Goal: Transaction & Acquisition: Purchase product/service

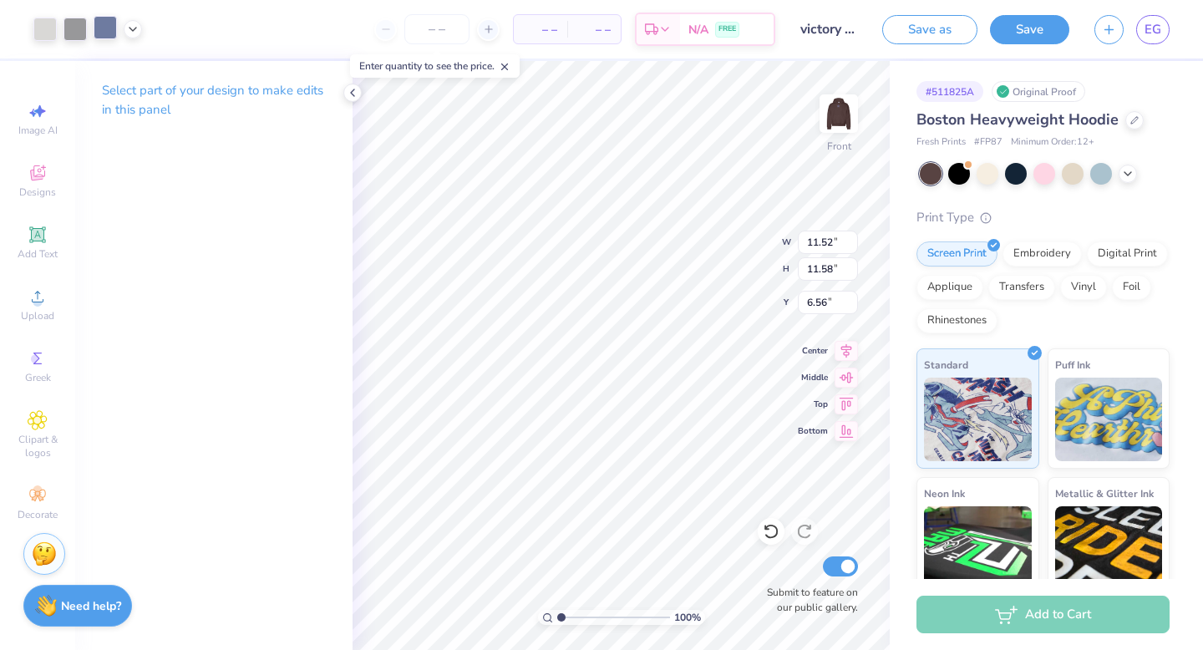
click at [99, 16] on div at bounding box center [105, 27] width 23 height 23
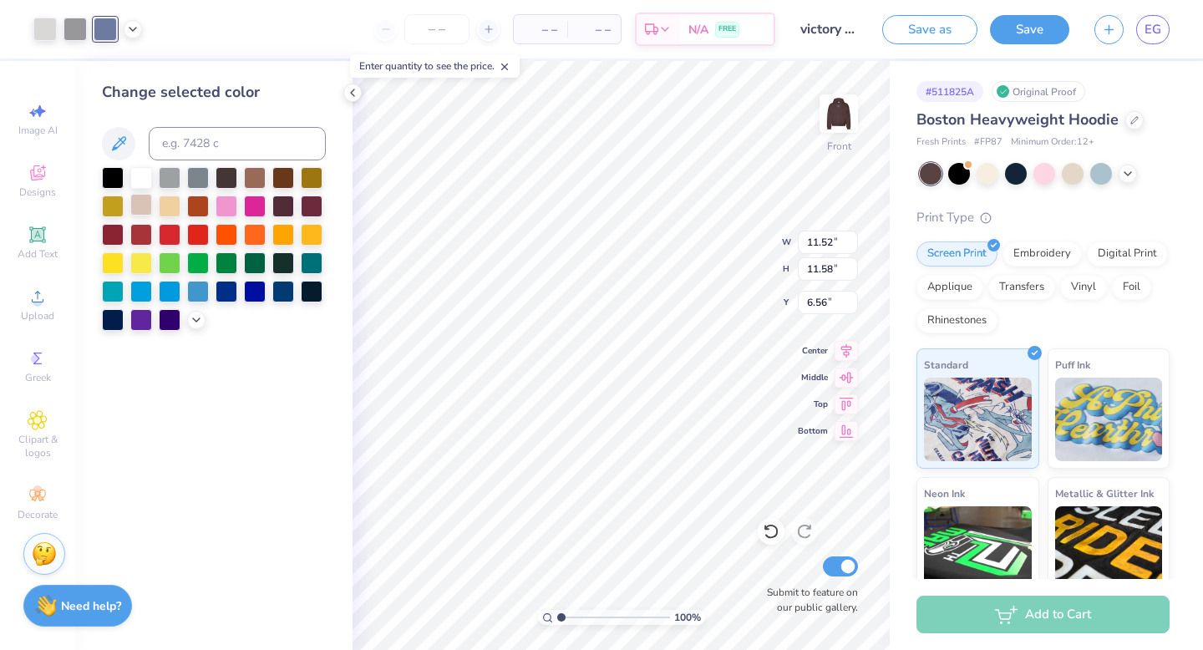
click at [133, 205] on div at bounding box center [141, 205] width 22 height 22
click at [146, 205] on div at bounding box center [141, 205] width 22 height 22
click at [73, 27] on div at bounding box center [74, 27] width 23 height 23
click at [109, 26] on div at bounding box center [105, 27] width 23 height 23
click at [133, 31] on icon at bounding box center [132, 27] width 13 height 13
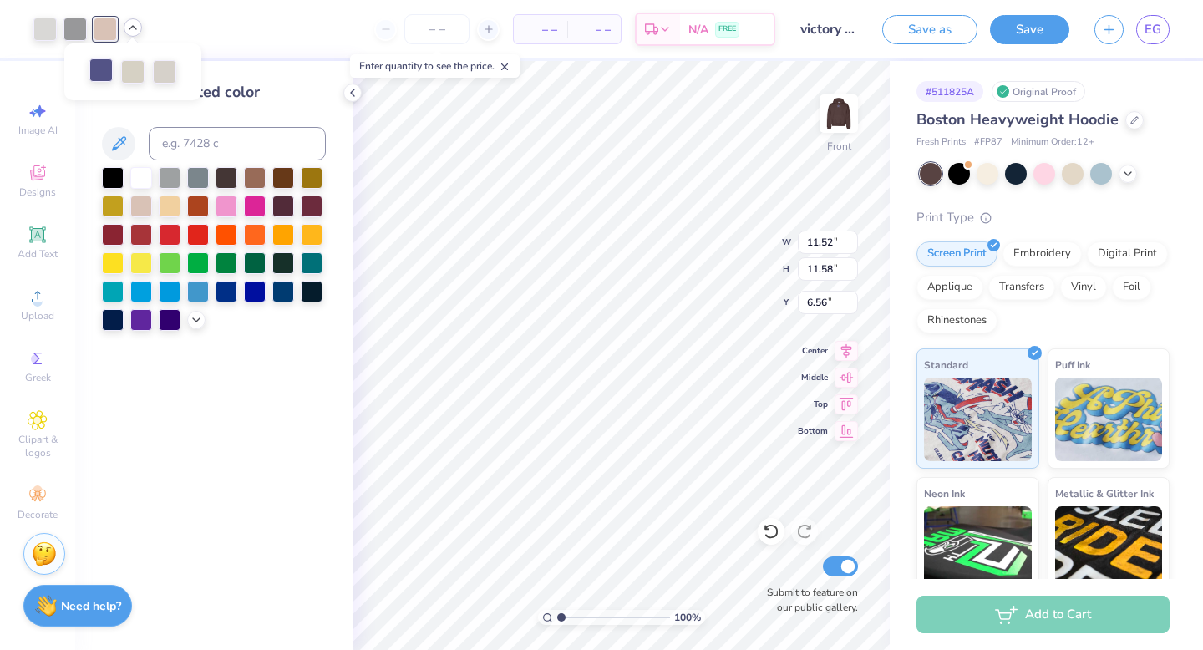
click at [104, 70] on div at bounding box center [100, 69] width 23 height 23
click at [144, 205] on div at bounding box center [141, 205] width 22 height 22
click at [97, 69] on div at bounding box center [100, 69] width 23 height 23
click at [113, 176] on div at bounding box center [113, 176] width 22 height 22
click at [129, 73] on div at bounding box center [132, 69] width 23 height 23
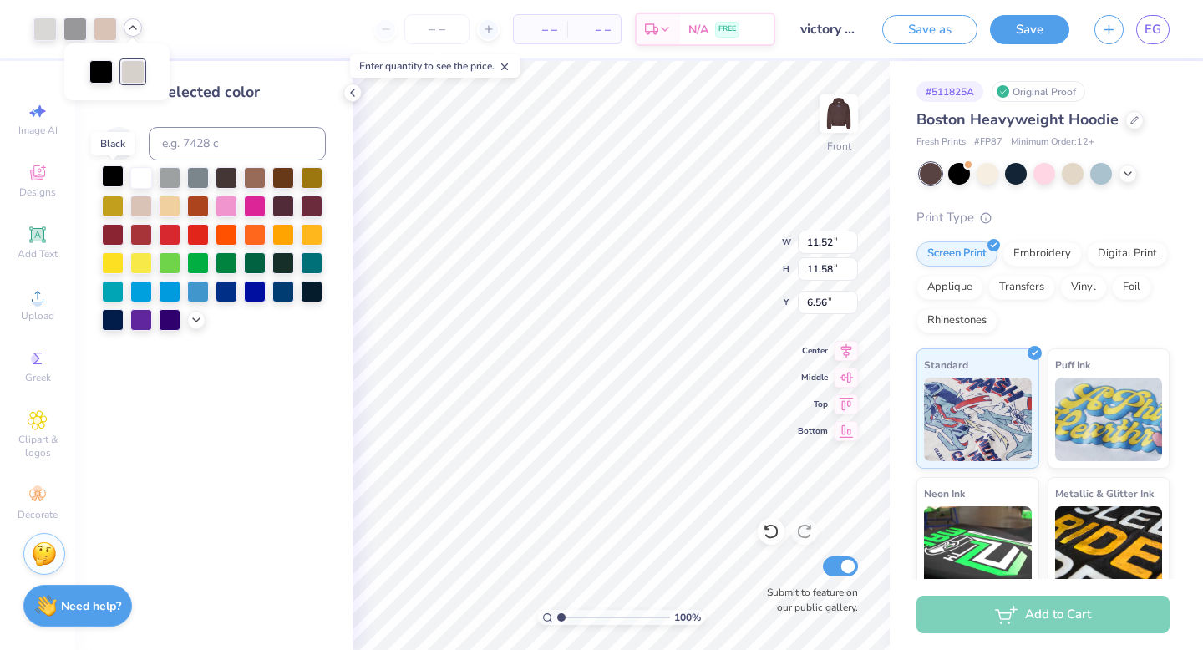
click at [117, 175] on div at bounding box center [113, 176] width 22 height 22
click at [38, 36] on div at bounding box center [44, 27] width 23 height 23
click at [121, 176] on div at bounding box center [113, 176] width 22 height 22
click at [79, 38] on div at bounding box center [74, 27] width 23 height 23
click at [144, 204] on div at bounding box center [141, 205] width 22 height 22
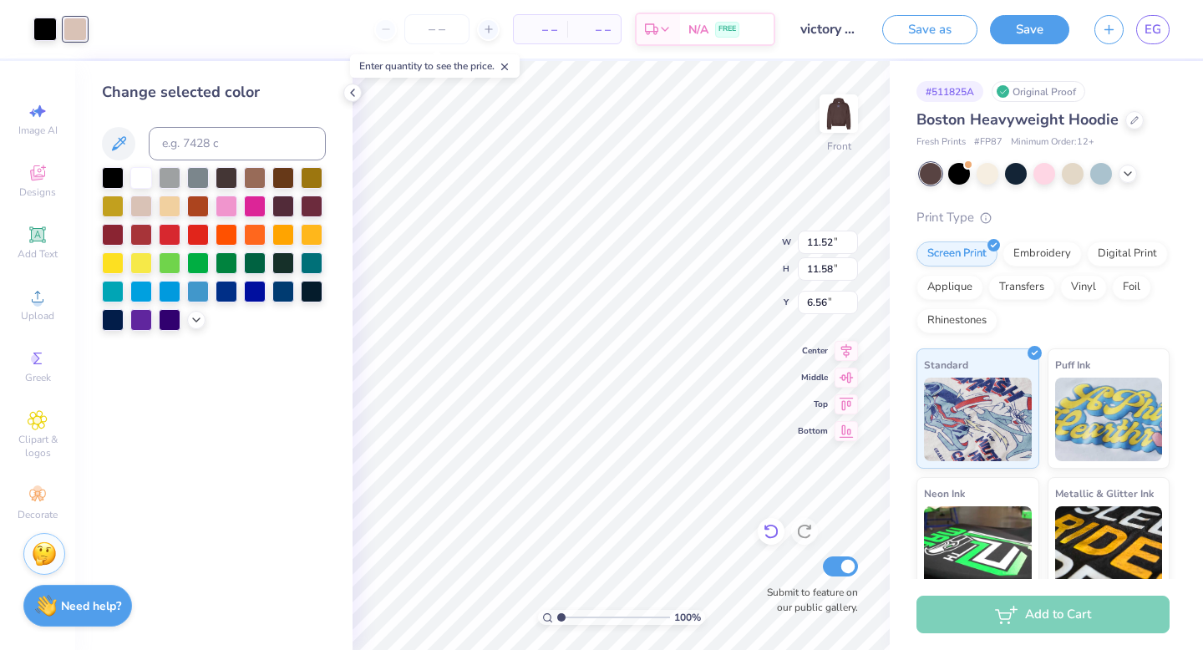
click at [772, 540] on icon at bounding box center [771, 531] width 17 height 17
click at [66, 28] on div at bounding box center [74, 27] width 23 height 23
click at [111, 180] on div at bounding box center [113, 176] width 22 height 22
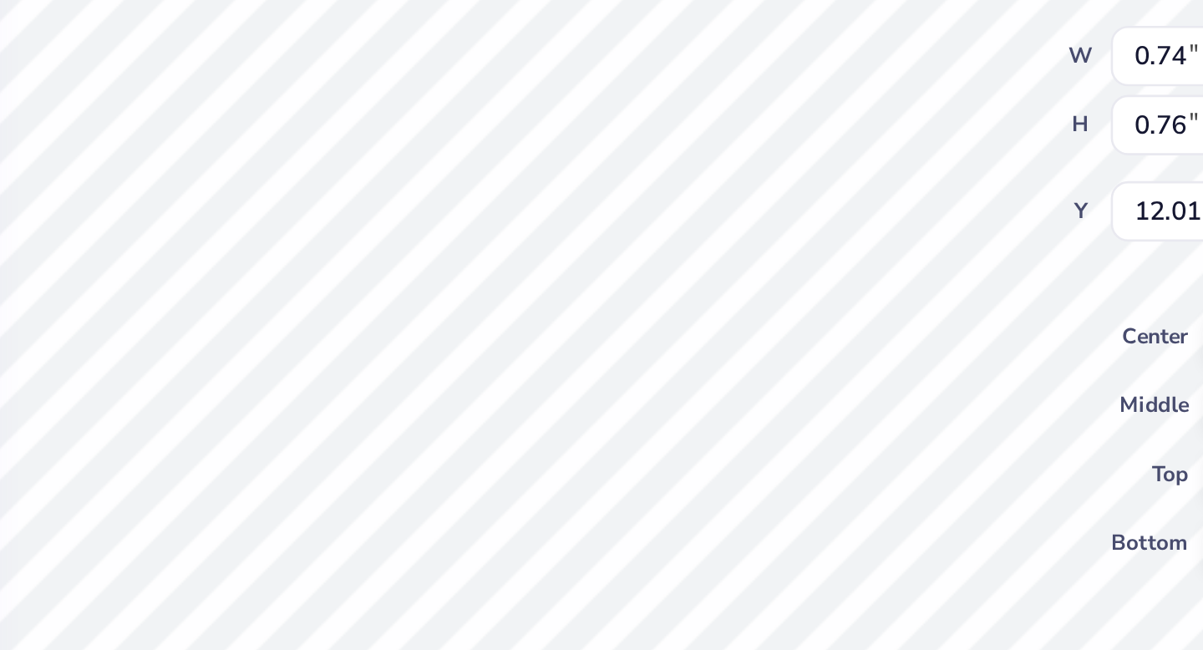
type input "0.74"
type input "0.76"
type input "12.01"
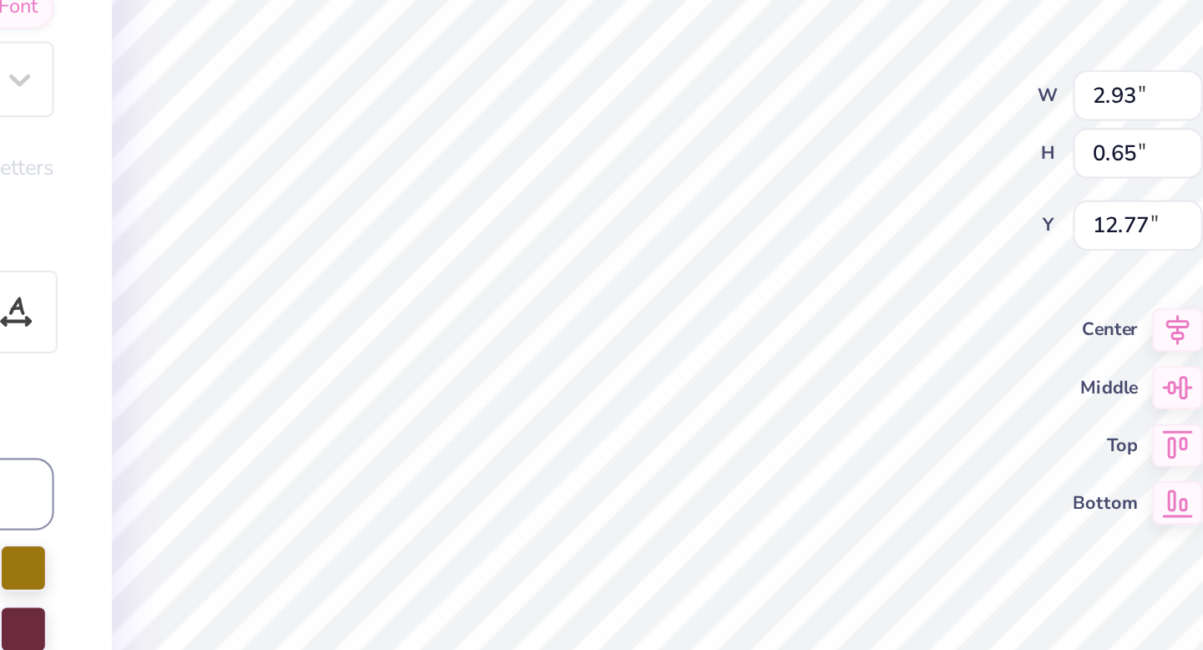
type input "11.52"
type input "11.58"
type input "6.56"
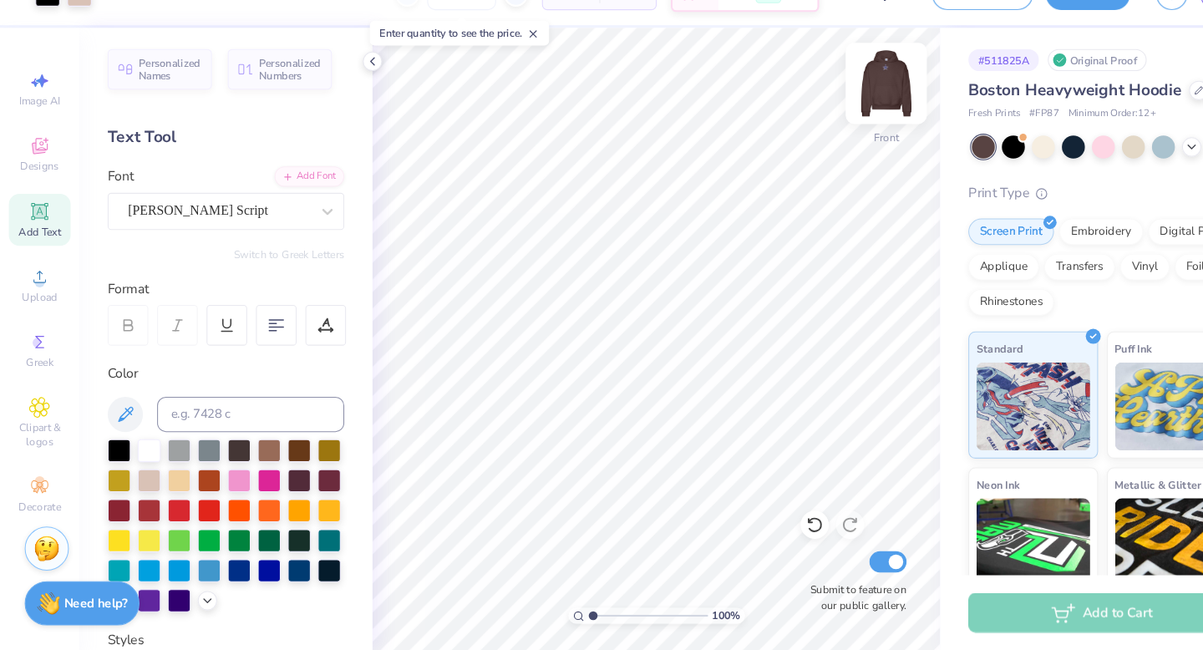
click at [840, 113] on img at bounding box center [838, 113] width 67 height 67
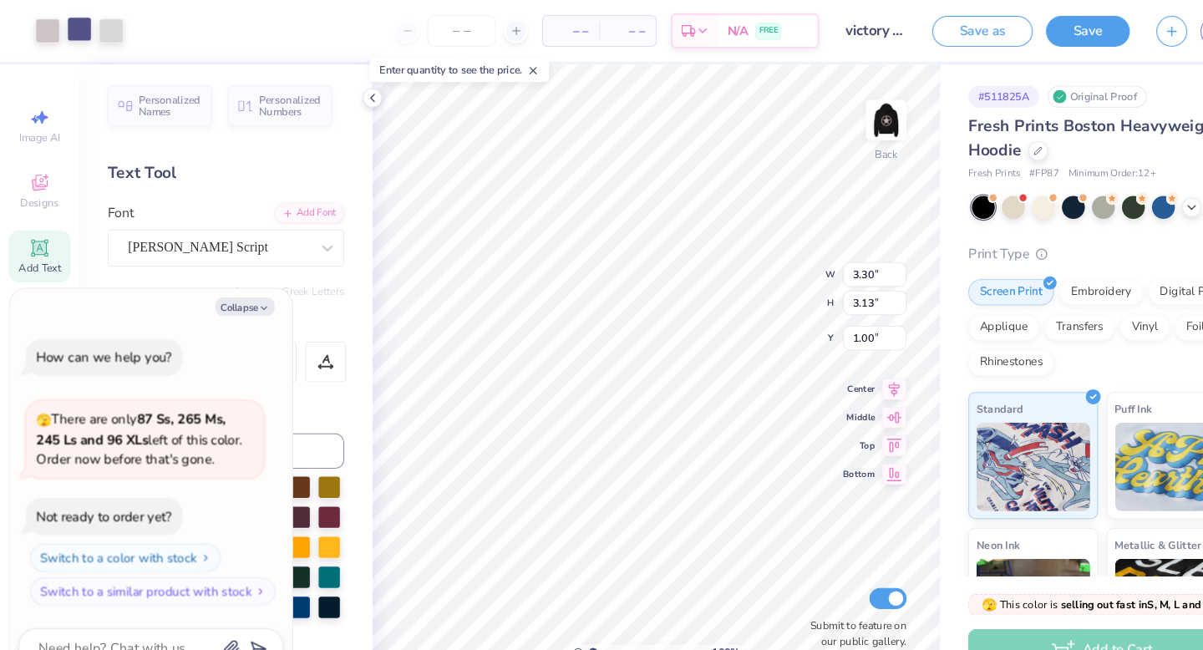
click at [73, 31] on div at bounding box center [74, 27] width 23 height 23
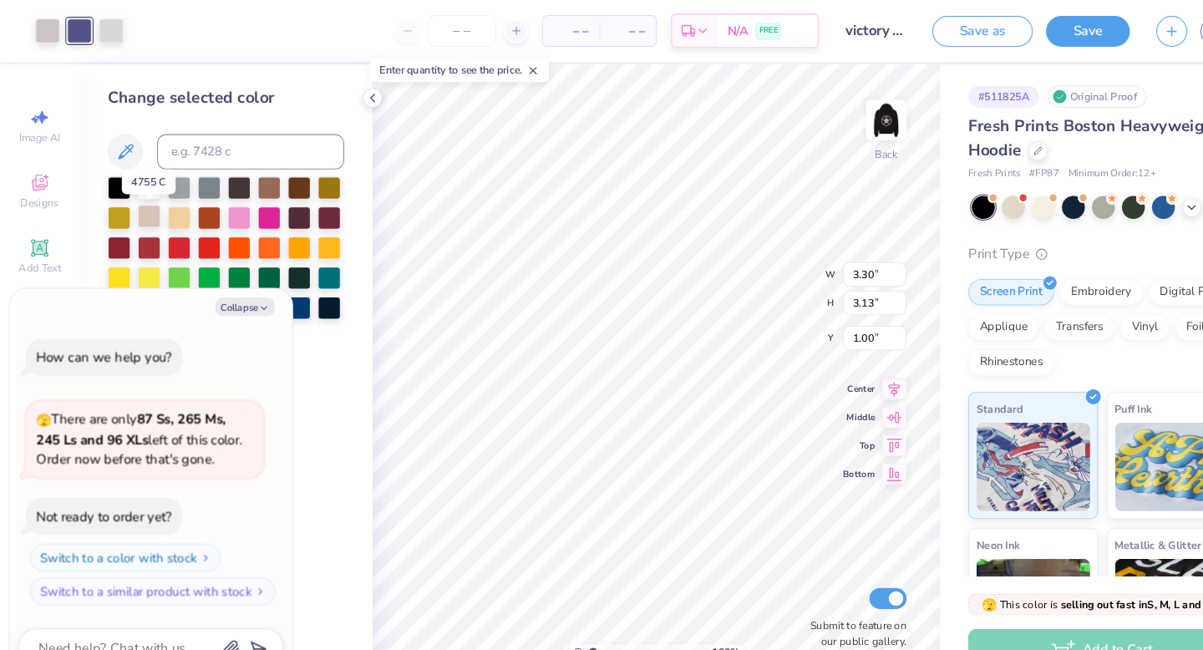
click at [142, 204] on div at bounding box center [141, 205] width 22 height 22
click at [38, 36] on div at bounding box center [44, 27] width 23 height 23
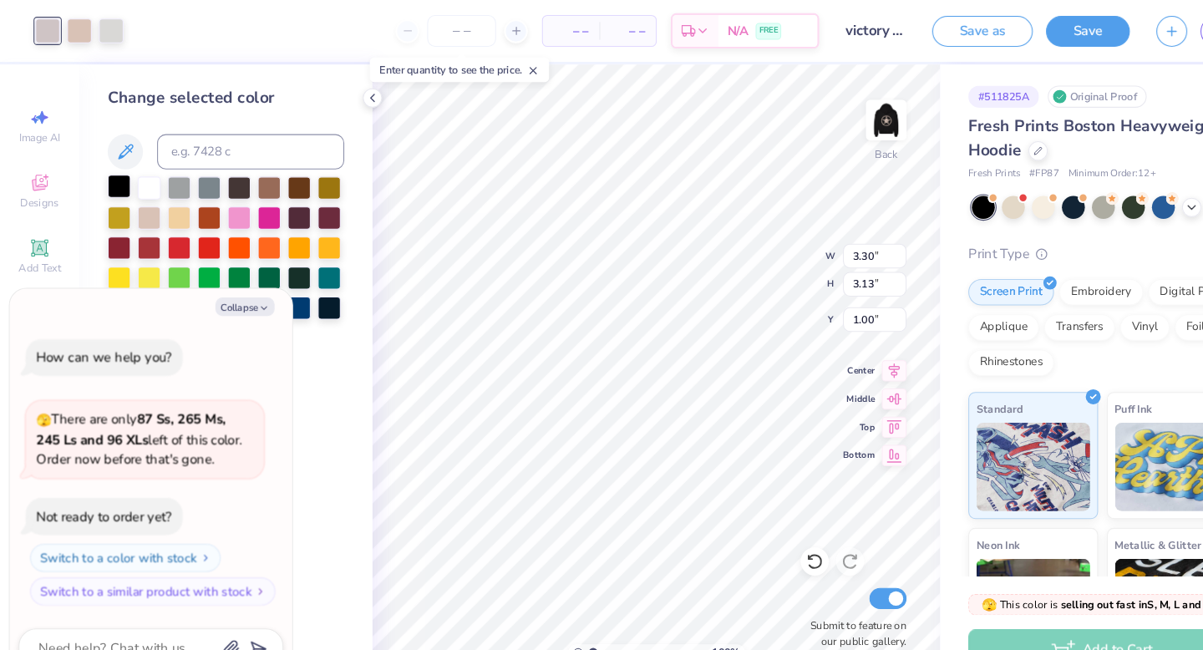
click at [113, 166] on div at bounding box center [113, 176] width 22 height 22
click at [103, 28] on div at bounding box center [105, 27] width 23 height 23
click at [103, 179] on div at bounding box center [113, 176] width 22 height 22
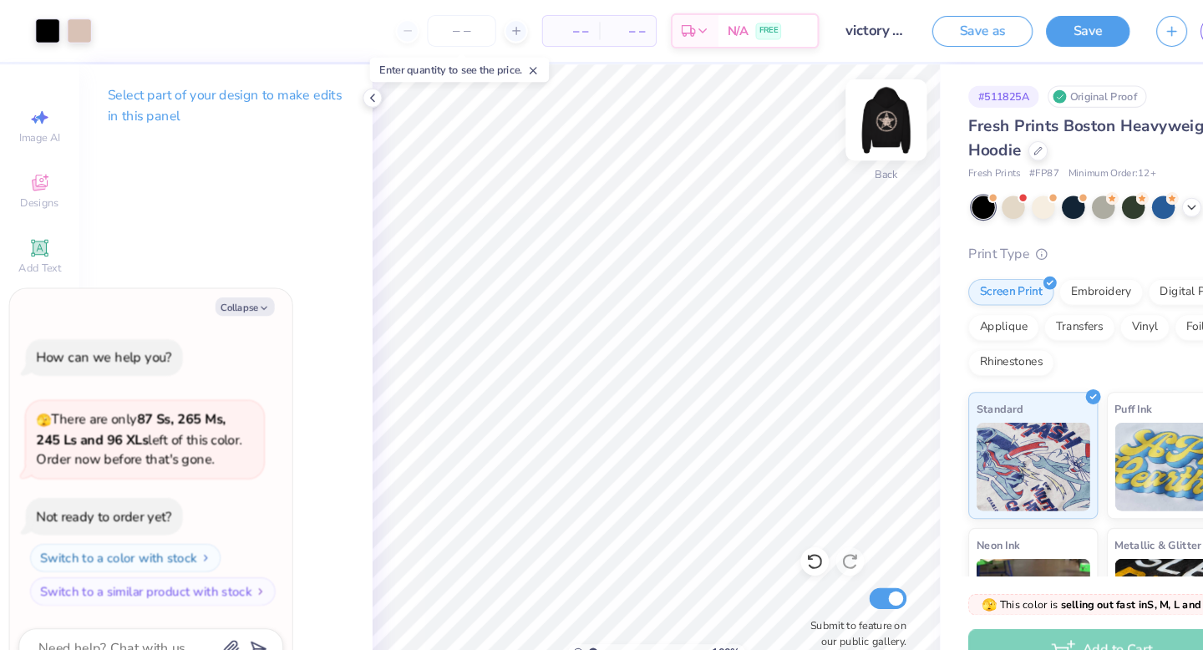
click at [834, 103] on img at bounding box center [838, 113] width 67 height 67
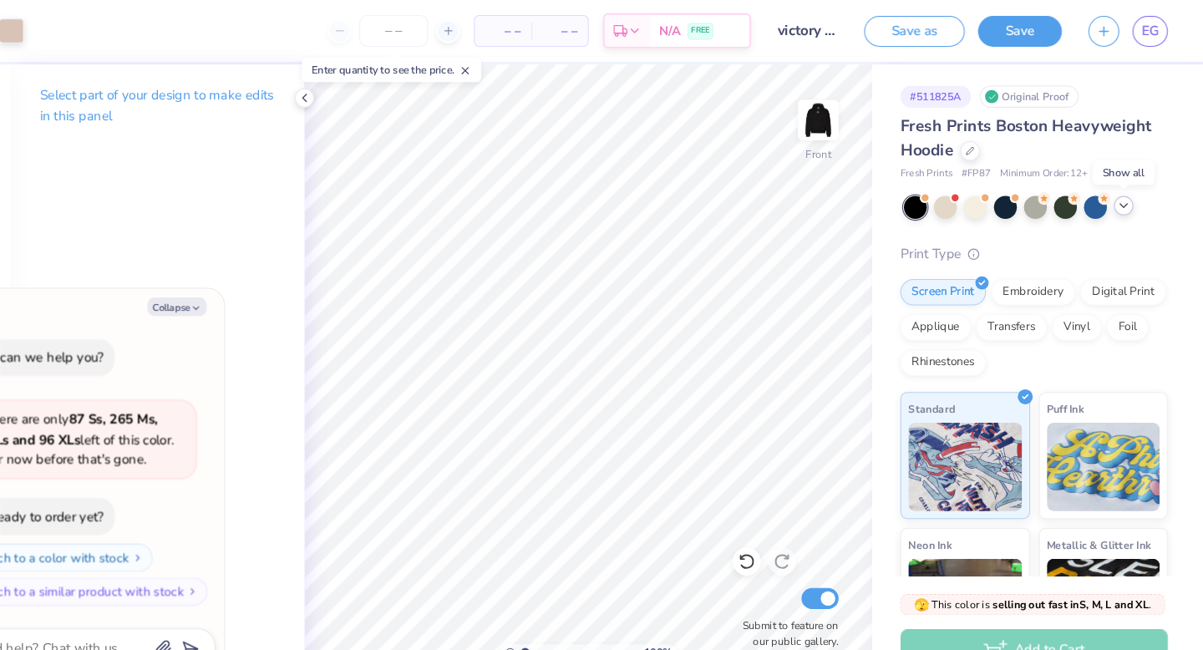
click at [1121, 200] on icon at bounding box center [1127, 194] width 13 height 13
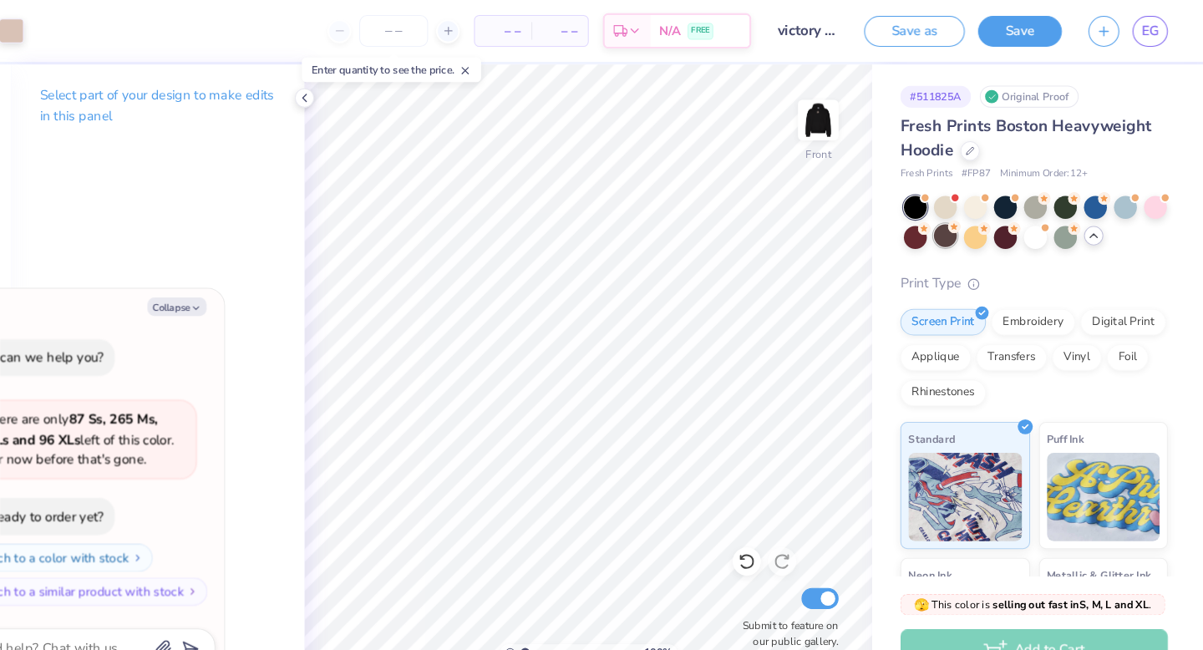
click at [959, 227] on div at bounding box center [959, 223] width 22 height 22
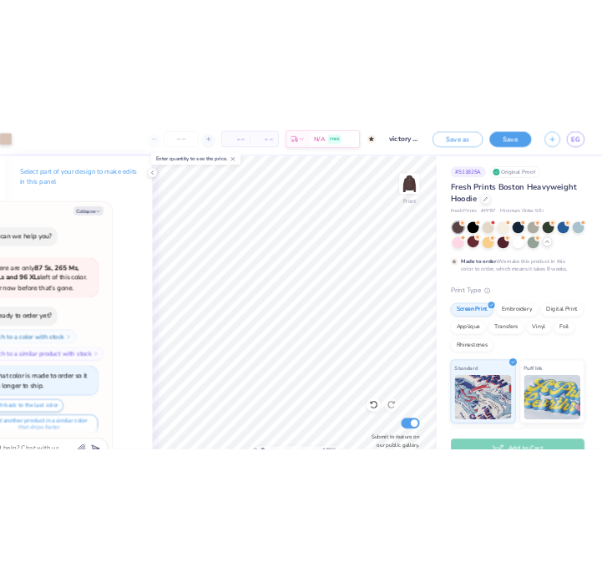
scroll to position [13, 0]
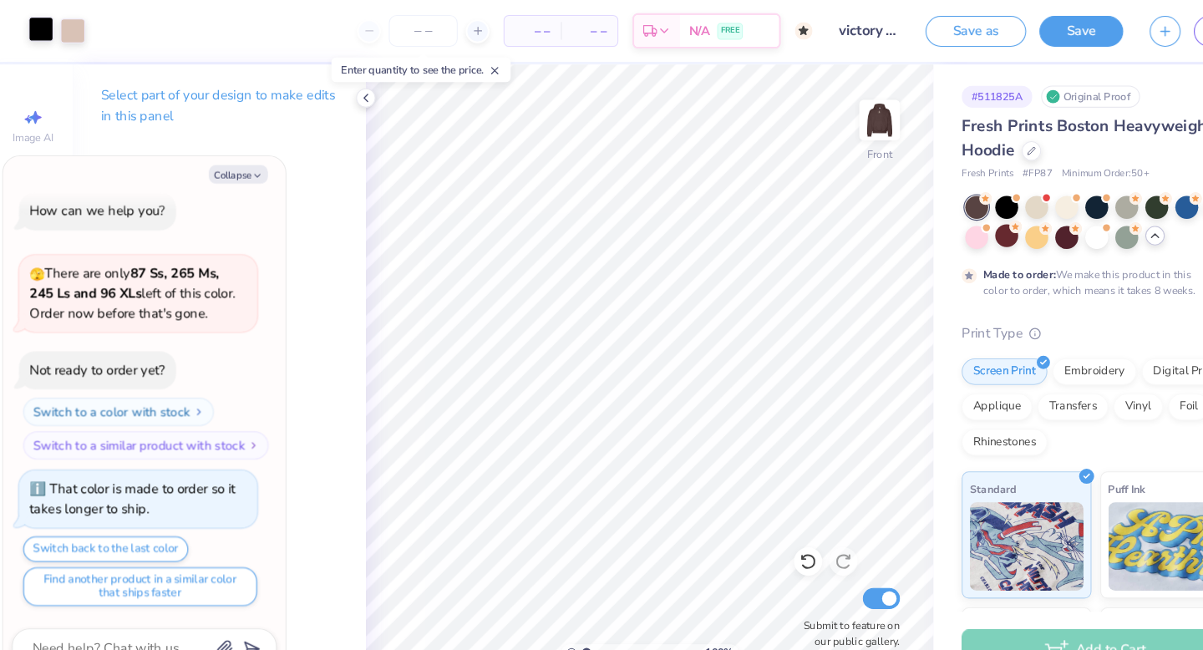
click at [46, 28] on div at bounding box center [44, 27] width 23 height 23
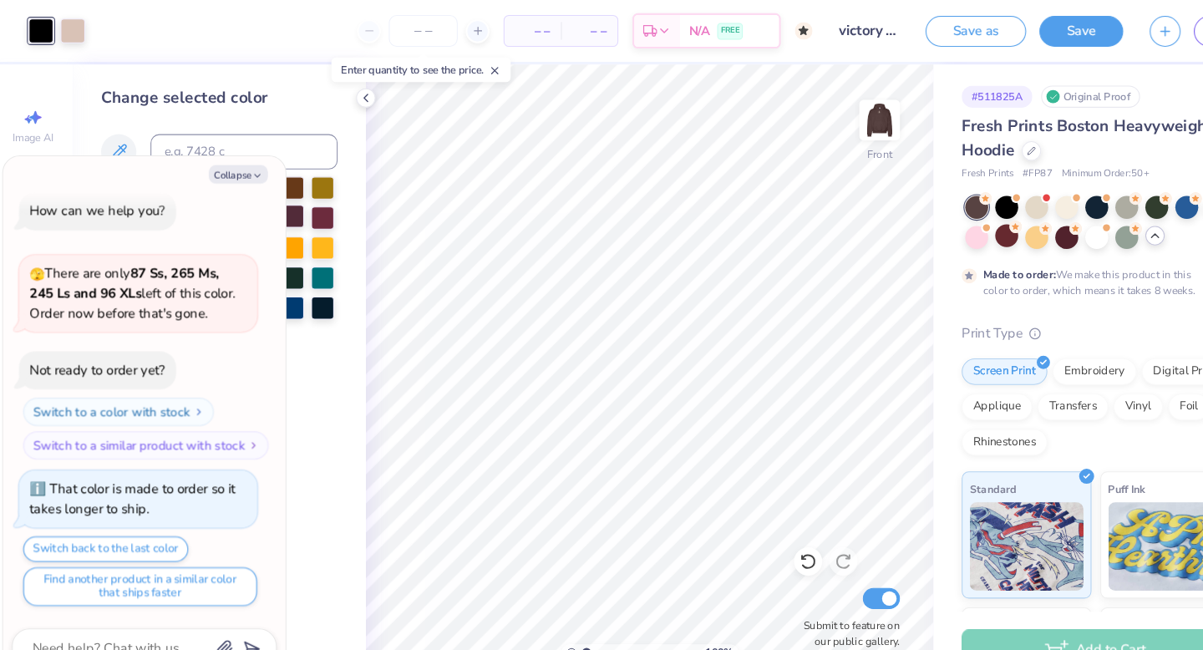
click at [281, 205] on div at bounding box center [283, 205] width 22 height 22
click at [124, 121] on div "Change selected color" at bounding box center [214, 206] width 224 height 250
click at [234, 167] on button "Collapse" at bounding box center [232, 165] width 56 height 18
type textarea "x"
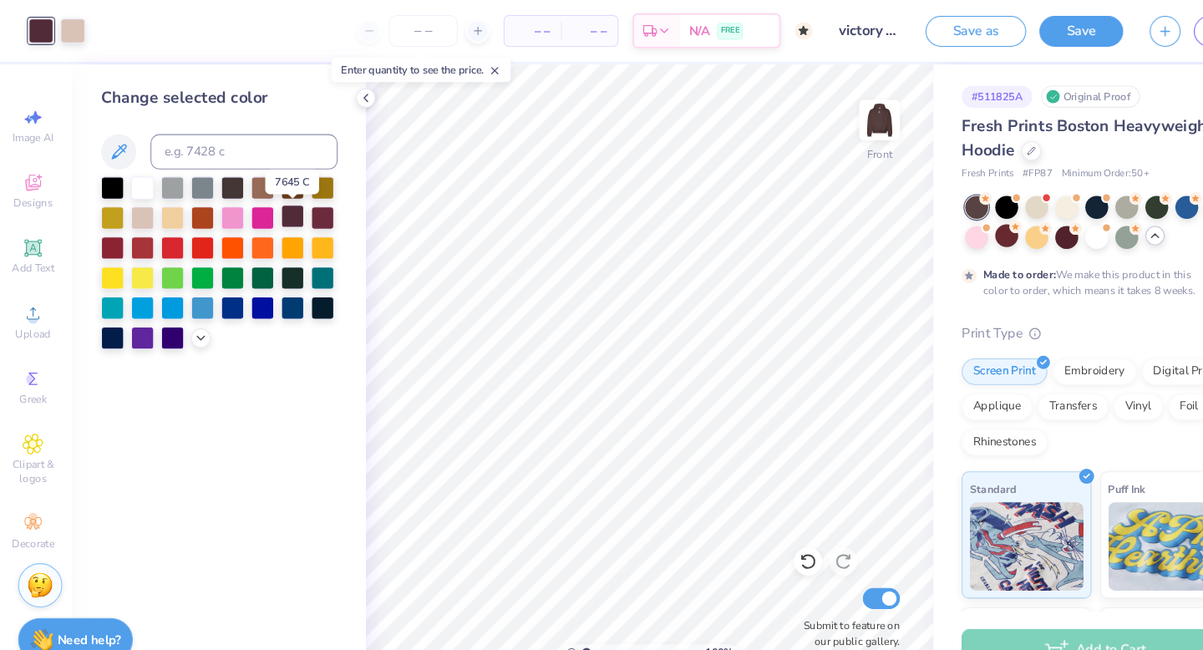
click at [285, 208] on div at bounding box center [283, 205] width 22 height 22
click at [279, 261] on div at bounding box center [283, 262] width 22 height 22
click at [73, 32] on div at bounding box center [74, 27] width 23 height 23
click at [293, 208] on div at bounding box center [283, 205] width 22 height 22
click at [226, 176] on div at bounding box center [226, 176] width 22 height 22
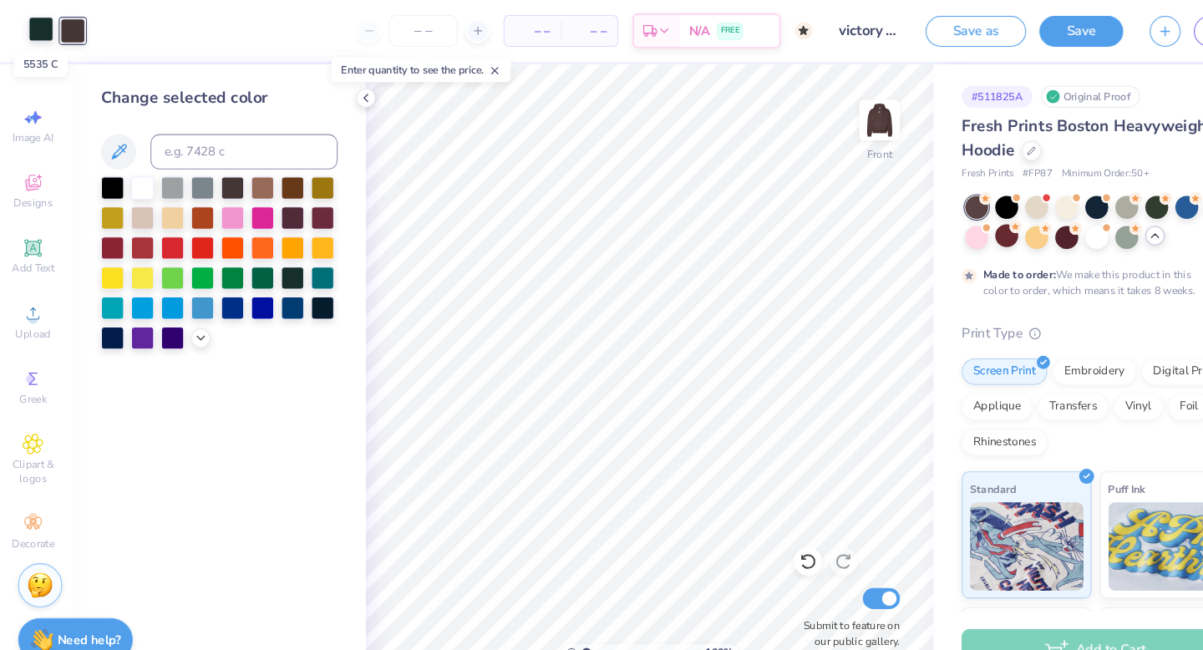
click at [45, 35] on div at bounding box center [44, 27] width 23 height 23
click at [139, 204] on div at bounding box center [141, 205] width 22 height 22
click at [251, 182] on div at bounding box center [255, 176] width 22 height 22
click at [73, 28] on div at bounding box center [74, 27] width 23 height 23
drag, startPoint x: 139, startPoint y: 202, endPoint x: 41, endPoint y: 7, distance: 218.5
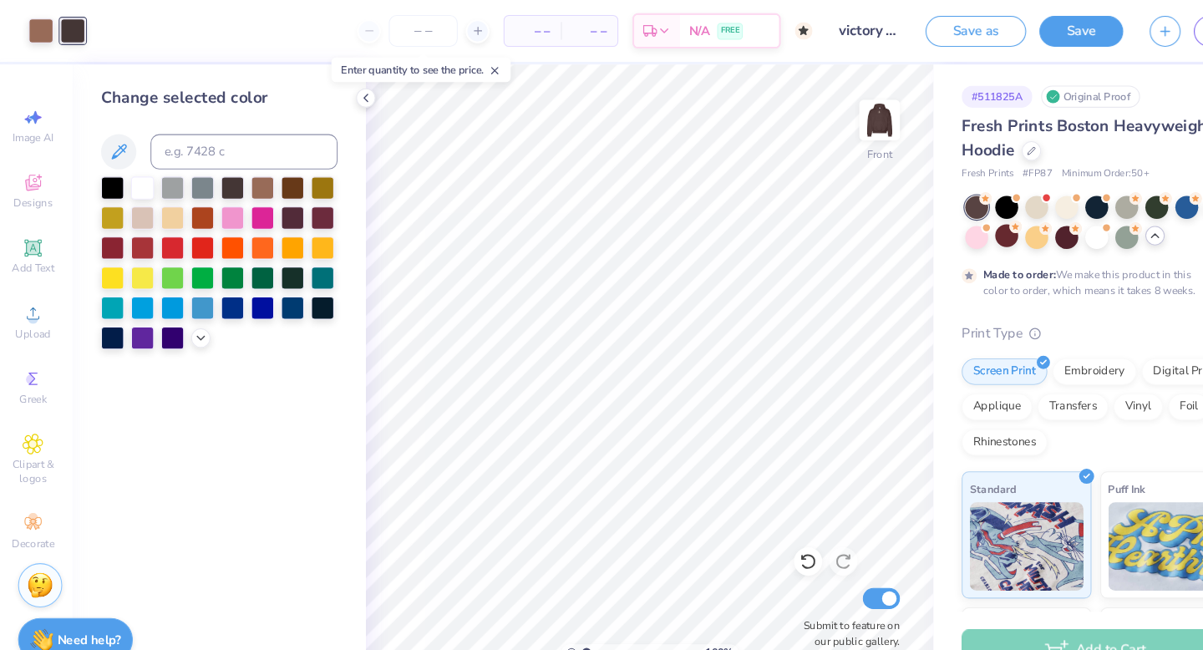
click at [139, 202] on div at bounding box center [141, 206] width 22 height 22
click at [43, 29] on div at bounding box center [44, 27] width 23 height 23
click at [230, 184] on div at bounding box center [226, 176] width 22 height 22
click at [260, 174] on div at bounding box center [255, 176] width 22 height 22
click at [227, 175] on div at bounding box center [226, 176] width 22 height 22
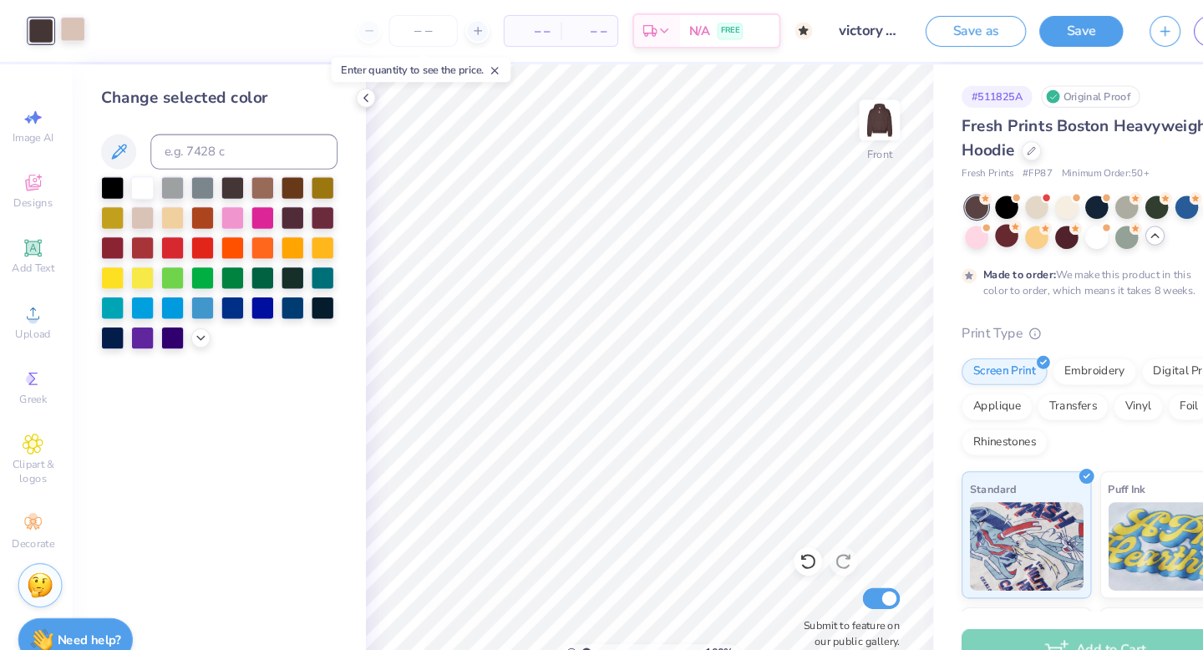
click at [73, 28] on div at bounding box center [74, 27] width 23 height 23
click at [261, 177] on div at bounding box center [255, 176] width 22 height 22
click at [231, 175] on div at bounding box center [226, 176] width 22 height 22
click at [772, 533] on icon at bounding box center [771, 531] width 17 height 17
click at [137, 208] on div at bounding box center [141, 206] width 22 height 22
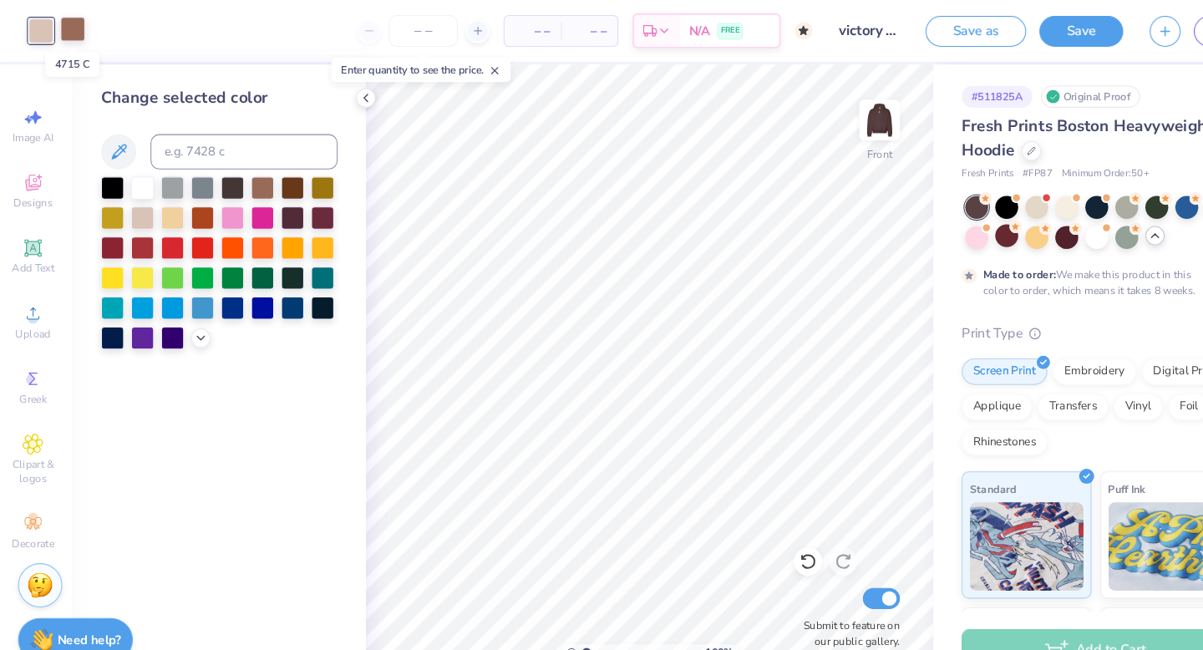
click at [80, 20] on div at bounding box center [74, 27] width 23 height 23
click at [220, 178] on div at bounding box center [226, 176] width 22 height 22
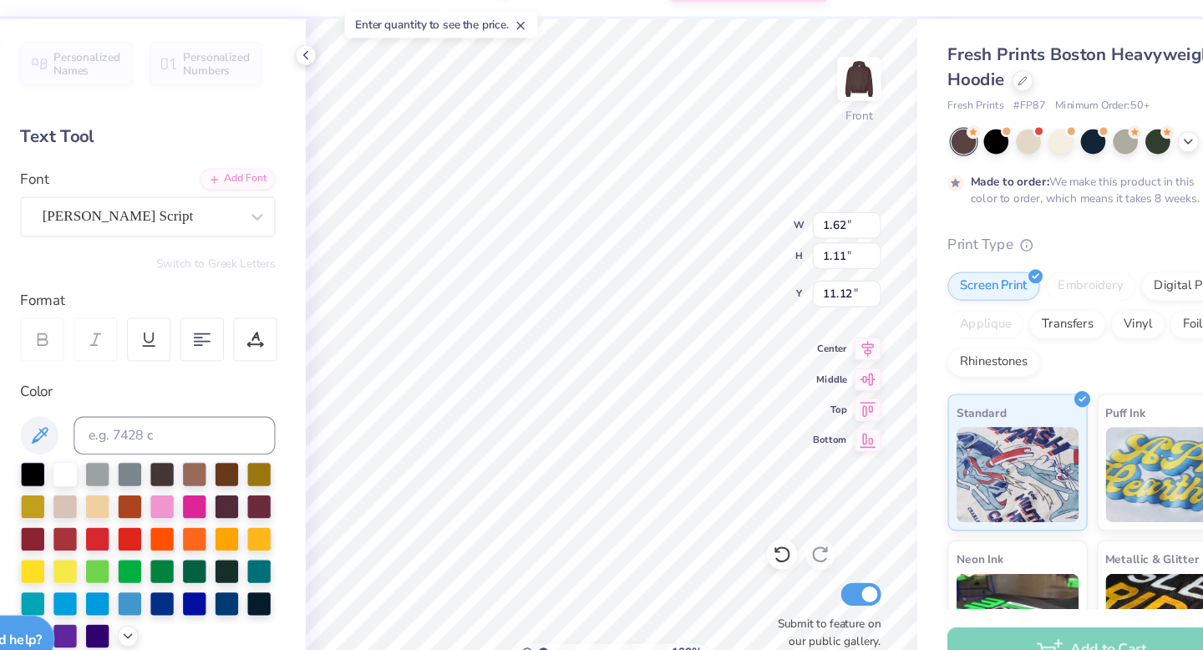
type input "1.34"
type input "0.92"
type input "11.31"
click at [716, 271] on div "100 % Front W 1.34 H 0.92 Y 11.31 Center Middle Top Bottom Submit to feature on…" at bounding box center [620, 355] width 537 height 589
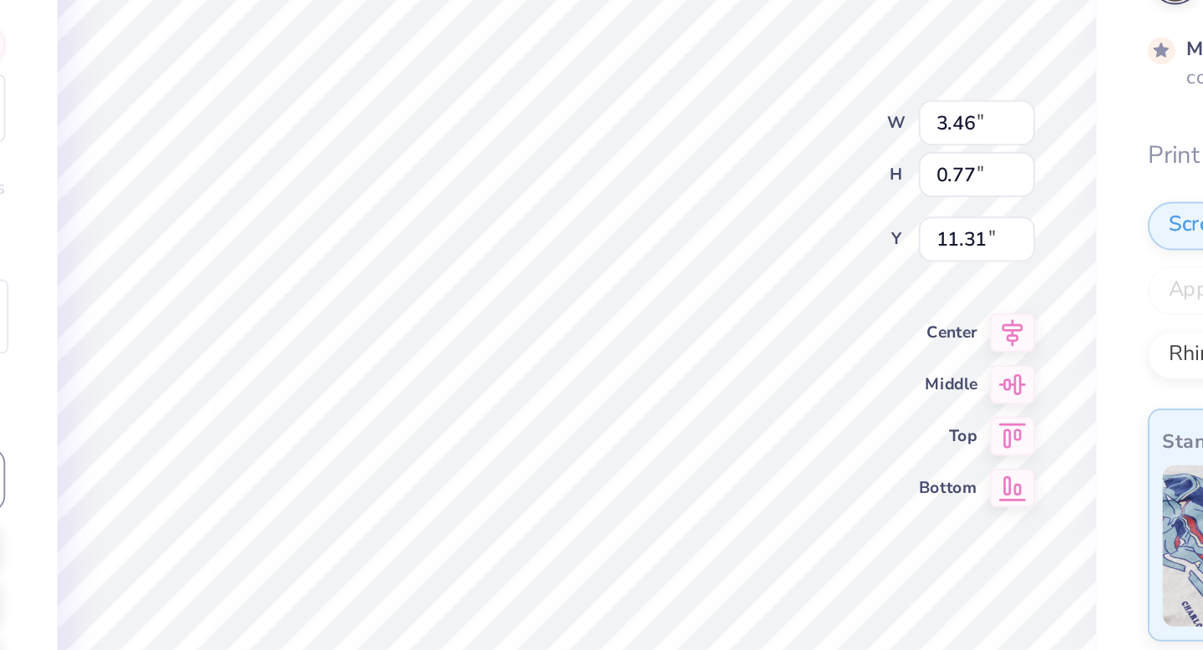
type input "11.77"
type input "4.38"
type input "1.25"
type input "10.52"
type input "10.82"
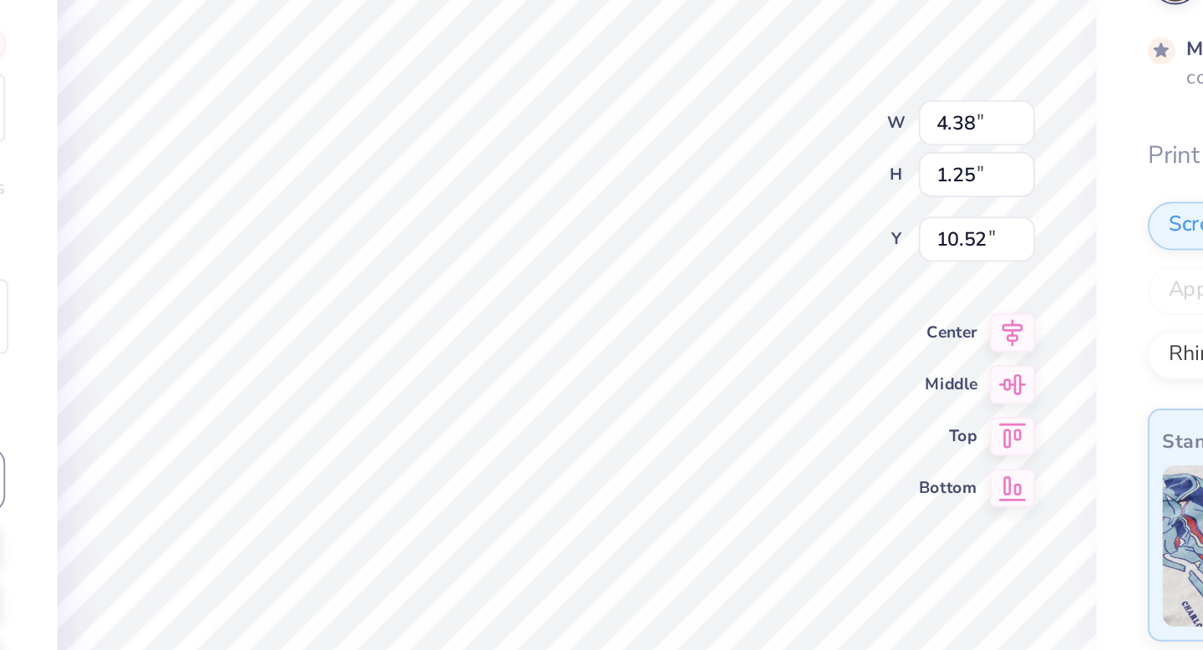
type input "12.48"
type input "8.88"
type input "1.34"
type input "0.92"
type input "11.62"
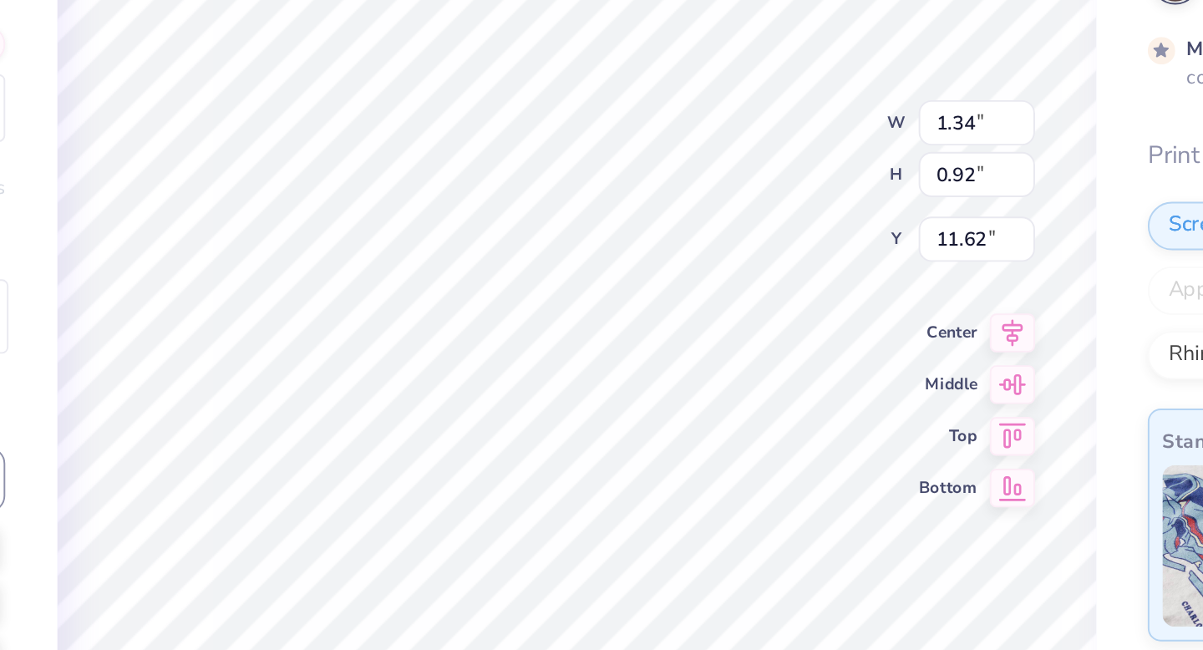
type input "10.82"
type input "12.48"
type input "8.88"
type input "1.34"
type input "0.92"
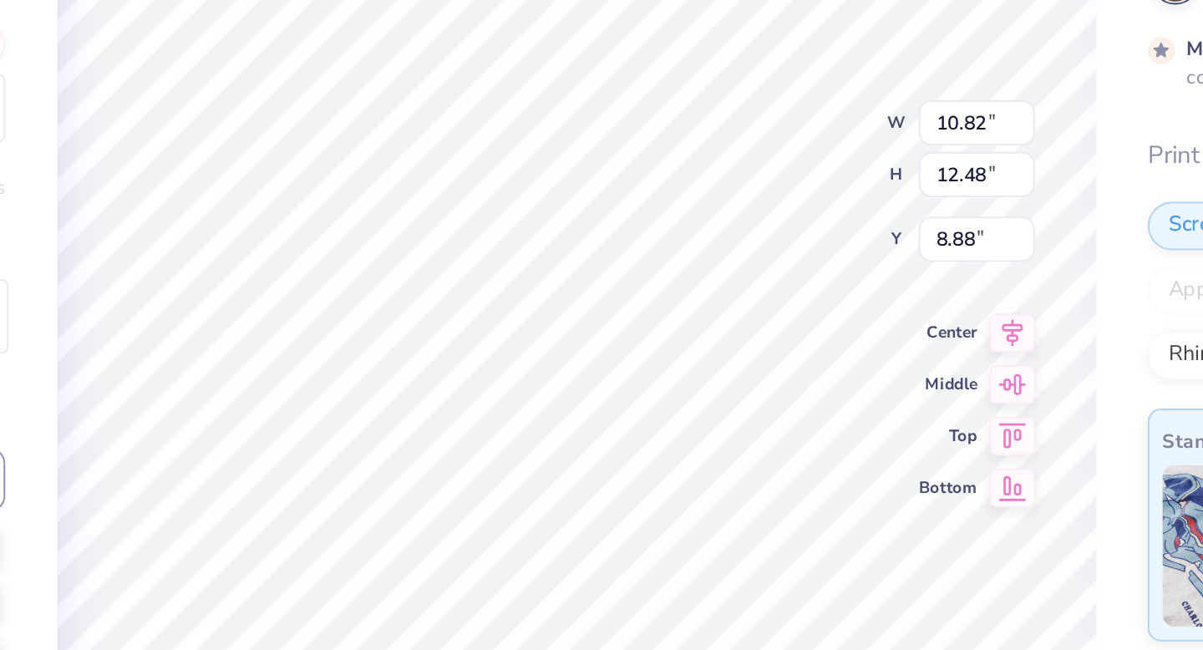
type input "11.62"
type input "1.48"
type input "1.01"
type input "11.52"
type input "10.82"
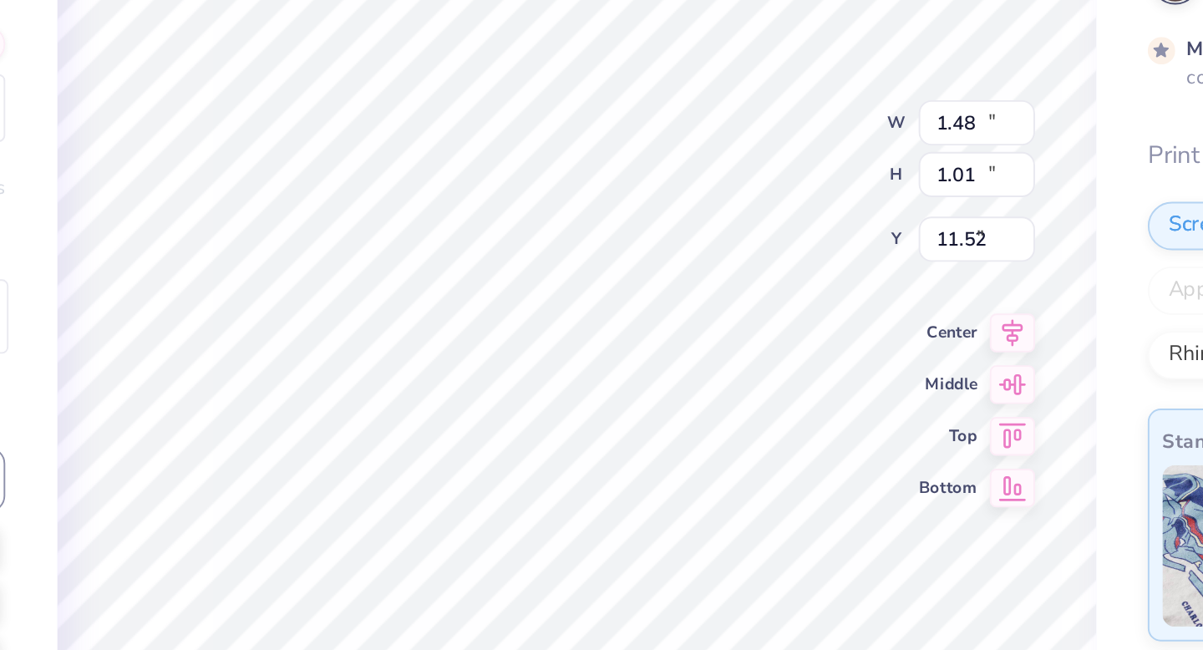
type input "12.48"
type input "8.88"
type input "3.46"
type input "0.77"
type input "11.77"
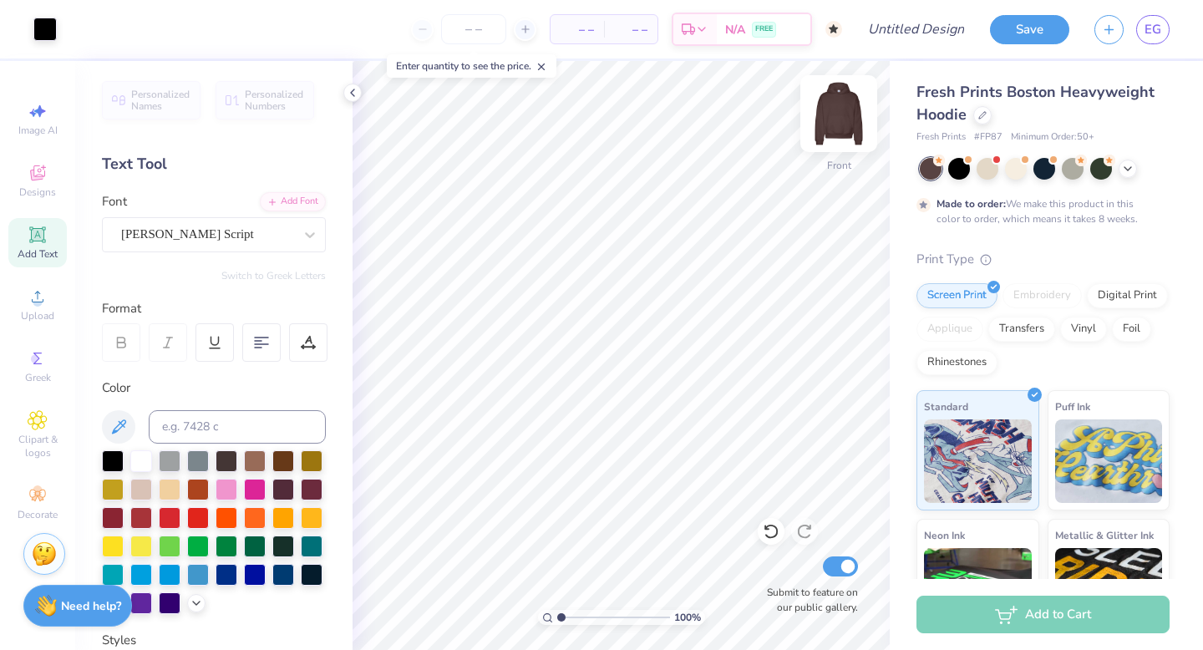
click at [847, 114] on img at bounding box center [838, 113] width 67 height 67
click at [43, 176] on icon at bounding box center [37, 175] width 13 height 11
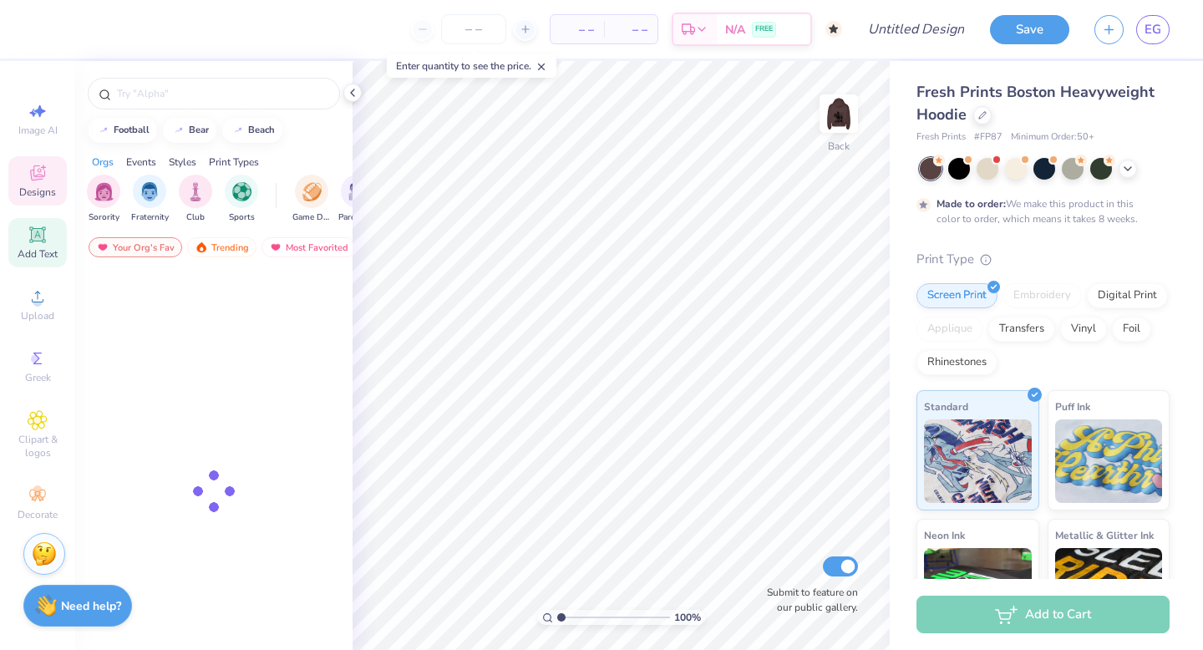
click at [41, 260] on span "Add Text" at bounding box center [38, 253] width 40 height 13
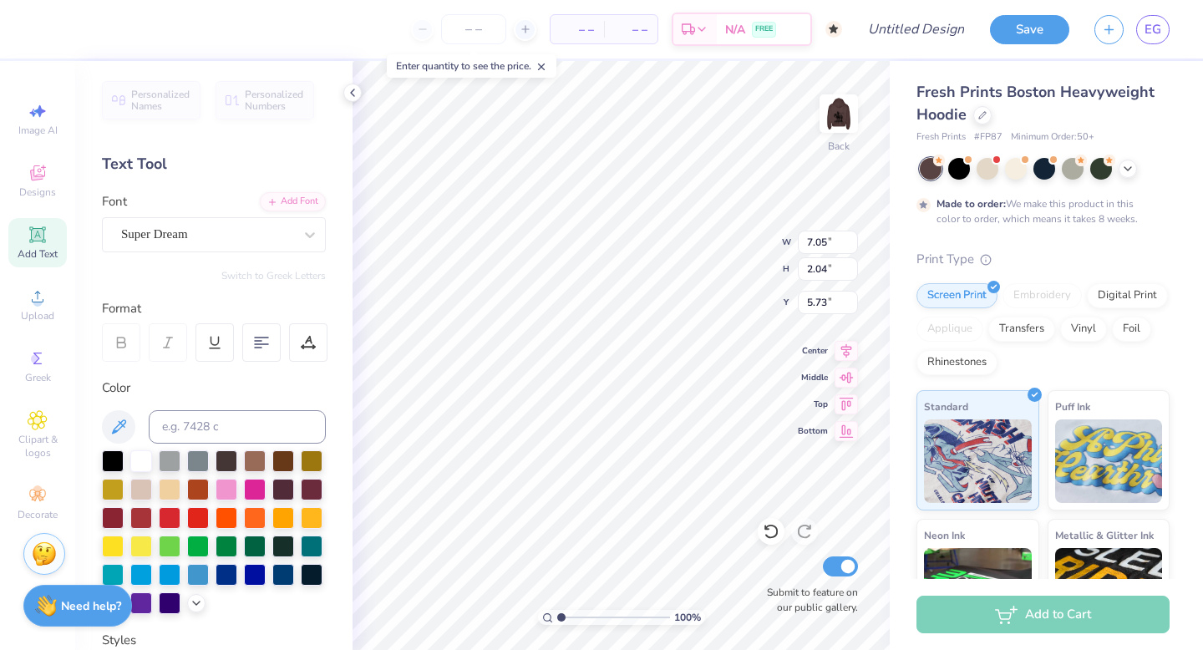
scroll to position [1, 1]
type textarea "victory 2025"
click at [226, 226] on div "Super Dream" at bounding box center [206, 234] width 175 height 26
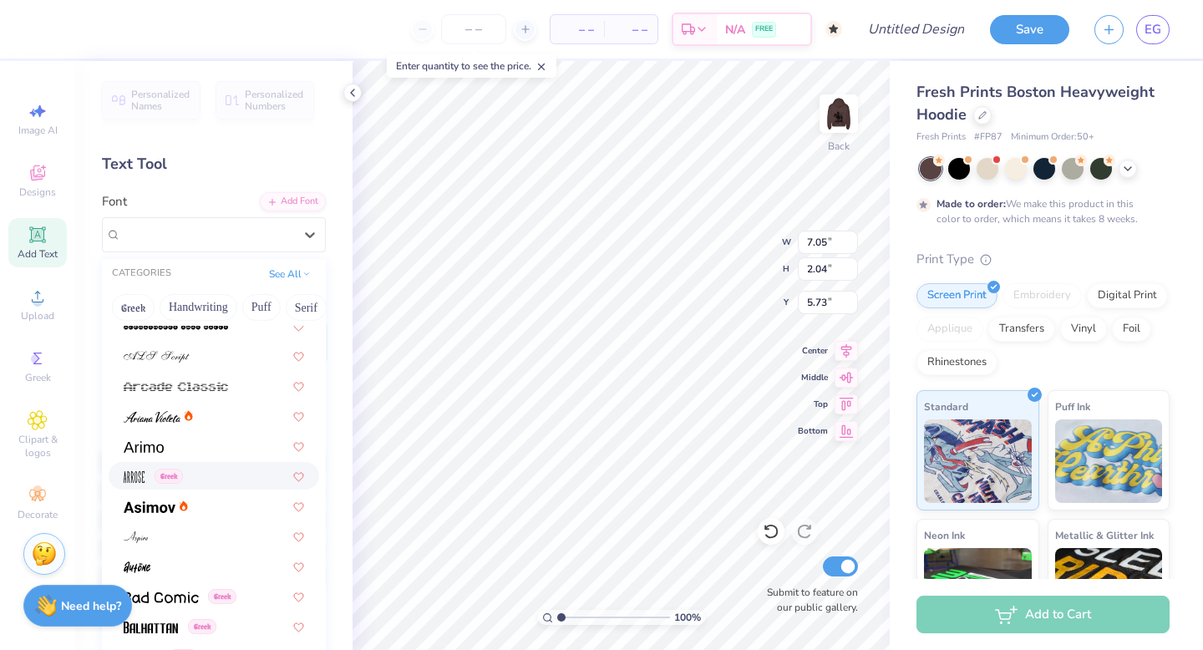
scroll to position [465, 0]
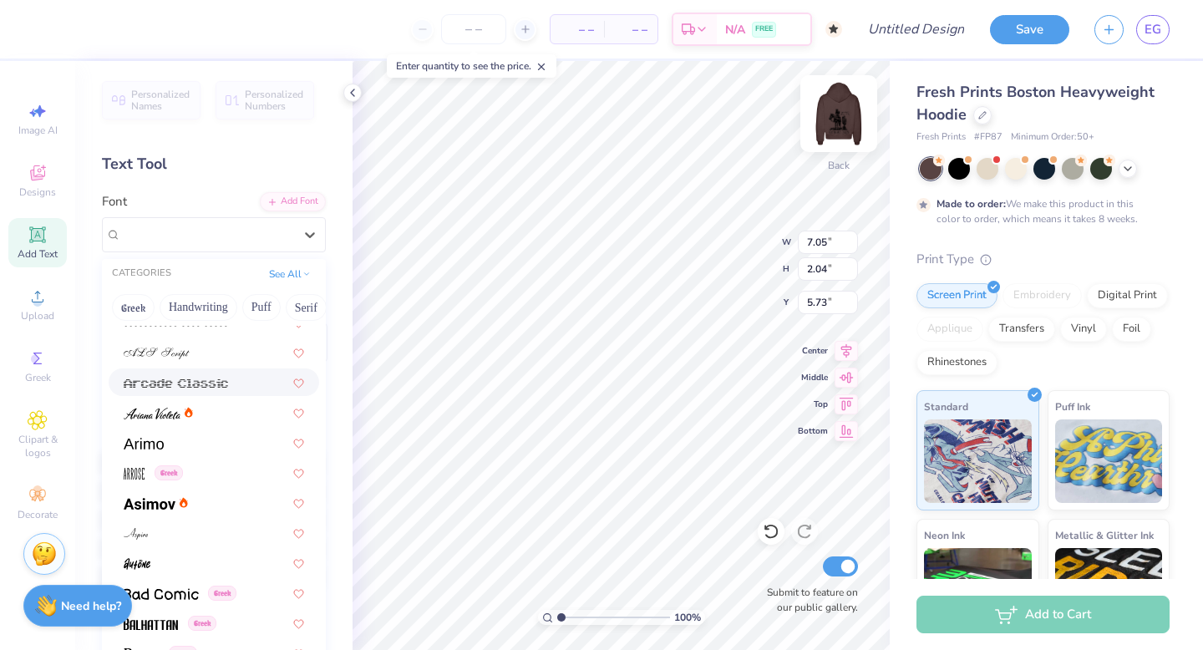
click at [854, 135] on img at bounding box center [838, 113] width 67 height 67
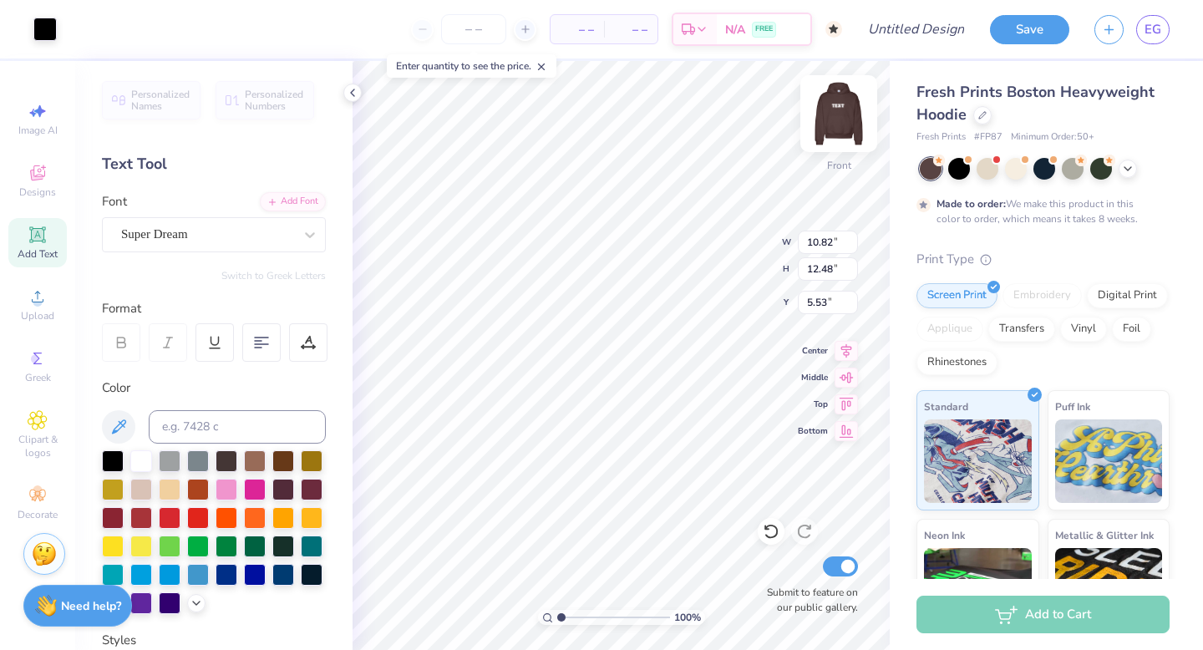
type input "5.53"
type input "3.79"
type input "1.74"
type input "10.79"
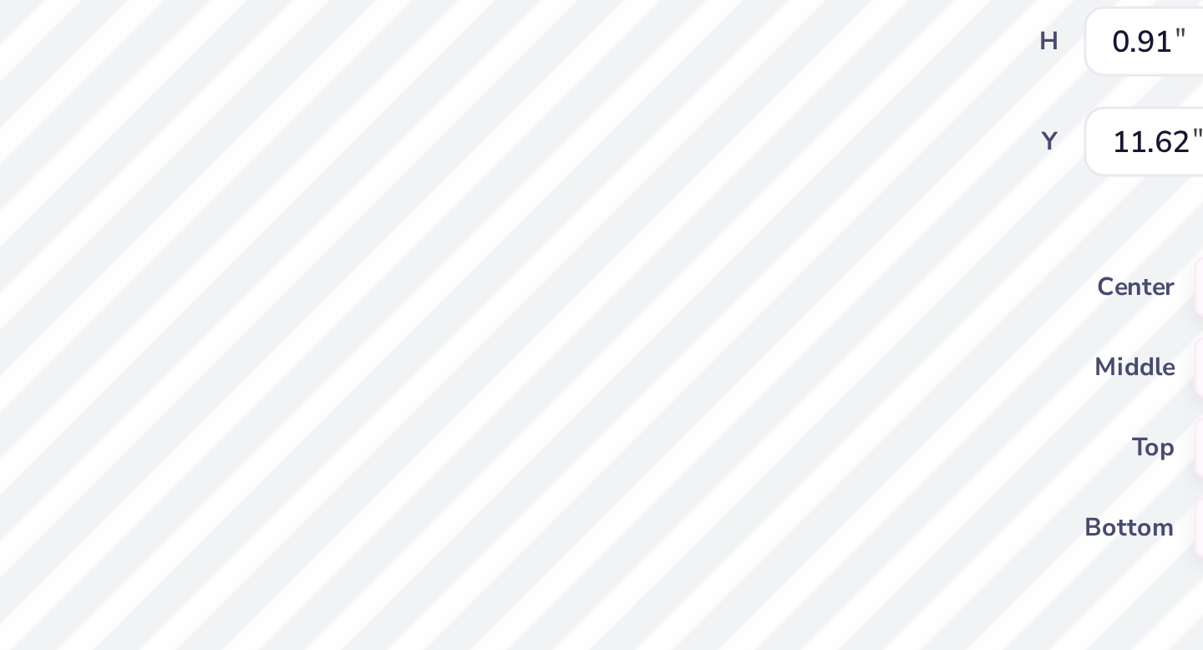
type input "1.34"
type input "0.91"
type input "11.62"
type input "3.58"
type input "1.44"
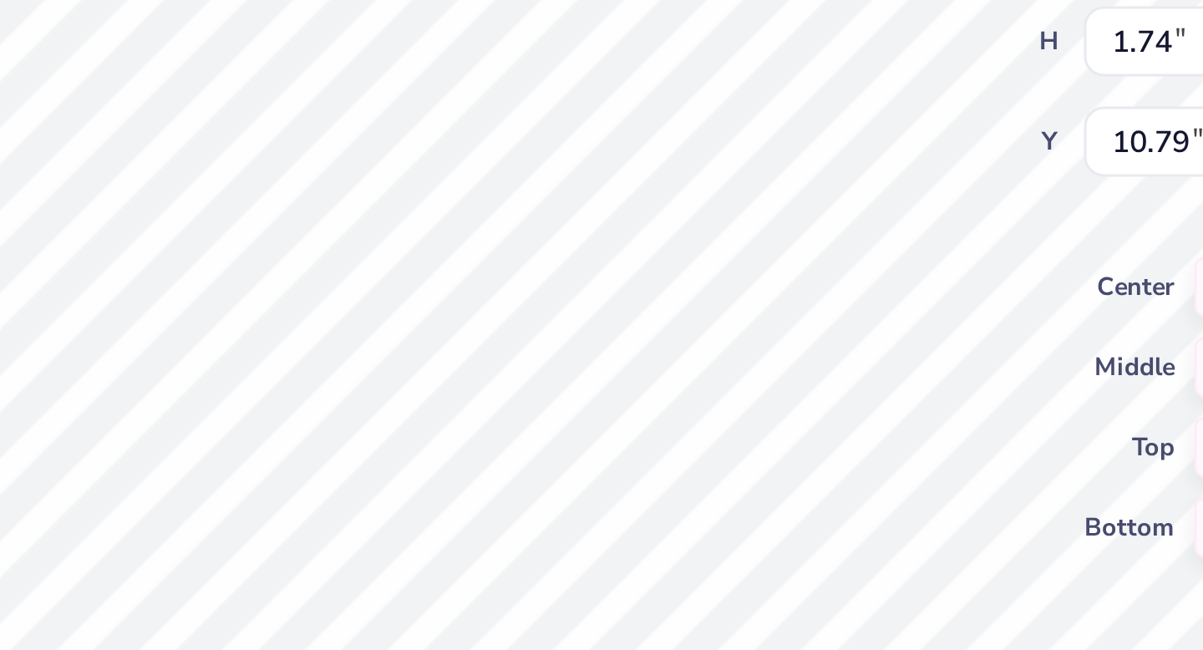
type input "11.09"
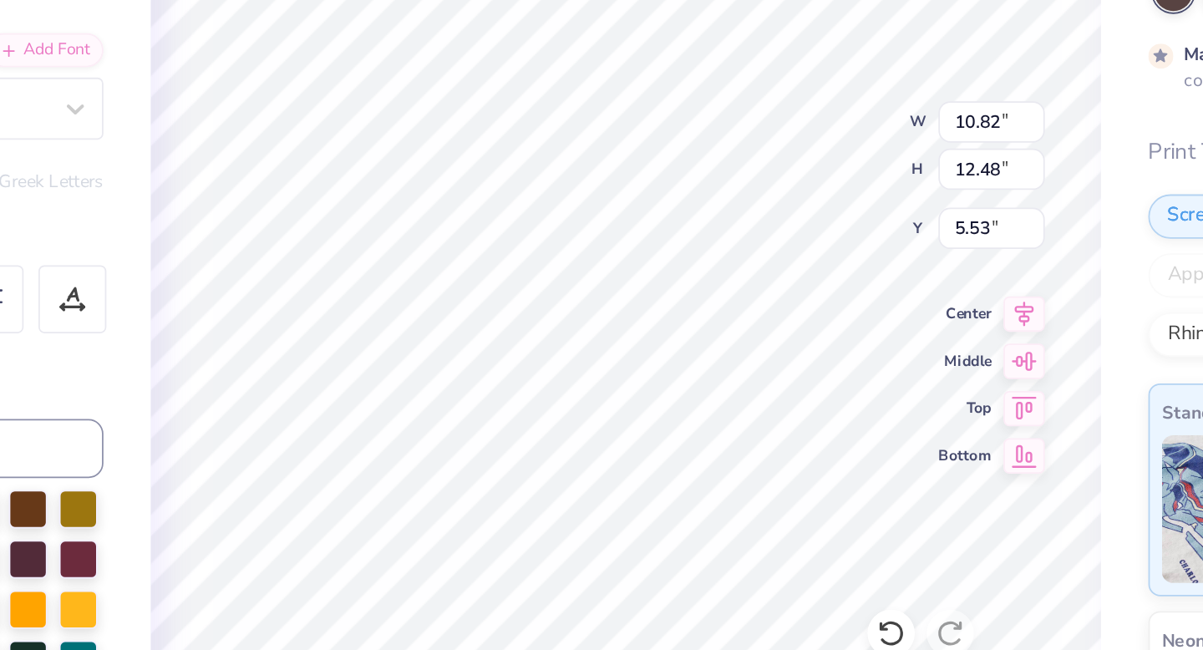
type input "8.89"
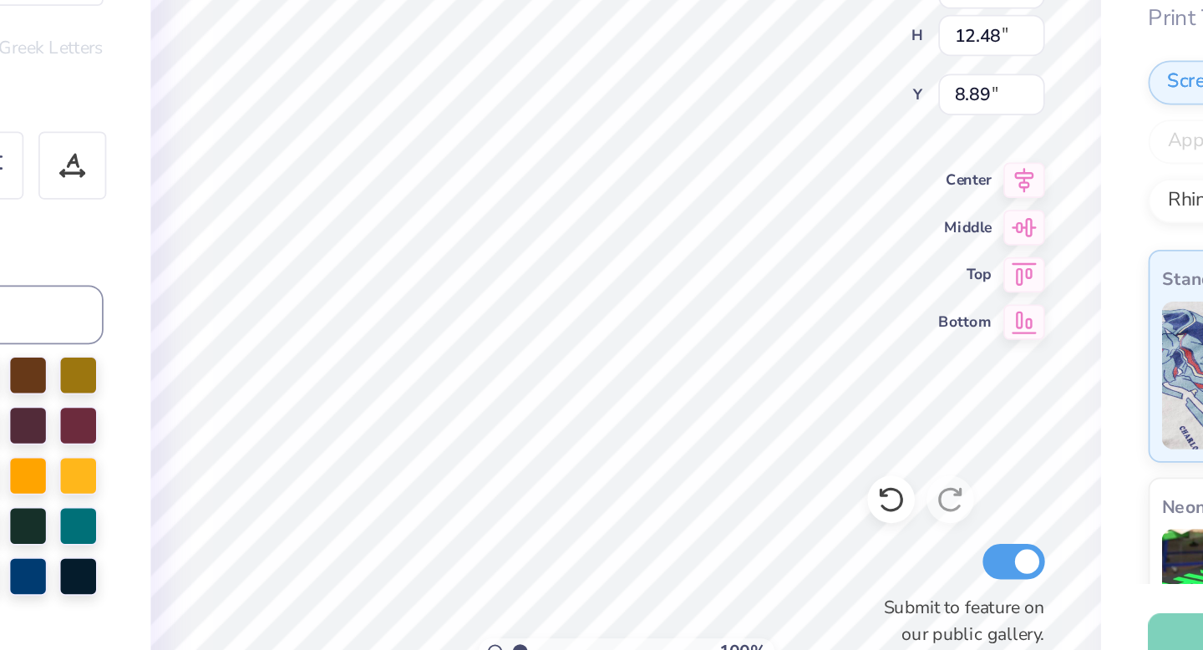
type input "11.86"
type input "1.74"
type input "21.75"
type input "11.04"
type input "1.62"
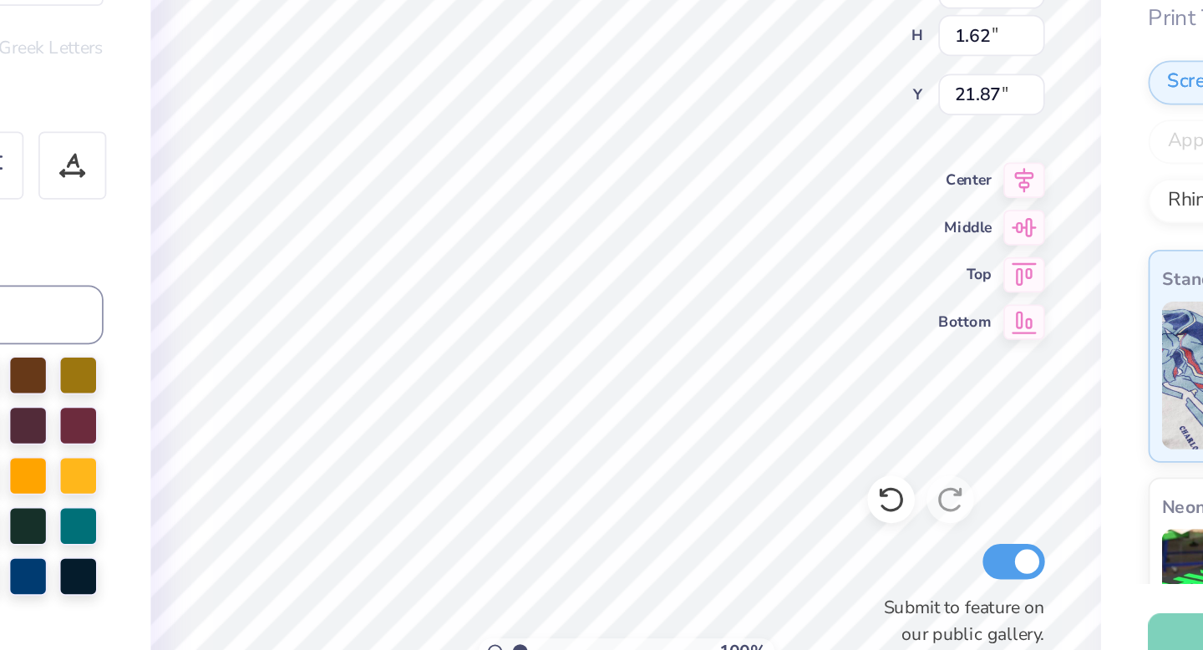
type input "21.68"
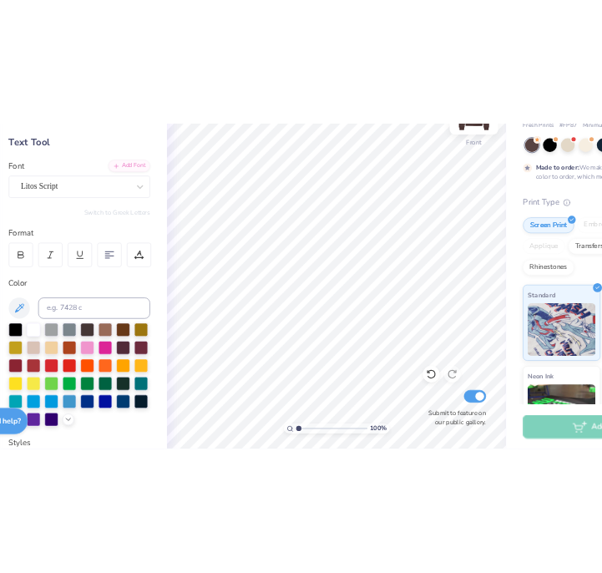
scroll to position [0, 0]
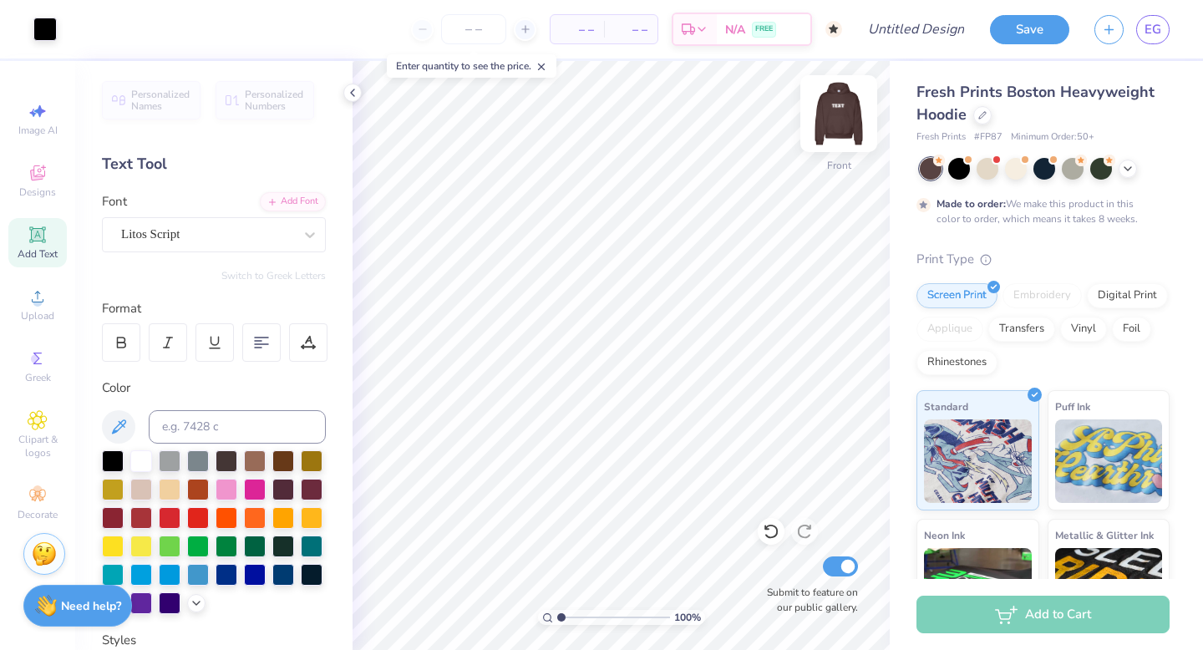
click at [829, 127] on img at bounding box center [838, 113] width 67 height 67
click at [829, 115] on img at bounding box center [838, 113] width 67 height 67
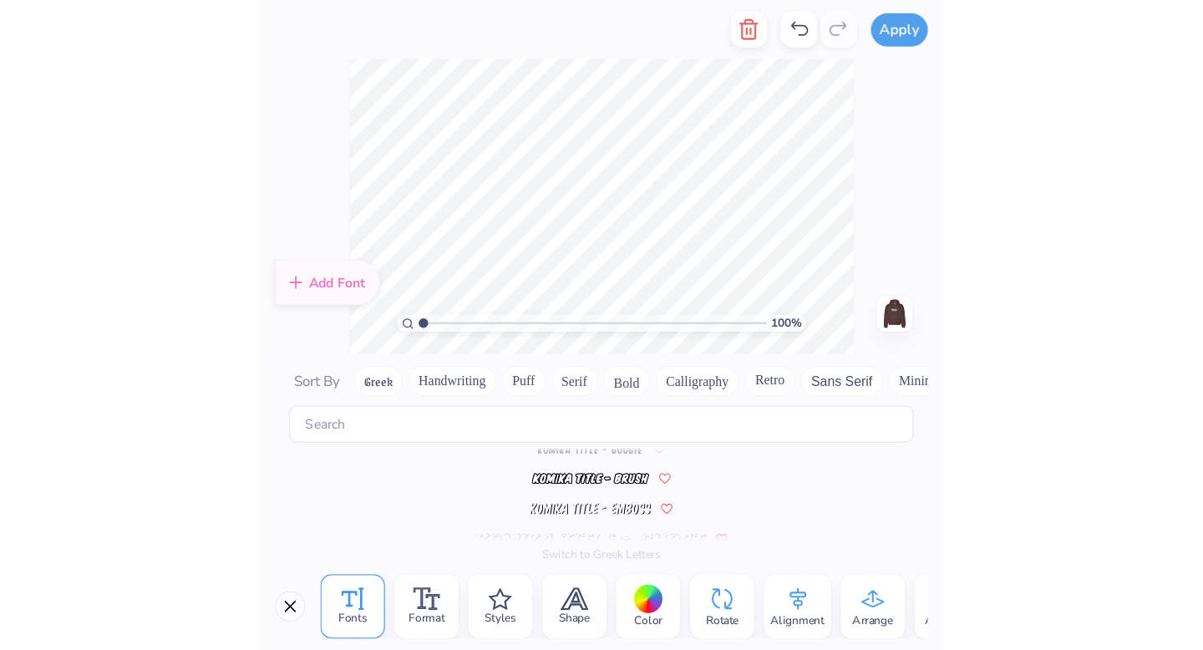
scroll to position [4953, 0]
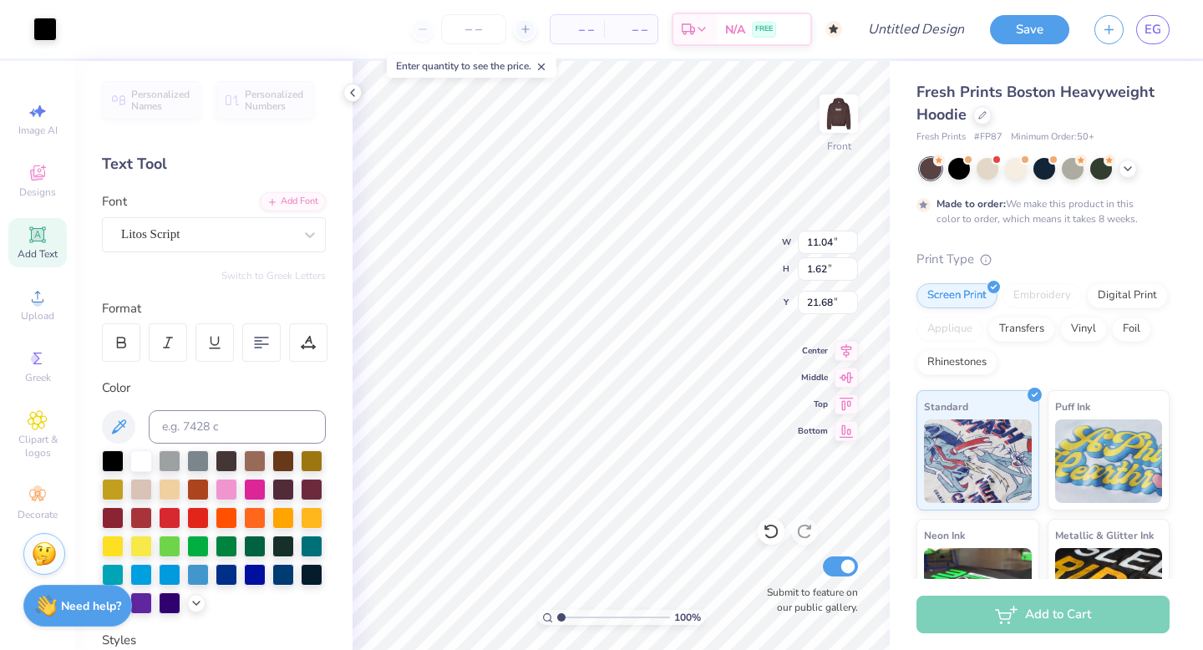
type input "21.66"
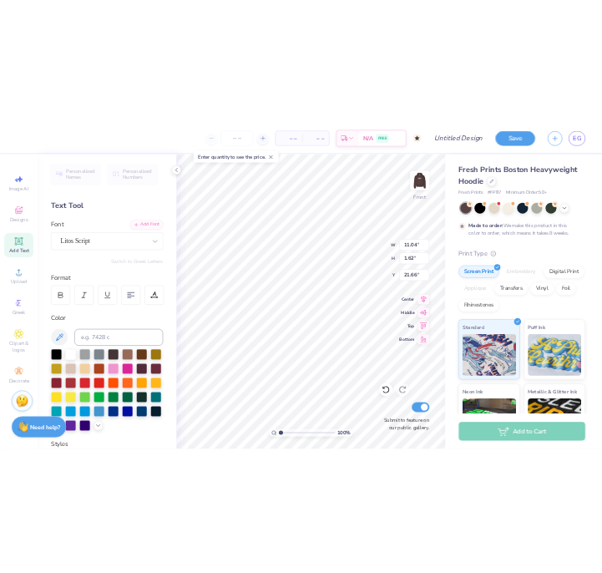
scroll to position [0, 6]
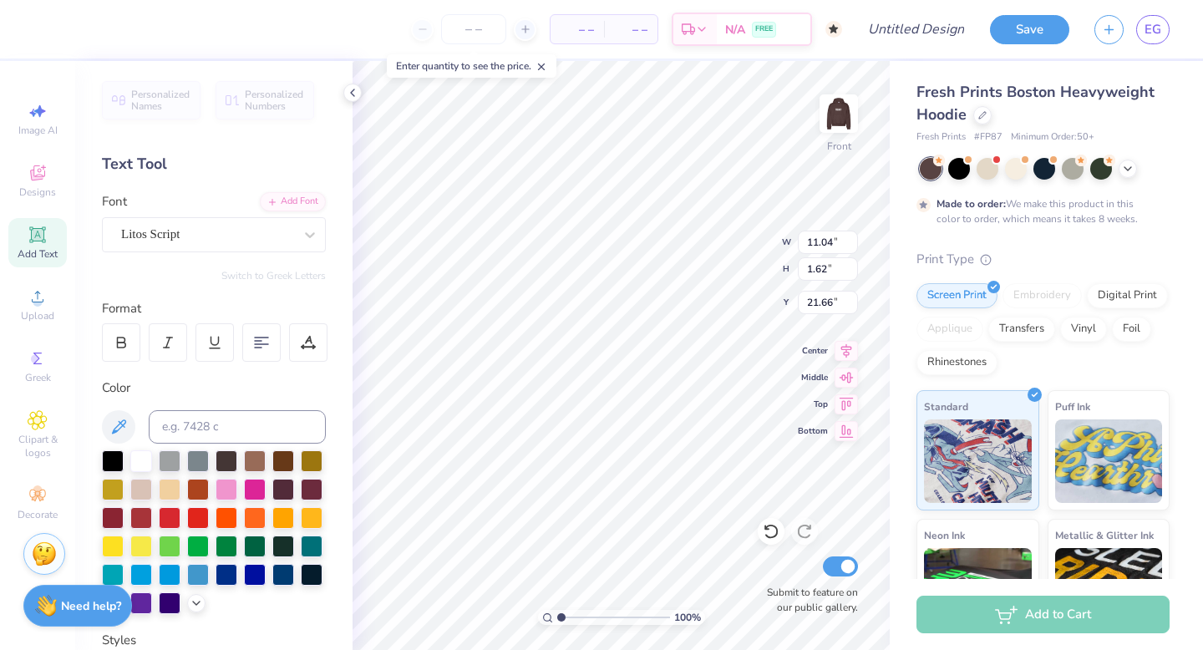
type textarea "VICTORY FORMAL 2025"
type input "10.65"
type input "0.94"
type input "22.34"
type input "22.24"
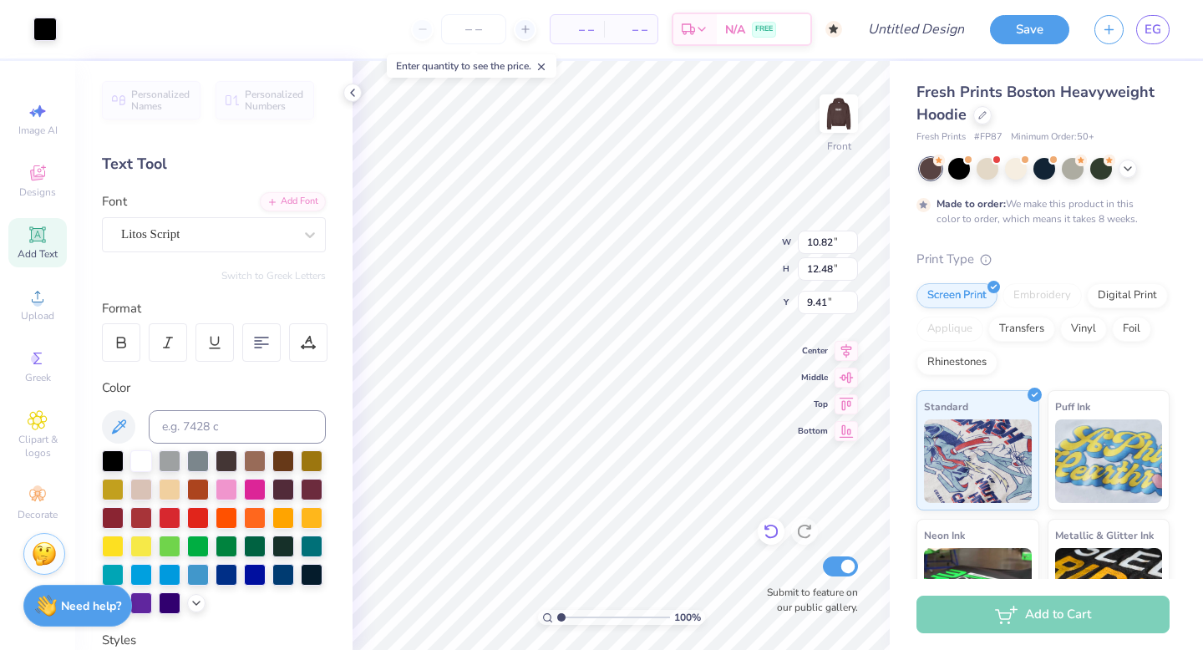
type input "9.41"
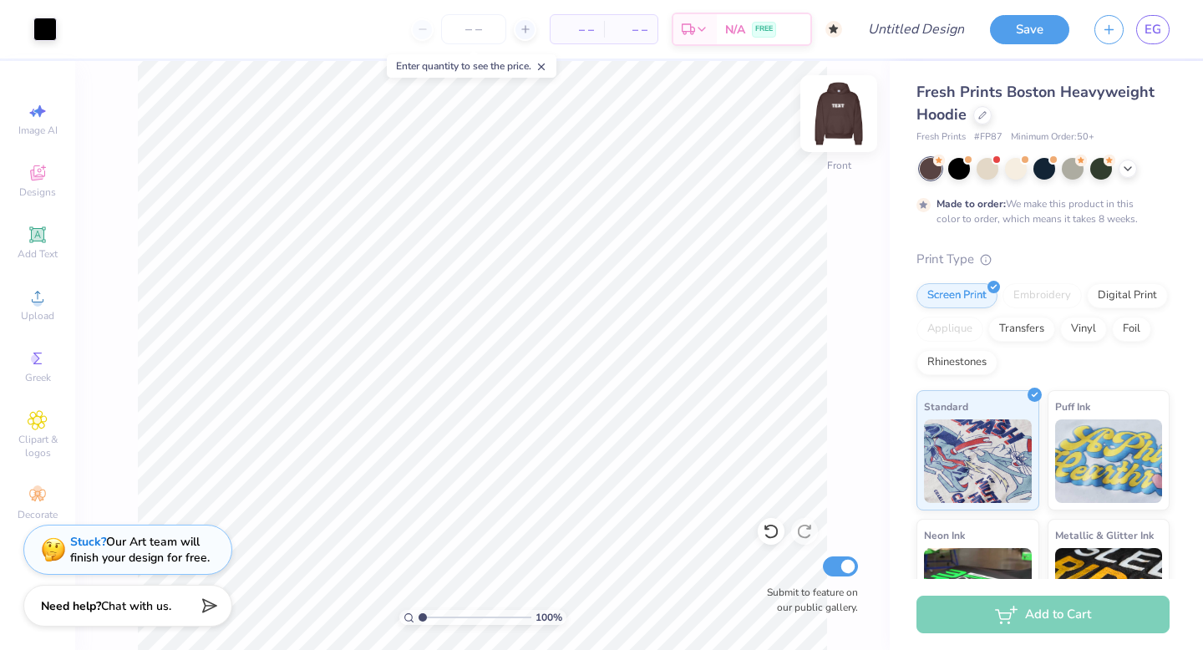
click at [839, 114] on img at bounding box center [838, 113] width 67 height 67
click at [834, 116] on img at bounding box center [838, 113] width 67 height 67
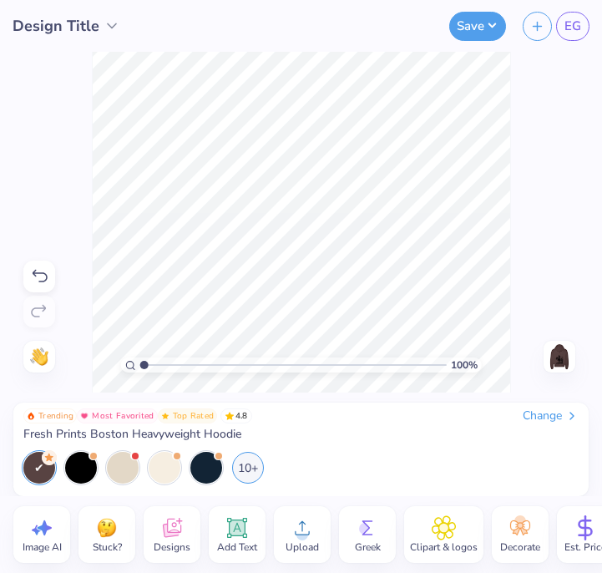
click at [304, 533] on circle at bounding box center [302, 535] width 12 height 12
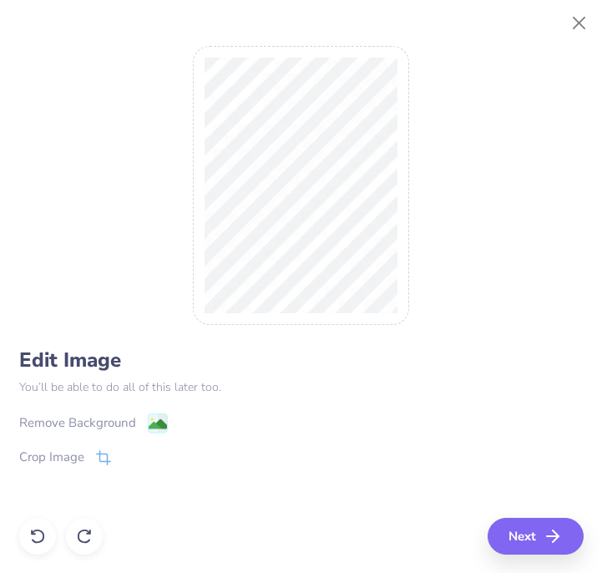
click at [149, 421] on image at bounding box center [157, 424] width 18 height 18
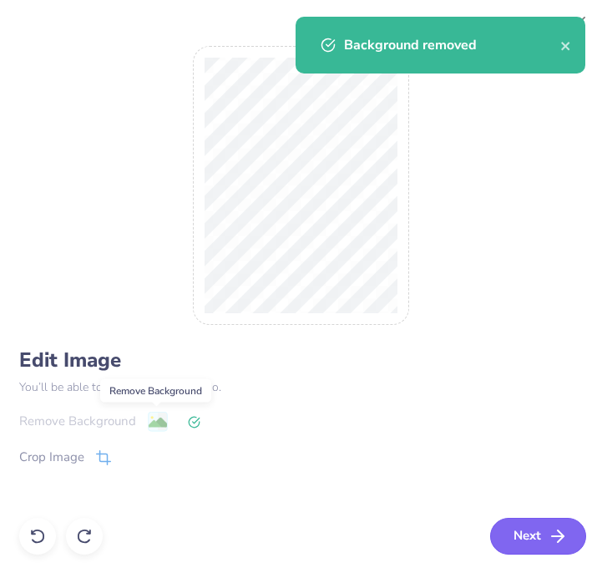
click at [535, 530] on button "Next" at bounding box center [538, 536] width 96 height 37
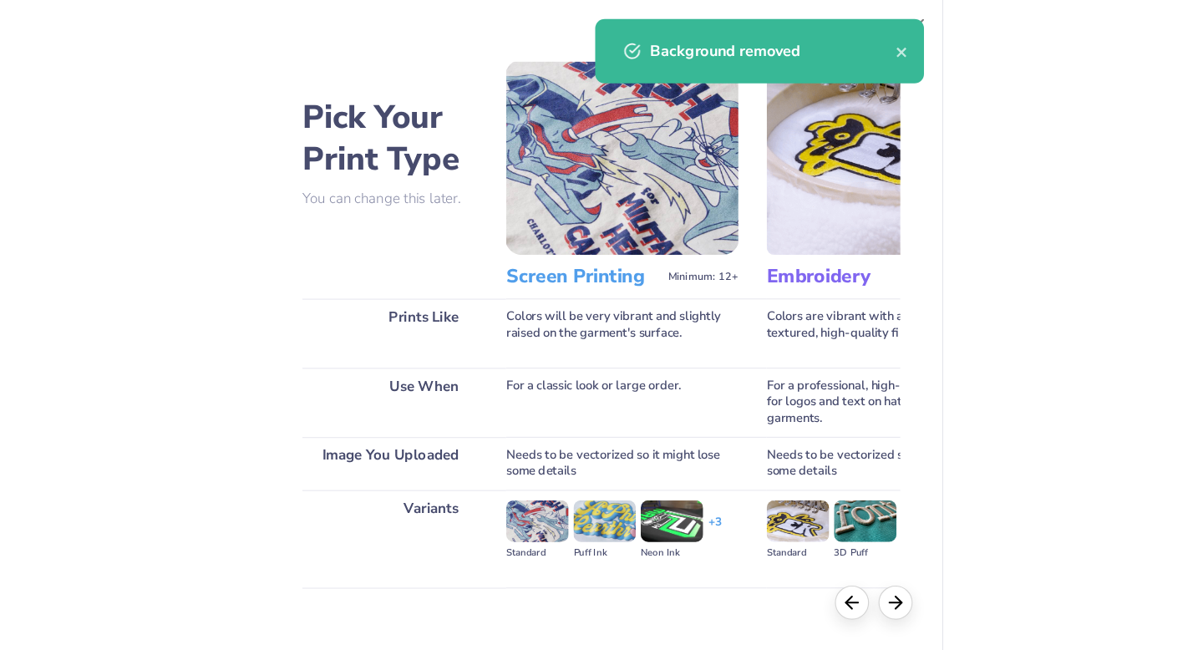
scroll to position [131, 0]
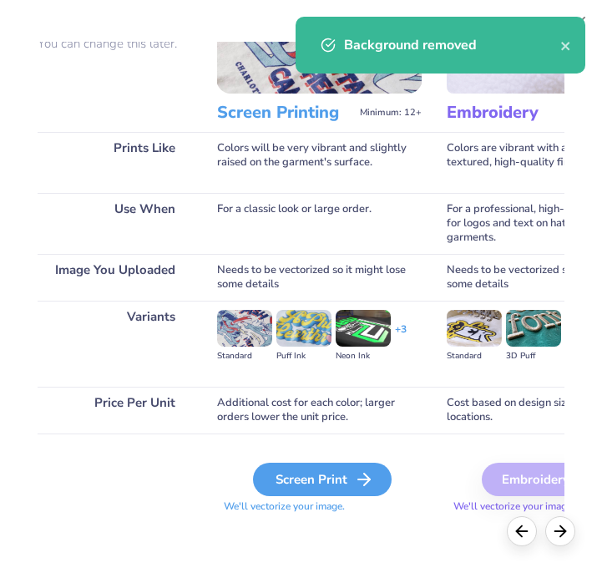
click at [317, 475] on div "Screen Print" at bounding box center [322, 479] width 139 height 33
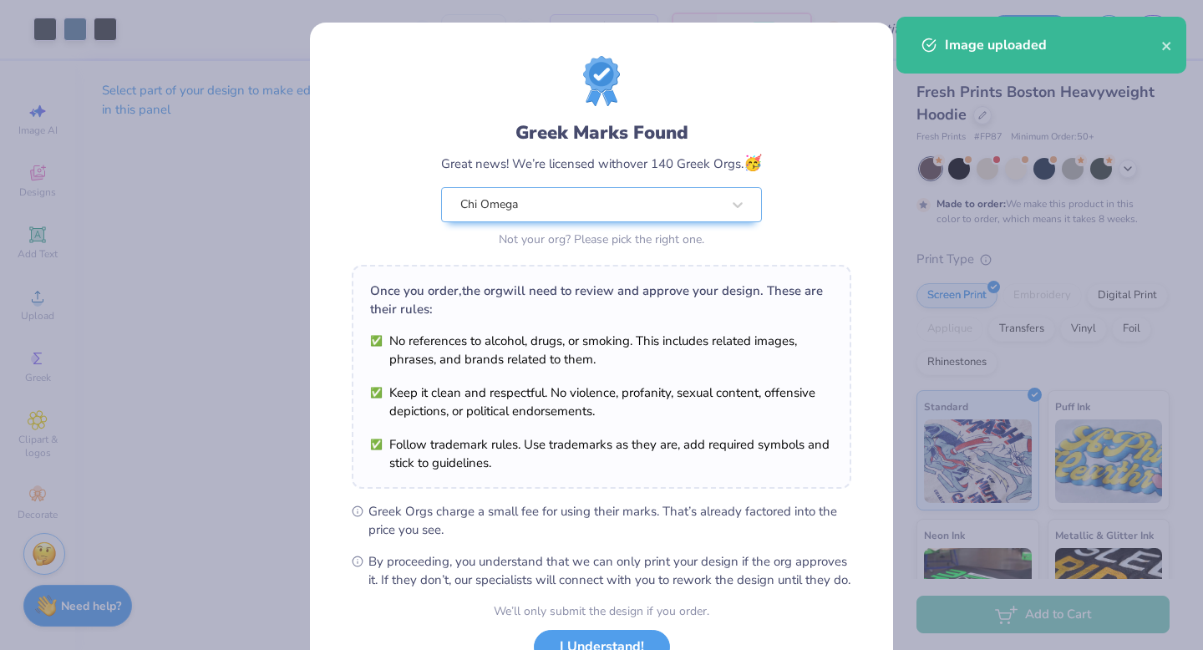
scroll to position [132, 0]
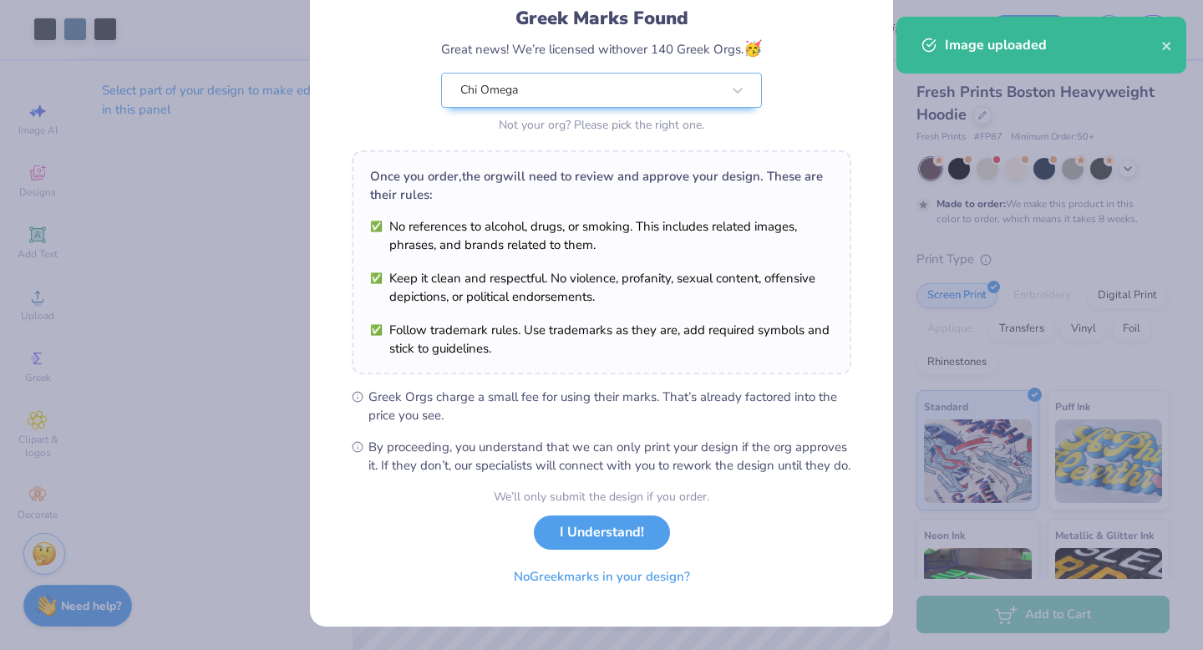
click at [607, 515] on button "I Understand!" at bounding box center [602, 532] width 136 height 34
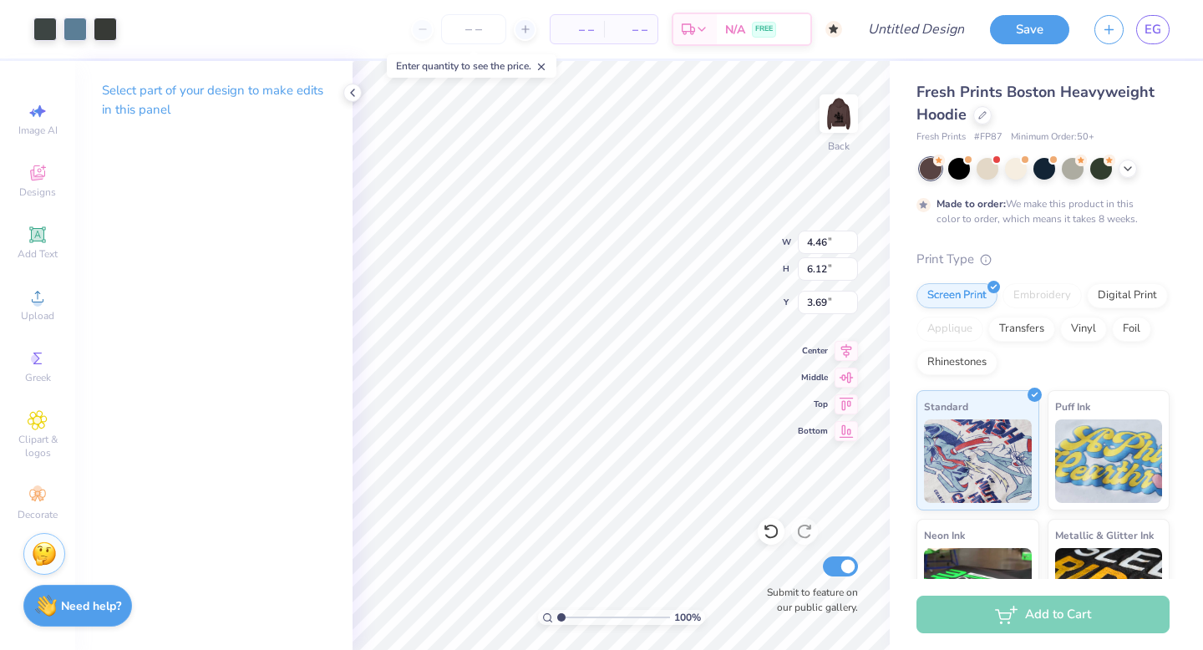
scroll to position [0, 0]
click at [116, 27] on div at bounding box center [105, 27] width 23 height 23
click at [45, 251] on span "Add Text" at bounding box center [38, 253] width 40 height 13
type input "7.05"
type input "2.04"
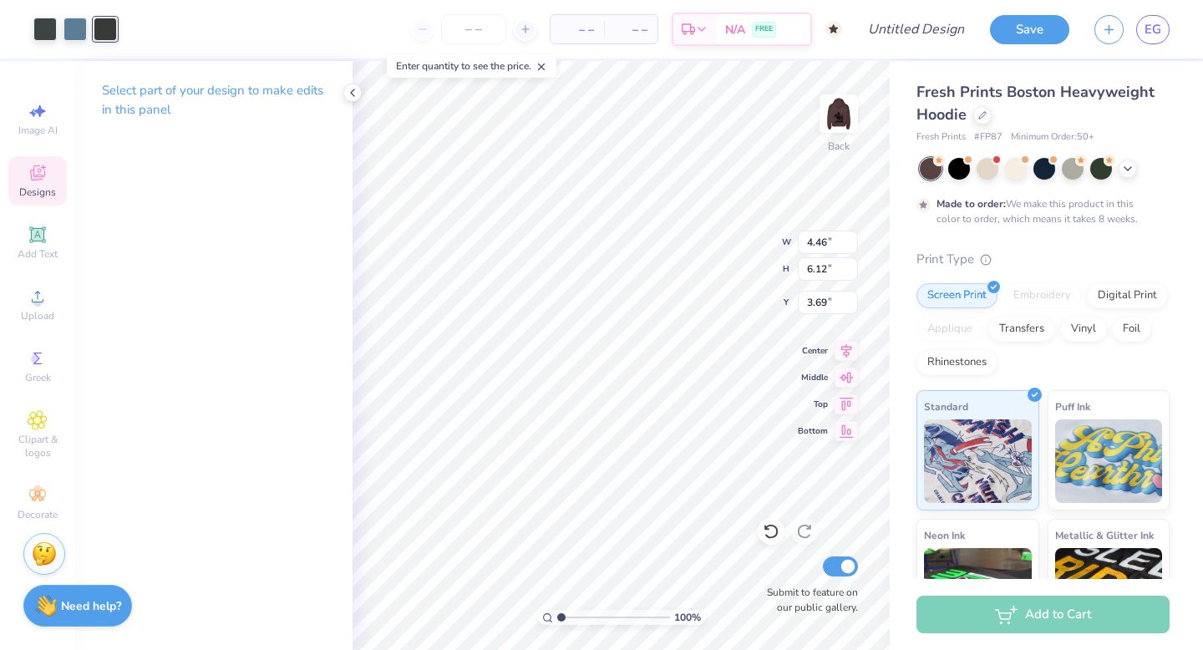
type input "5.73"
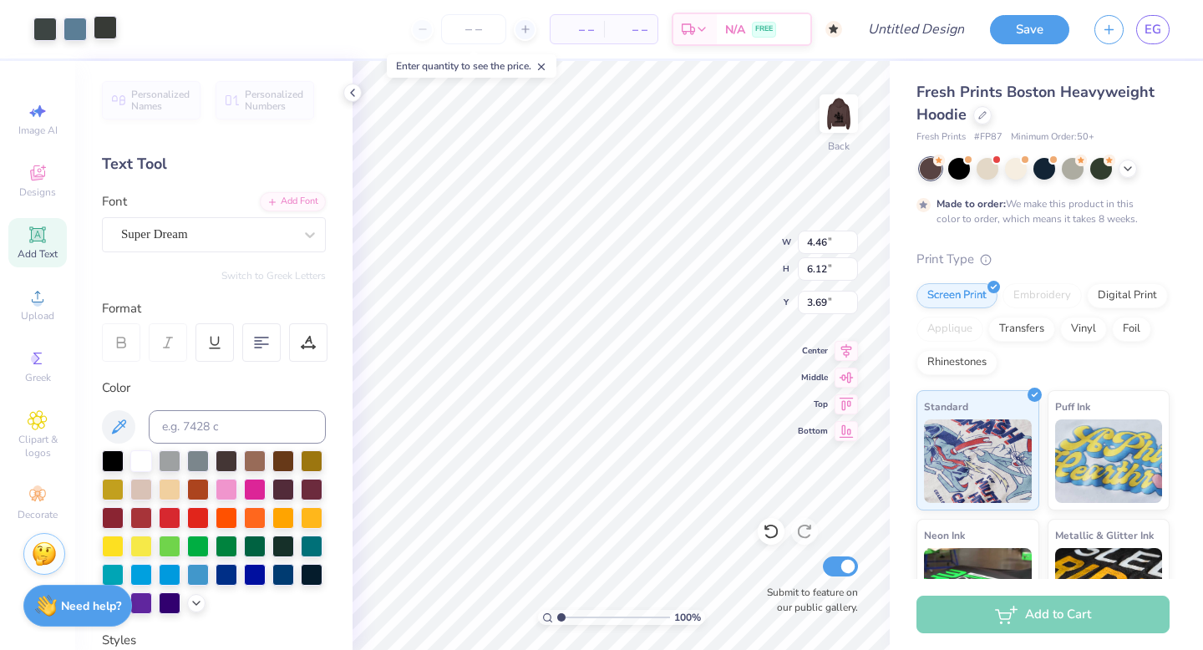
click at [106, 18] on div at bounding box center [105, 27] width 23 height 23
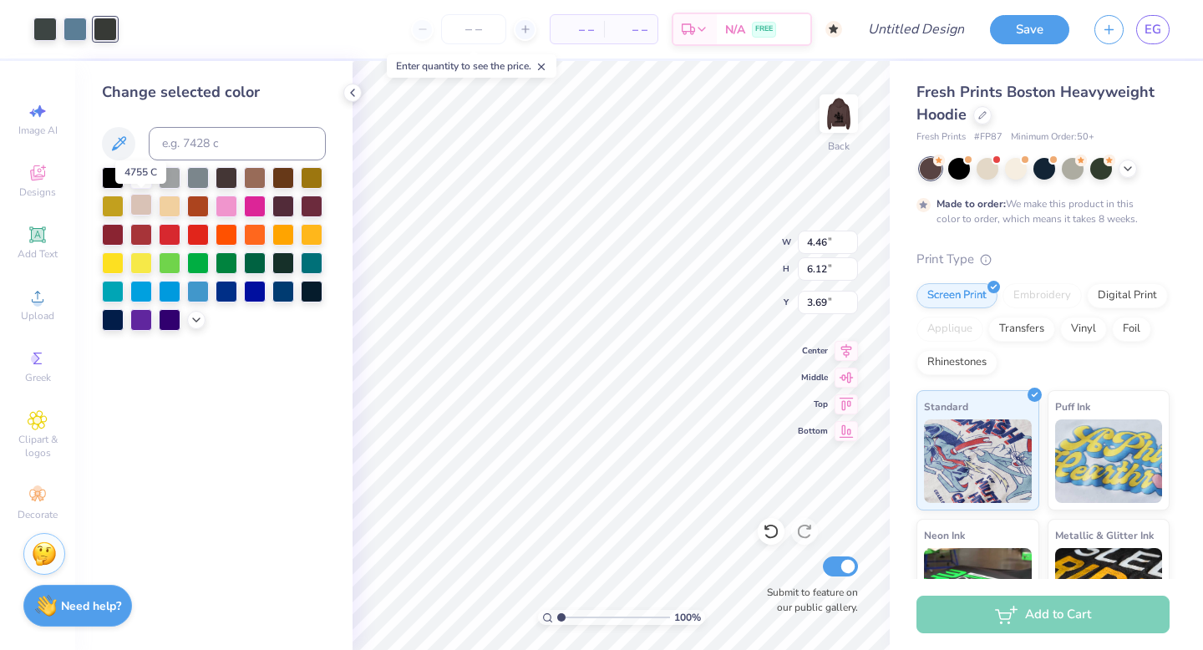
click at [140, 207] on div at bounding box center [141, 205] width 22 height 22
click at [44, 27] on div at bounding box center [44, 27] width 23 height 23
click at [109, 171] on div at bounding box center [113, 176] width 22 height 22
click at [69, 29] on div at bounding box center [74, 27] width 23 height 23
click at [40, 31] on div at bounding box center [44, 27] width 23 height 23
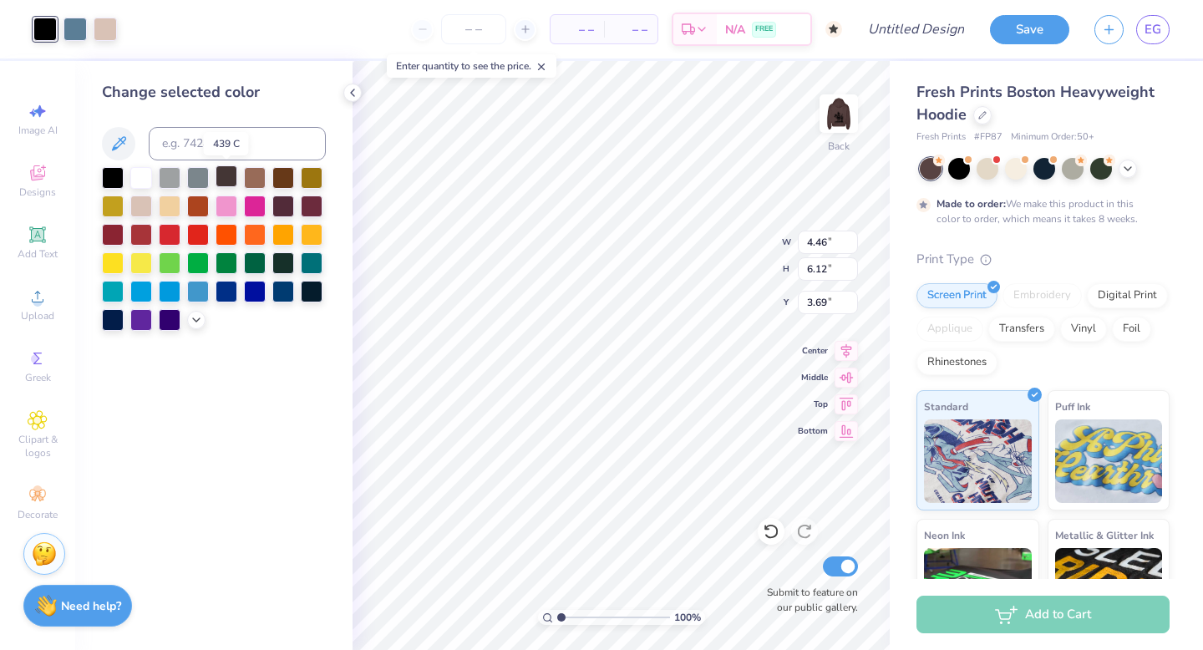
click at [231, 171] on div at bounding box center [226, 176] width 22 height 22
click at [78, 17] on div at bounding box center [74, 27] width 23 height 23
click at [112, 180] on div at bounding box center [113, 176] width 22 height 22
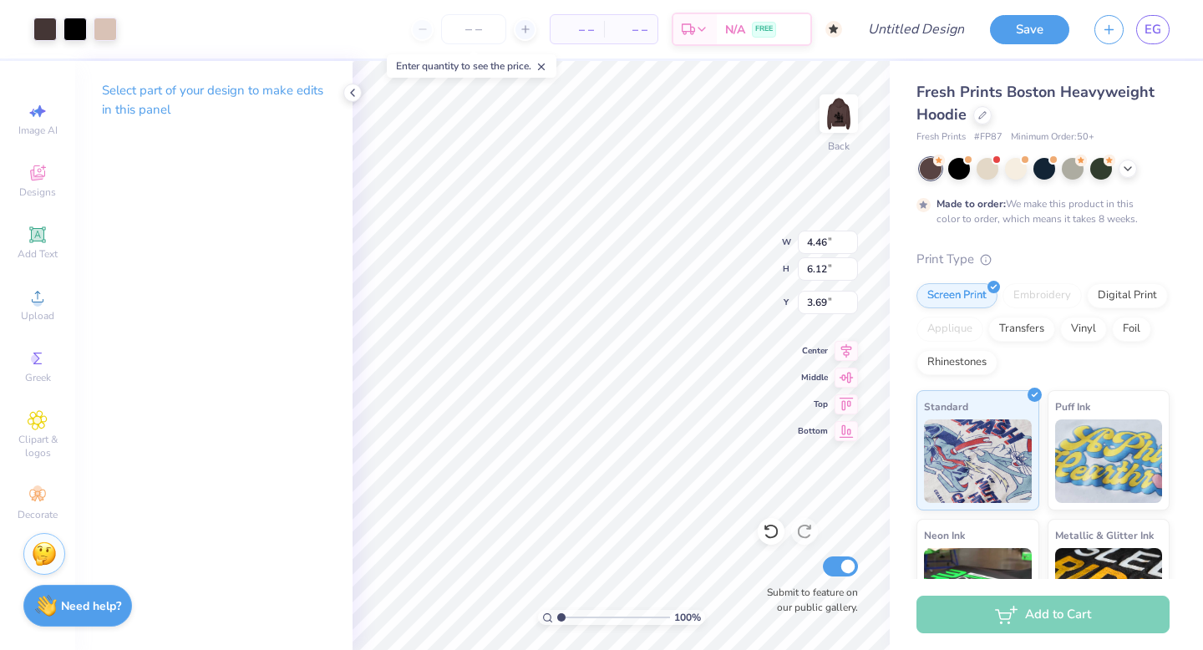
type input "2.33"
type input "3.19"
type input "3.00"
click at [837, 114] on img at bounding box center [838, 113] width 67 height 67
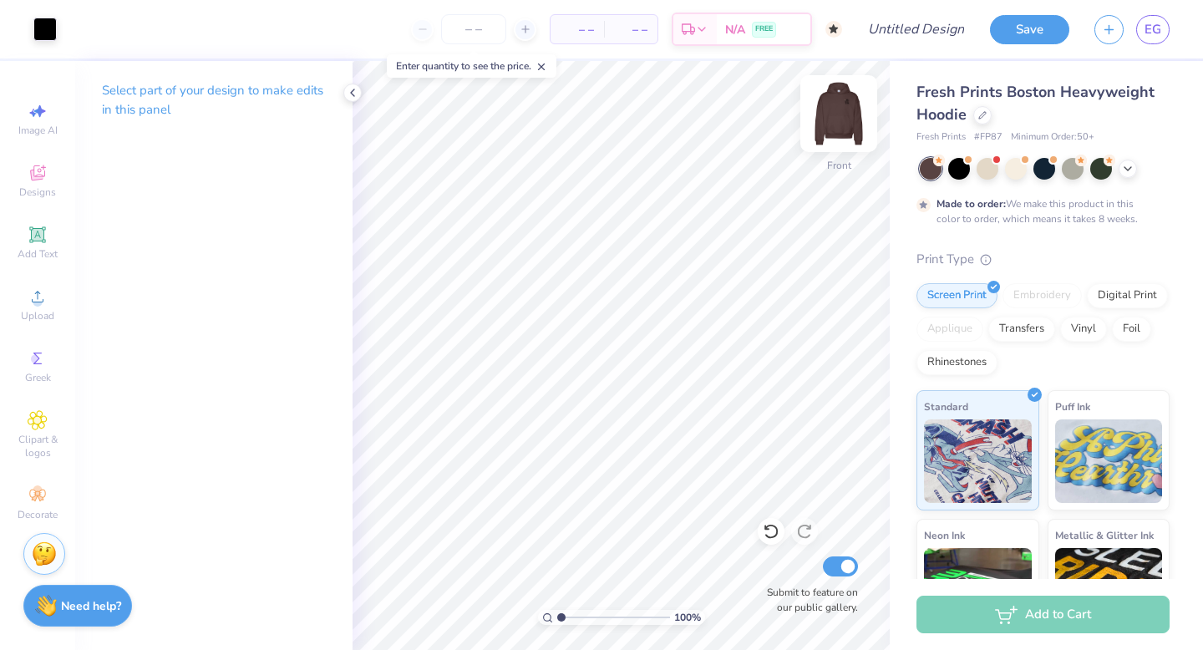
click at [837, 115] on img at bounding box center [838, 113] width 67 height 67
click at [835, 114] on img at bounding box center [838, 113] width 67 height 67
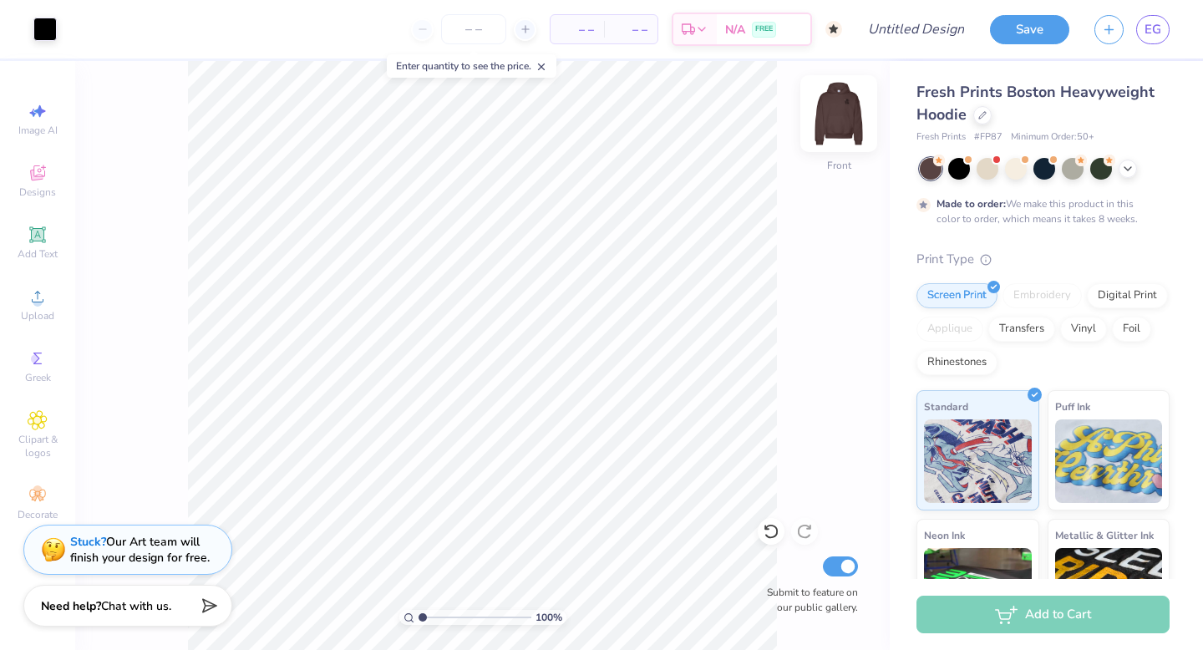
click at [833, 119] on img at bounding box center [838, 113] width 67 height 67
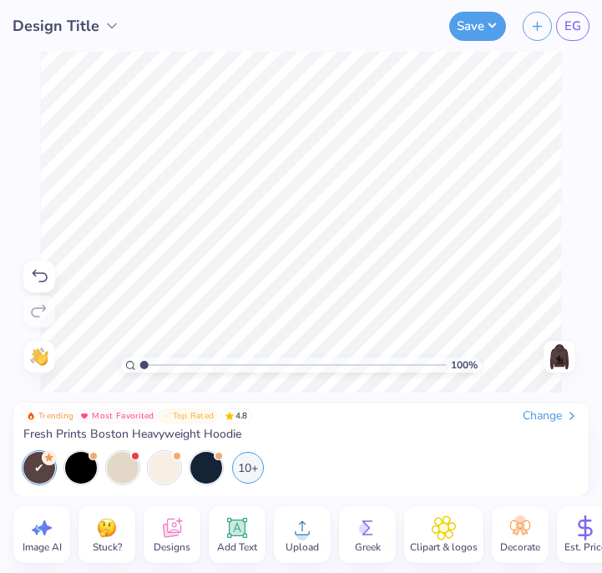
click at [568, 354] on img at bounding box center [559, 356] width 27 height 27
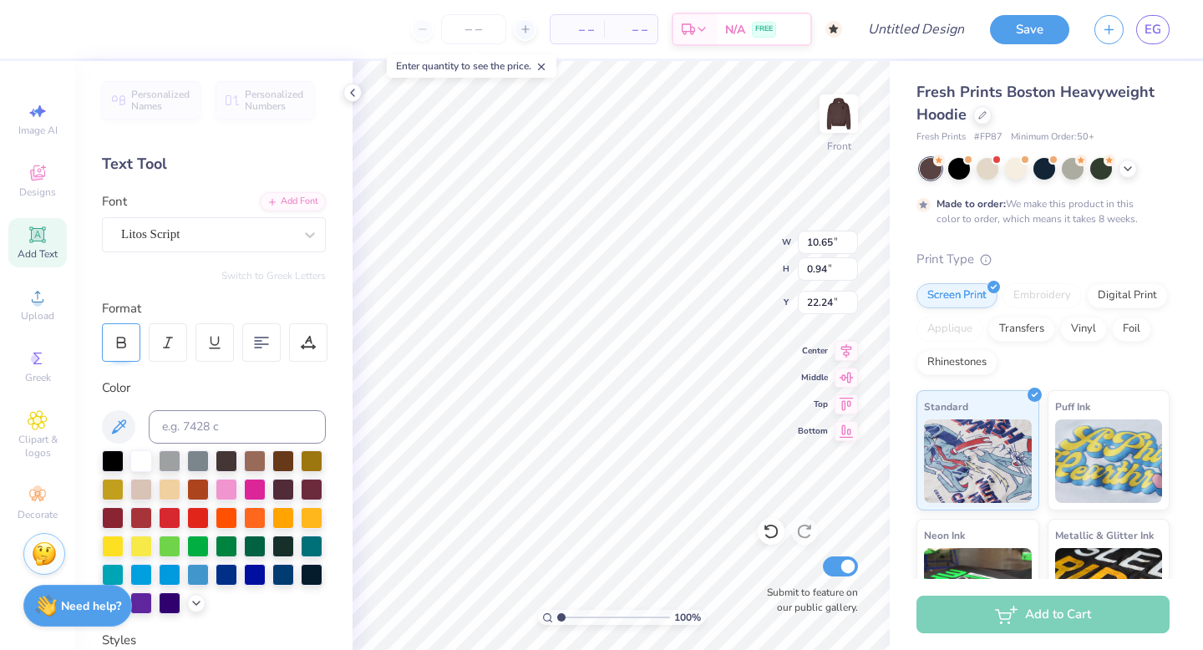
click at [124, 341] on icon at bounding box center [122, 339] width 8 height 5
type input "3.13"
type input "0.89"
type input "11.61"
click at [228, 244] on div at bounding box center [207, 234] width 172 height 23
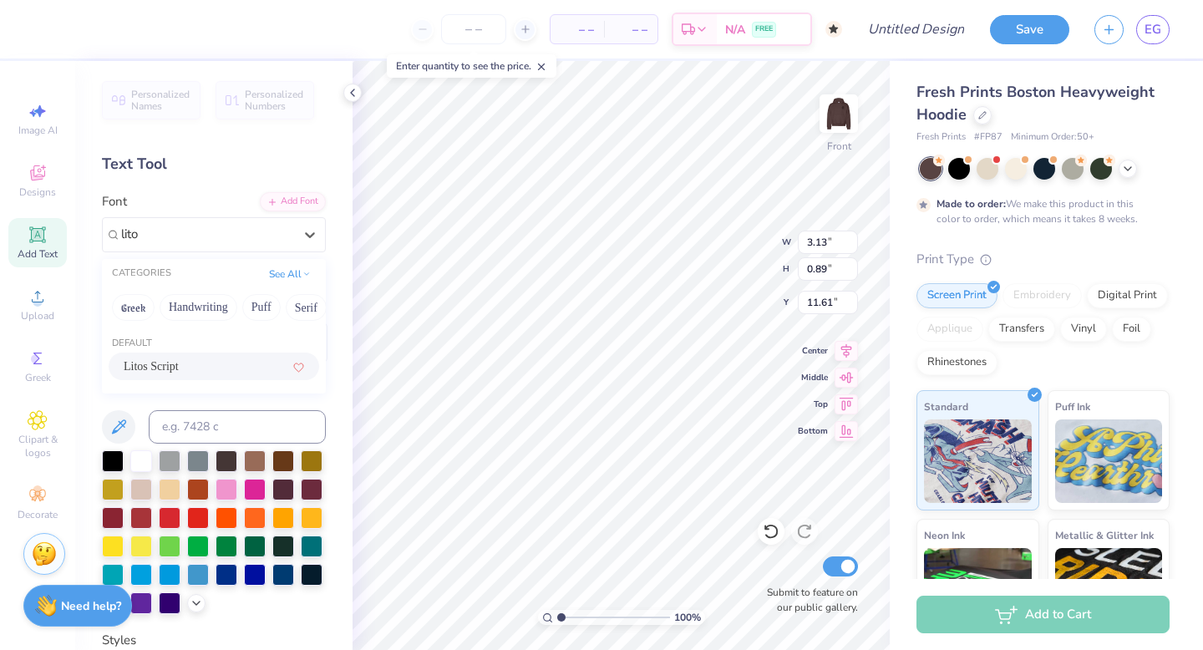
click at [175, 368] on div "Litos Script" at bounding box center [214, 366] width 180 height 18
type input "lito"
type input "2.02"
type input "0.71"
type input "11.71"
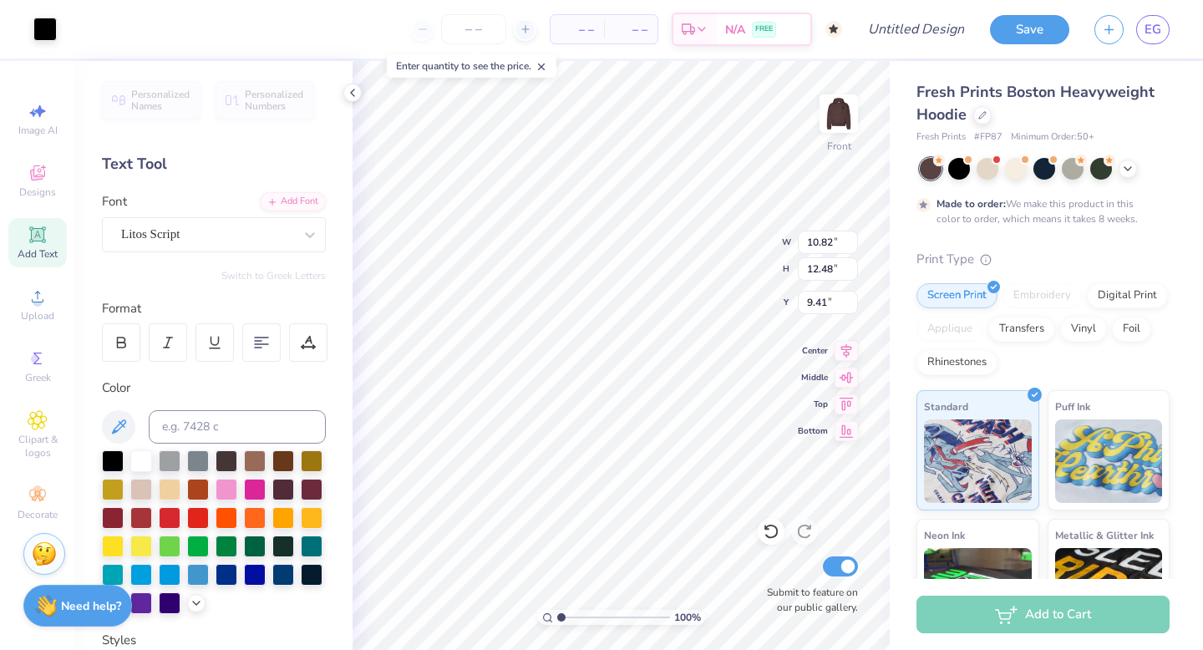
type input "2.47"
type input "0.55"
type input "12.51"
click at [268, 231] on div "Magiera Script" at bounding box center [206, 234] width 175 height 26
click at [214, 367] on div "Litos Script" at bounding box center [214, 366] width 180 height 18
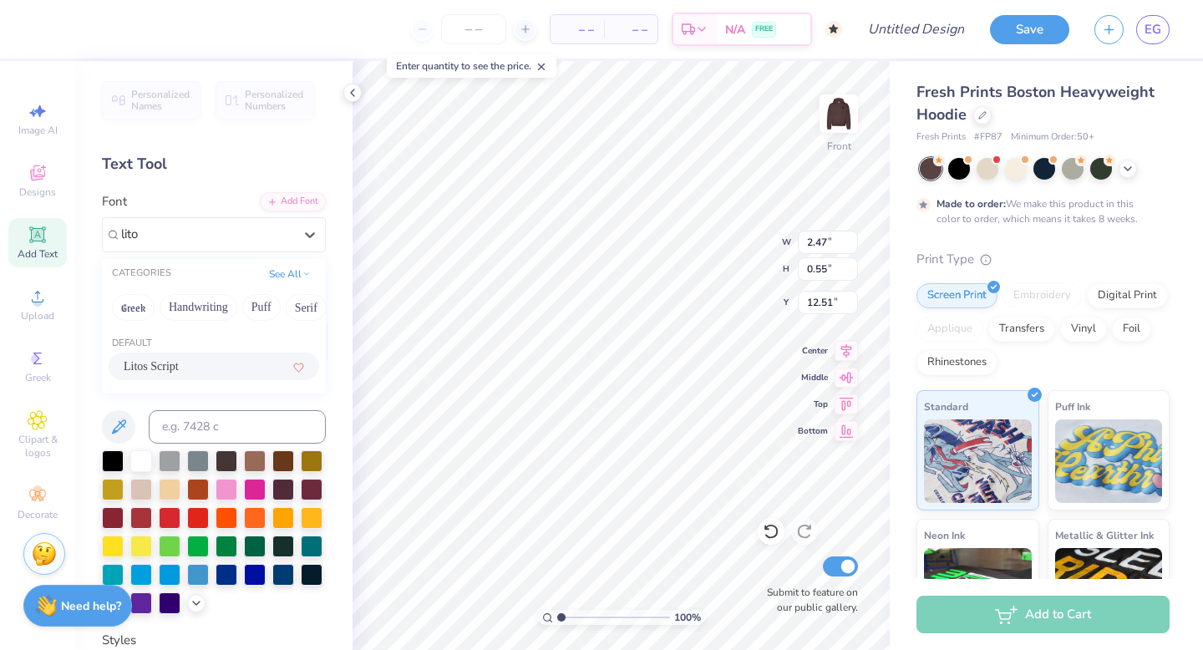
type input "lito"
type input "1.10"
type input "0.76"
type input "12.30"
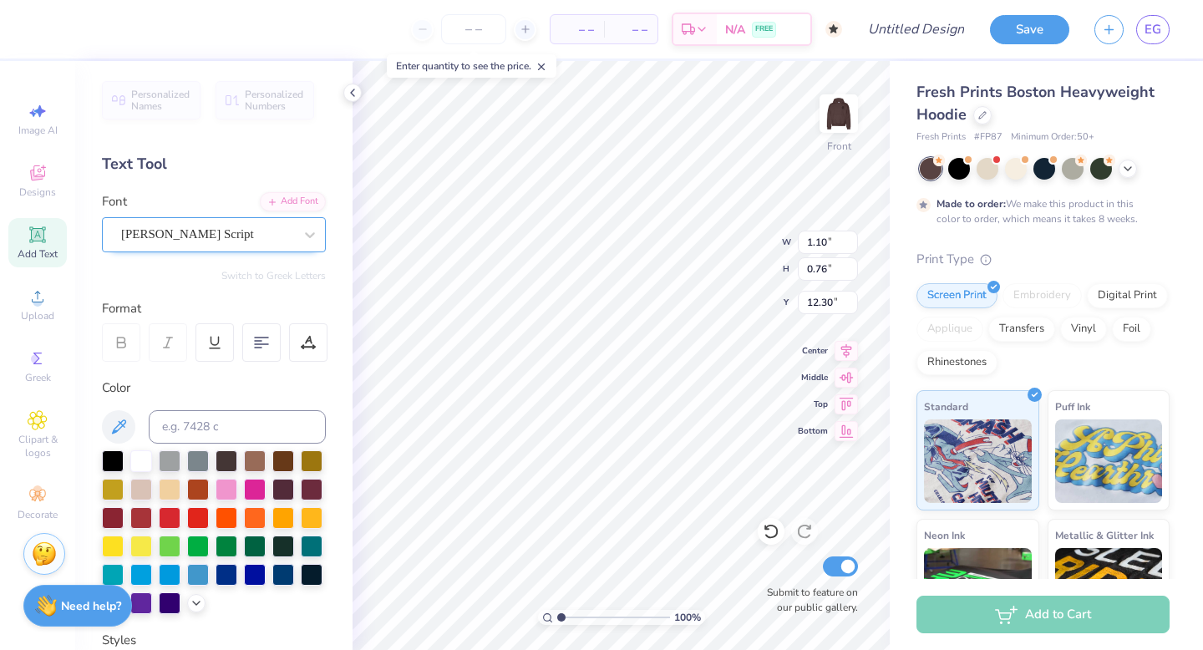
click at [217, 243] on div "Magiera Script" at bounding box center [206, 234] width 175 height 26
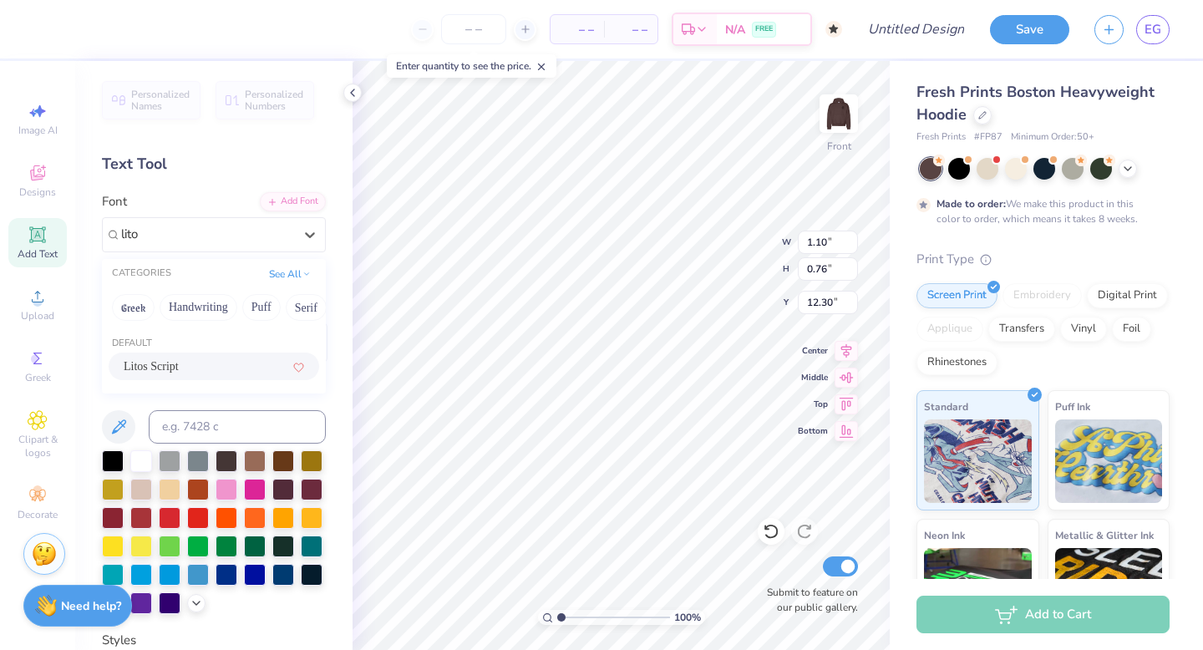
click at [209, 367] on div "Litos Script" at bounding box center [214, 366] width 180 height 18
type input "lito"
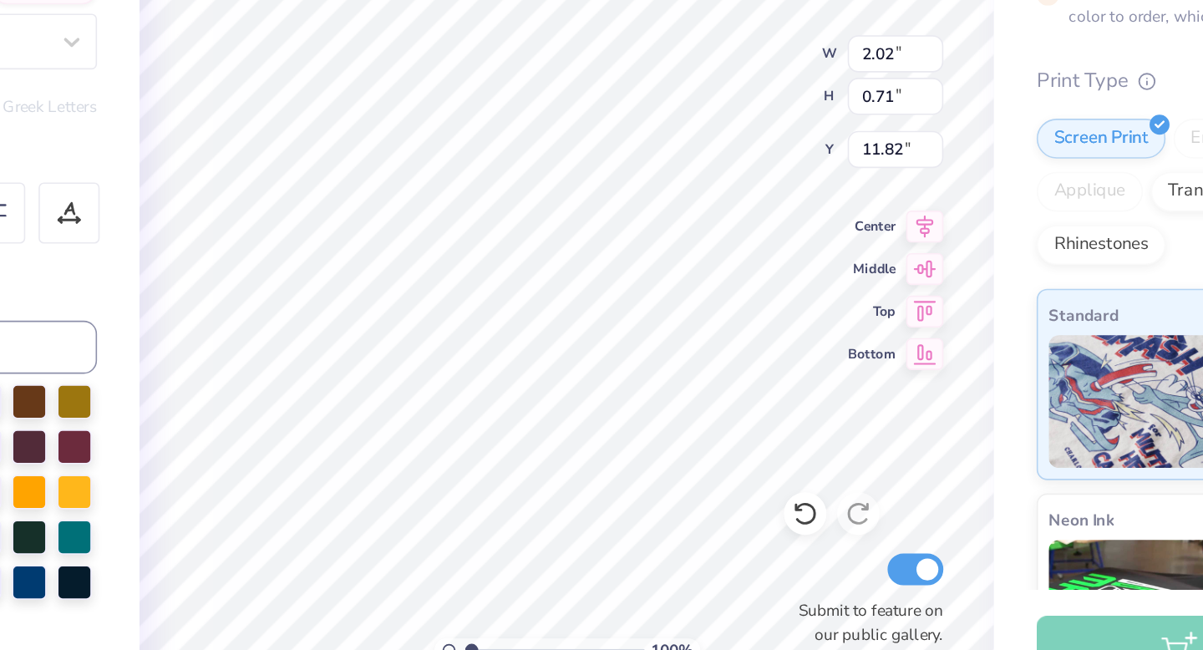
type textarea "c"
type textarea "CHI OMEGA"
type input "1.59"
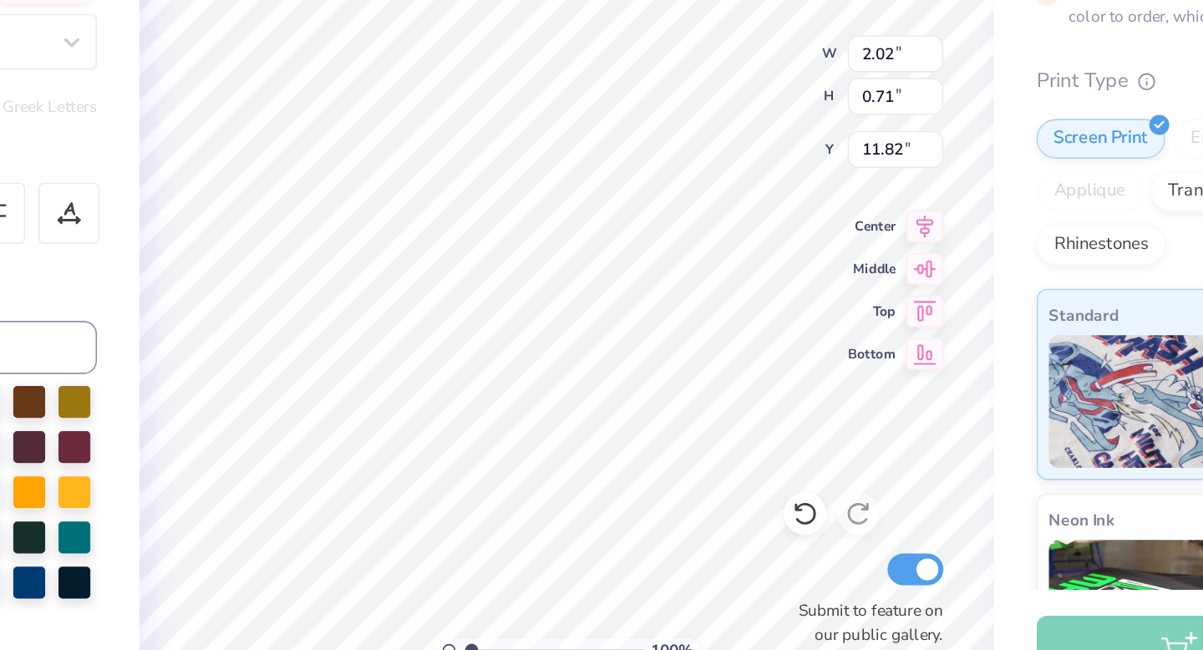
type input "0.52"
type input "12.52"
type textarea "t"
type textarea "TRI DELTA"
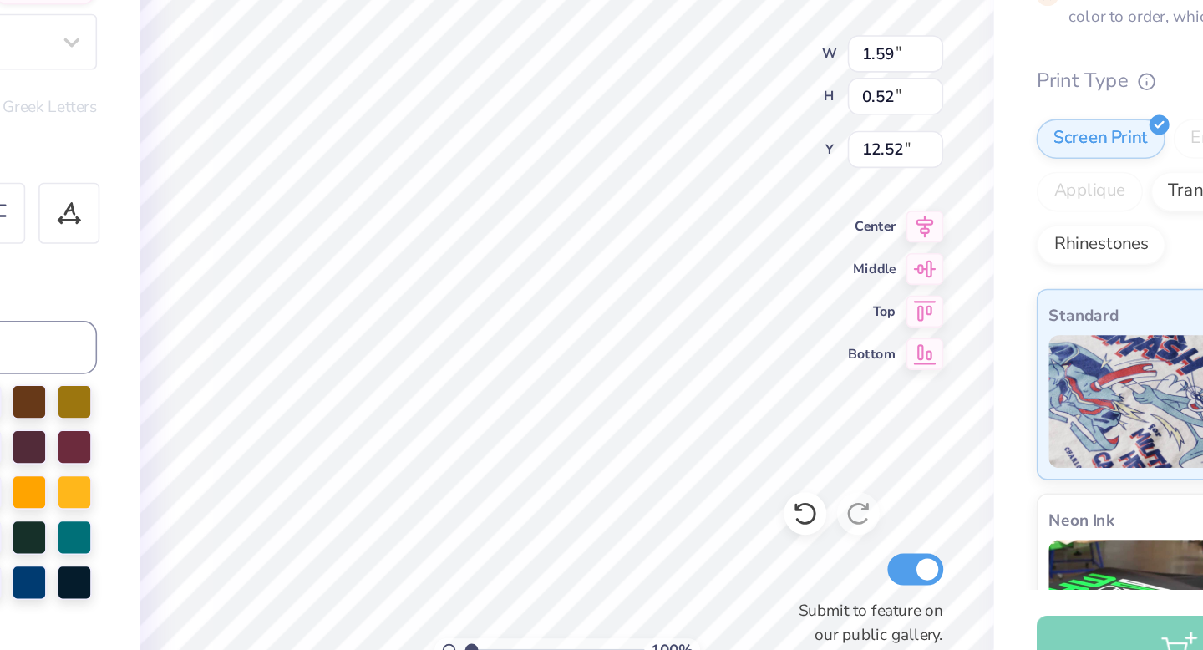
scroll to position [0, 3]
type input "10.82"
type input "12.48"
type input "9.41"
type input "2.98"
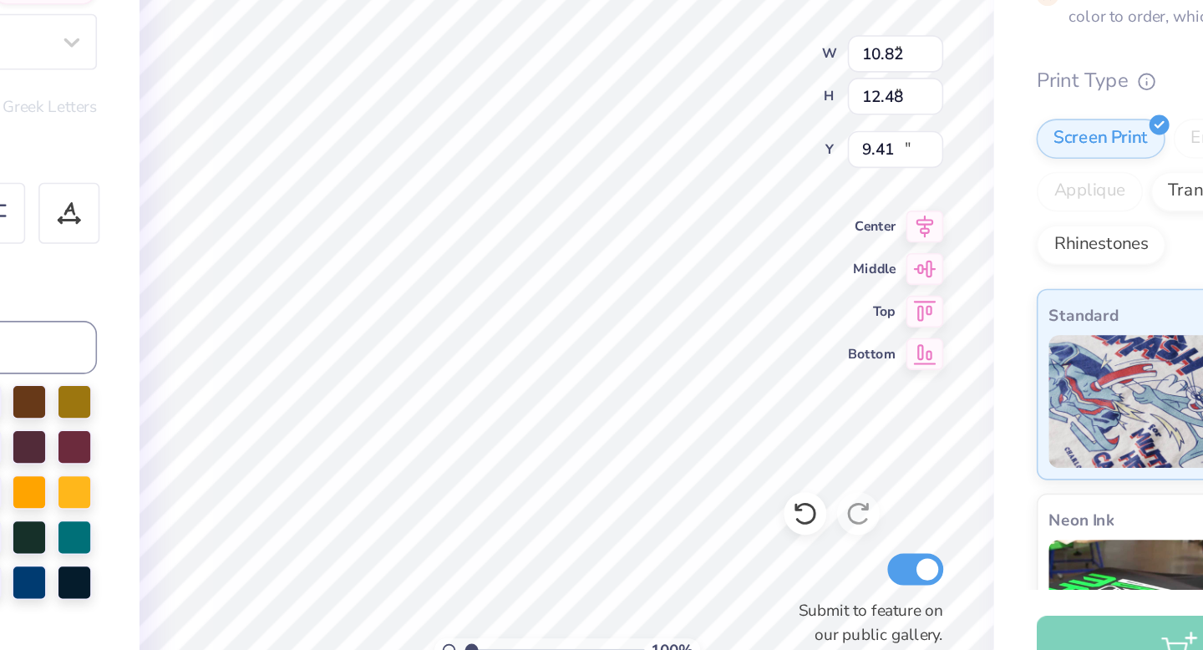
type input "0.49"
type input "11.85"
type input "10.82"
type input "12.48"
type input "9.41"
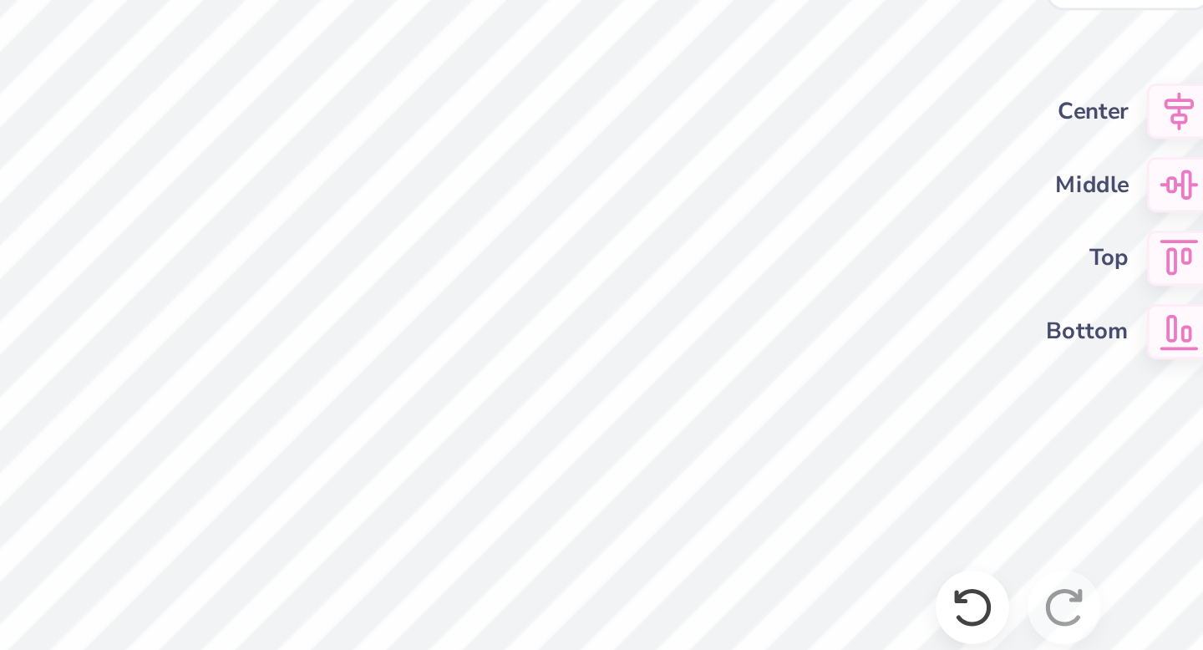
type input "12.53"
type input "0.55"
type input "0.84"
type input "2.62"
type input "0.49"
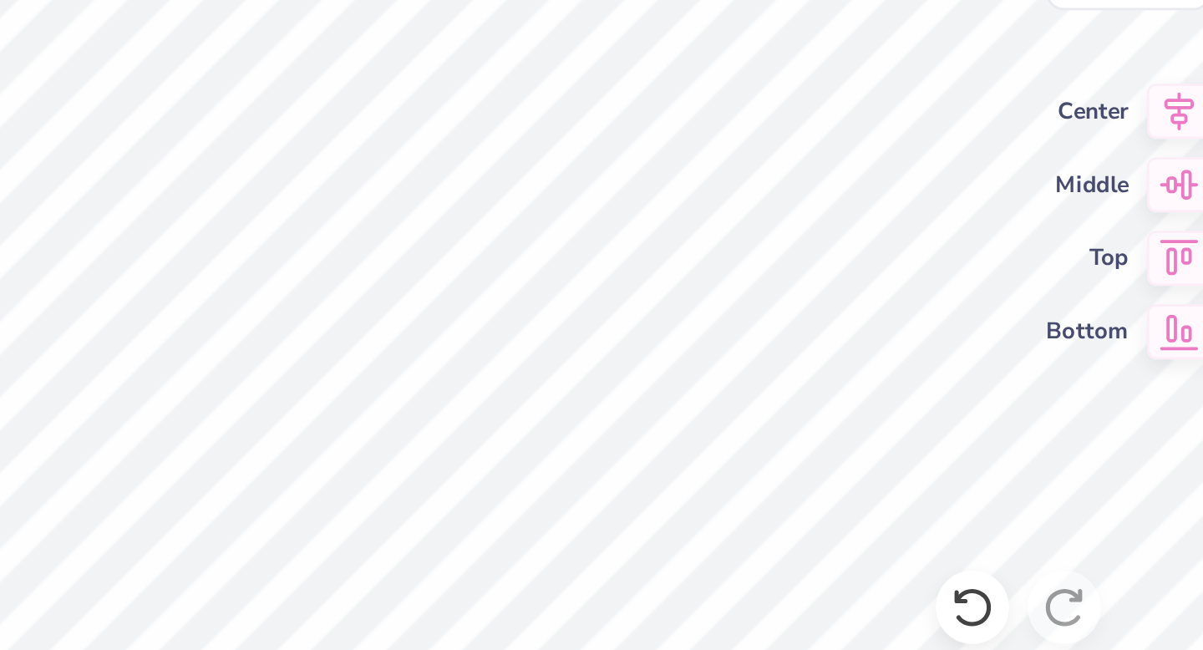
type input "12.87"
type input "10.82"
type input "12.48"
type input "9.41"
type input "0.50"
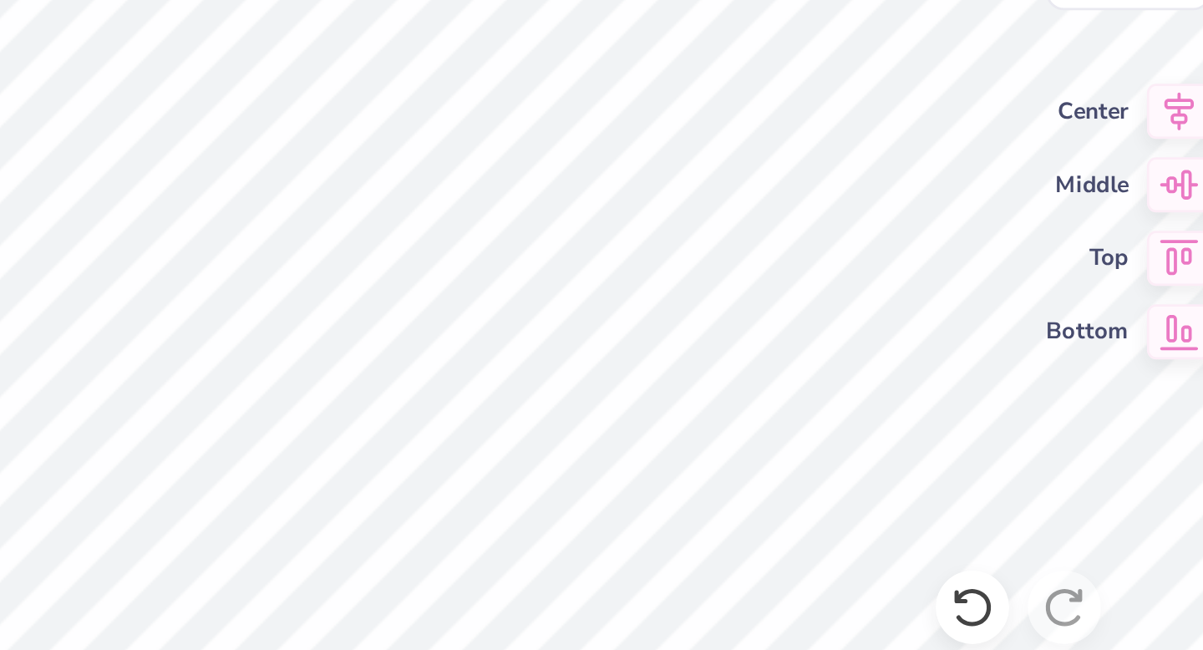
type input "0.75"
type input "12.61"
type input "2.98"
type input "0.49"
type input "12.12"
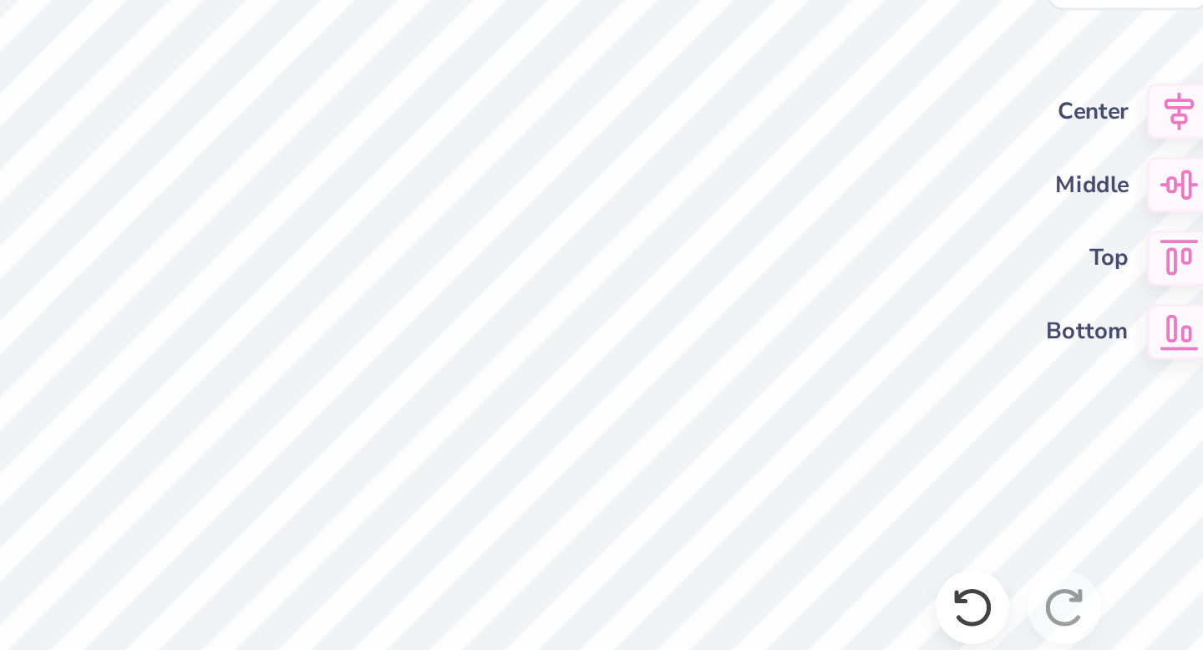
type input "10.82"
type input "12.48"
type input "9.40"
type input "2.98"
type input "0.49"
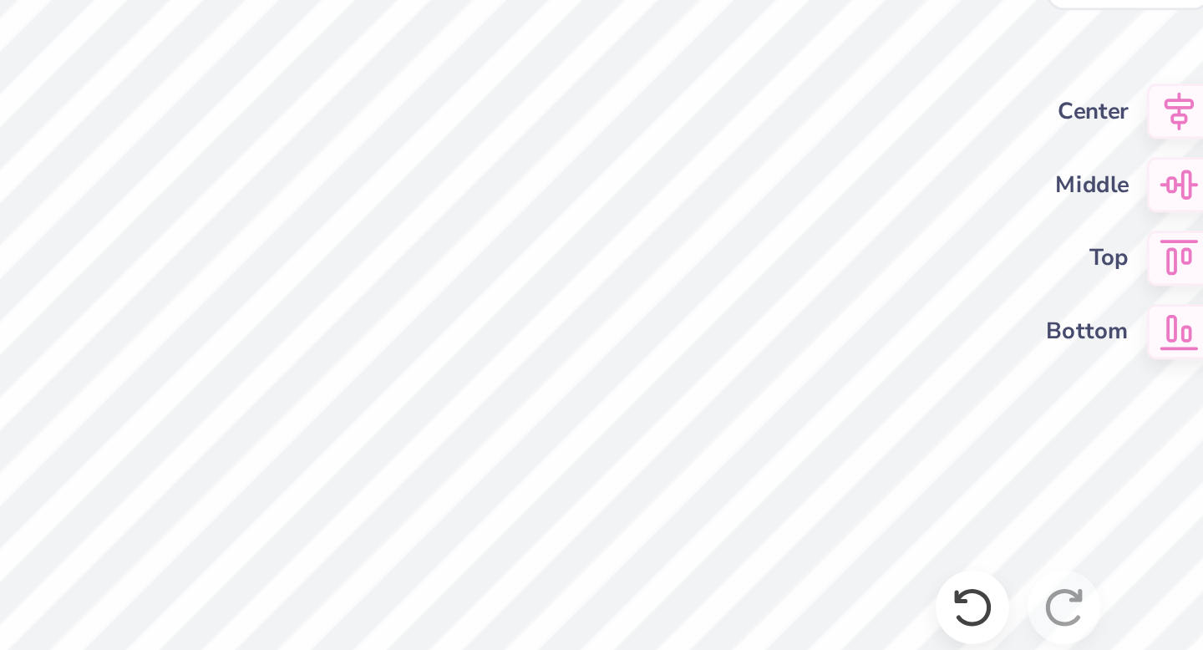
type input "12.12"
type input "10.82"
type input "12.48"
type input "9.40"
type input "0.26"
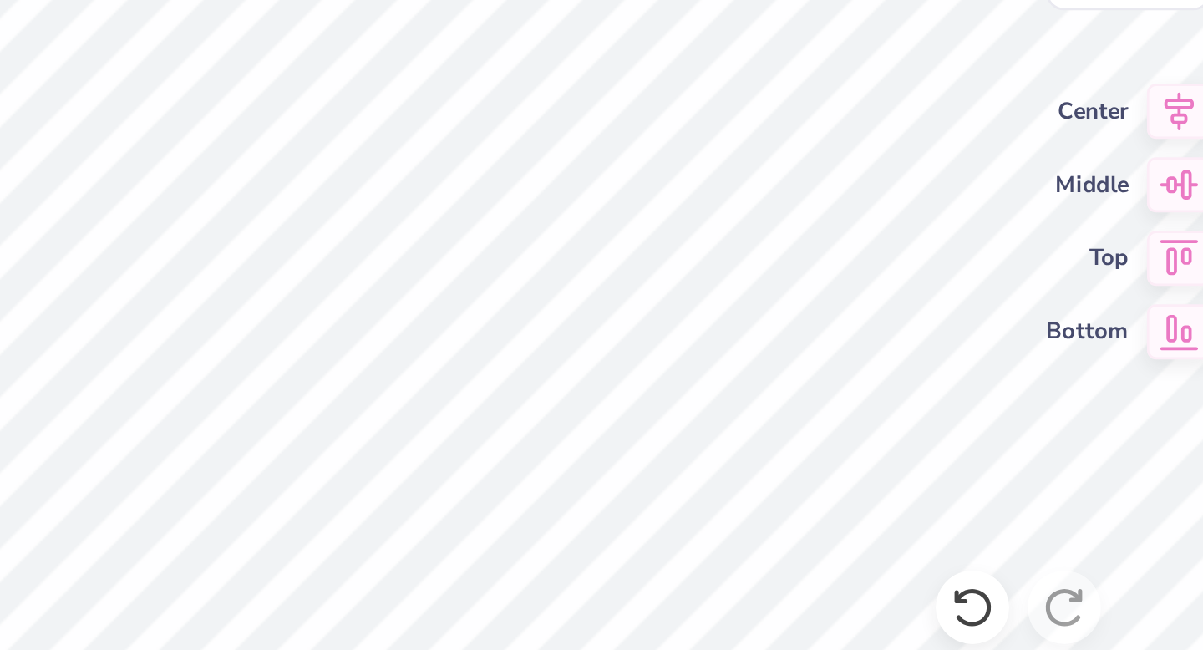
type input "0.38"
type input "12.98"
type input "10.82"
type input "12.48"
type input "9.40"
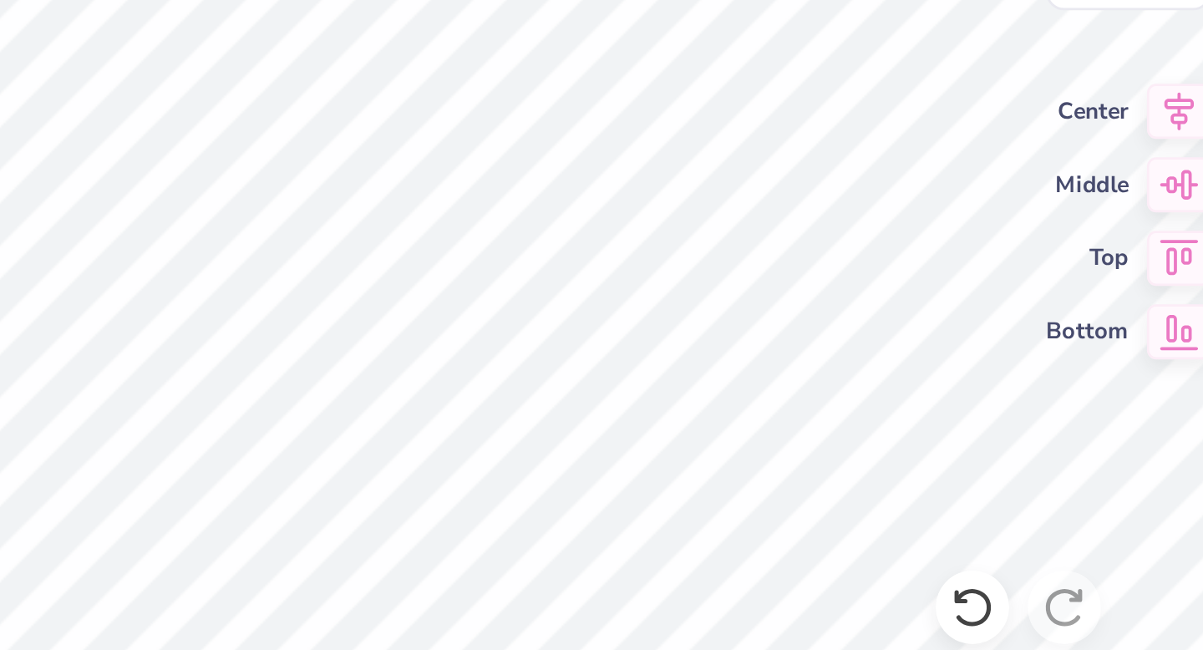
type input "10.82"
type input "12.48"
type input "9.40"
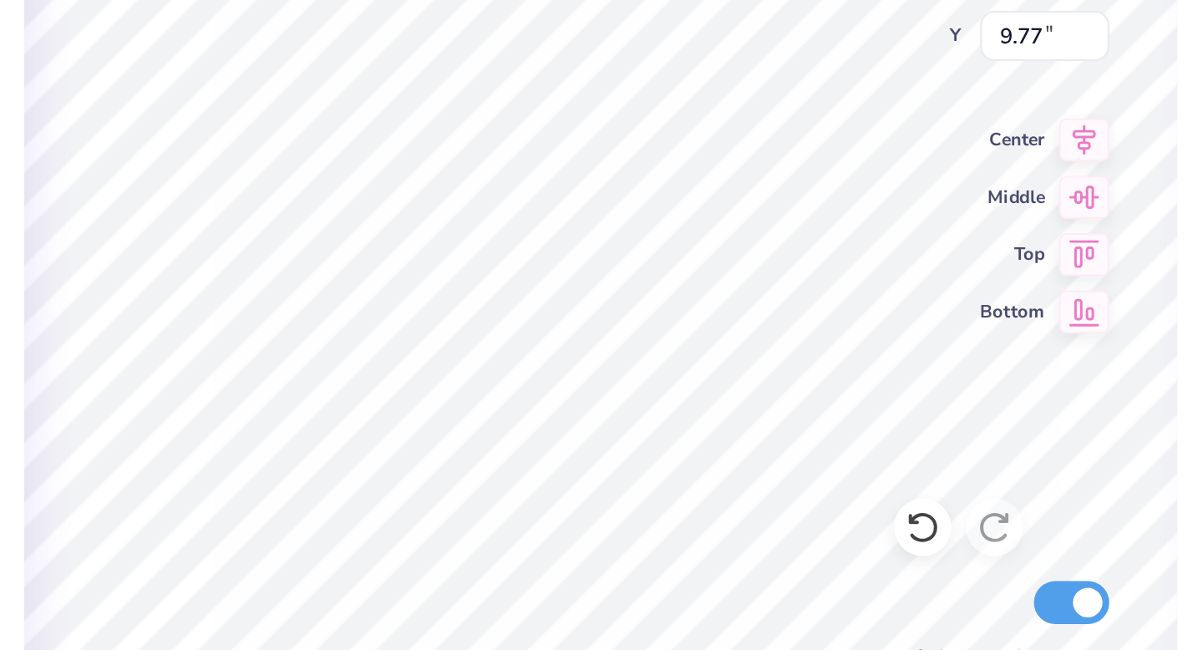
type input "9.77"
type input "22.53"
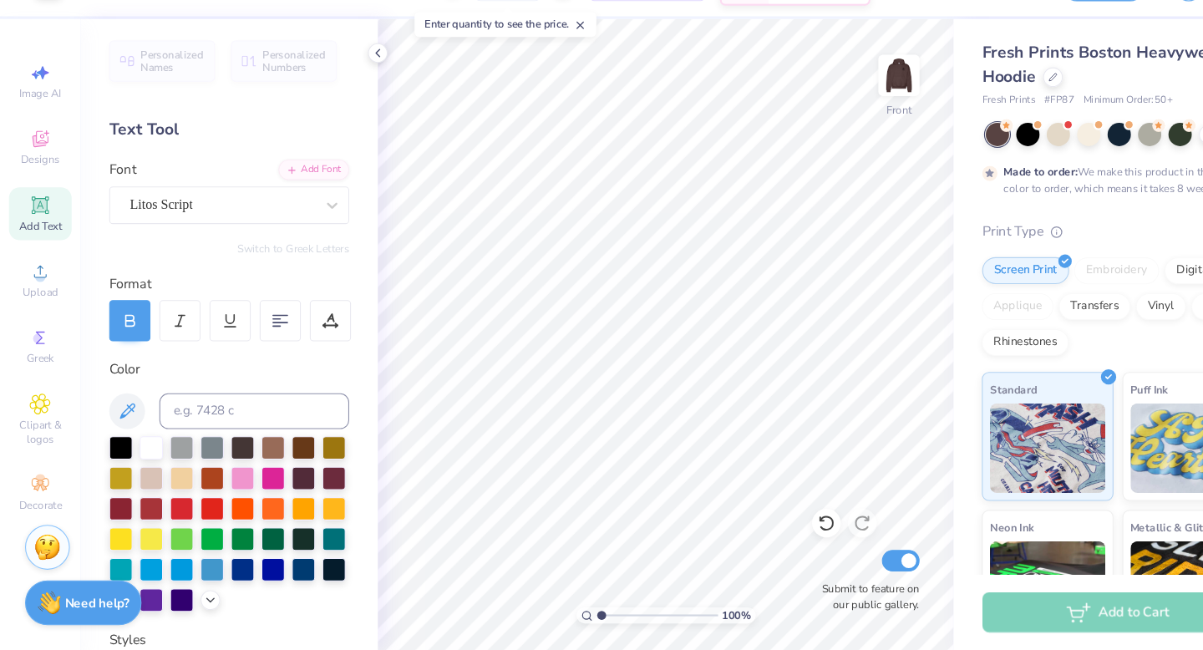
scroll to position [0, 0]
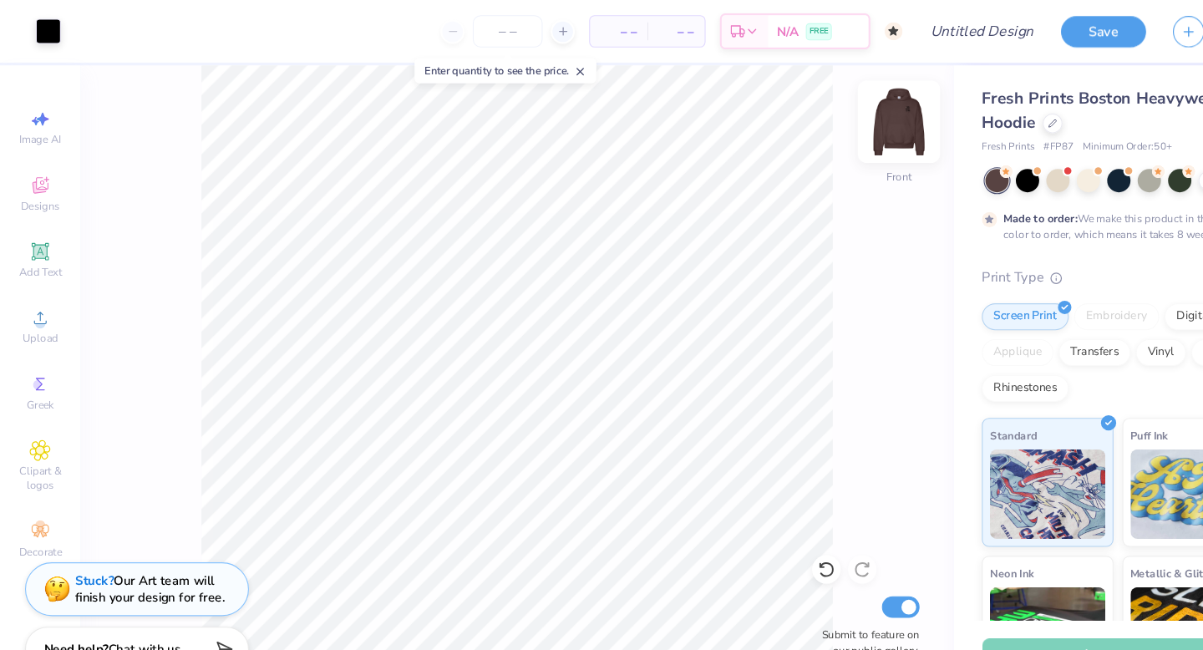
click at [841, 118] on img at bounding box center [838, 113] width 67 height 67
click at [99, 28] on div at bounding box center [105, 27] width 23 height 23
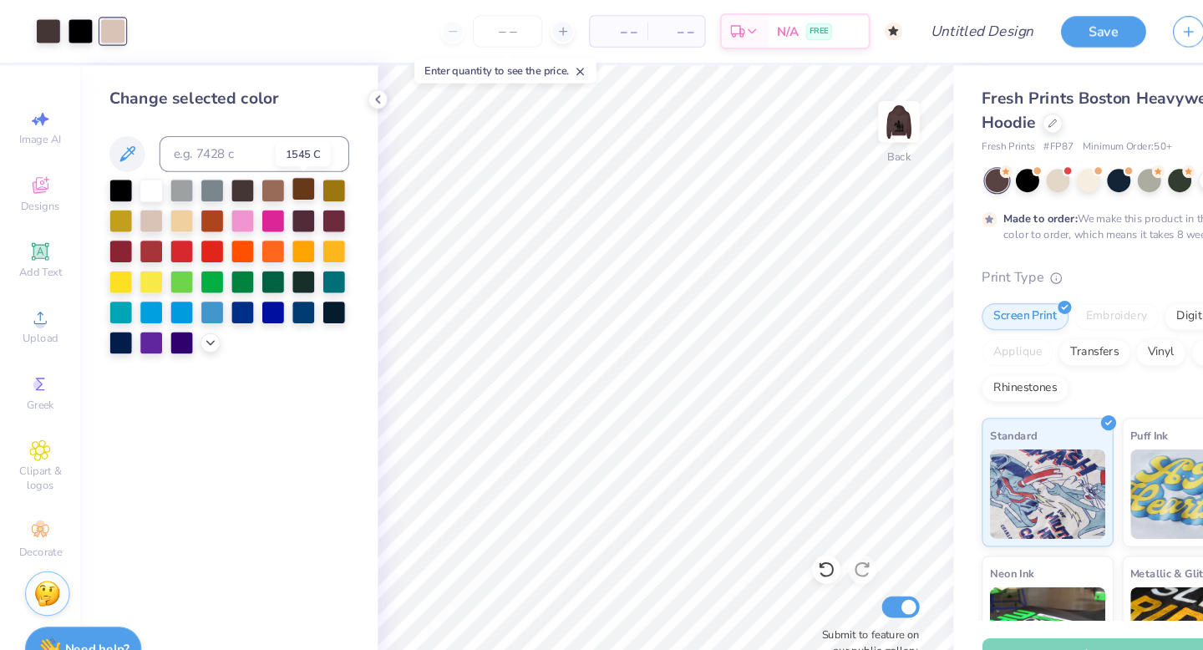
click at [282, 178] on div at bounding box center [283, 176] width 22 height 22
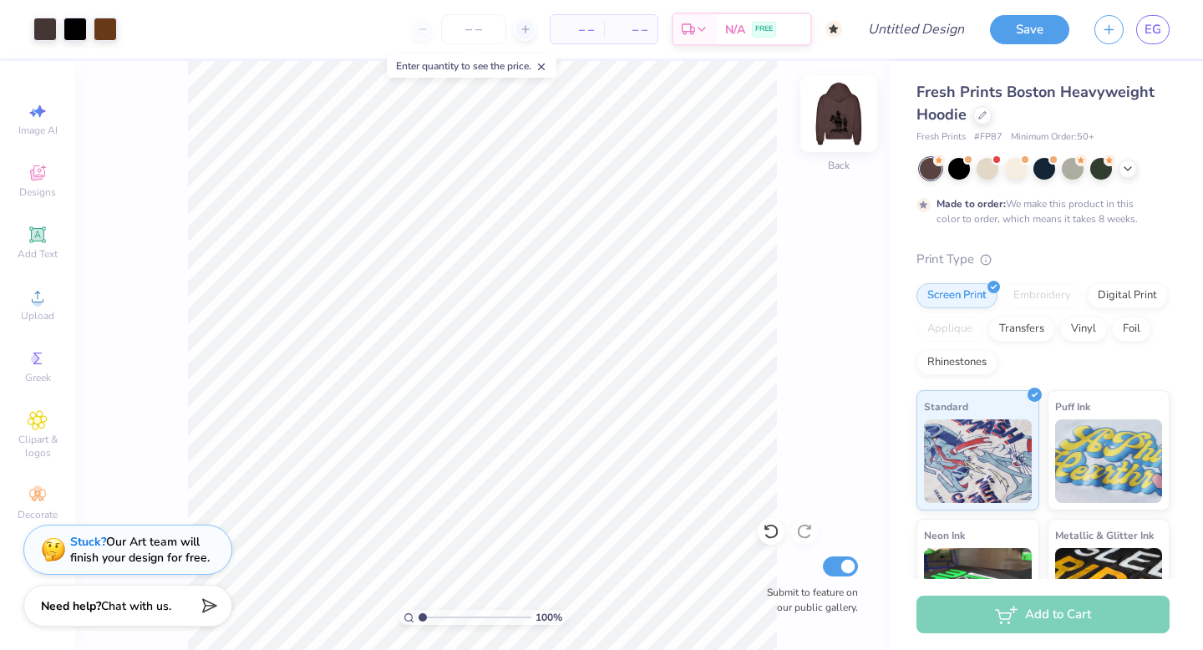
click at [838, 110] on img at bounding box center [838, 113] width 67 height 67
click at [1016, 169] on div at bounding box center [1016, 167] width 22 height 22
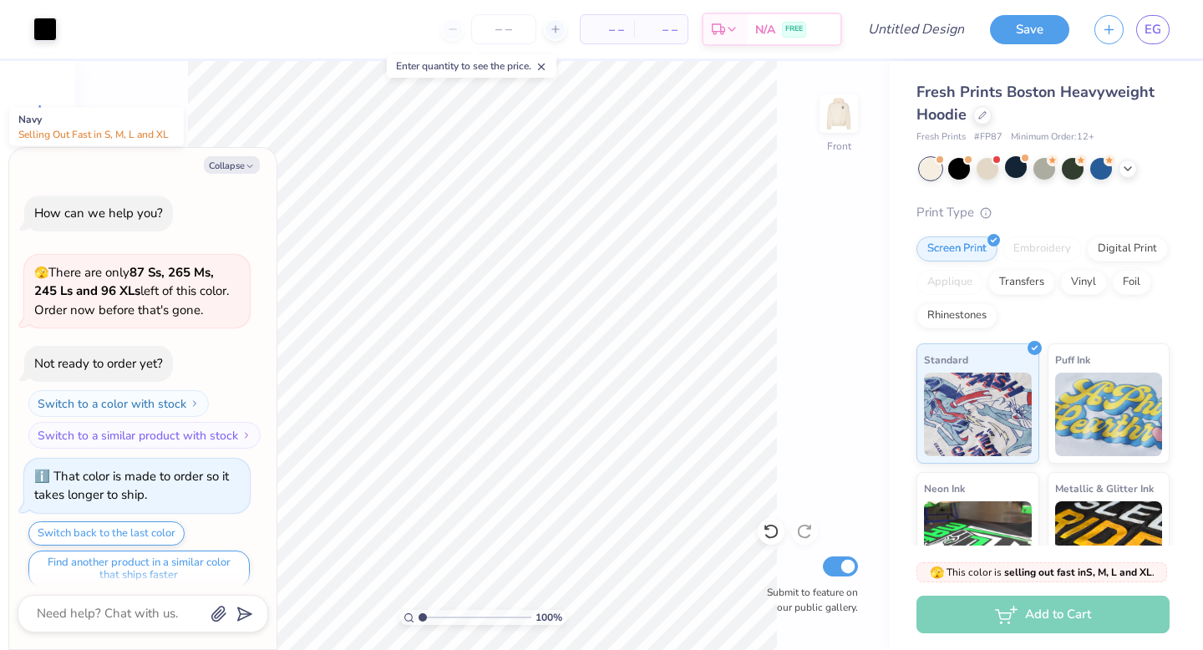
scroll to position [314, 0]
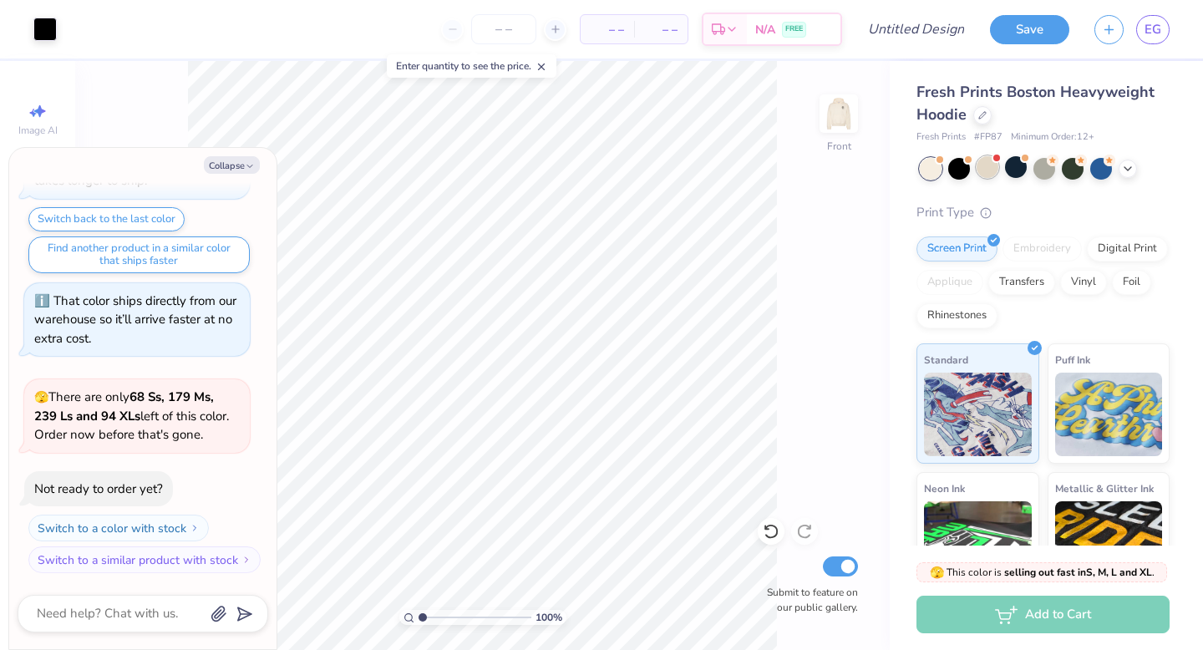
click at [990, 170] on div at bounding box center [987, 167] width 22 height 22
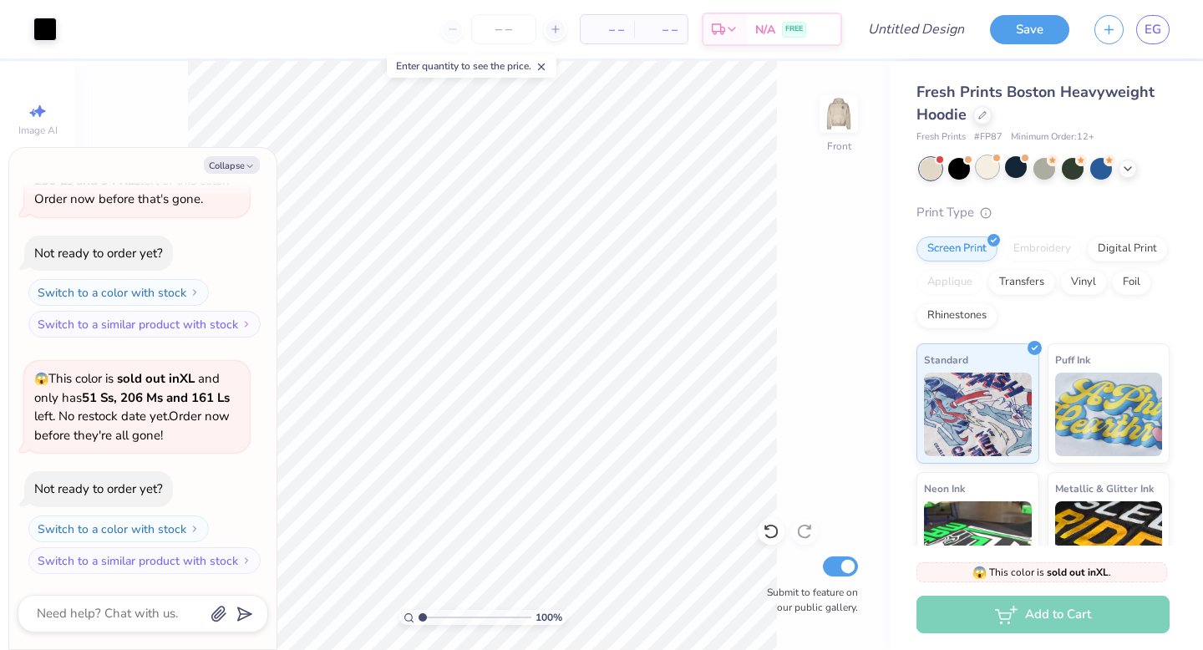
click at [993, 162] on div at bounding box center [987, 167] width 22 height 22
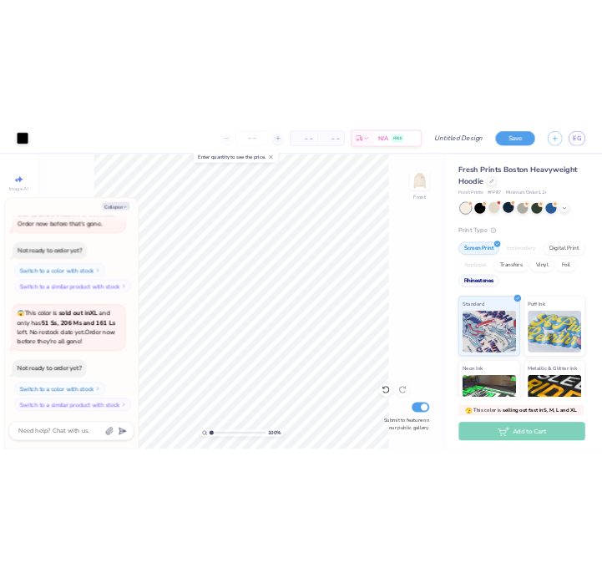
scroll to position [767, 0]
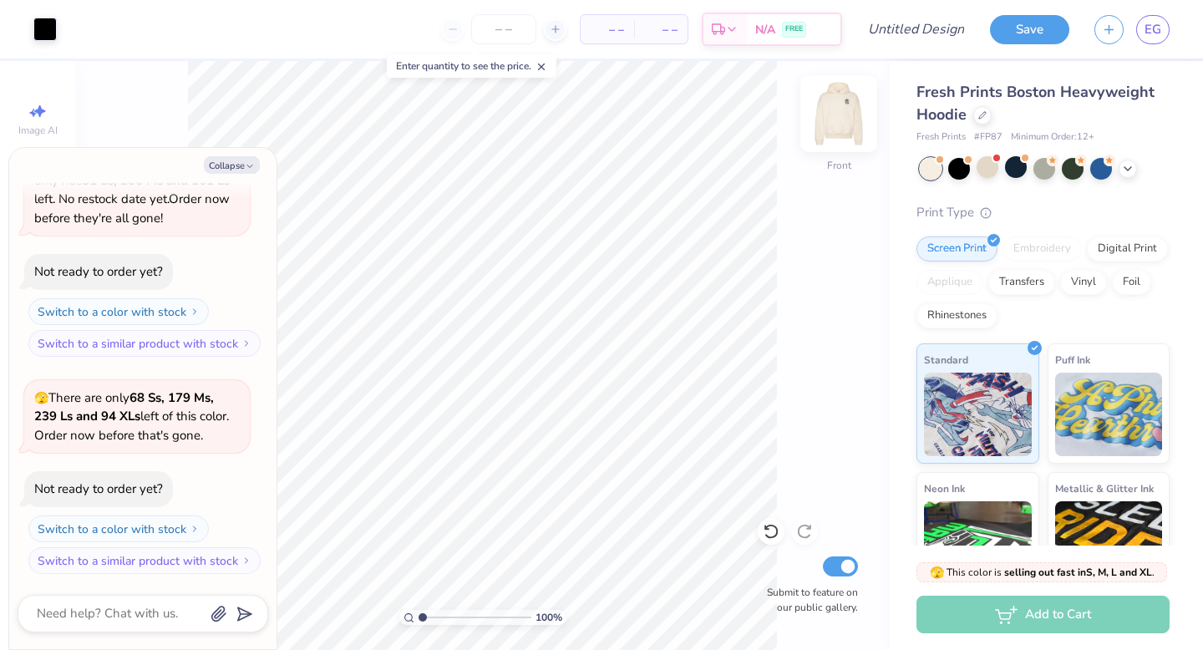
click at [846, 120] on img at bounding box center [838, 113] width 67 height 67
click at [77, 28] on div at bounding box center [74, 27] width 23 height 23
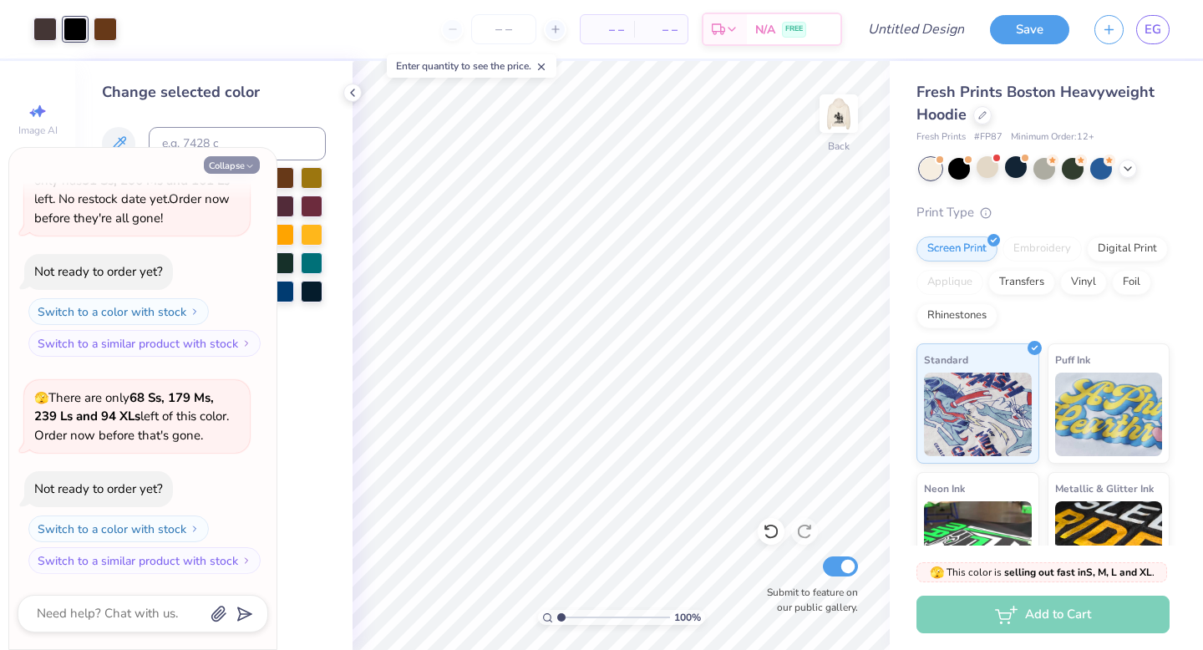
click at [222, 167] on button "Collapse" at bounding box center [232, 165] width 56 height 18
type textarea "x"
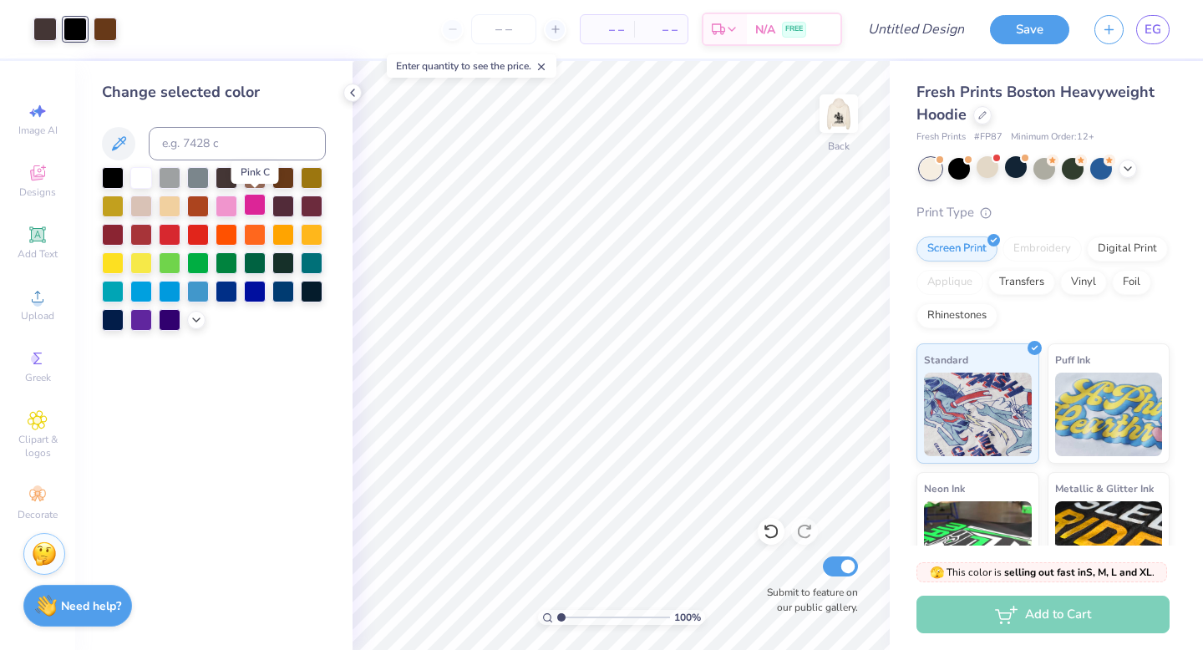
click at [258, 203] on div at bounding box center [255, 205] width 22 height 22
click at [110, 28] on div at bounding box center [105, 27] width 23 height 23
click at [111, 176] on div at bounding box center [113, 176] width 22 height 22
click at [75, 28] on div at bounding box center [74, 27] width 23 height 23
click at [285, 175] on div at bounding box center [283, 176] width 22 height 22
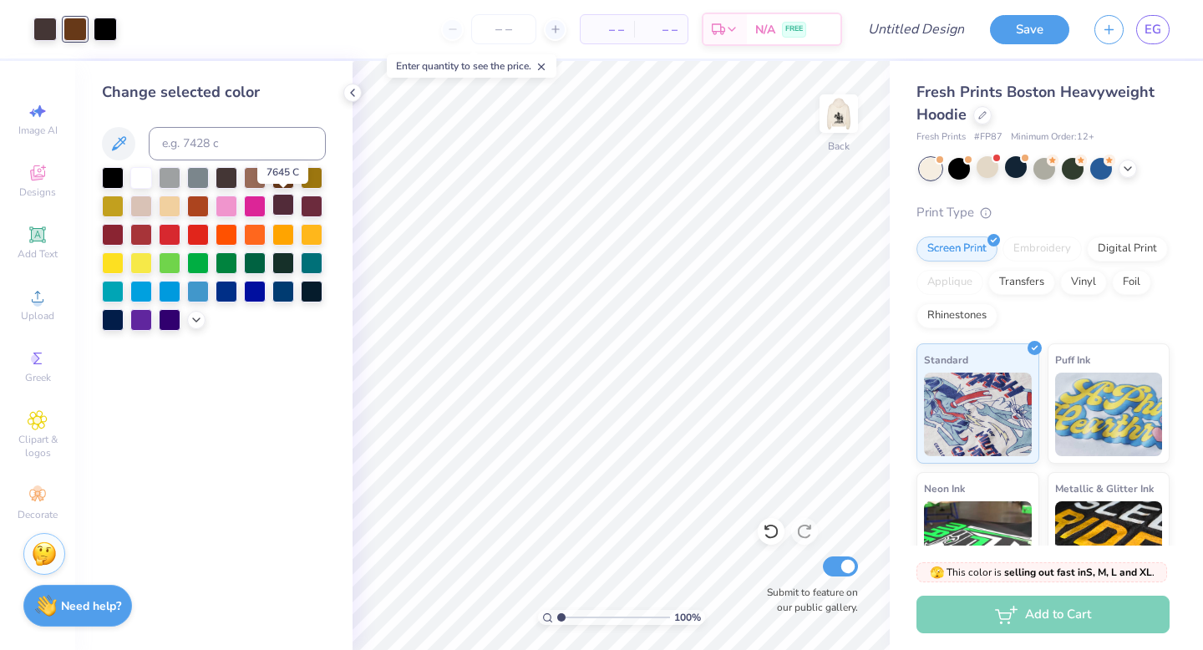
click at [286, 195] on div at bounding box center [283, 205] width 22 height 22
click at [281, 173] on div at bounding box center [283, 176] width 22 height 22
click at [225, 171] on div at bounding box center [226, 176] width 22 height 22
click at [837, 114] on img at bounding box center [838, 113] width 67 height 67
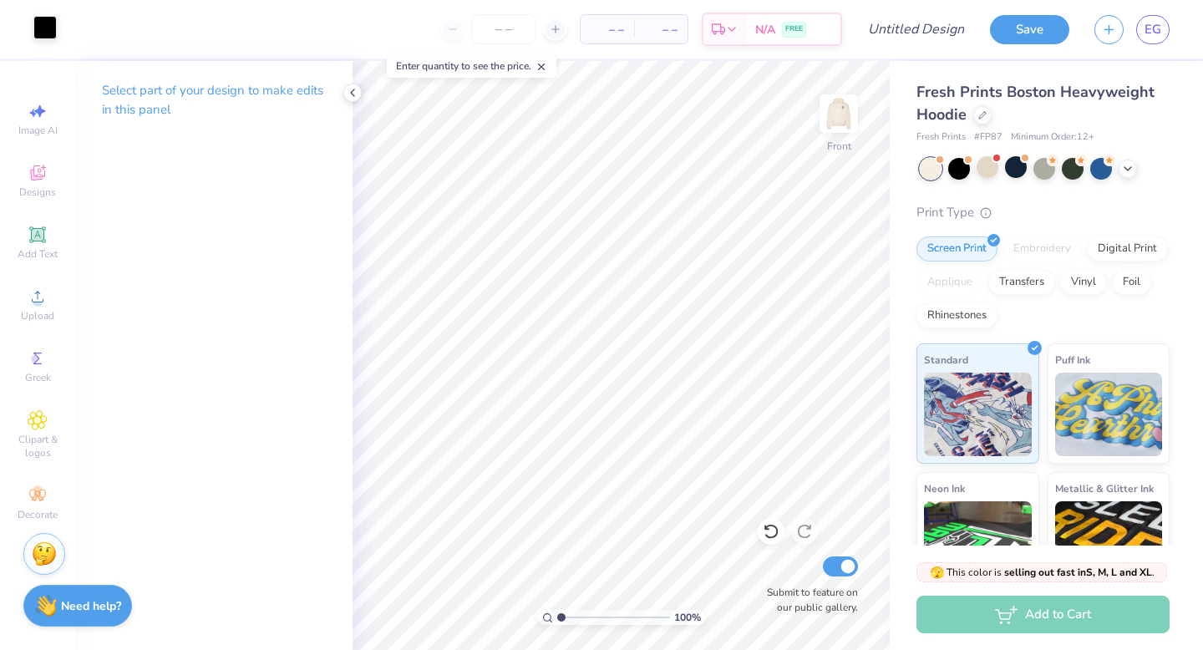
click at [47, 29] on div at bounding box center [44, 27] width 23 height 23
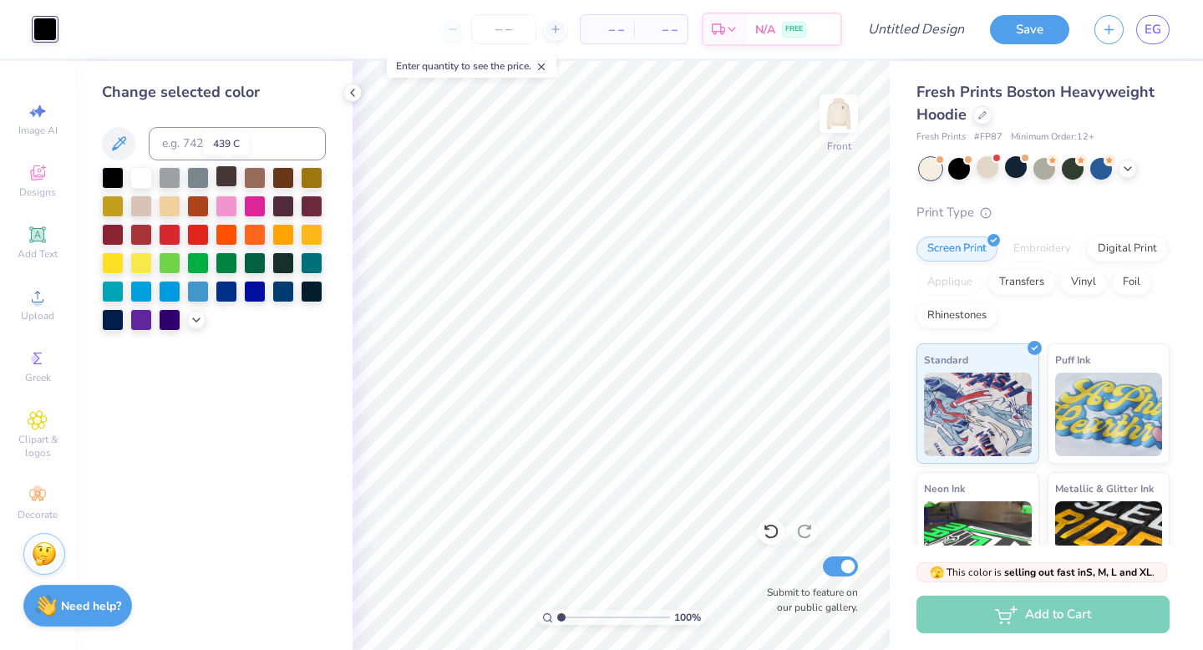
click at [223, 175] on div at bounding box center [226, 176] width 22 height 22
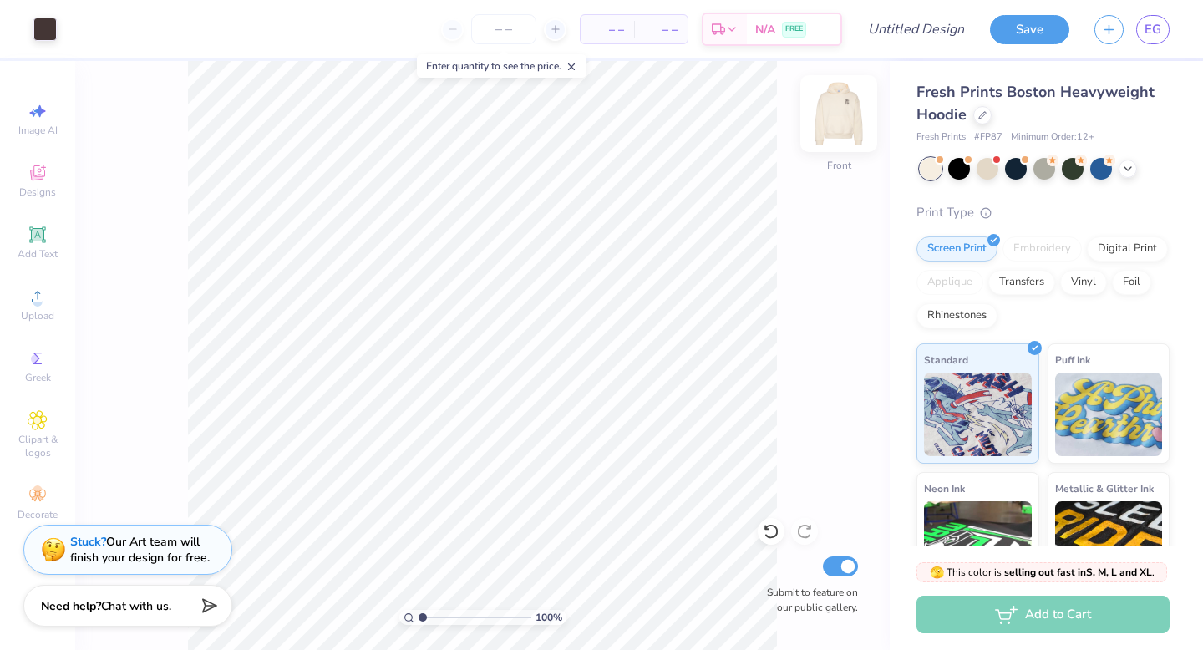
click at [844, 124] on img at bounding box center [838, 113] width 67 height 67
click at [771, 524] on icon at bounding box center [770, 531] width 14 height 15
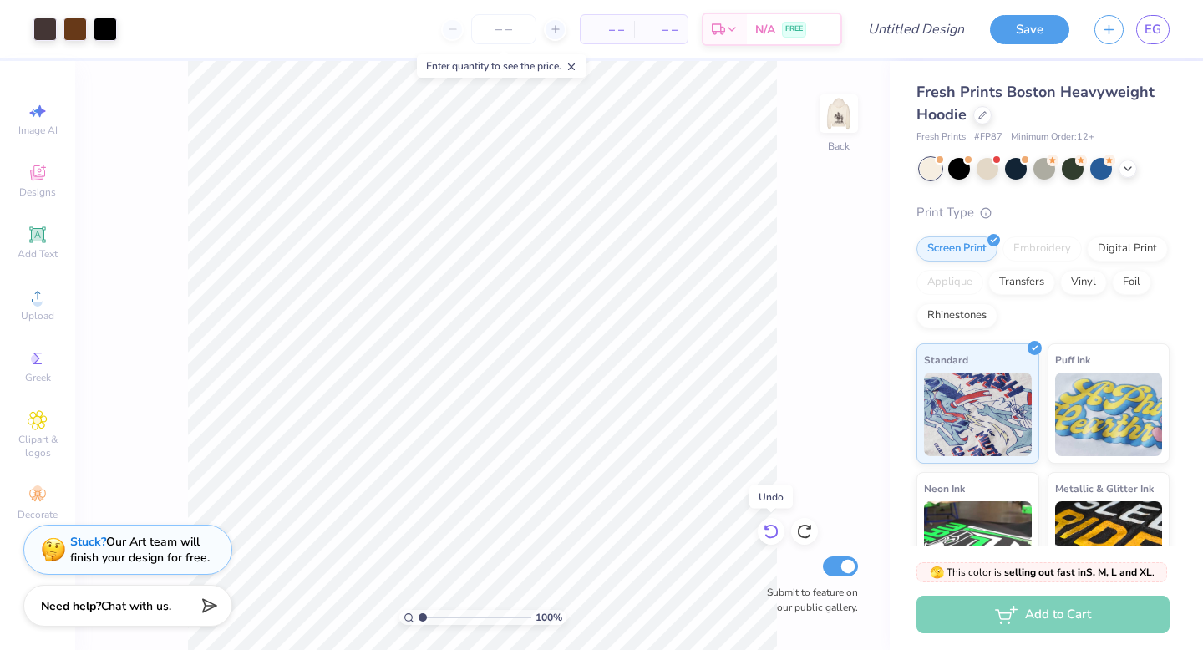
click at [771, 524] on icon at bounding box center [770, 531] width 14 height 15
click at [835, 124] on img at bounding box center [838, 113] width 67 height 67
click at [50, 20] on div at bounding box center [44, 27] width 23 height 23
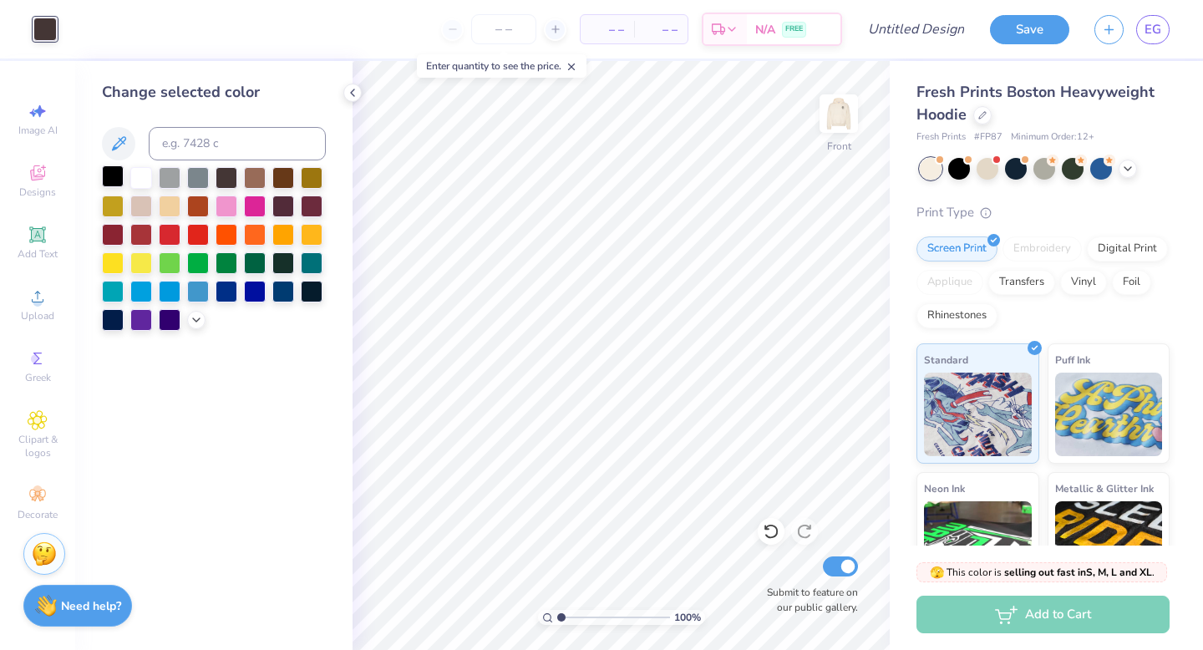
click at [106, 169] on div at bounding box center [113, 176] width 22 height 22
click at [836, 116] on img at bounding box center [838, 113] width 67 height 67
click at [842, 109] on img at bounding box center [838, 113] width 33 height 33
click at [348, 89] on icon at bounding box center [352, 92] width 13 height 13
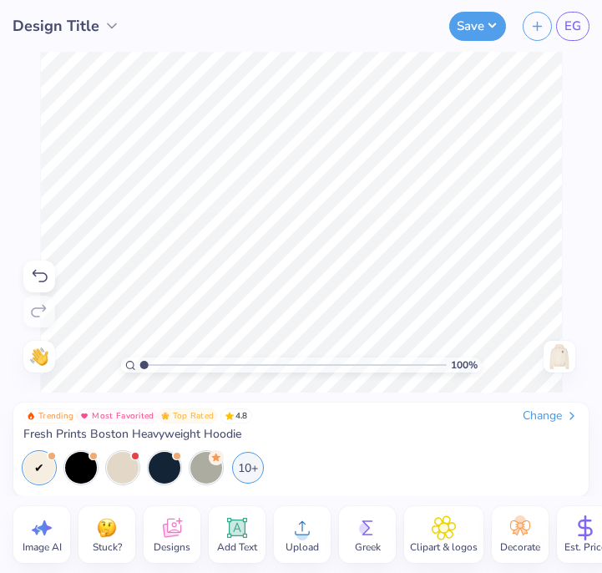
click at [560, 357] on img at bounding box center [559, 356] width 27 height 27
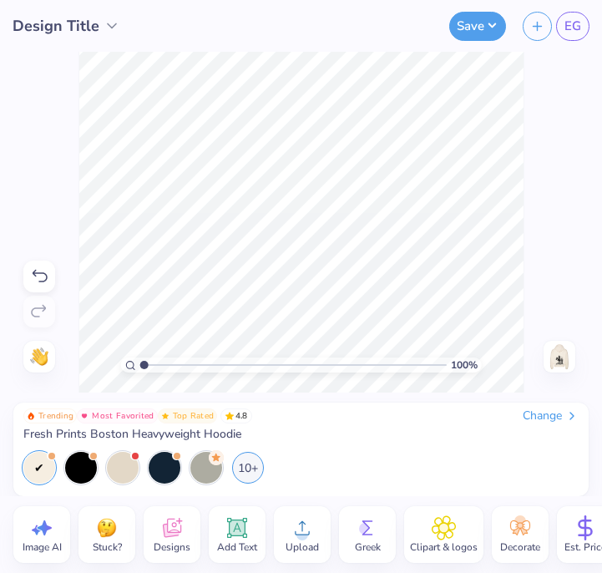
click at [303, 531] on circle at bounding box center [302, 535] width 12 height 12
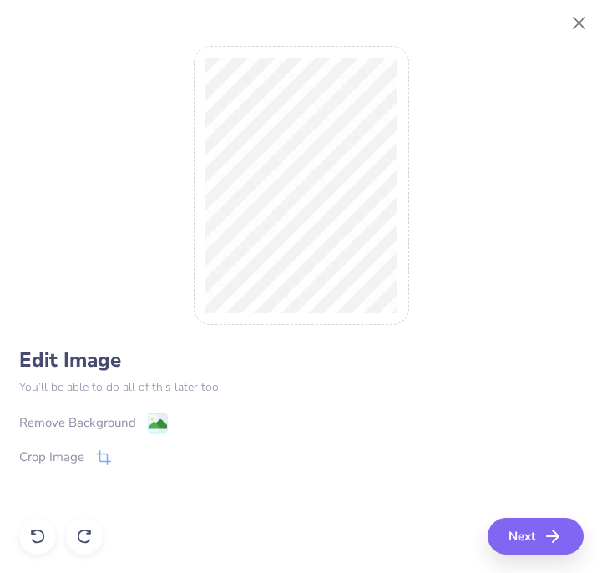
click at [161, 415] on image at bounding box center [157, 424] width 18 height 18
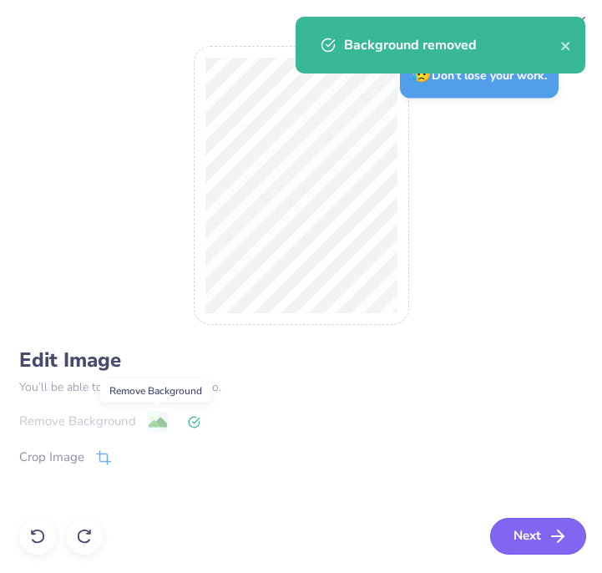
click at [537, 537] on button "Next" at bounding box center [538, 536] width 96 height 37
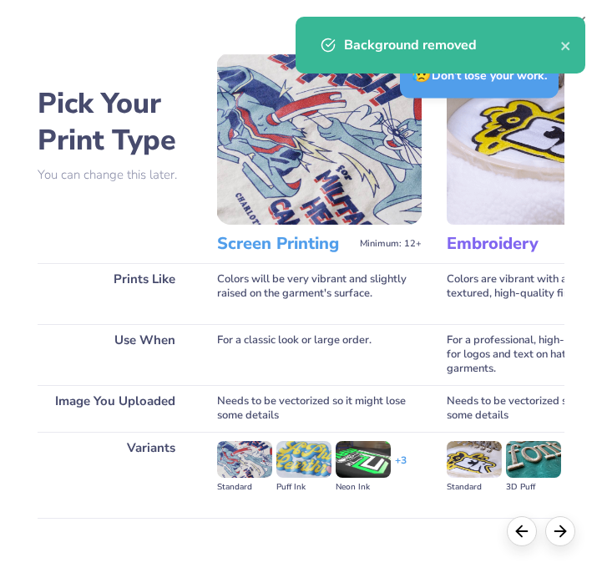
scroll to position [131, 0]
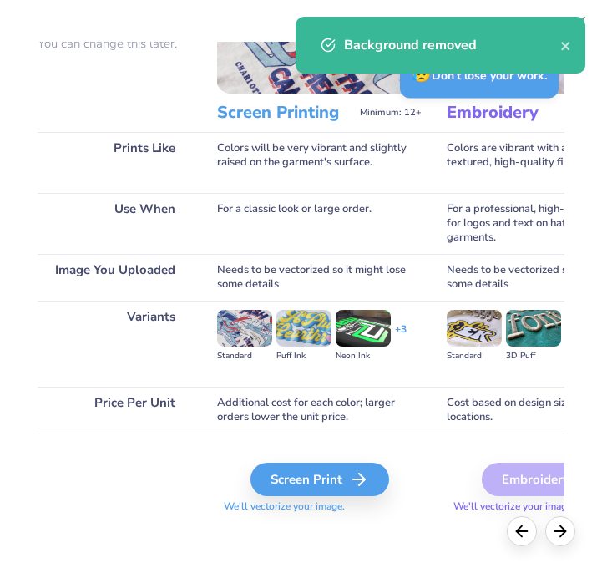
click at [323, 498] on div "Screen Print We'll vectorize your image." at bounding box center [319, 488] width 205 height 51
click at [322, 482] on div "Screen Print" at bounding box center [322, 479] width 139 height 33
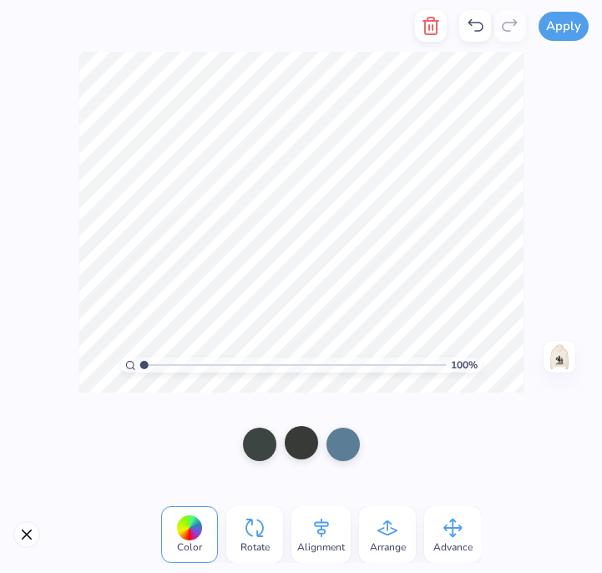
click at [307, 448] on div at bounding box center [301, 442] width 33 height 33
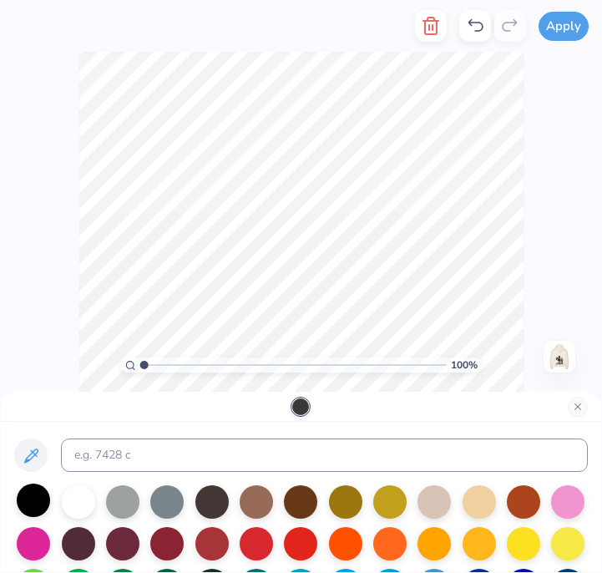
click at [36, 491] on div at bounding box center [33, 500] width 33 height 33
click at [217, 489] on div at bounding box center [211, 500] width 33 height 33
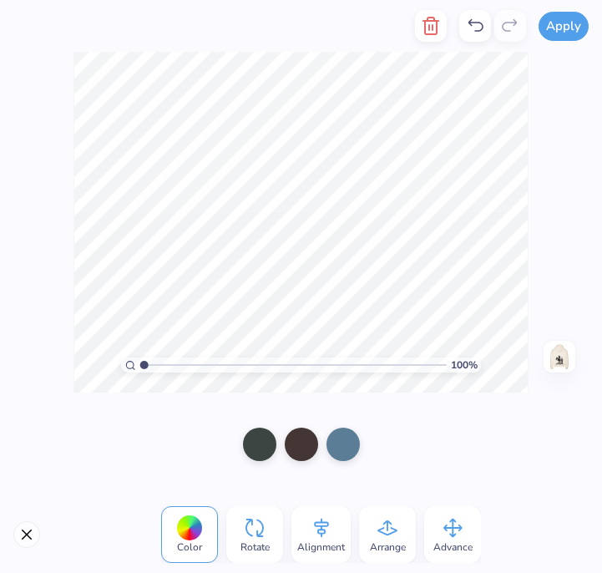
click at [232, 448] on div at bounding box center [302, 444] width 144 height 60
click at [257, 445] on div at bounding box center [259, 442] width 33 height 33
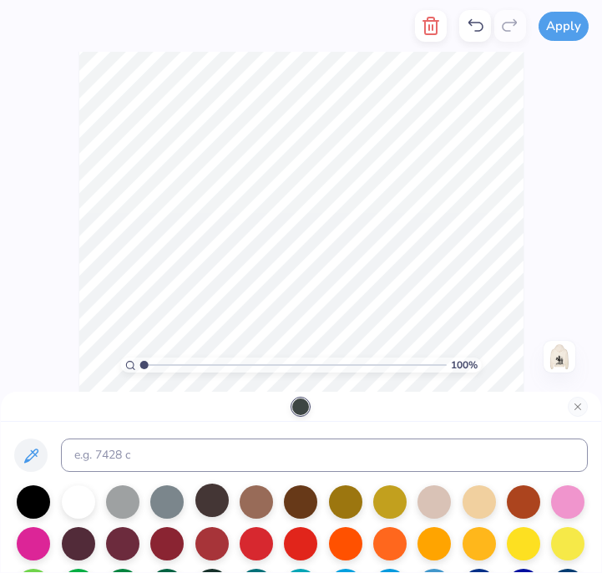
click at [213, 499] on div at bounding box center [211, 500] width 33 height 33
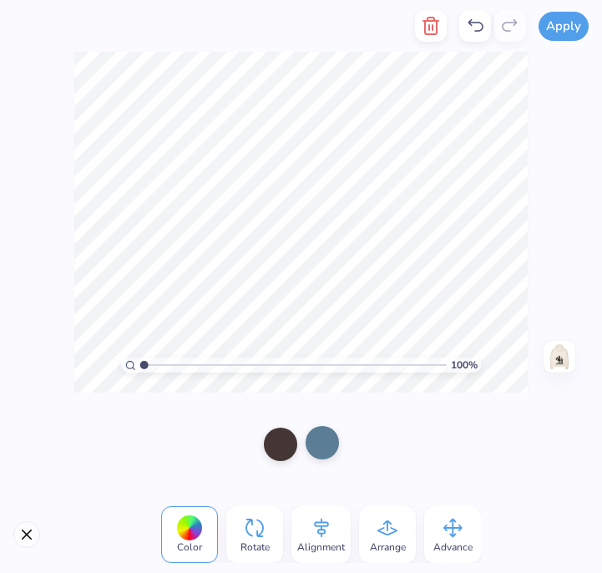
click at [317, 448] on div at bounding box center [322, 442] width 33 height 33
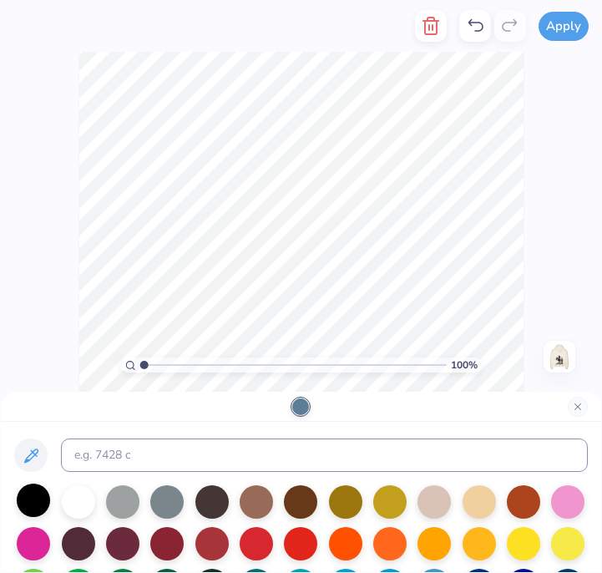
click at [43, 501] on div at bounding box center [33, 500] width 33 height 33
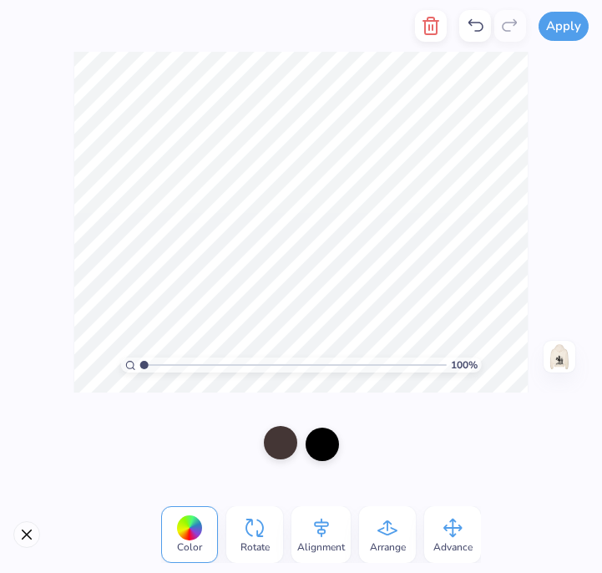
click at [274, 441] on div at bounding box center [280, 442] width 33 height 33
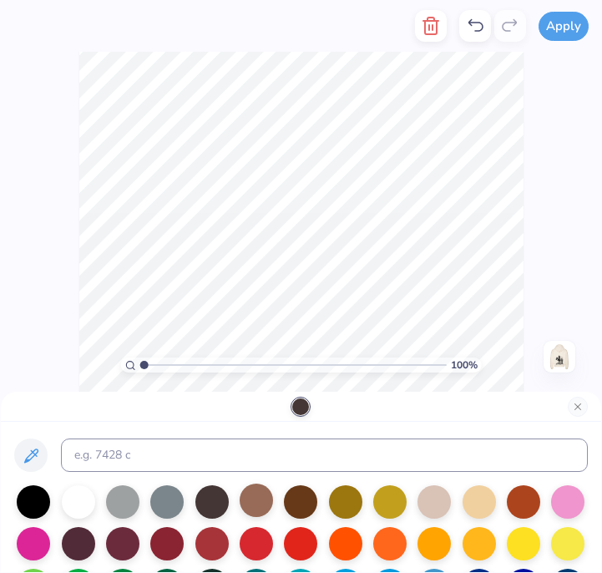
click at [250, 499] on div at bounding box center [256, 500] width 33 height 33
click at [307, 514] on div at bounding box center [300, 500] width 33 height 33
click at [308, 497] on div at bounding box center [300, 500] width 33 height 33
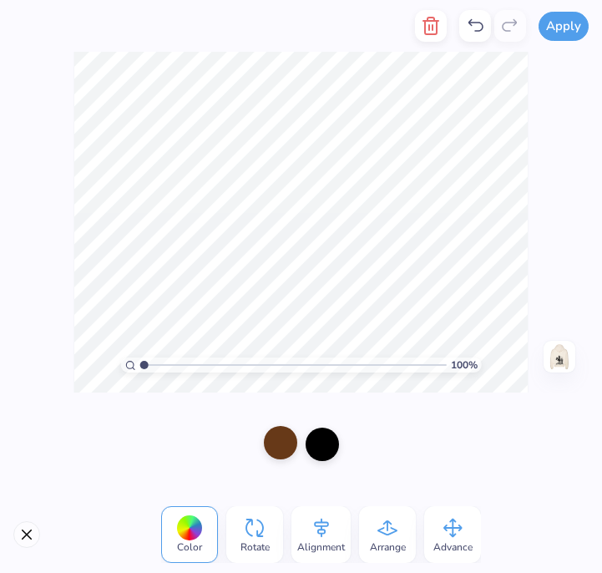
click at [282, 450] on div at bounding box center [280, 442] width 33 height 33
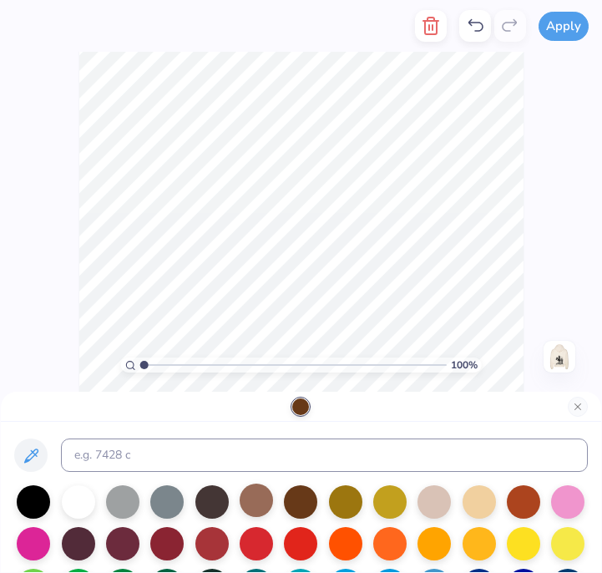
click at [251, 502] on div at bounding box center [256, 500] width 33 height 33
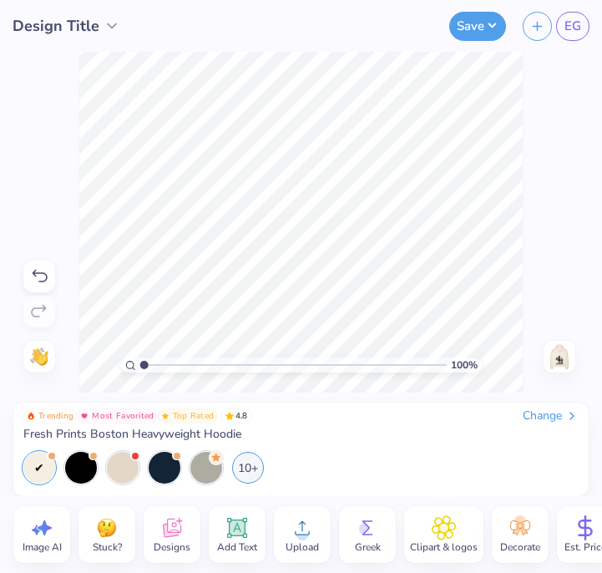
click at [560, 361] on img at bounding box center [559, 356] width 27 height 27
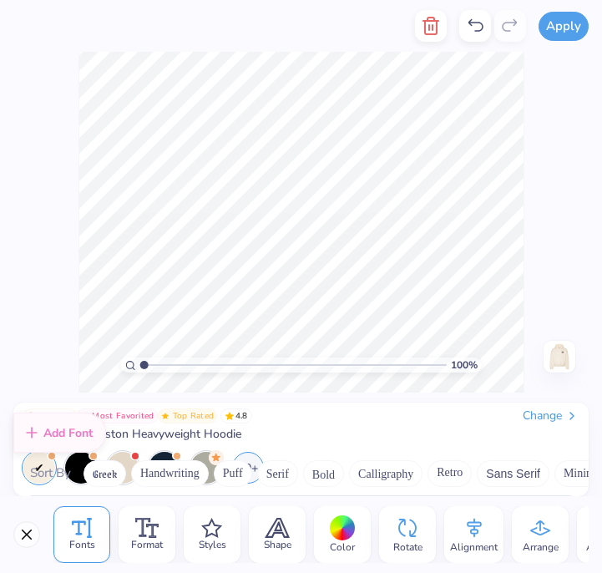
scroll to position [4953, 0]
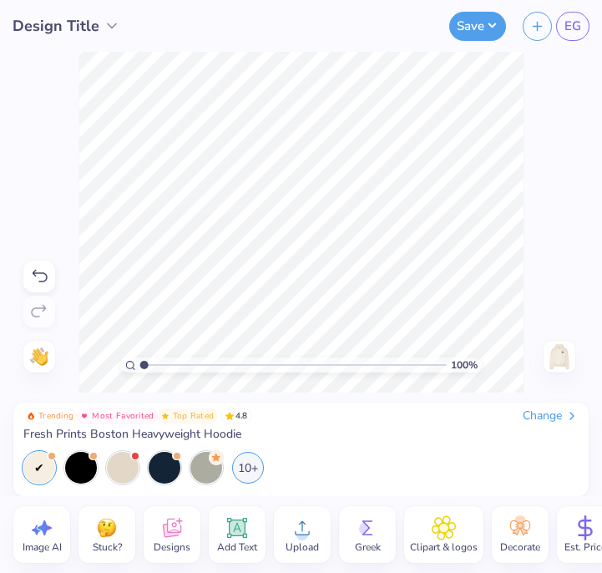
click at [30, 261] on div at bounding box center [39, 277] width 32 height 32
click at [37, 274] on icon at bounding box center [39, 276] width 20 height 20
click at [43, 311] on icon at bounding box center [39, 312] width 20 height 20
click at [557, 350] on img at bounding box center [559, 356] width 27 height 27
click at [559, 364] on img at bounding box center [559, 356] width 27 height 27
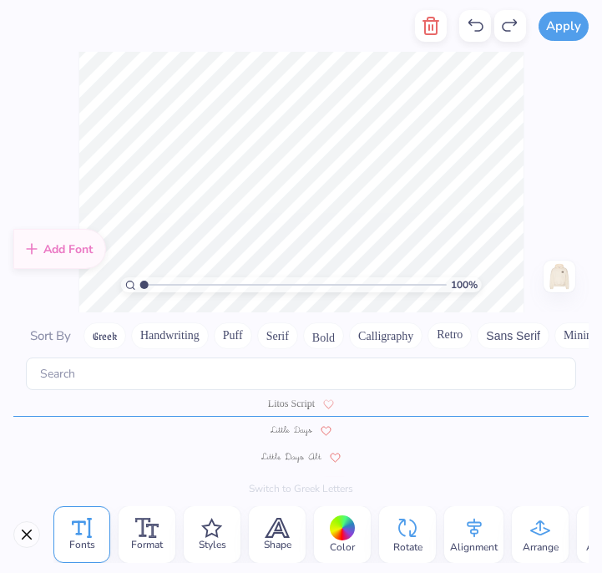
scroll to position [1, 8]
type textarea "VICTORY"
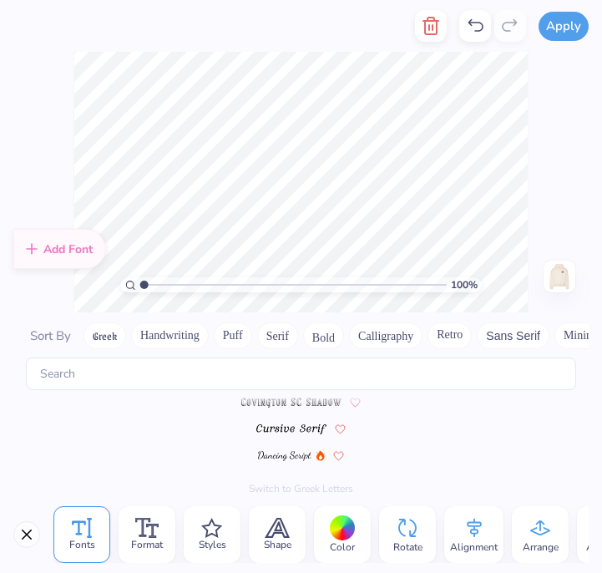
scroll to position [4953, 0]
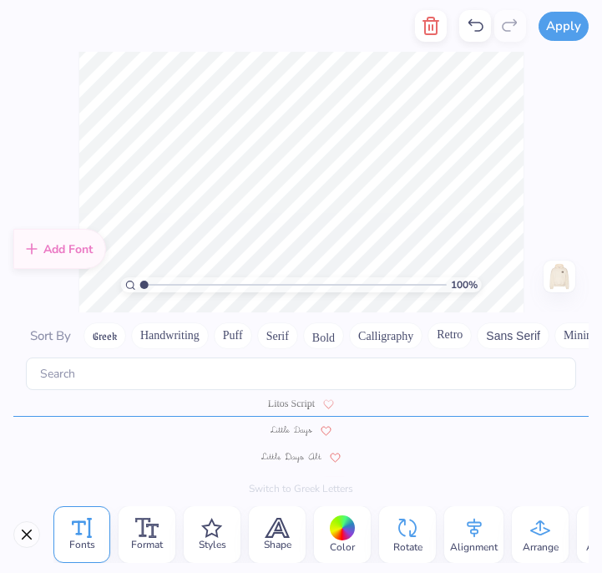
click at [418, 443] on div at bounding box center [300, 456] width 575 height 27
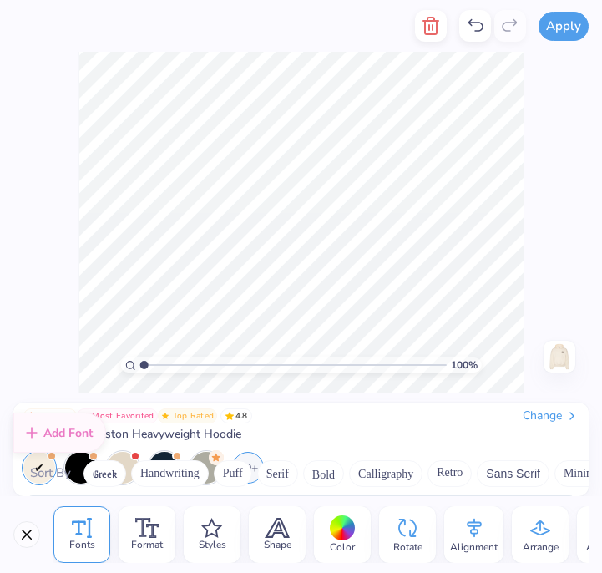
scroll to position [5007, 0]
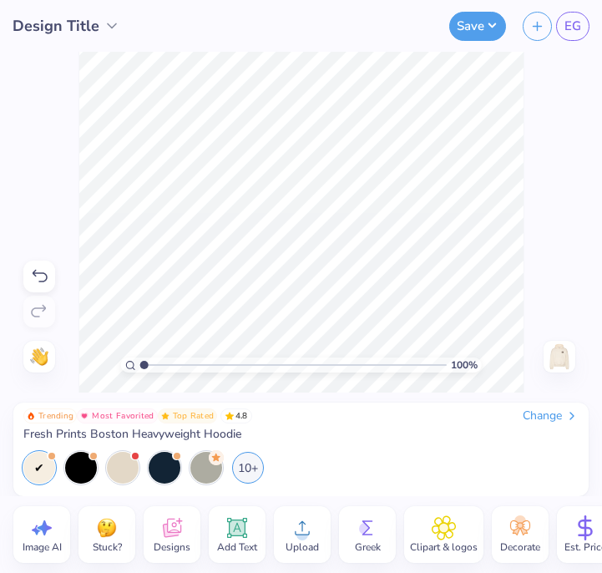
click at [304, 545] on span "Upload" at bounding box center [302, 546] width 33 height 13
click at [43, 273] on icon at bounding box center [40, 276] width 15 height 13
click at [302, 534] on icon at bounding box center [302, 527] width 25 height 25
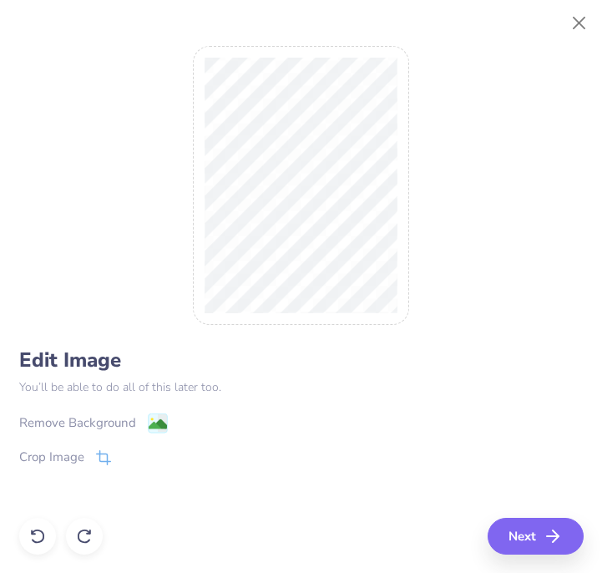
click at [152, 415] on image at bounding box center [157, 424] width 18 height 18
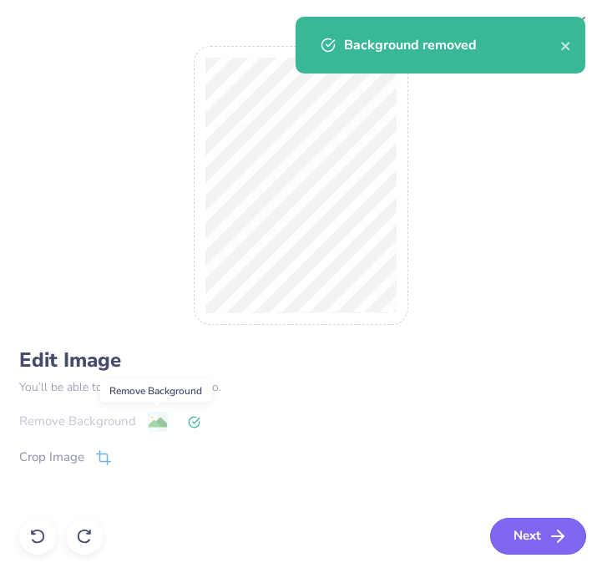
click at [519, 533] on button "Next" at bounding box center [538, 536] width 96 height 37
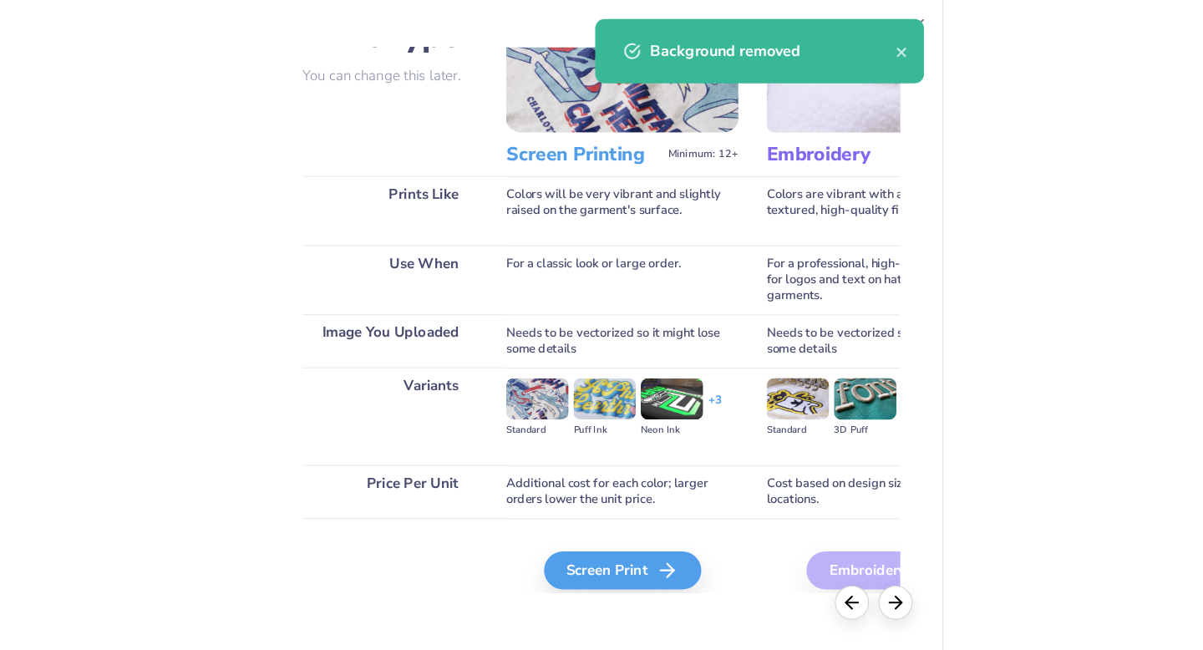
scroll to position [131, 0]
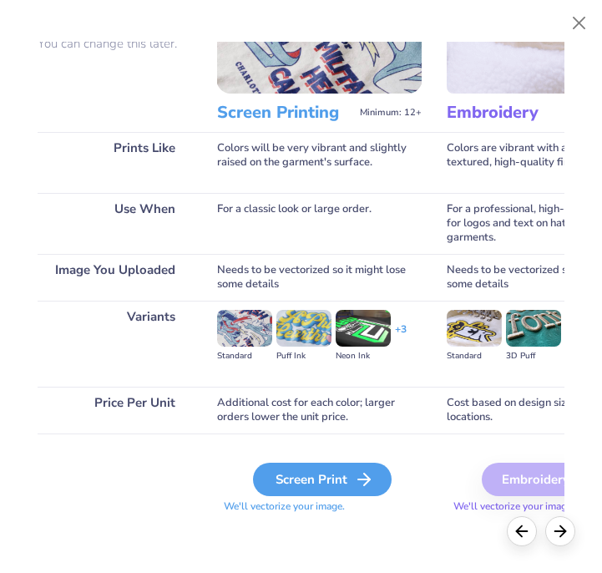
click at [327, 482] on div "Screen Print" at bounding box center [322, 479] width 139 height 33
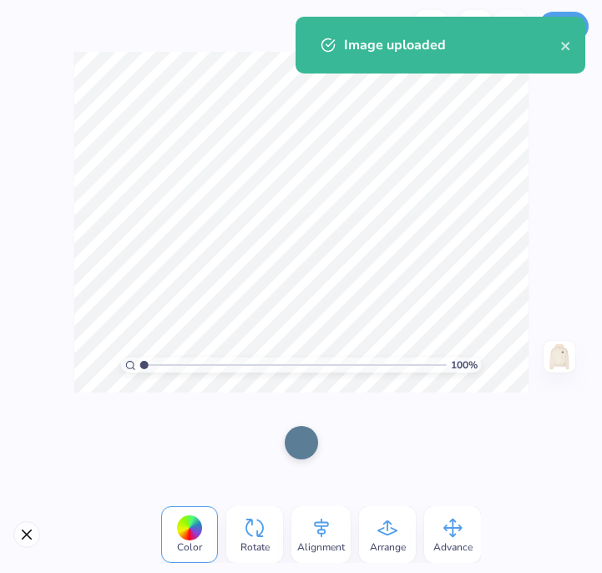
click at [298, 452] on div at bounding box center [301, 442] width 33 height 33
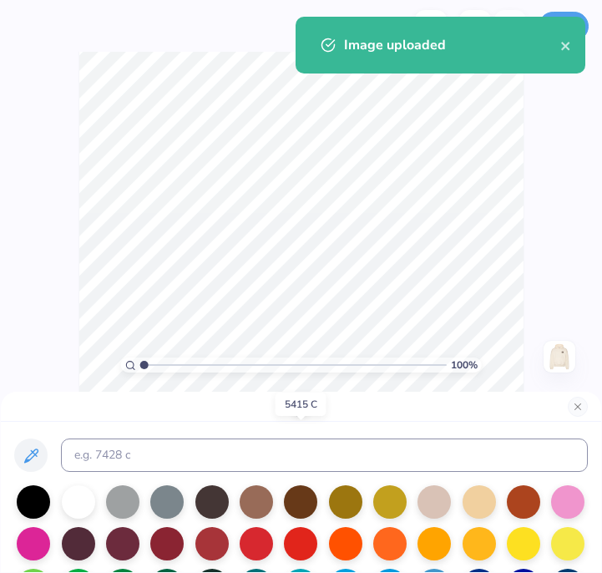
click at [298, 452] on div at bounding box center [301, 444] width 33 height 33
click at [30, 494] on div at bounding box center [33, 500] width 33 height 33
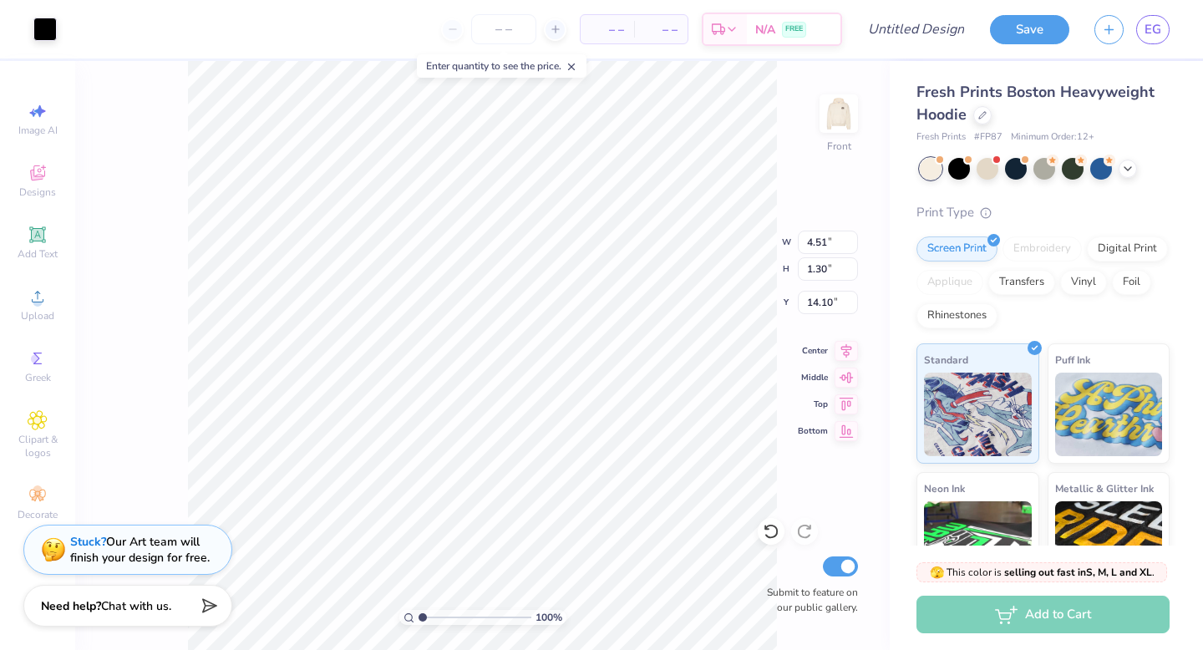
type input "8.47"
type input "2.98"
type input "0.49"
type input "12.12"
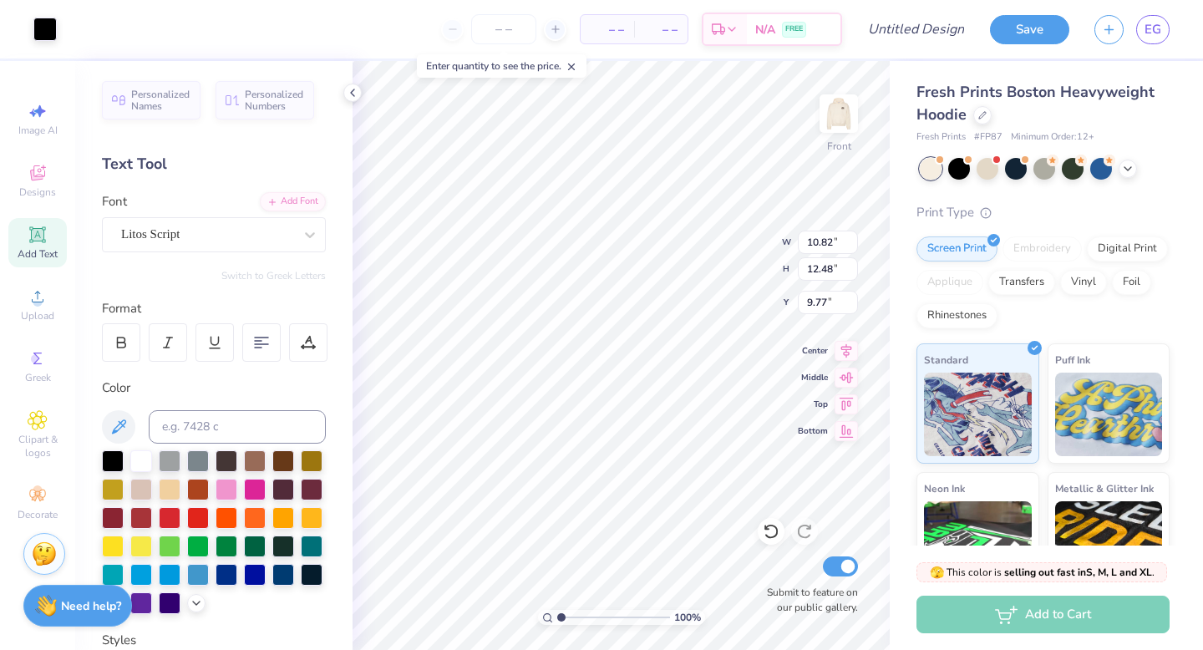
type input "2.62"
type input "0.49"
type input "12.87"
type input "9.45"
type input "4.51"
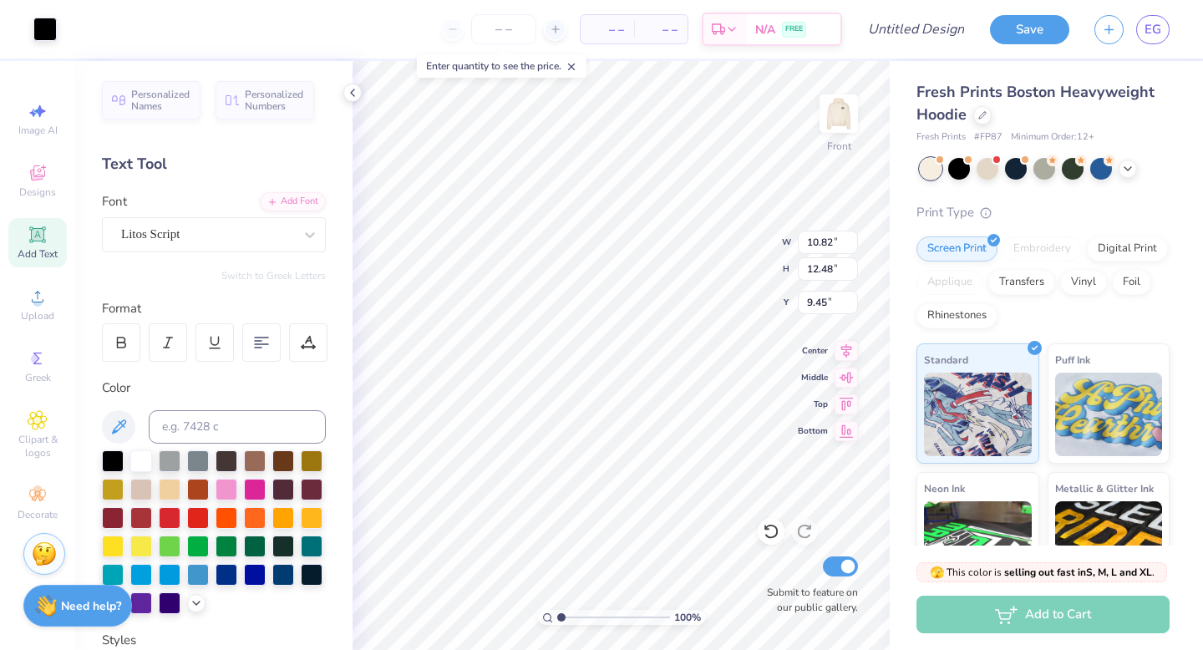
type input "1.30"
type input "21.92"
type input "3.90"
type input "0.89"
type input "22.33"
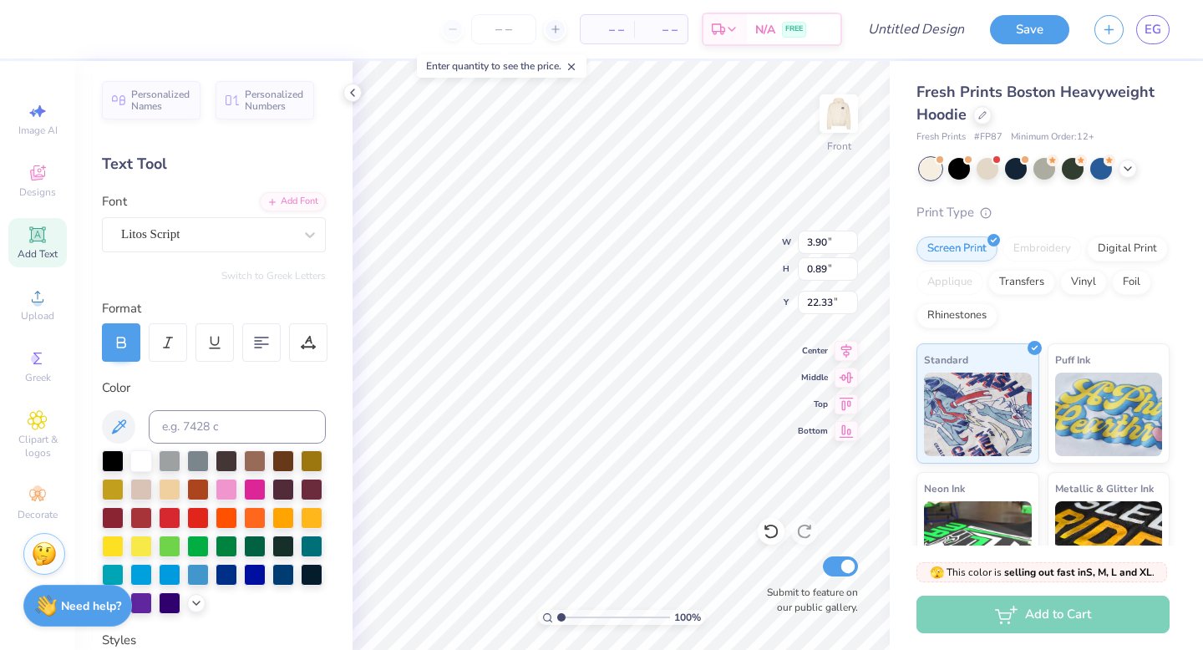
type input "4.50"
type input "1.02"
type input "22.20"
type input "4.87"
type input "1.11"
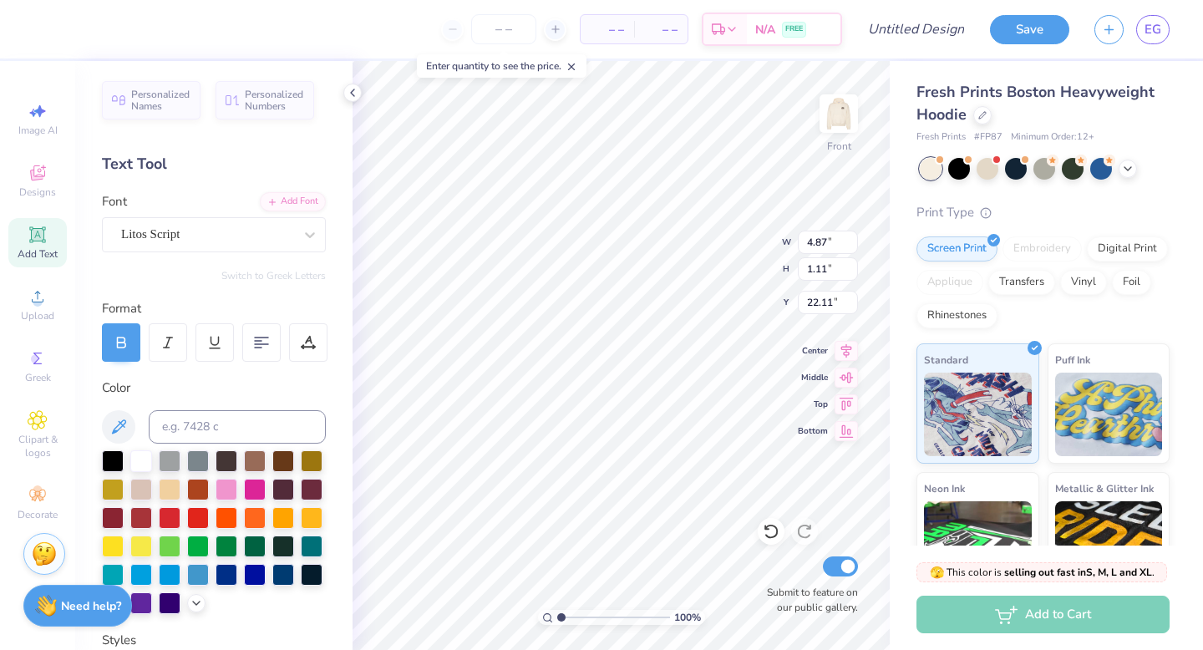
type input "22.11"
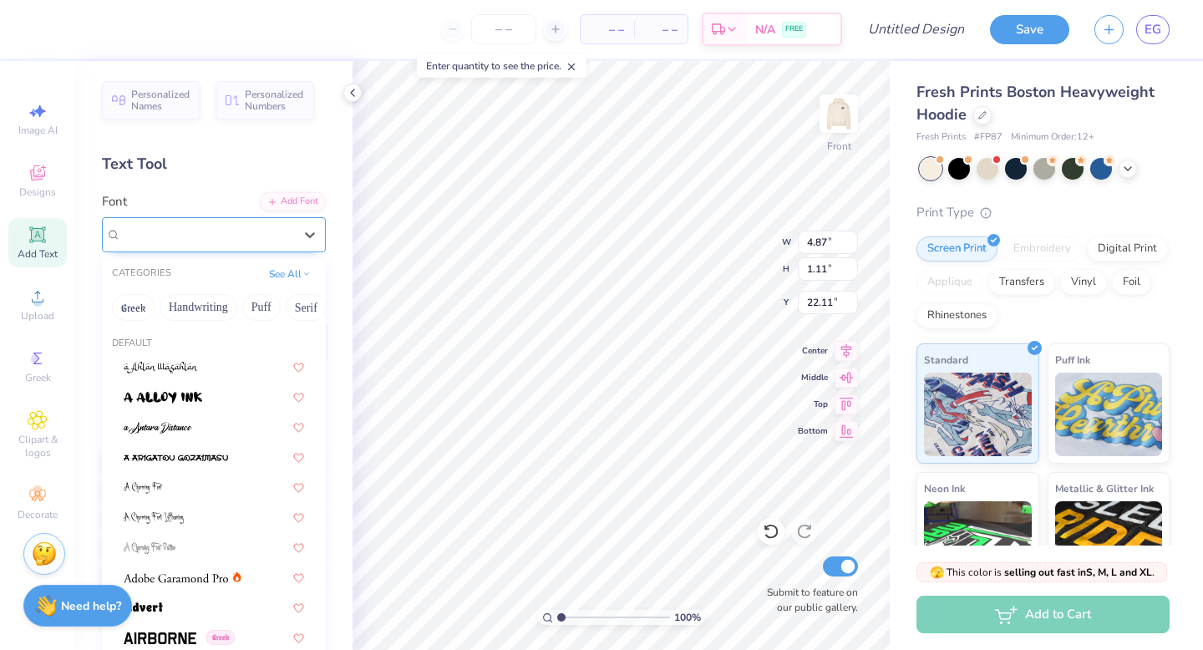
click at [271, 219] on div "Litos Script" at bounding box center [214, 234] width 224 height 35
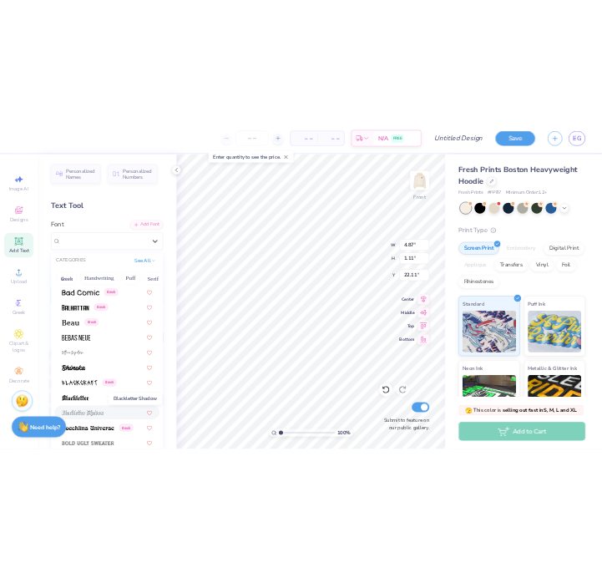
scroll to position [720, 0]
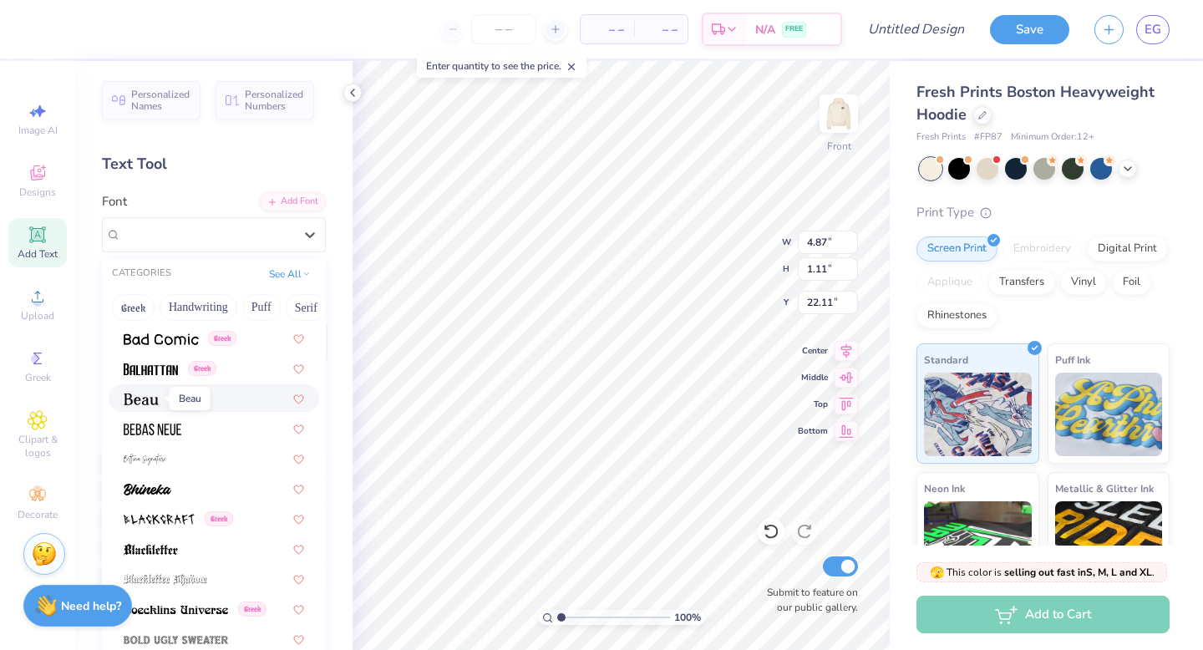
click at [146, 398] on img at bounding box center [141, 399] width 35 height 12
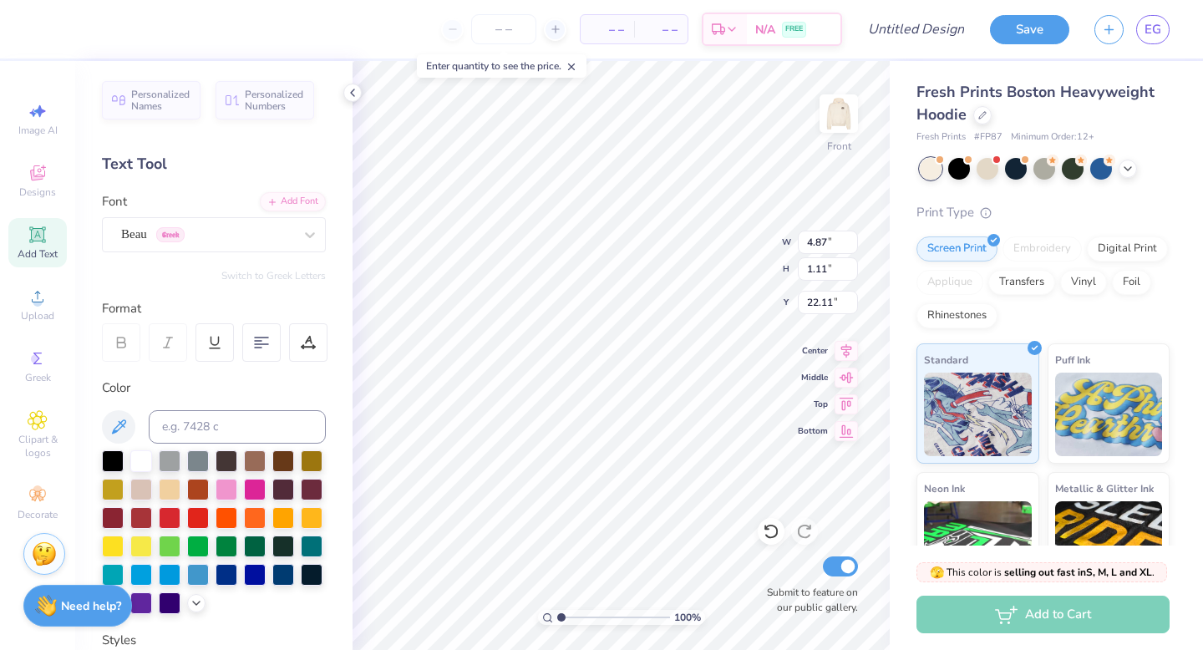
click at [123, 347] on icon at bounding box center [122, 344] width 8 height 5
type input "22.21"
type input "4.51"
type input "1.30"
type input "21.92"
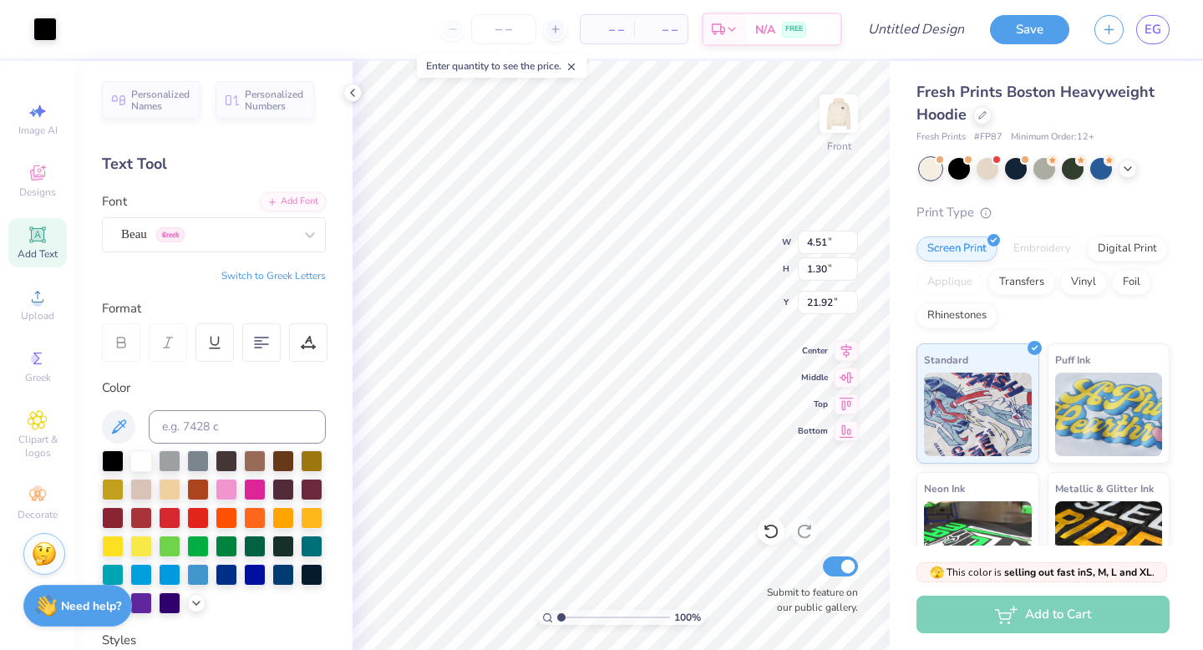
type input "5.66"
type input "1.01"
type input "22.21"
type input "6.90"
type input "5.90"
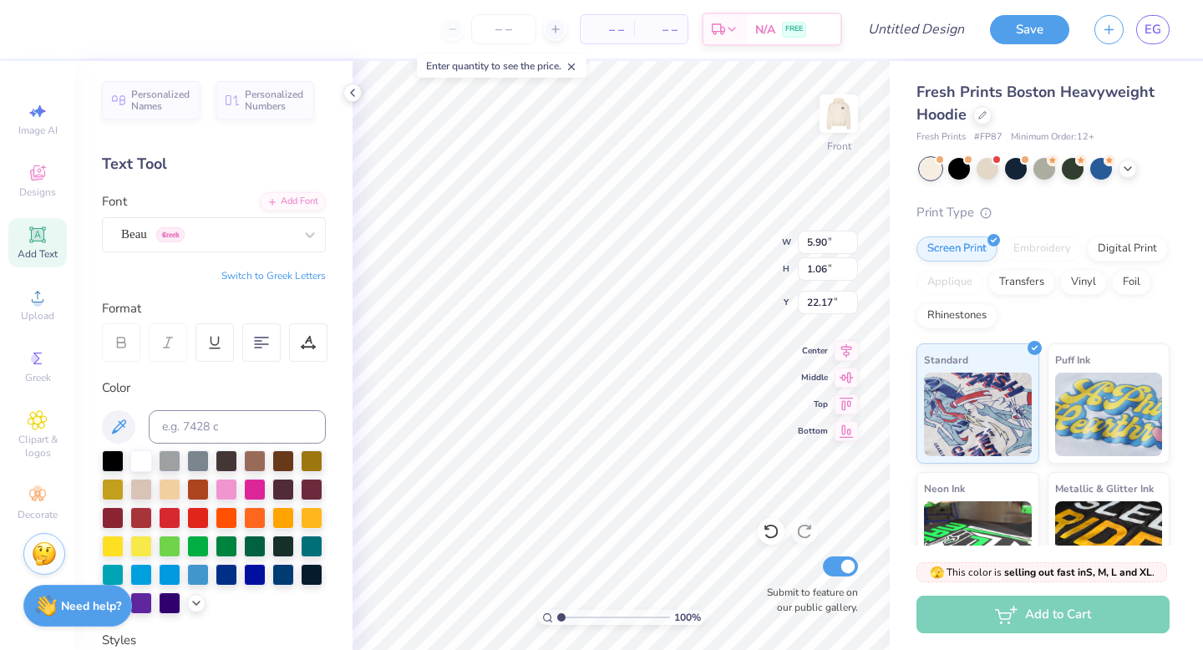
type input "1.06"
type input "22.17"
click at [842, 342] on icon at bounding box center [845, 348] width 23 height 20
click at [848, 343] on icon at bounding box center [845, 348] width 23 height 20
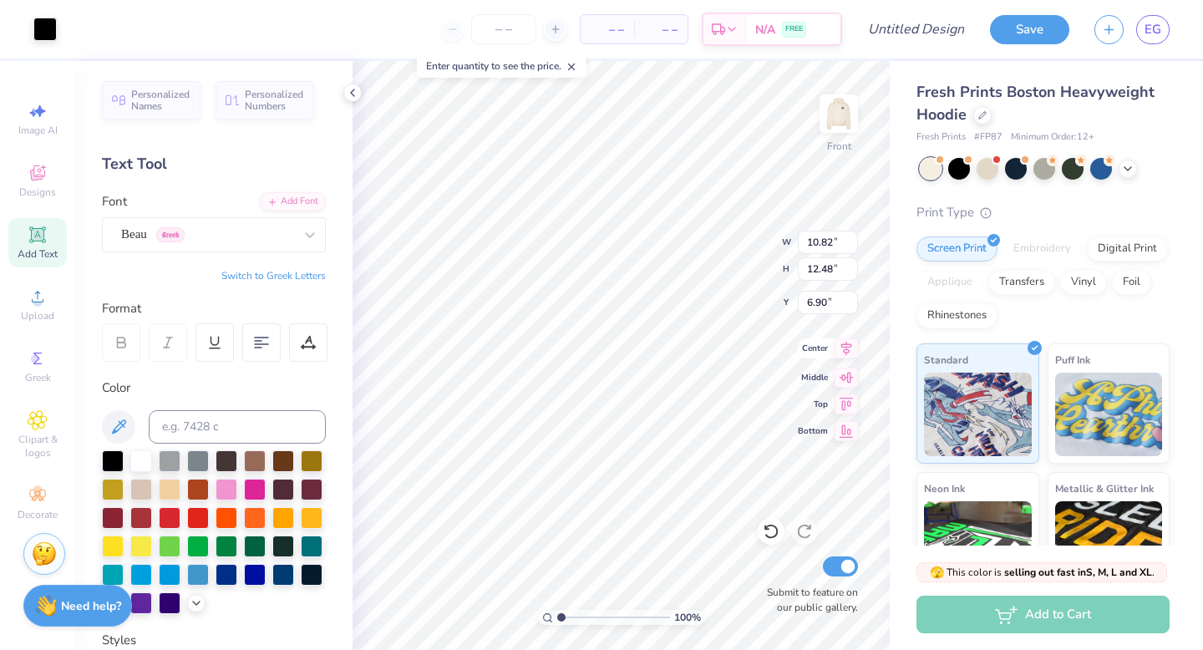
type input "12.48"
type input "9.45"
click at [834, 119] on img at bounding box center [838, 113] width 67 height 67
click at [47, 35] on div at bounding box center [44, 27] width 23 height 23
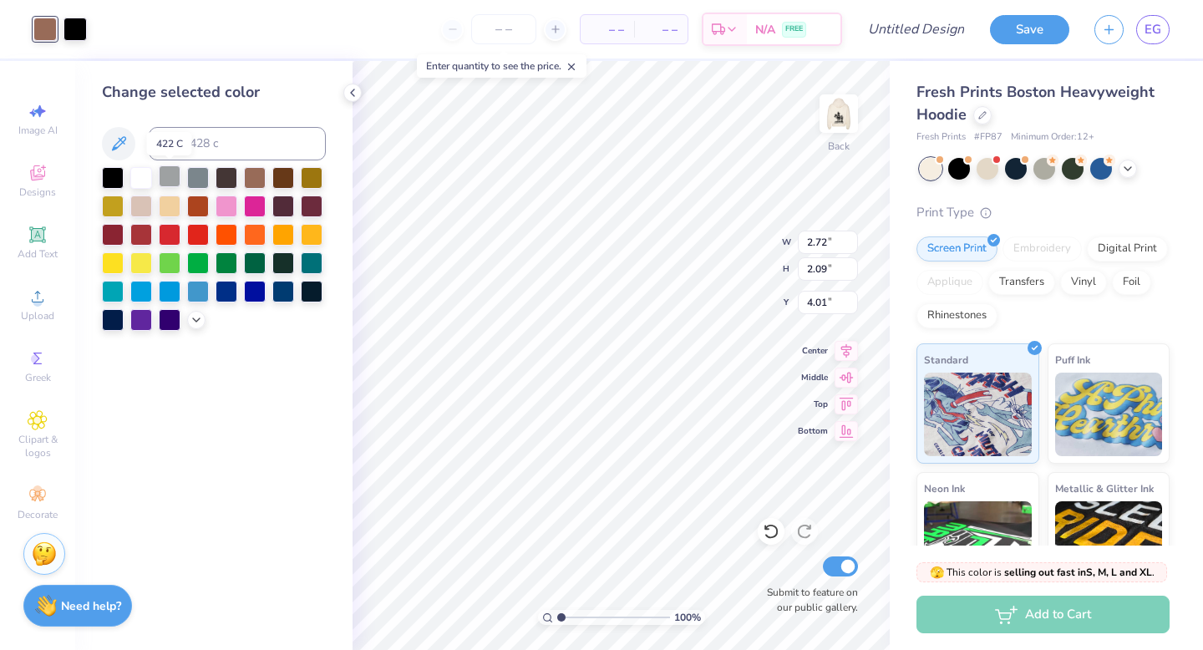
click at [169, 179] on div at bounding box center [170, 176] width 22 height 22
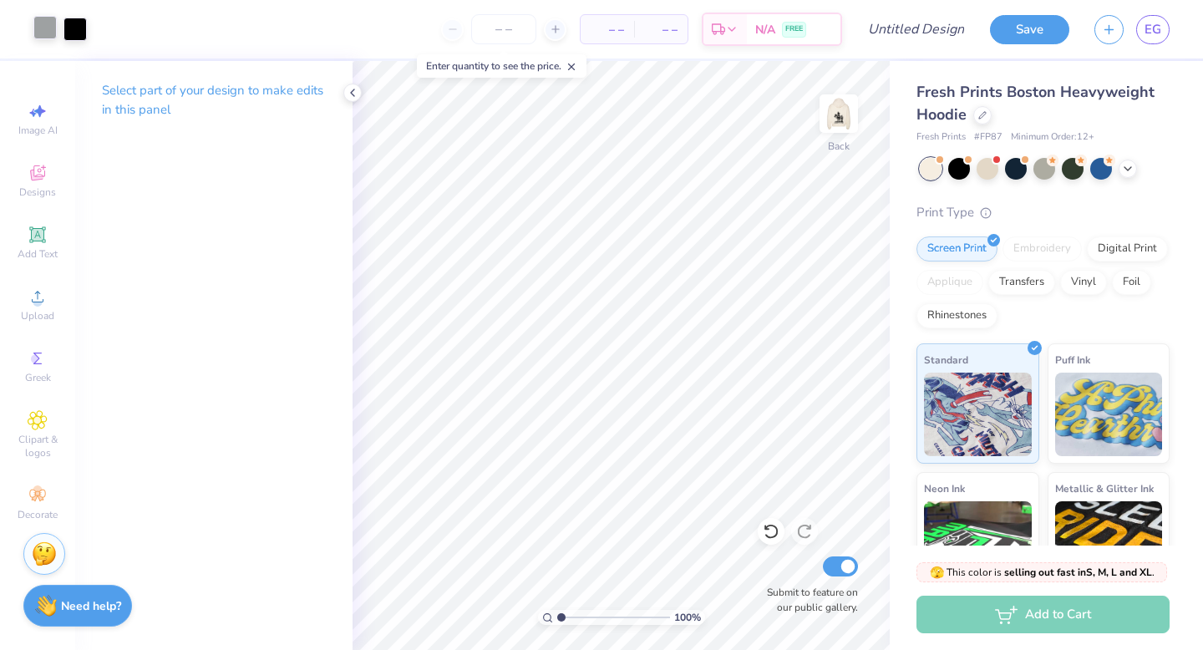
click at [44, 37] on div at bounding box center [44, 27] width 23 height 23
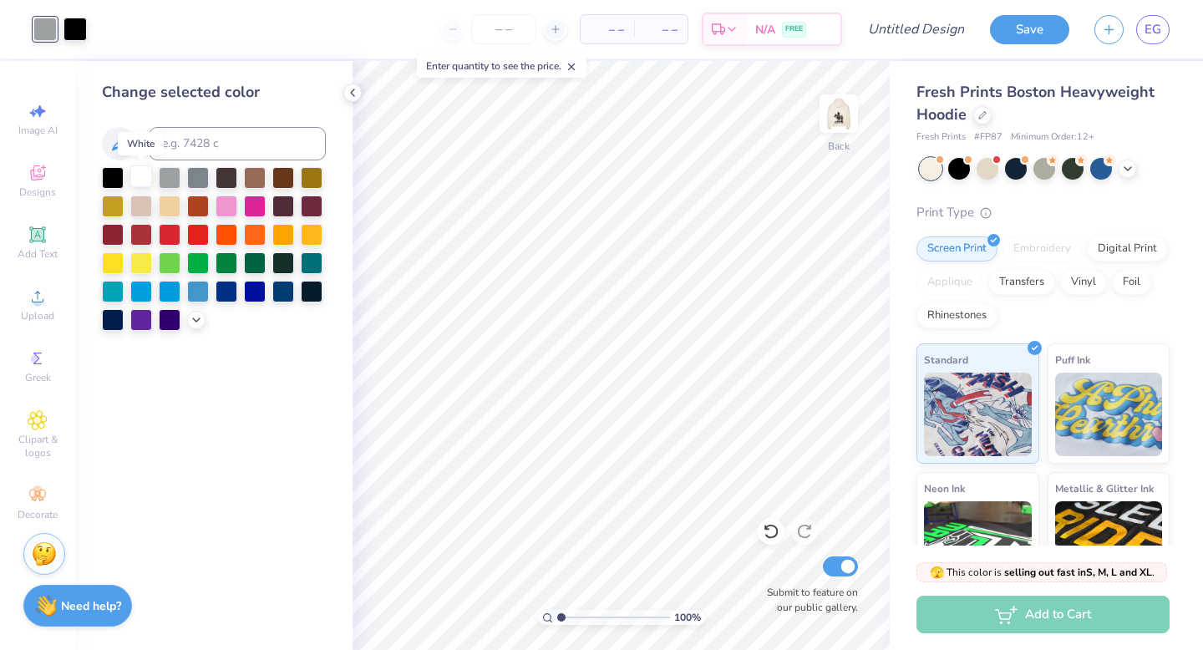
click at [140, 180] on div at bounding box center [141, 176] width 22 height 22
click at [835, 114] on img at bounding box center [838, 113] width 67 height 67
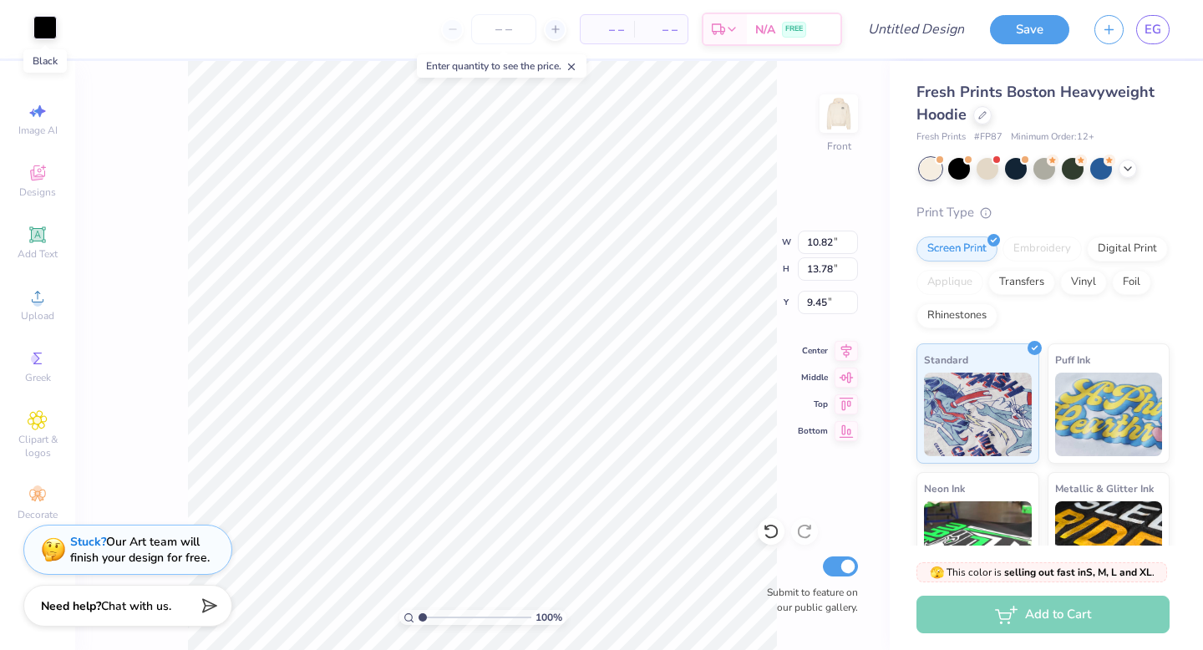
click at [43, 25] on div at bounding box center [44, 27] width 23 height 23
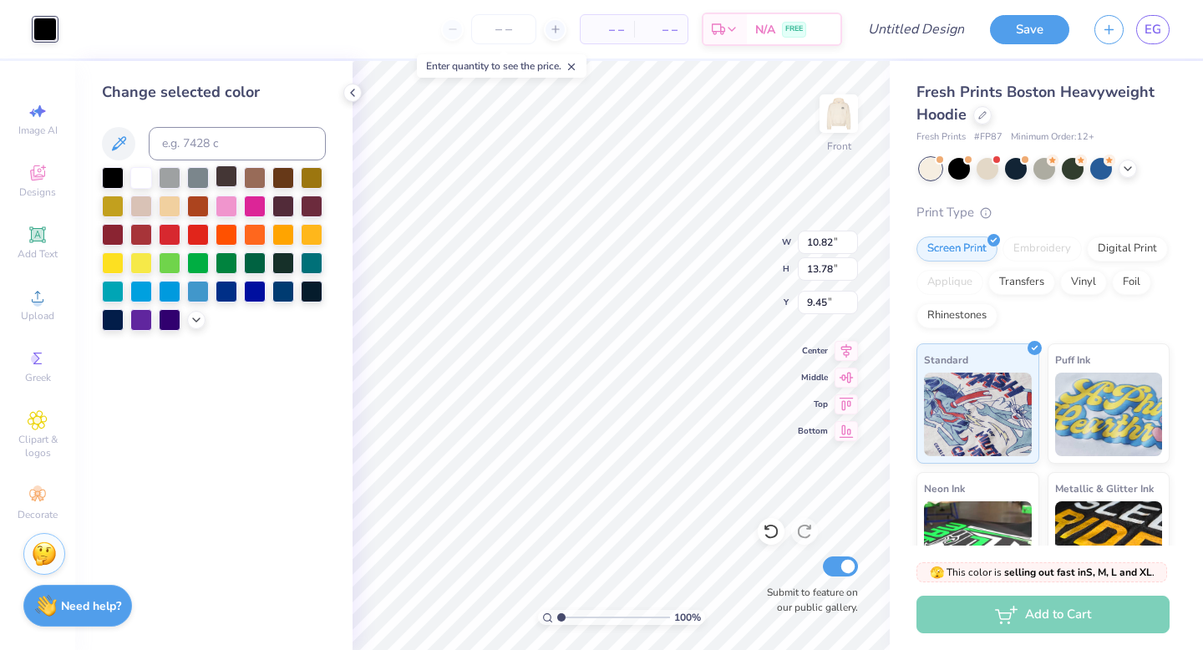
click at [233, 178] on div at bounding box center [226, 176] width 22 height 22
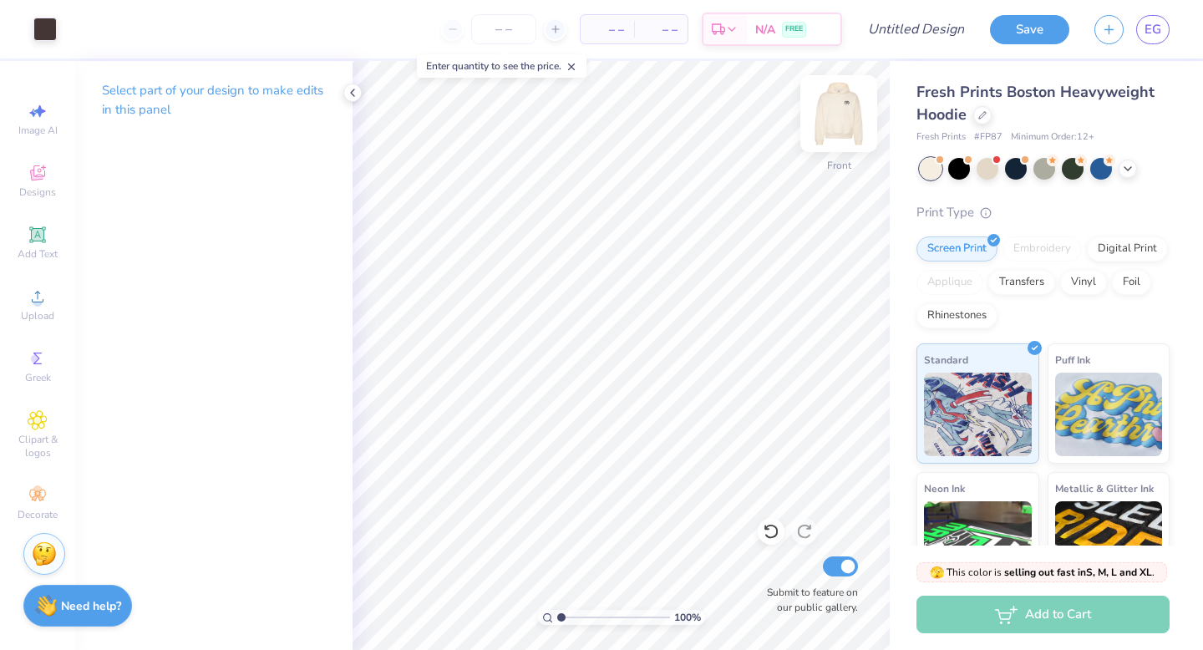
click at [829, 126] on img at bounding box center [838, 113] width 67 height 67
click at [71, 33] on div at bounding box center [74, 27] width 23 height 23
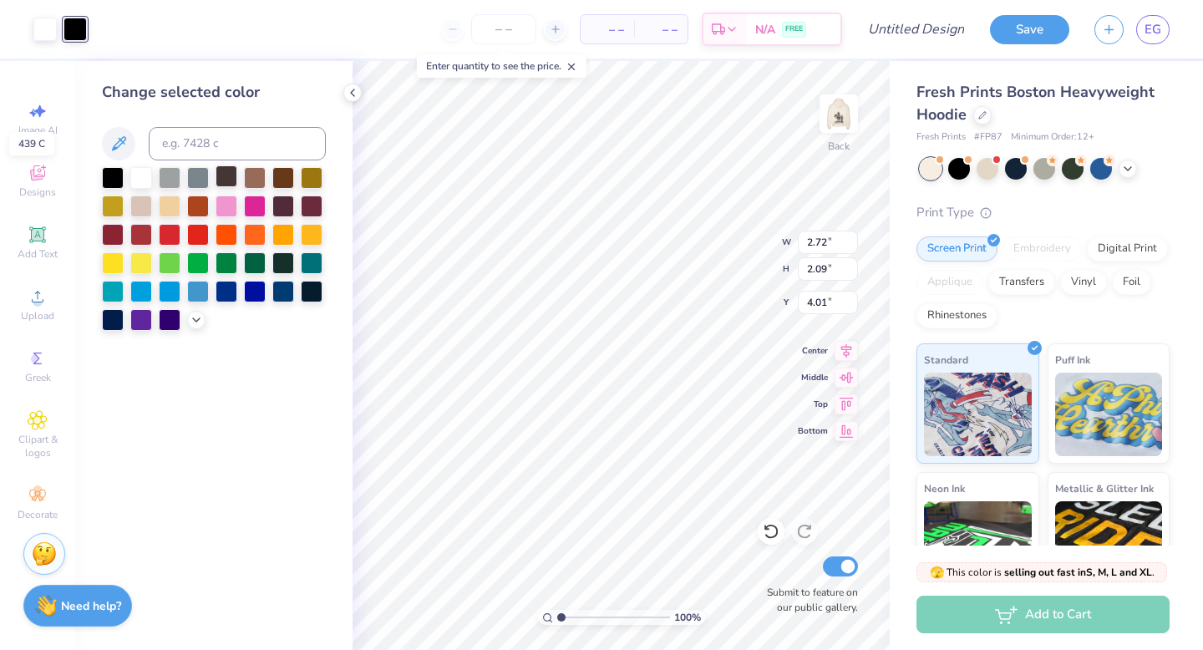
click at [226, 180] on div at bounding box center [226, 176] width 22 height 22
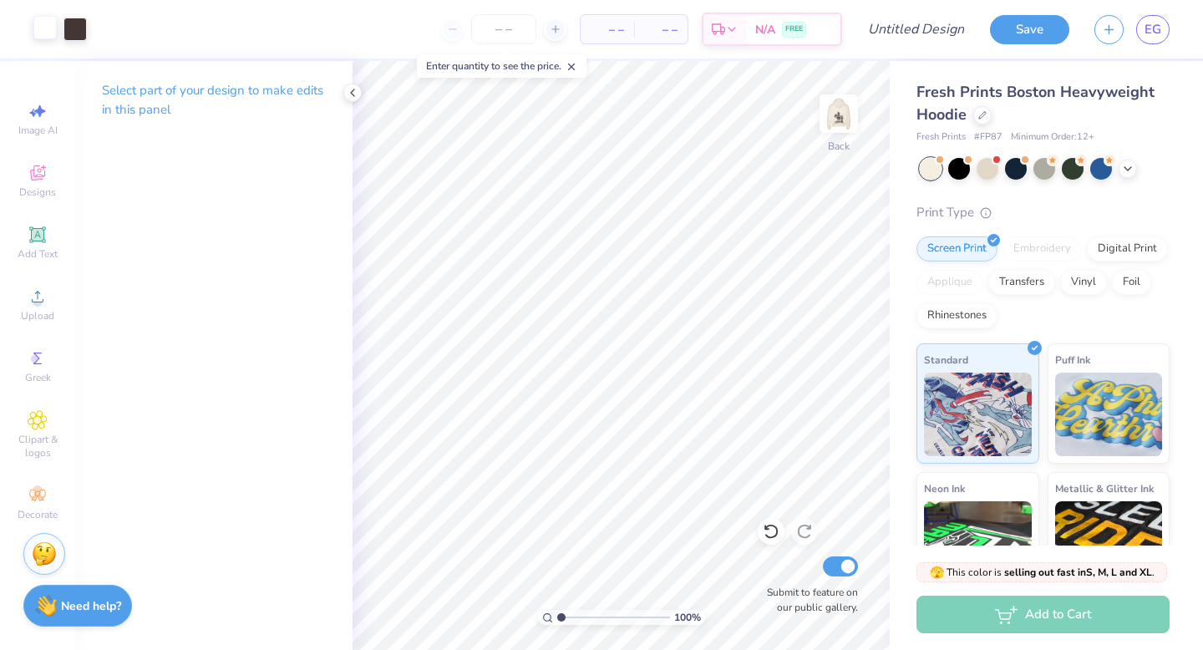
click at [46, 33] on div at bounding box center [44, 27] width 23 height 23
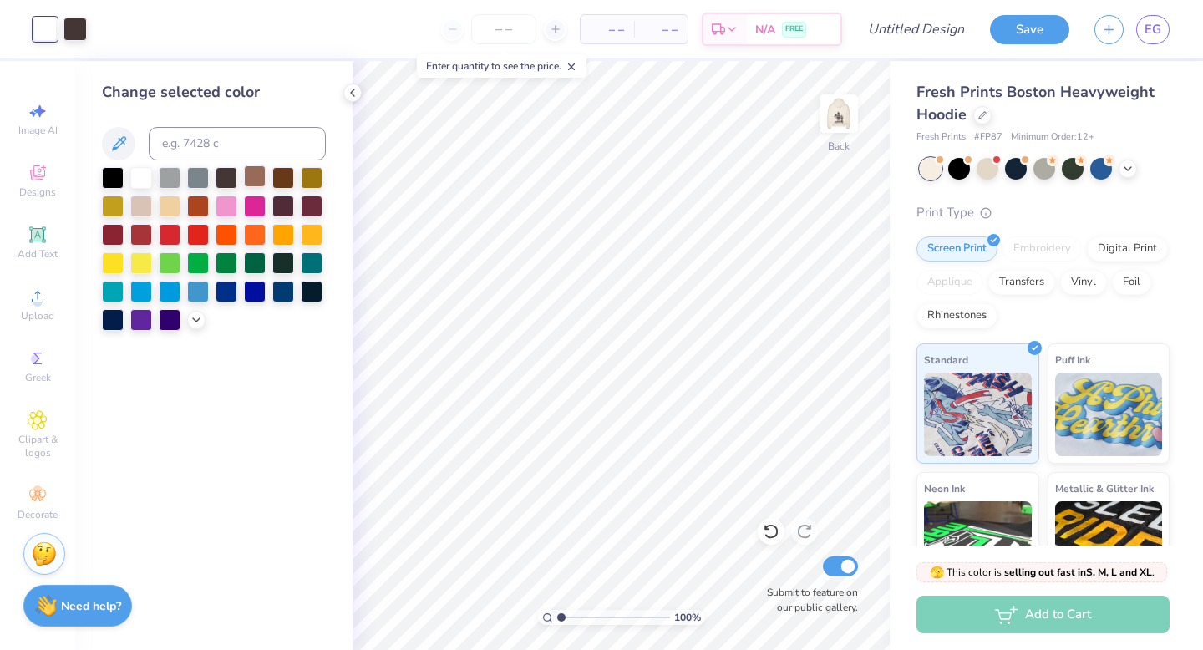
click at [254, 186] on div at bounding box center [255, 176] width 22 height 22
click at [836, 112] on img at bounding box center [838, 113] width 67 height 67
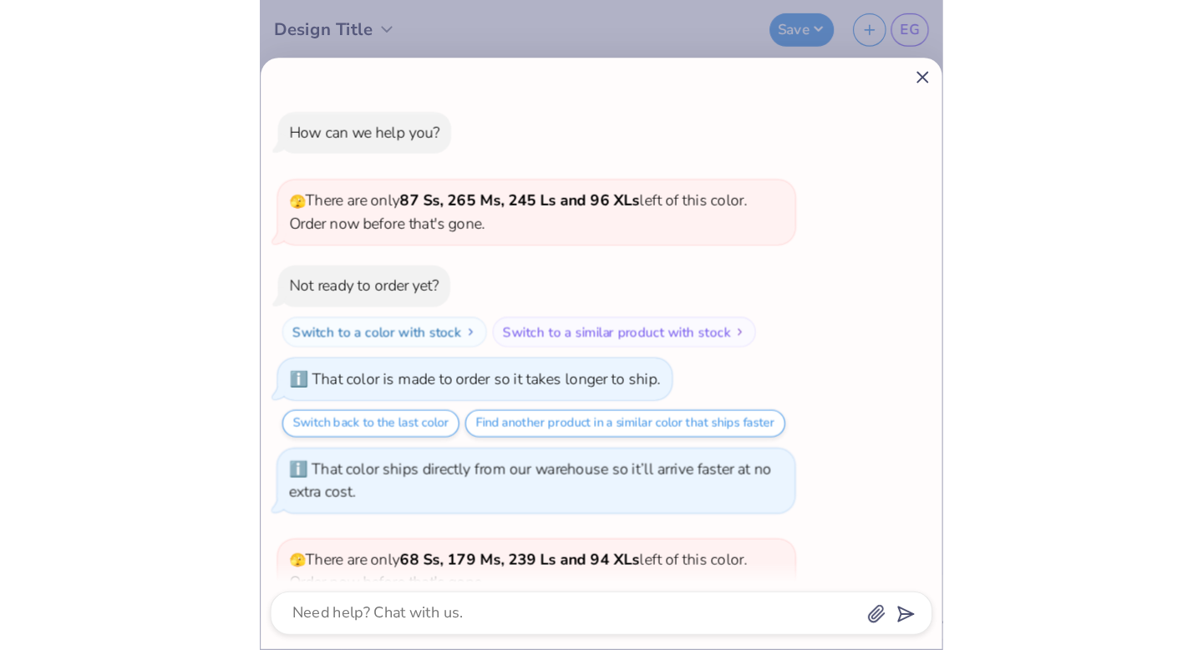
scroll to position [537, 0]
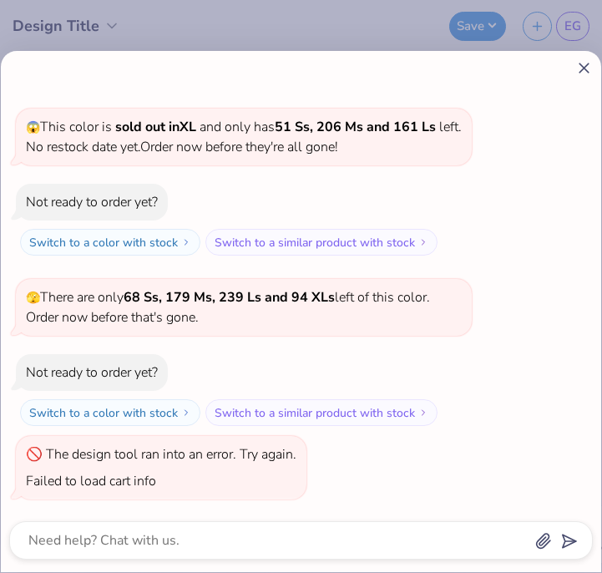
click at [580, 61] on icon at bounding box center [584, 68] width 18 height 18
type textarea "x"
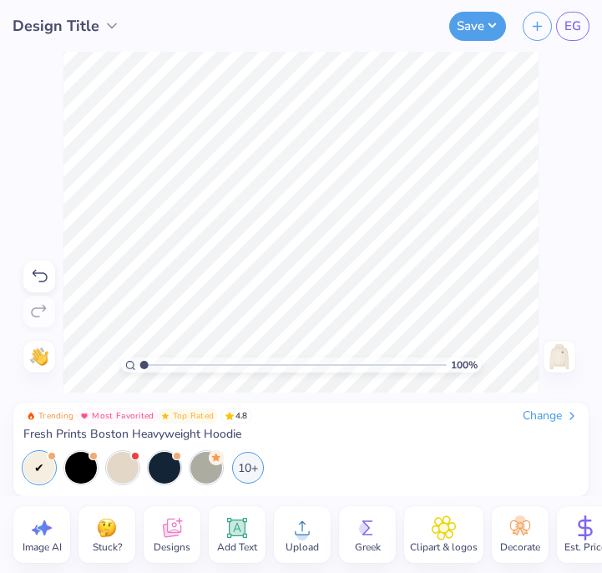
click at [570, 362] on img at bounding box center [559, 356] width 27 height 27
drag, startPoint x: 558, startPoint y: 353, endPoint x: 135, endPoint y: 26, distance: 534.6
click at [558, 353] on img at bounding box center [559, 356] width 27 height 27
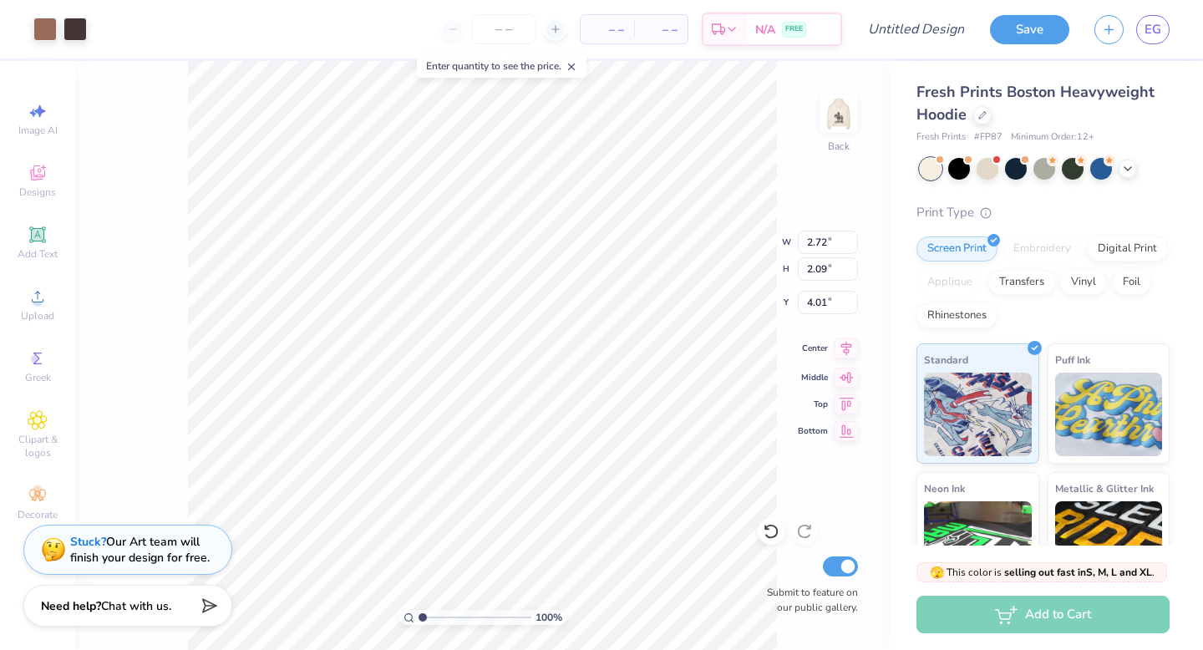
click at [841, 356] on icon at bounding box center [845, 348] width 23 height 20
type input "3.00"
type input "3.77"
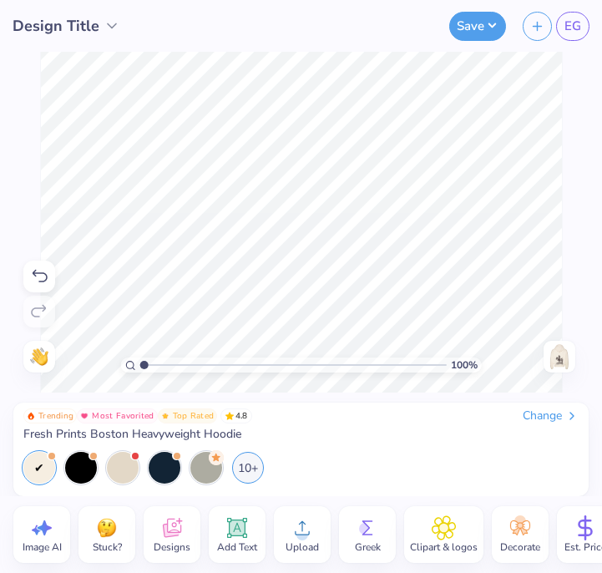
drag, startPoint x: 560, startPoint y: 351, endPoint x: 154, endPoint y: 9, distance: 530.5
click at [560, 351] on img at bounding box center [559, 356] width 27 height 27
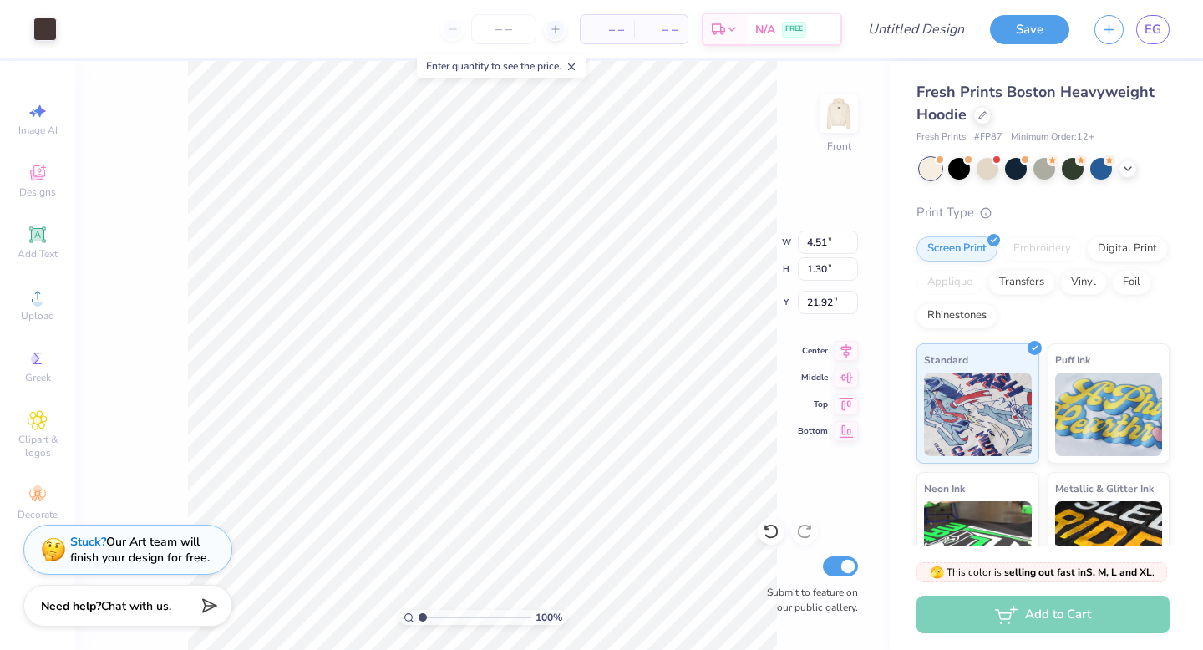
type input "11.01"
type input "2.76"
type input "0.80"
type input "11.51"
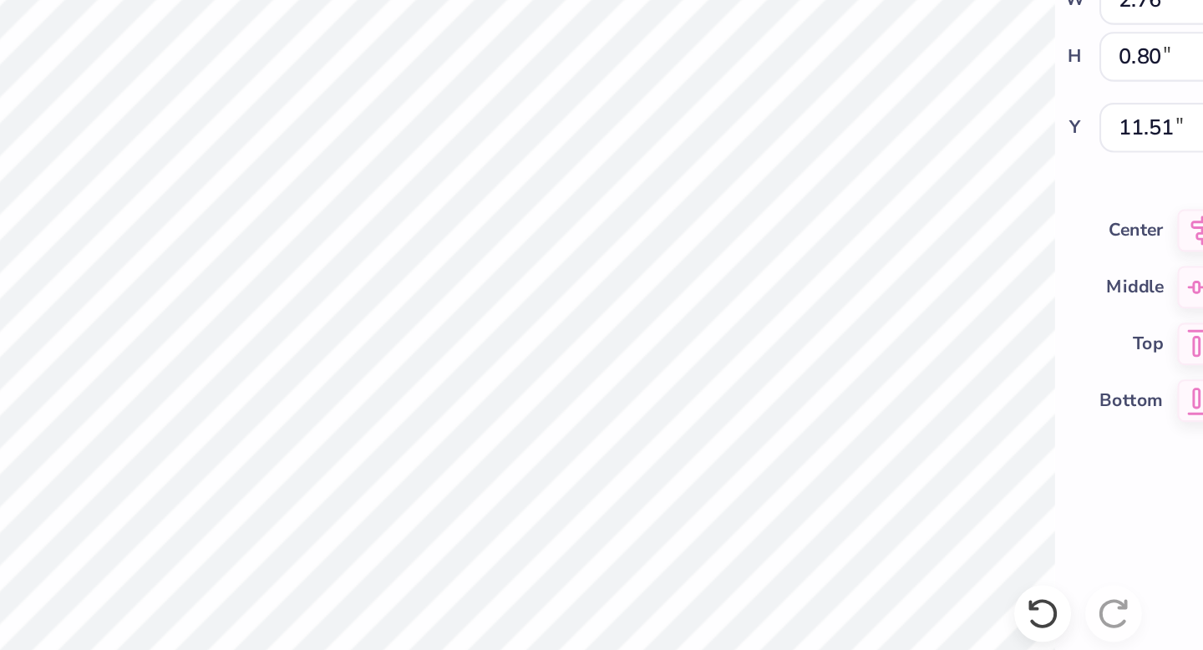
type input "11.46"
type input "5.90"
type input "1.06"
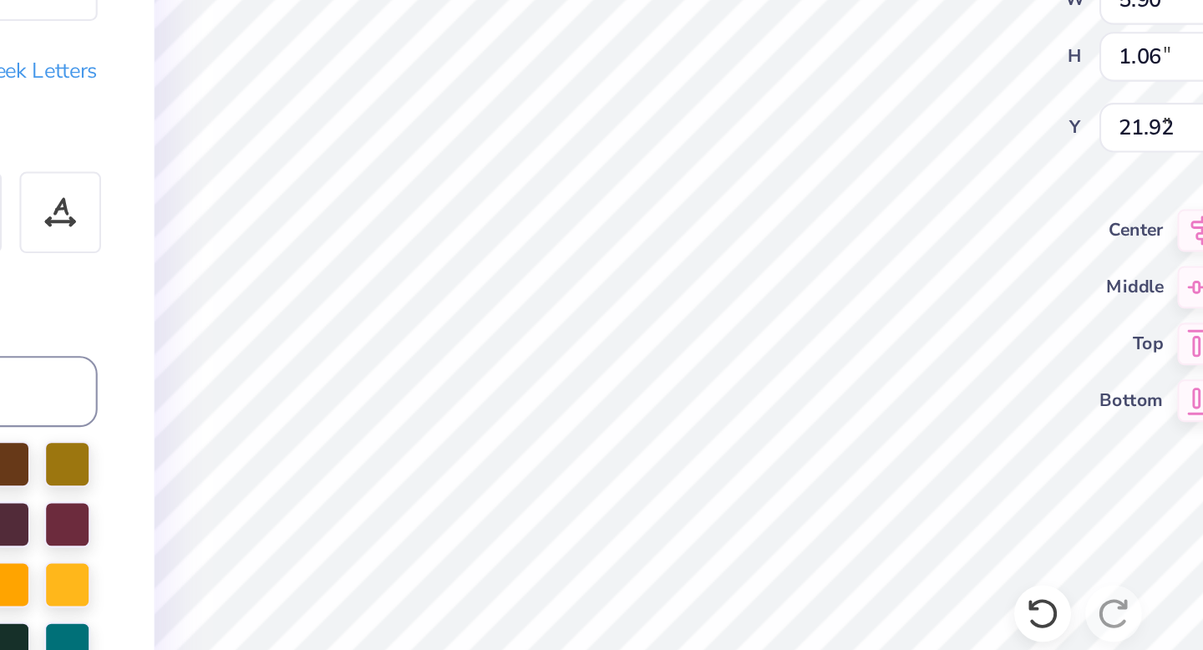
type input "9.79"
type input "10.82"
type input "12.48"
type input "10.85"
type input "2.76"
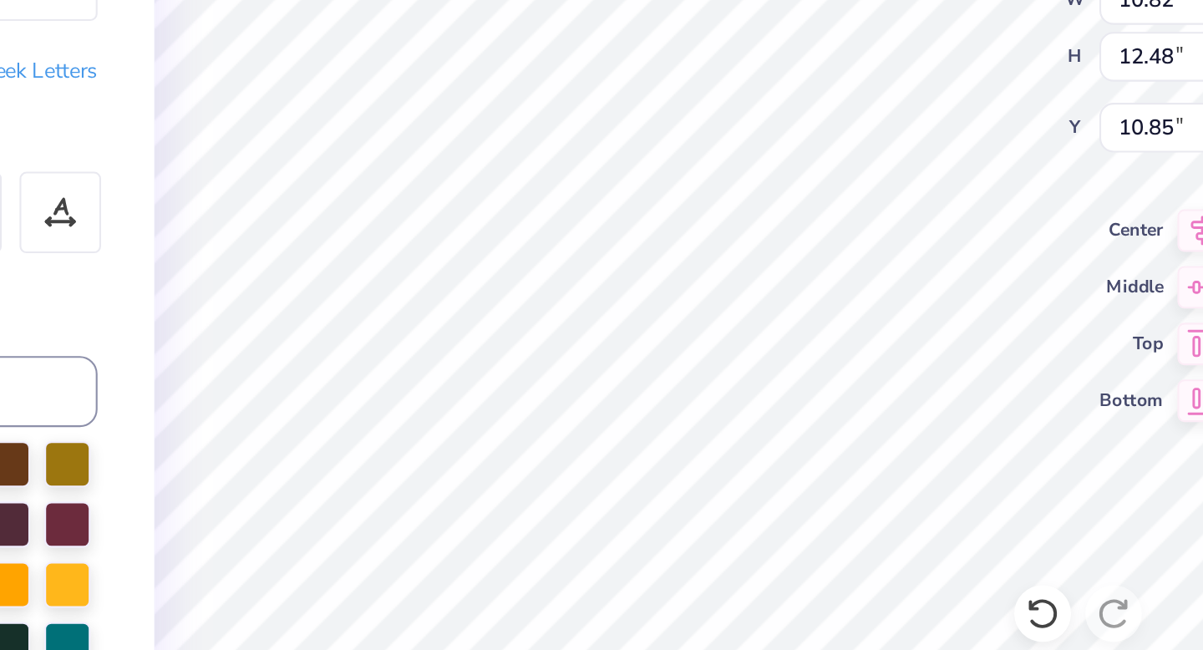
type input "0.80"
type input "12.62"
type input "5.90"
type input "1.06"
type input "9.79"
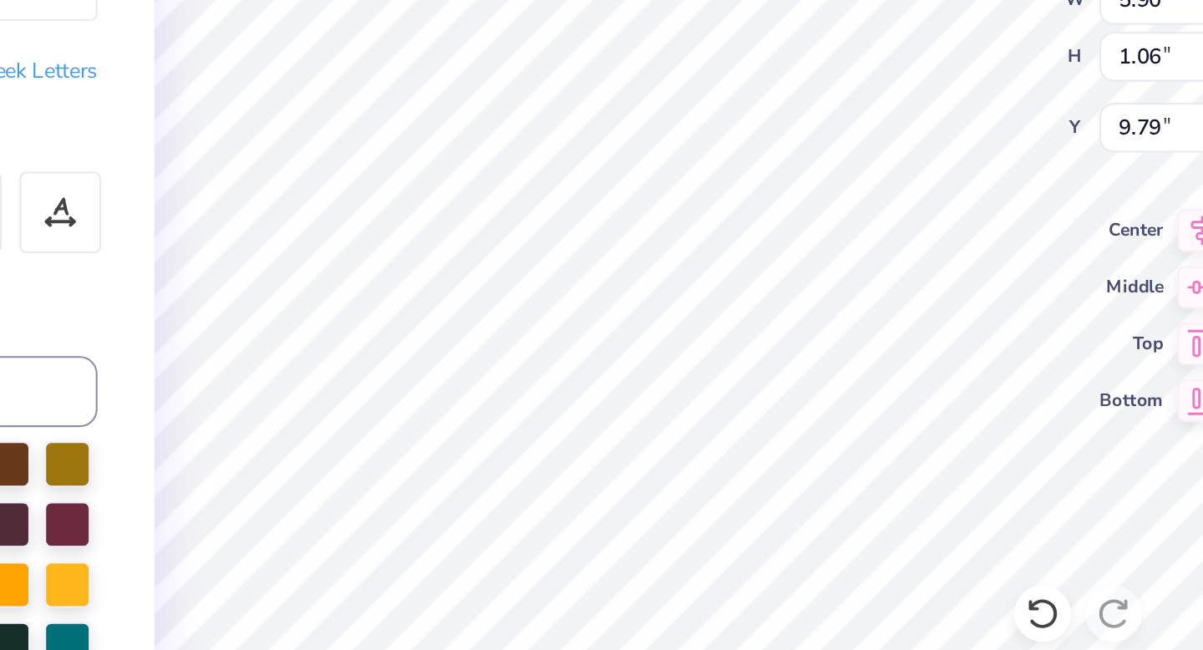
type input "3.15"
type input "0.56"
type input "10.28"
type input "13.76"
type input "2.85"
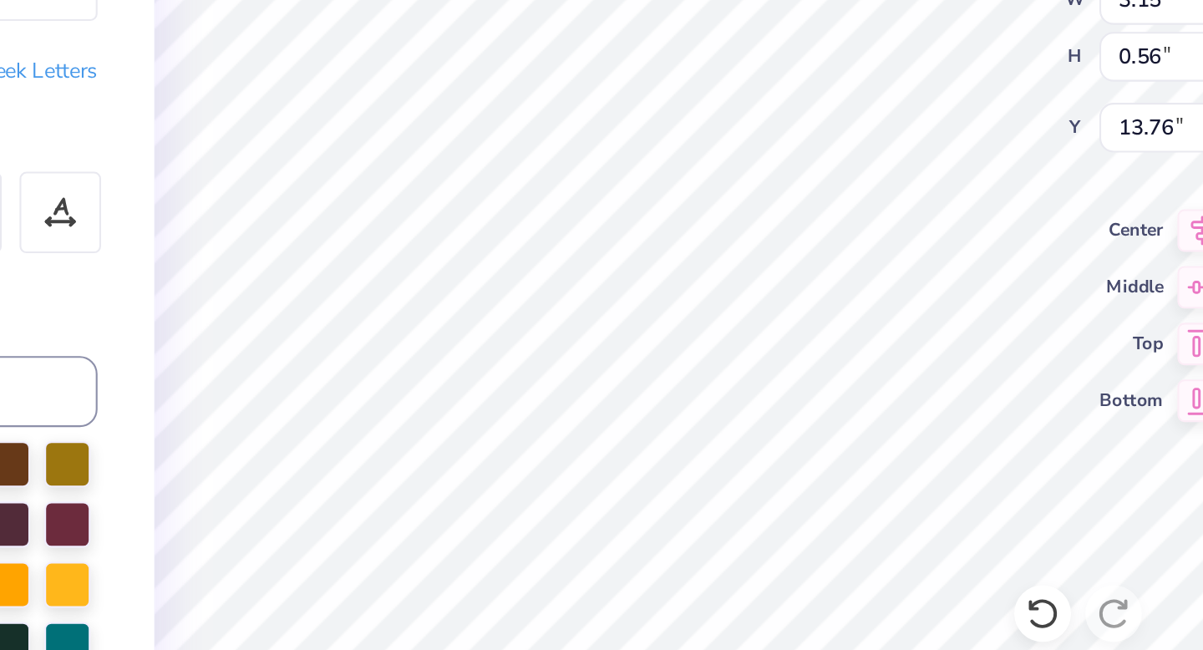
type input "0.51"
type input "13.81"
type input "13.92"
type input "2.76"
type input "0.80"
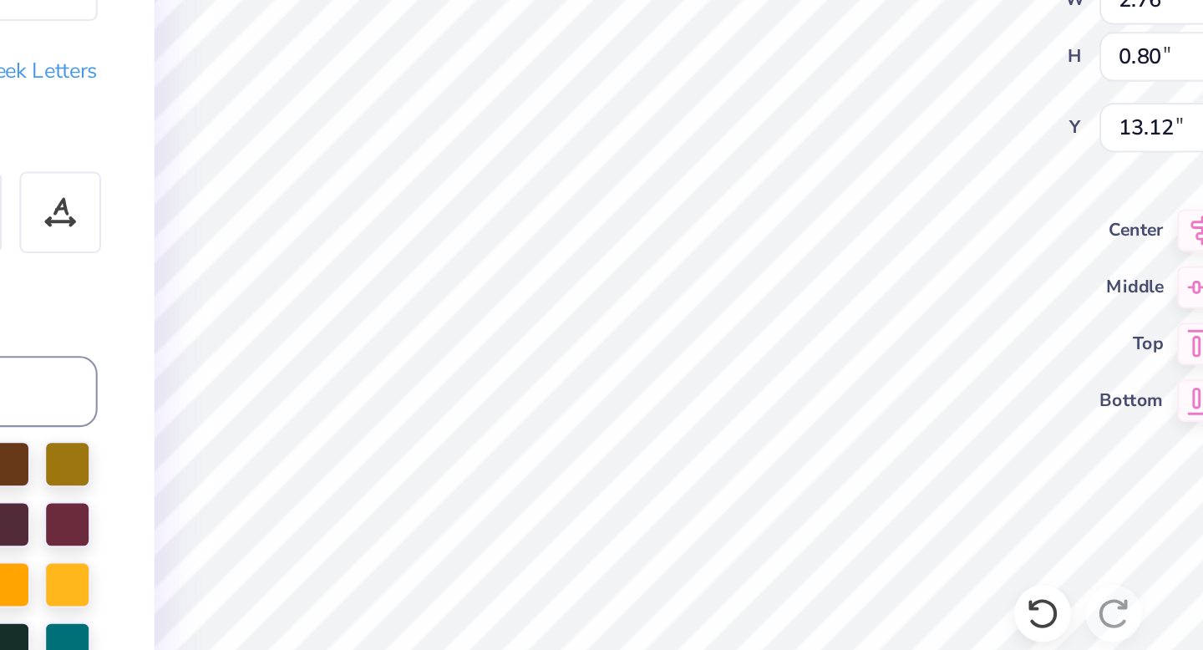
type input "12.84"
type input "2.21"
type input "0.64"
type input "13.00"
type input "10.82"
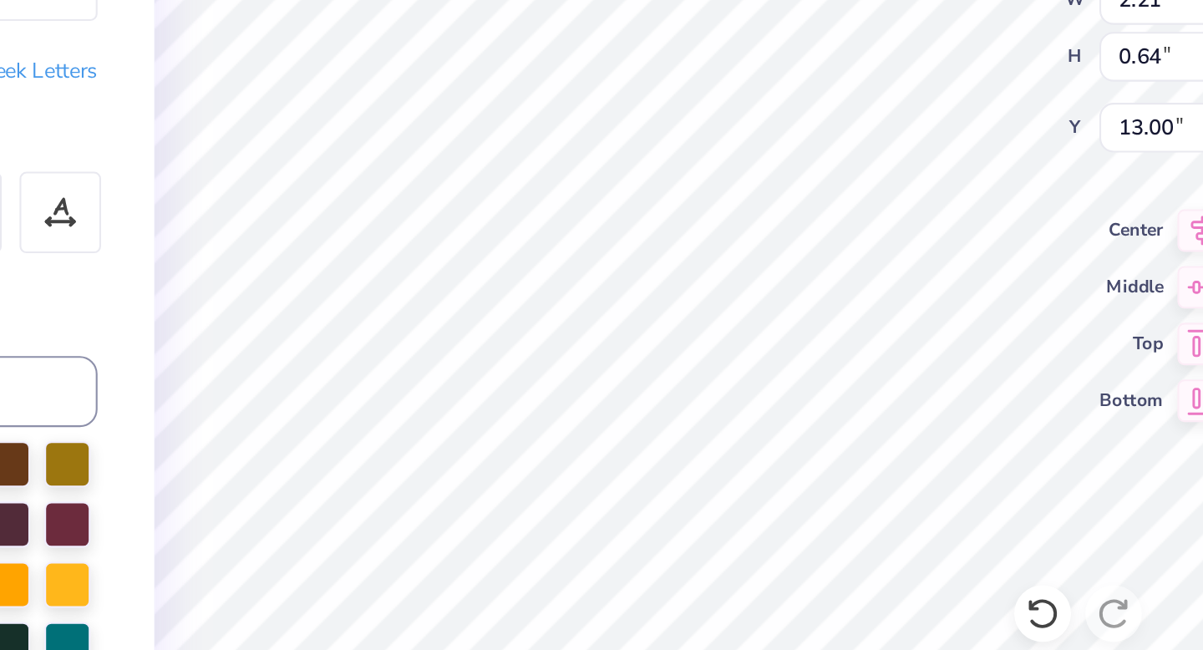
type input "12.48"
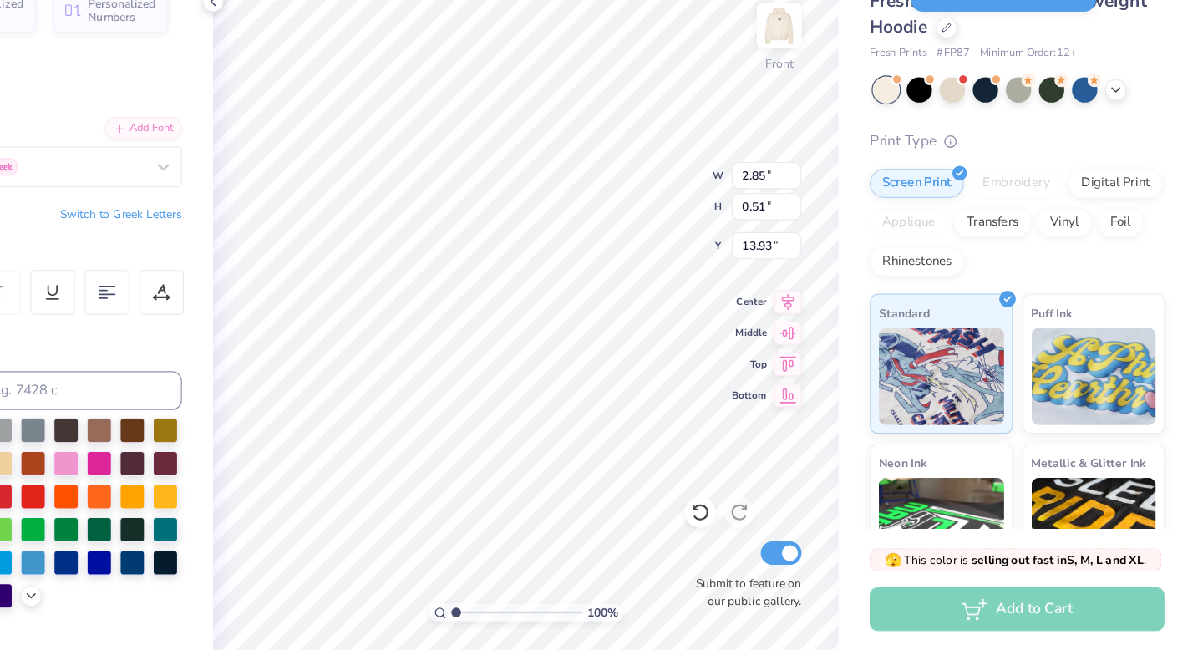
scroll to position [0, 0]
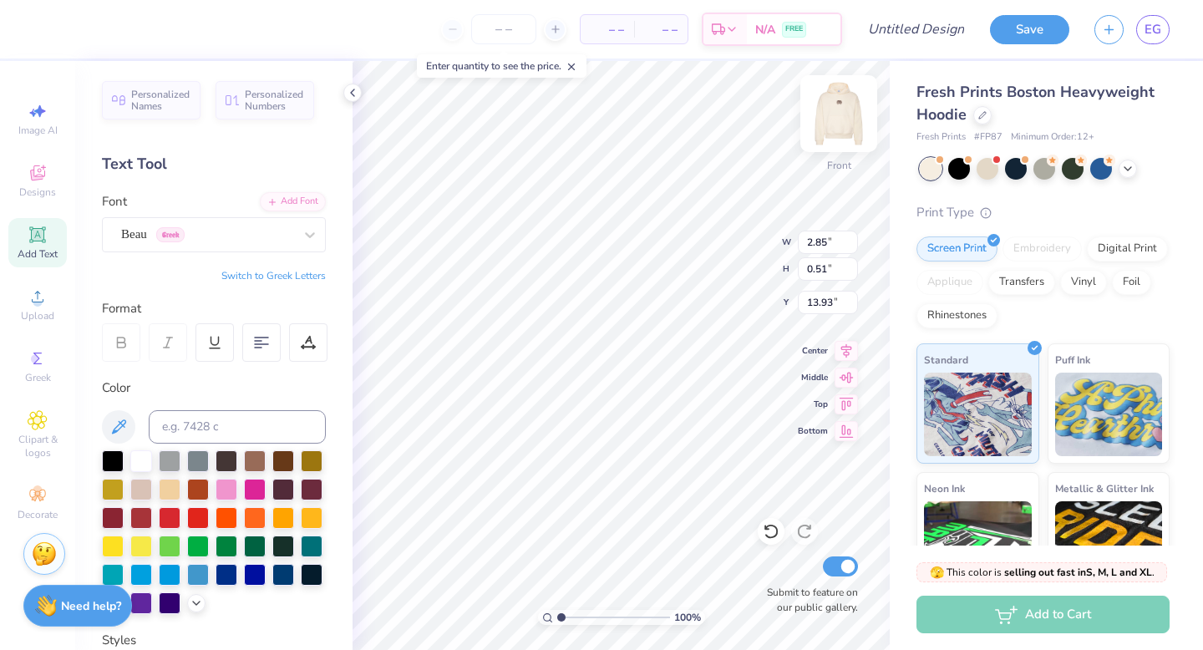
click at [844, 120] on img at bounding box center [838, 113] width 67 height 67
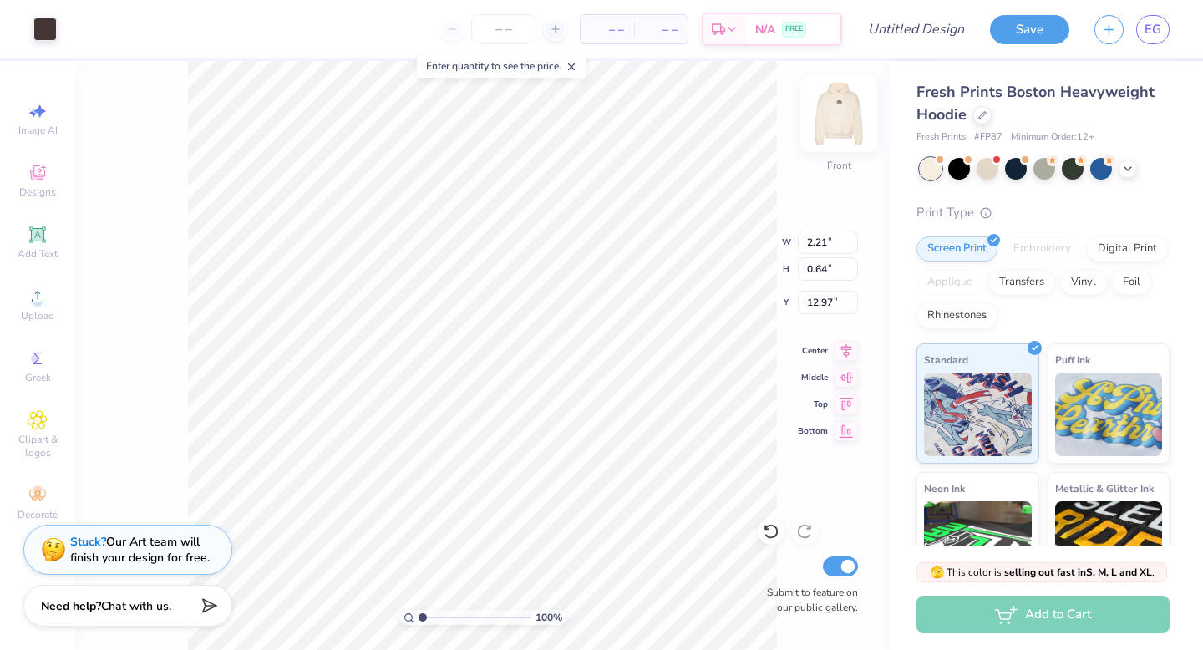
click at [822, 121] on img at bounding box center [838, 113] width 67 height 67
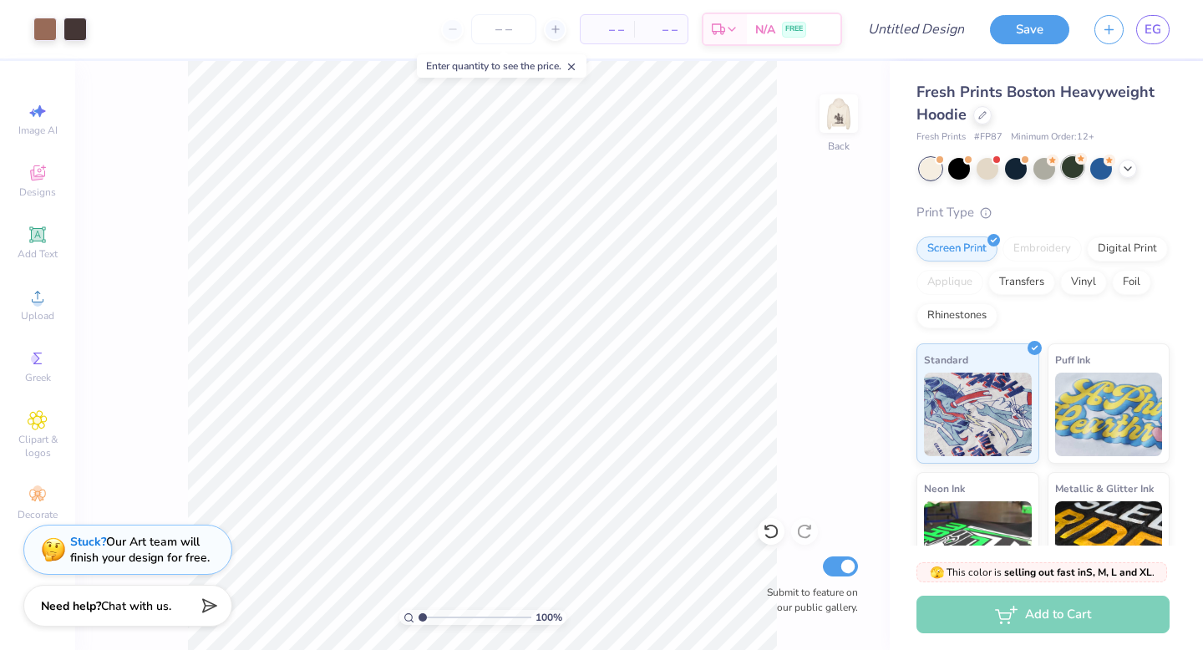
click at [1072, 164] on div at bounding box center [1073, 167] width 22 height 22
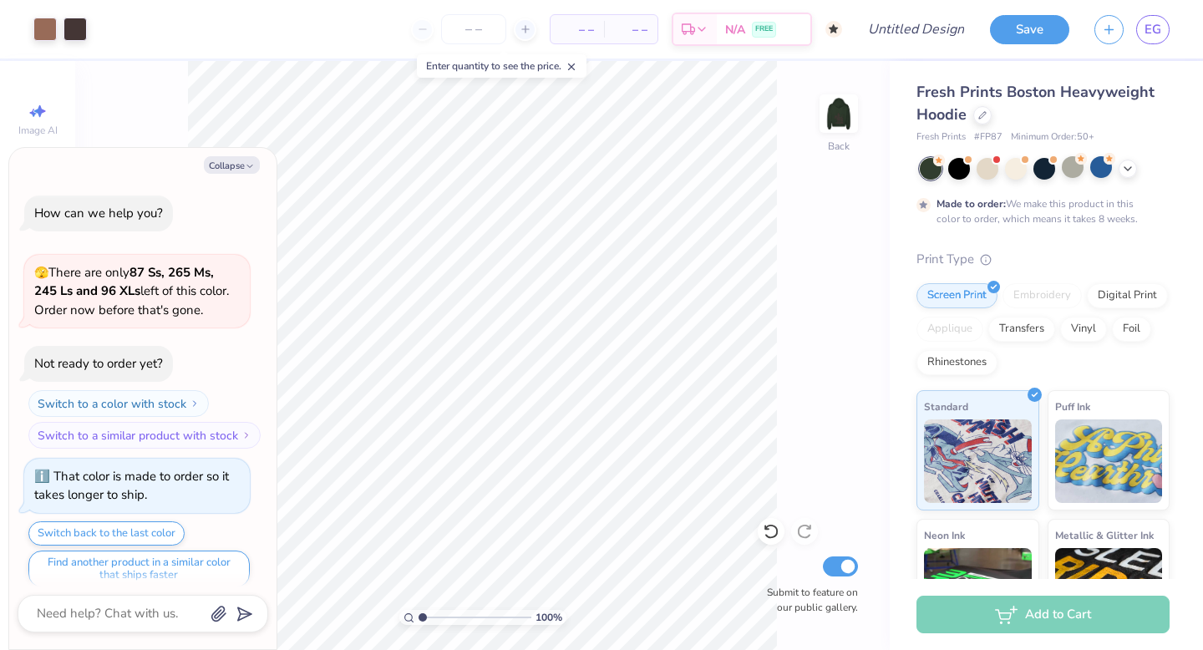
scroll to position [996, 0]
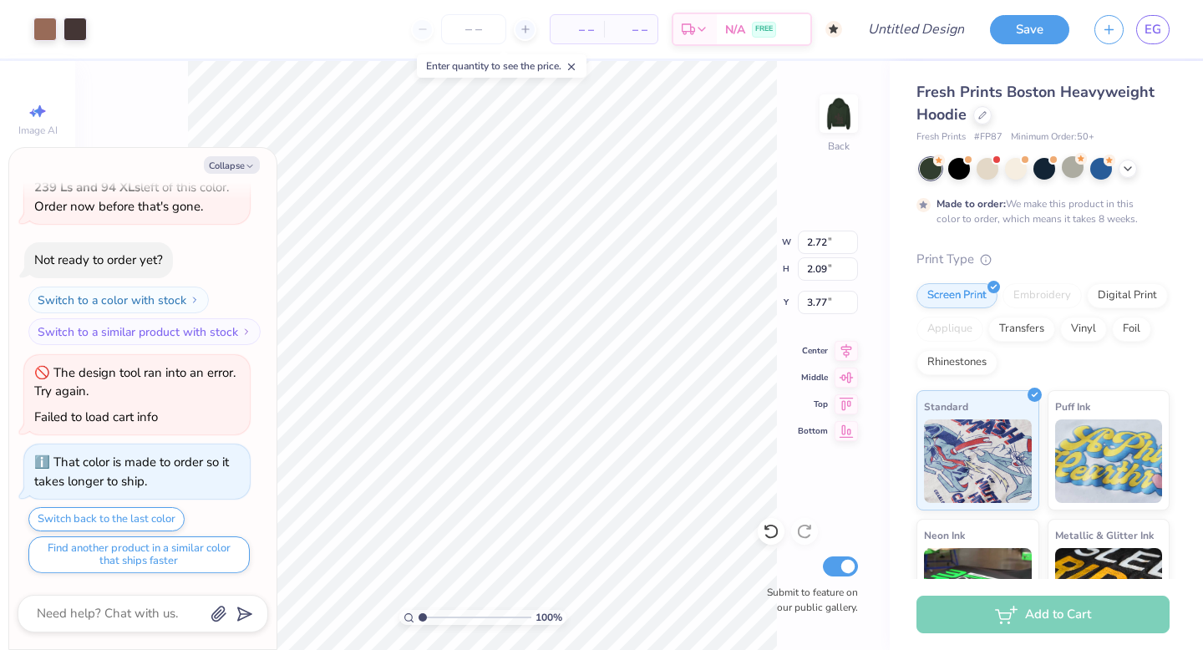
click at [91, 25] on div "Art colors – – Per Item – – Total Est. Delivery N/A FREE Design Title Save EG" at bounding box center [601, 29] width 1203 height 58
click at [74, 25] on div at bounding box center [74, 27] width 23 height 23
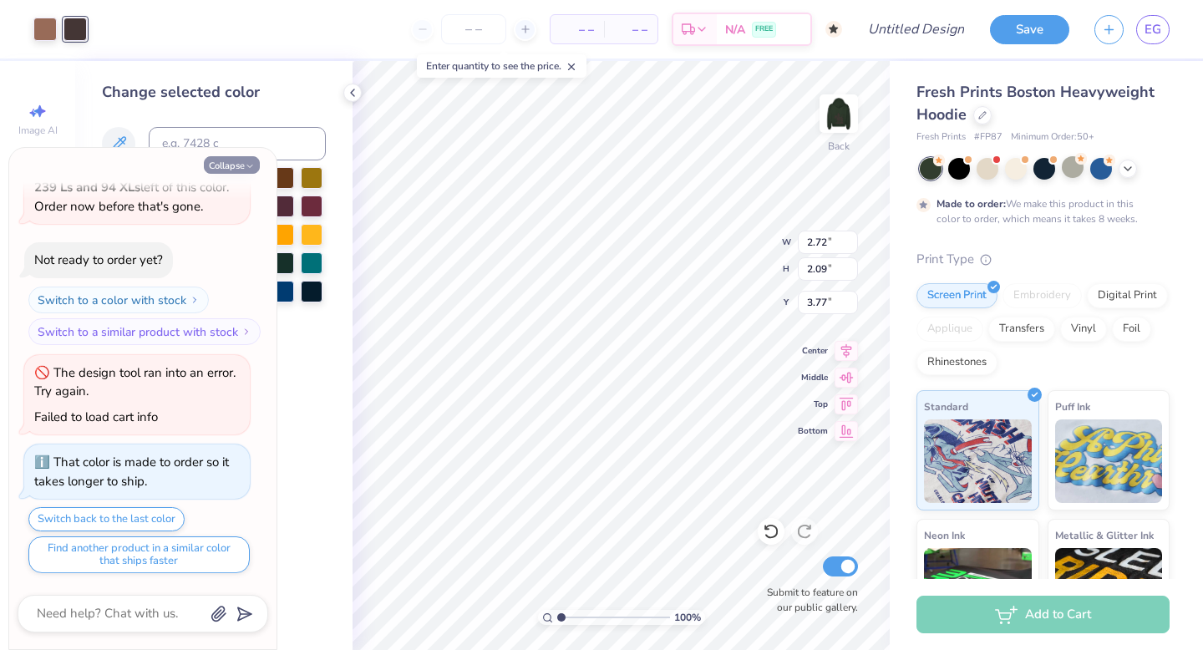
click at [232, 165] on button "Collapse" at bounding box center [232, 165] width 56 height 18
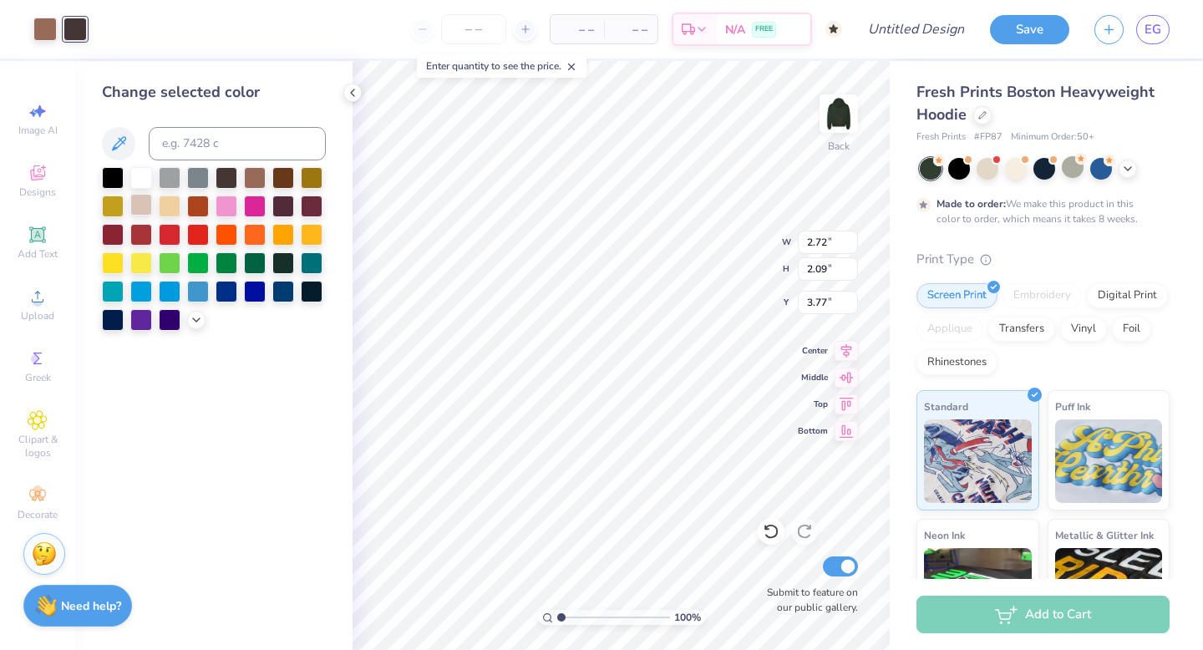
click at [137, 203] on div at bounding box center [141, 205] width 22 height 22
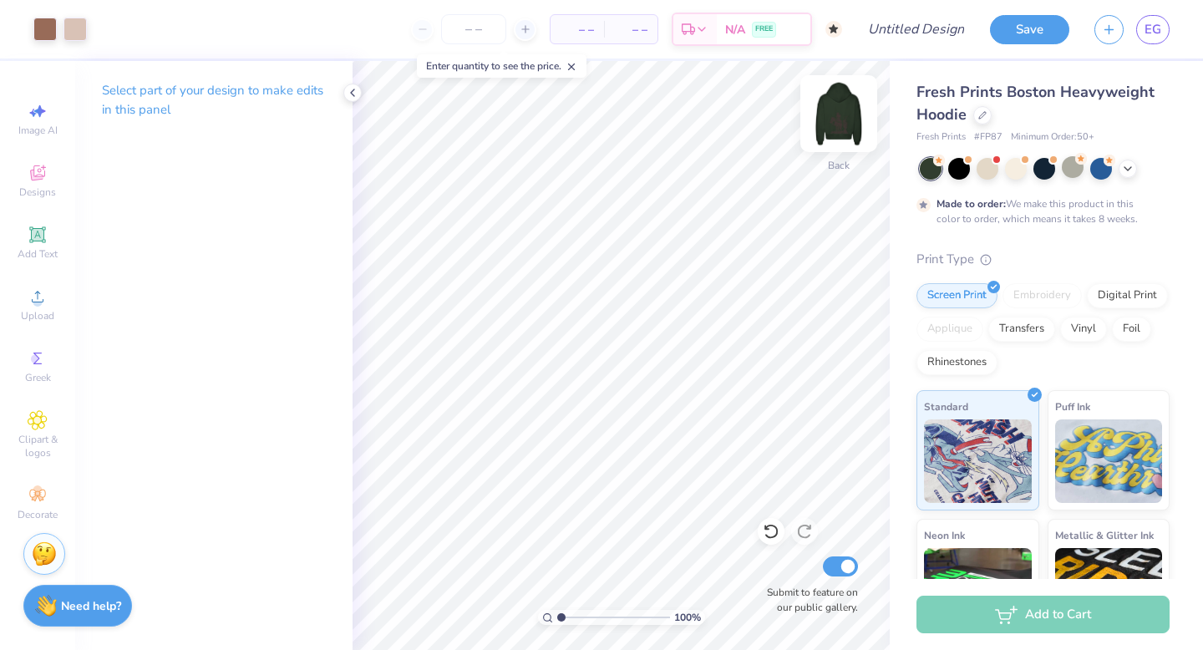
click at [834, 136] on img at bounding box center [838, 113] width 67 height 67
click at [50, 23] on div at bounding box center [44, 27] width 23 height 23
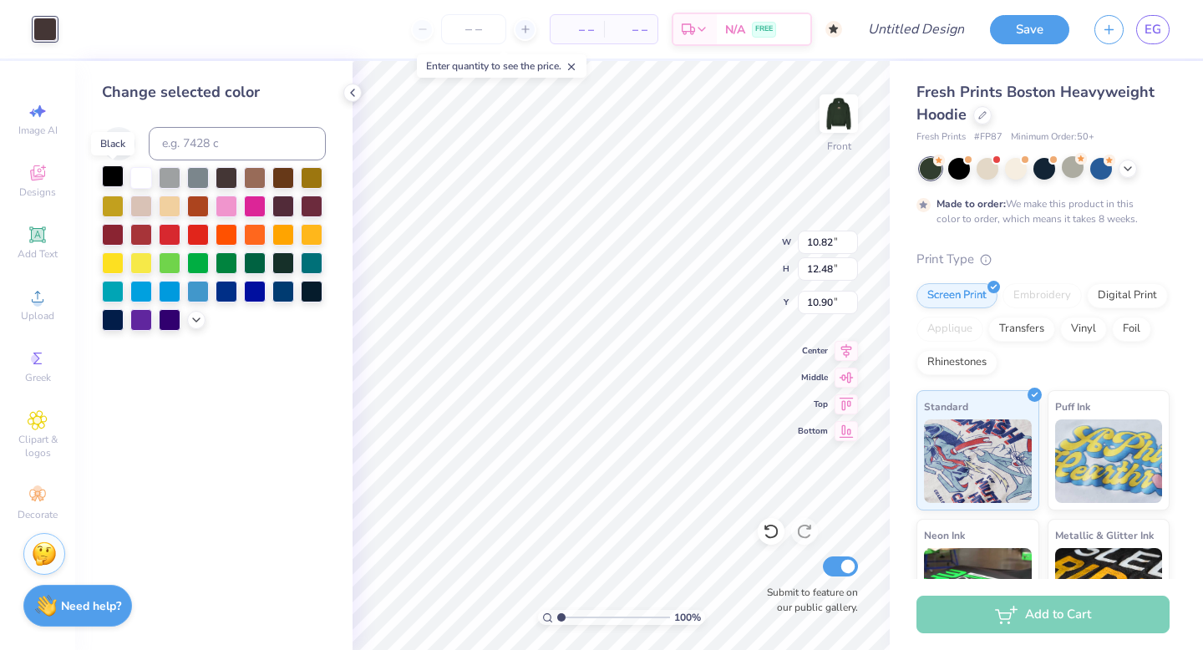
click at [106, 174] on div at bounding box center [113, 176] width 22 height 22
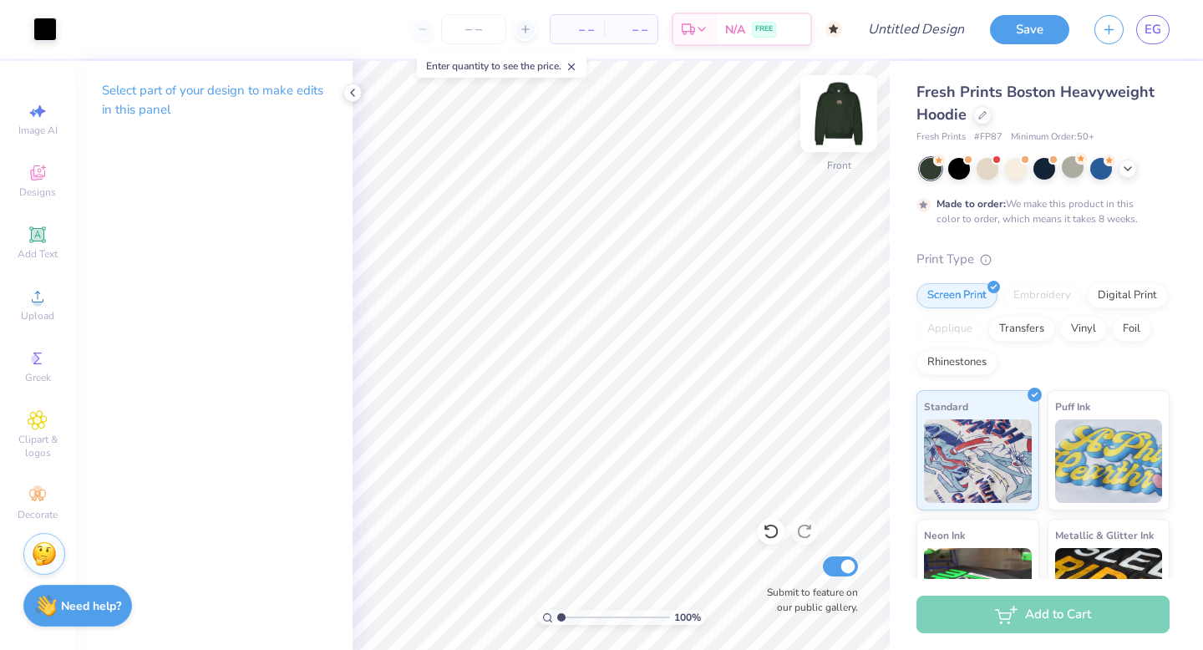
click at [841, 109] on img at bounding box center [838, 113] width 67 height 67
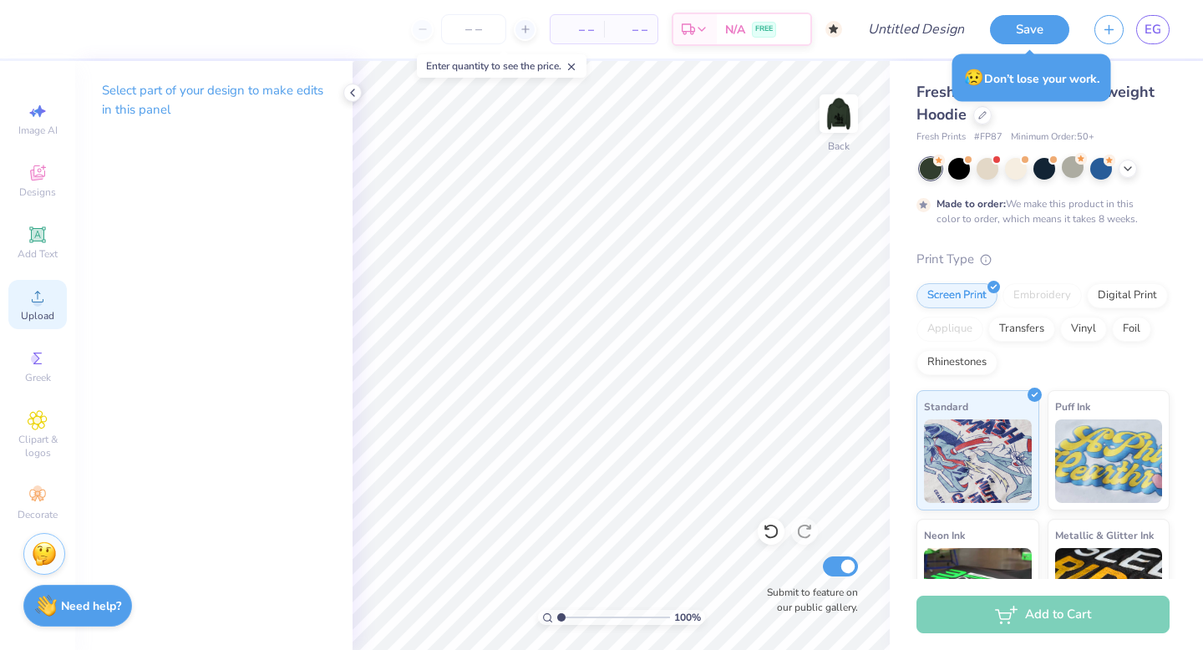
click at [41, 288] on icon at bounding box center [38, 296] width 20 height 20
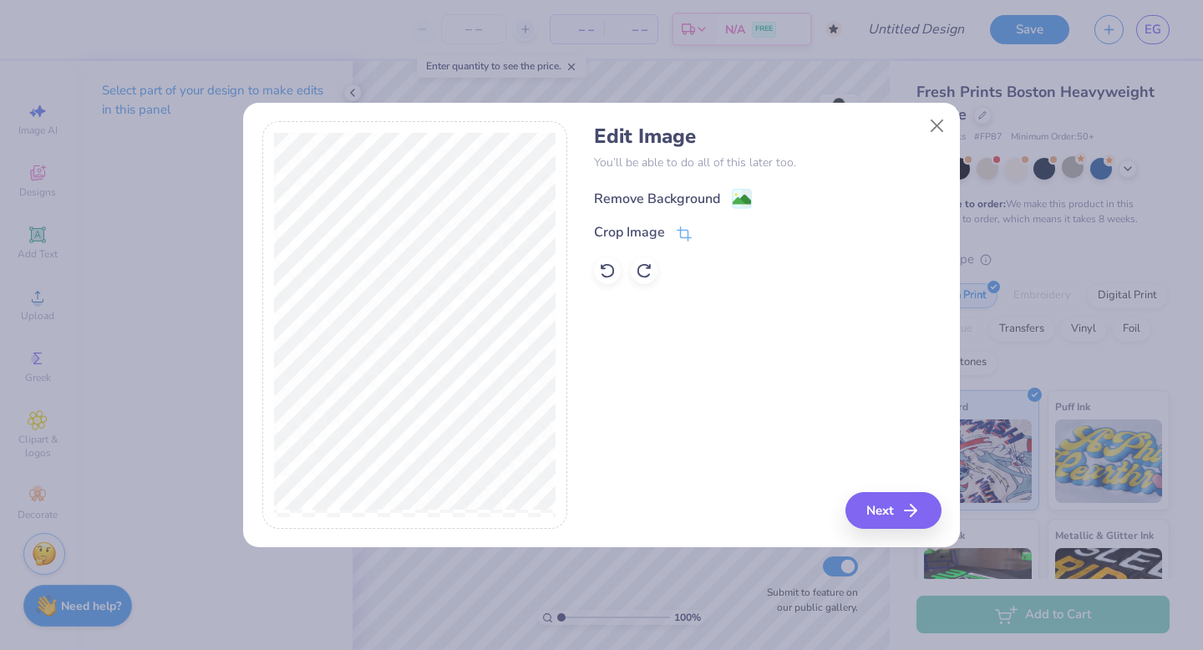
click at [746, 201] on image at bounding box center [741, 199] width 18 height 18
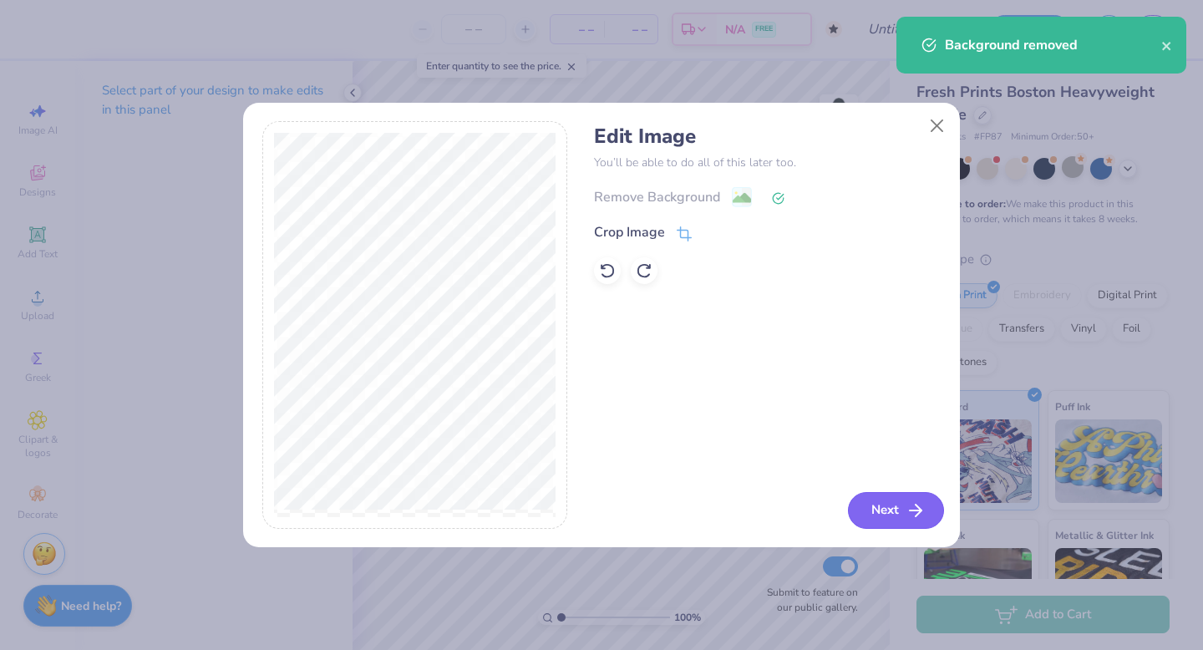
click at [900, 519] on button "Next" at bounding box center [896, 510] width 96 height 37
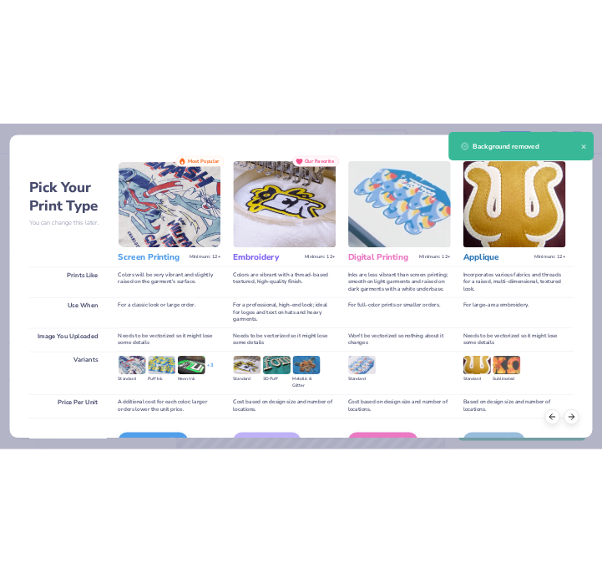
scroll to position [99, 0]
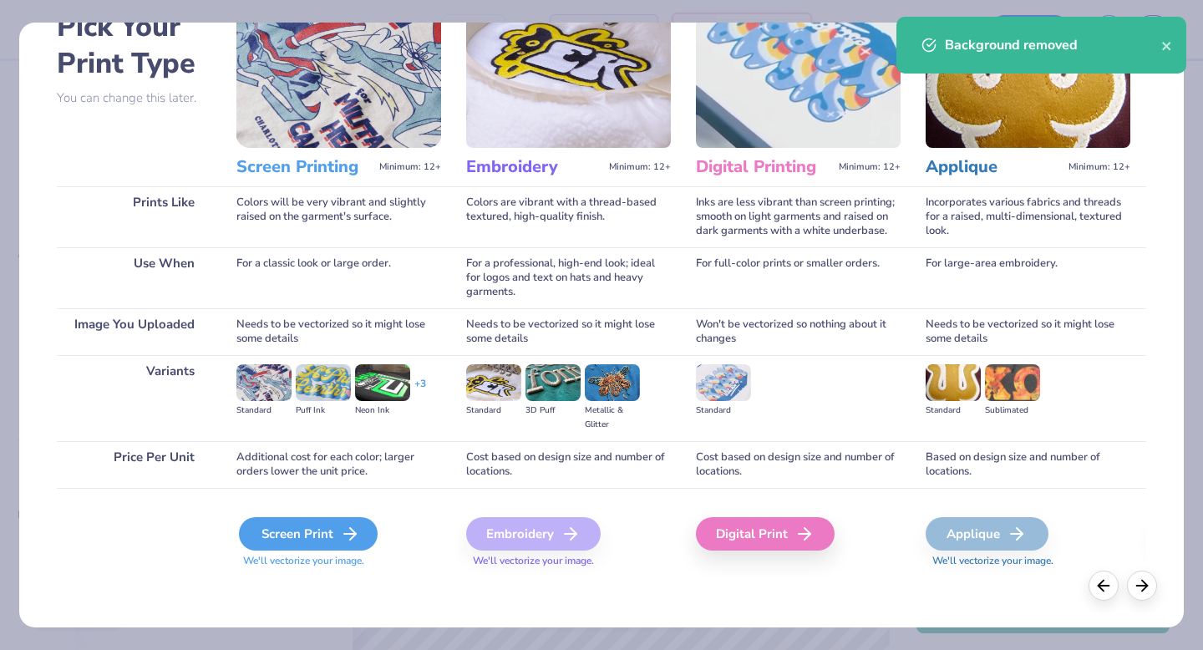
click at [317, 531] on div "Screen Print" at bounding box center [308, 533] width 139 height 33
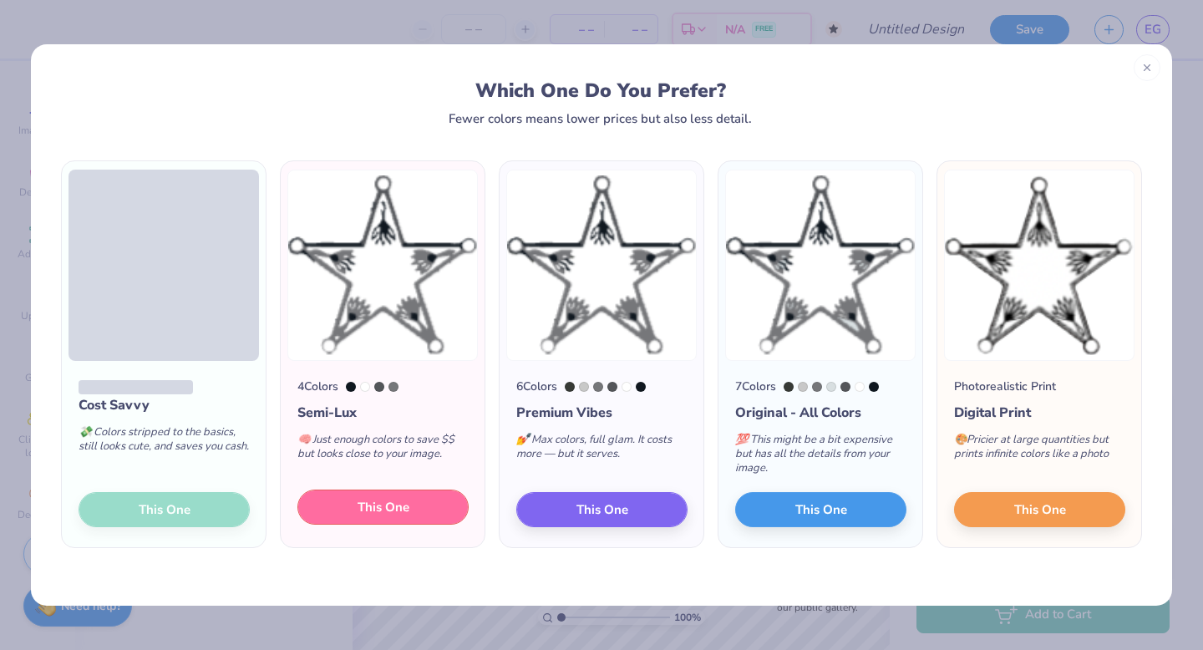
click at [376, 514] on span "This One" at bounding box center [383, 507] width 52 height 19
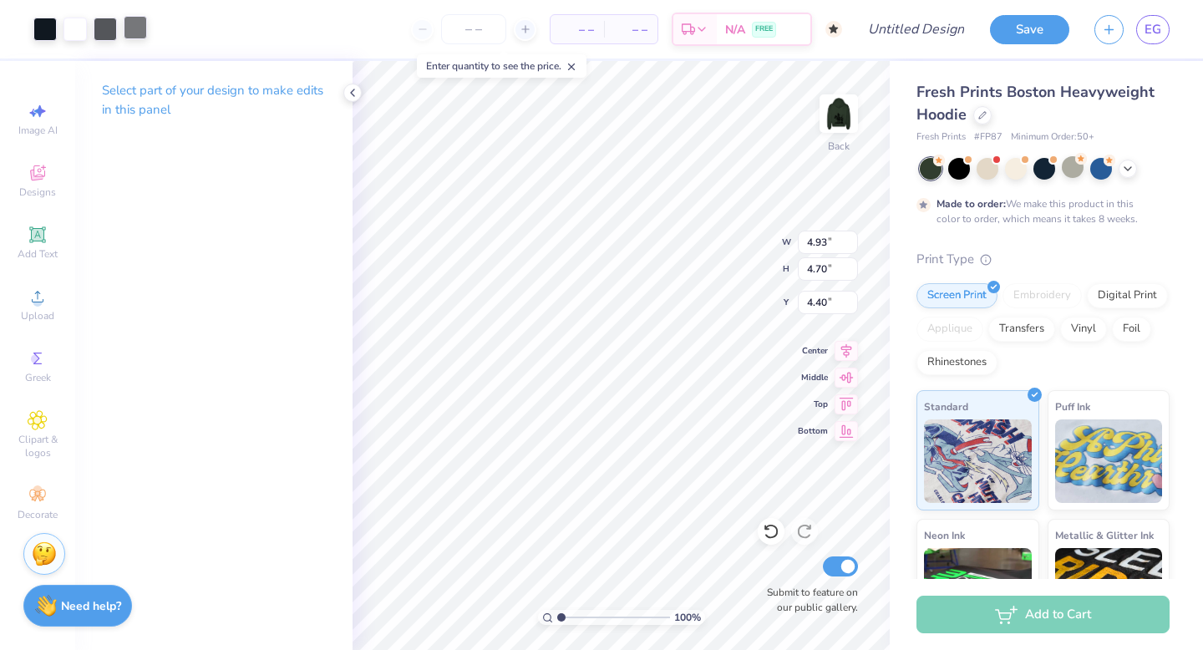
click at [129, 25] on div at bounding box center [135, 27] width 23 height 23
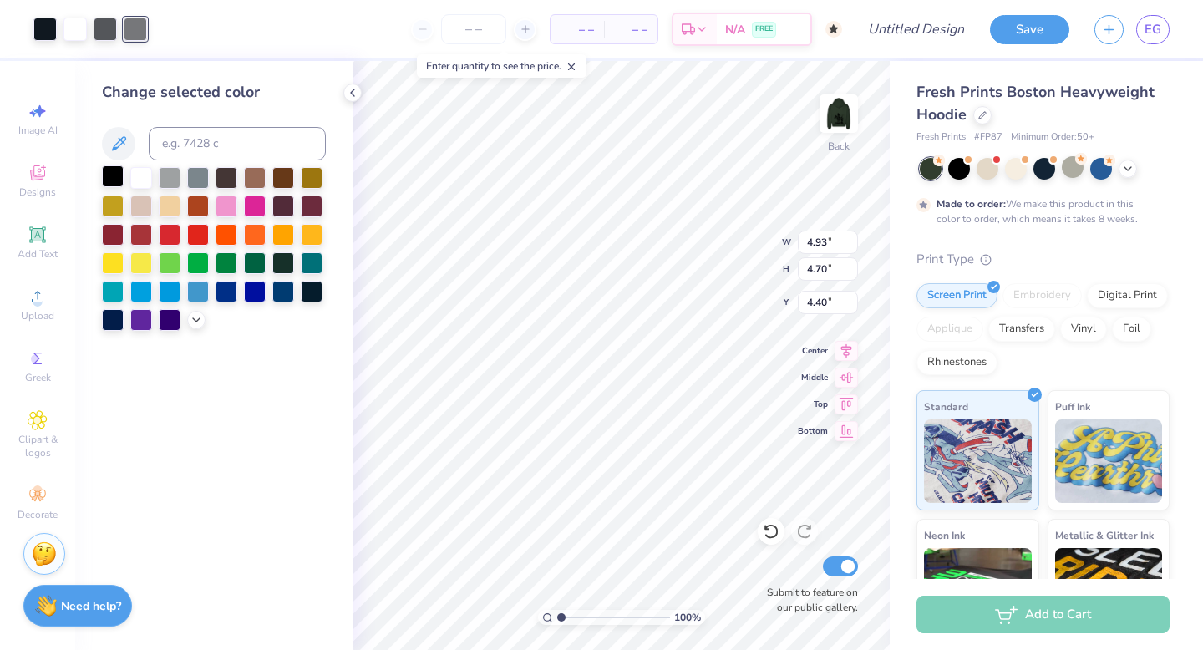
click at [114, 170] on div at bounding box center [113, 176] width 22 height 22
click at [105, 34] on div at bounding box center [105, 27] width 23 height 23
click at [109, 182] on div at bounding box center [113, 176] width 22 height 22
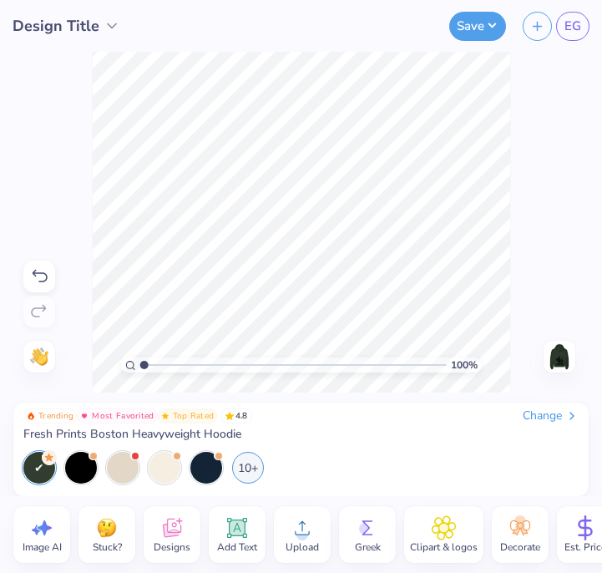
click at [304, 519] on icon at bounding box center [302, 527] width 25 height 25
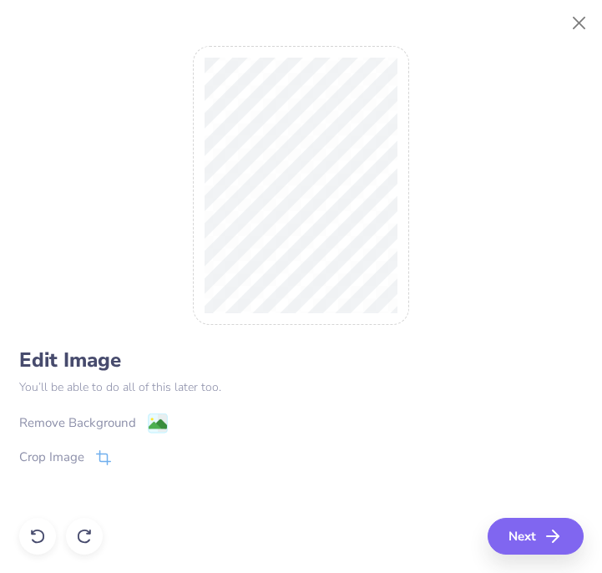
click at [154, 417] on image at bounding box center [157, 424] width 18 height 18
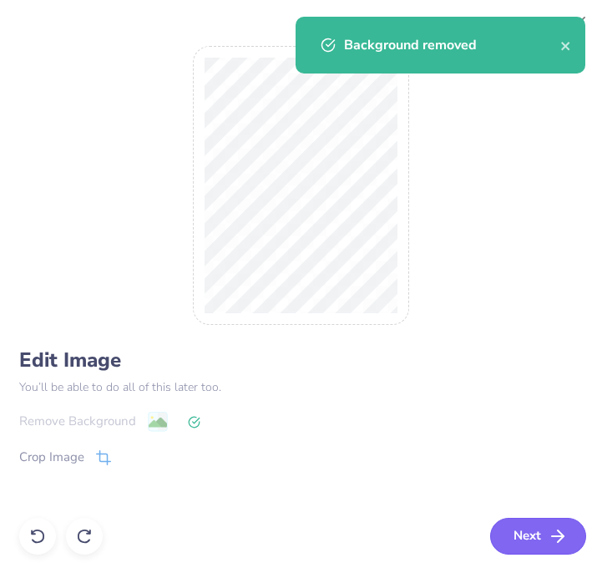
click at [523, 525] on button "Next" at bounding box center [538, 536] width 96 height 37
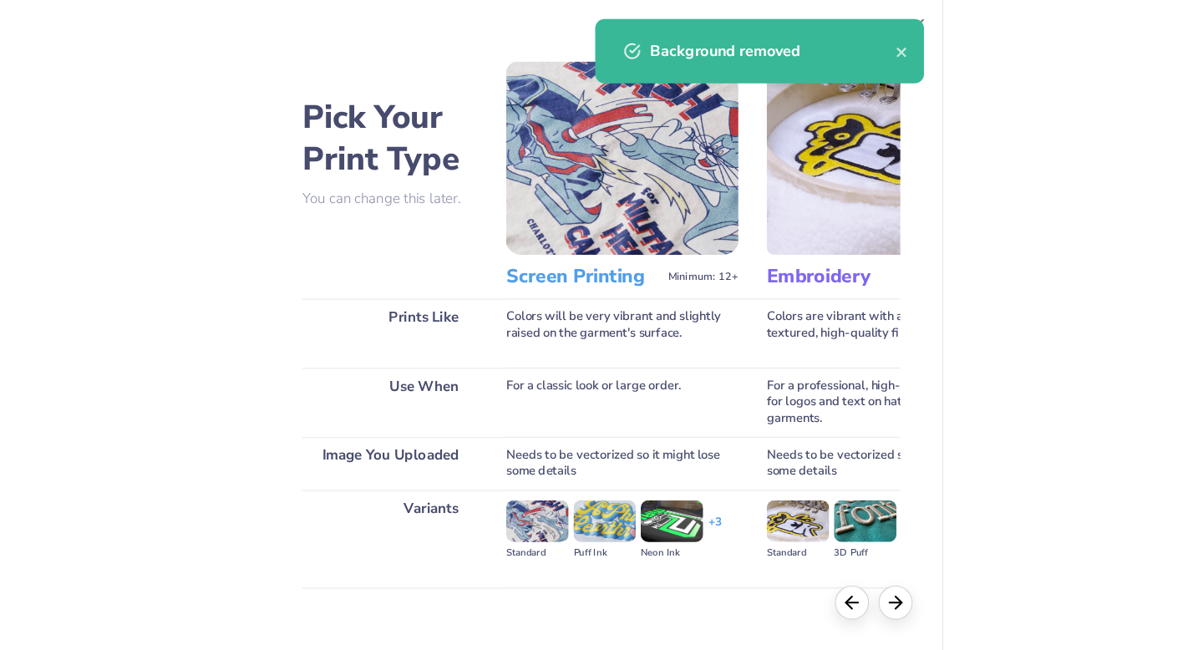
scroll to position [131, 0]
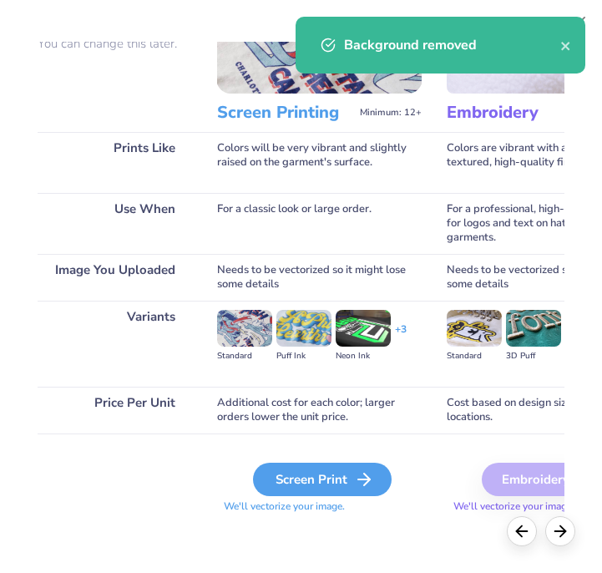
click at [307, 482] on div "Screen Print" at bounding box center [322, 479] width 139 height 33
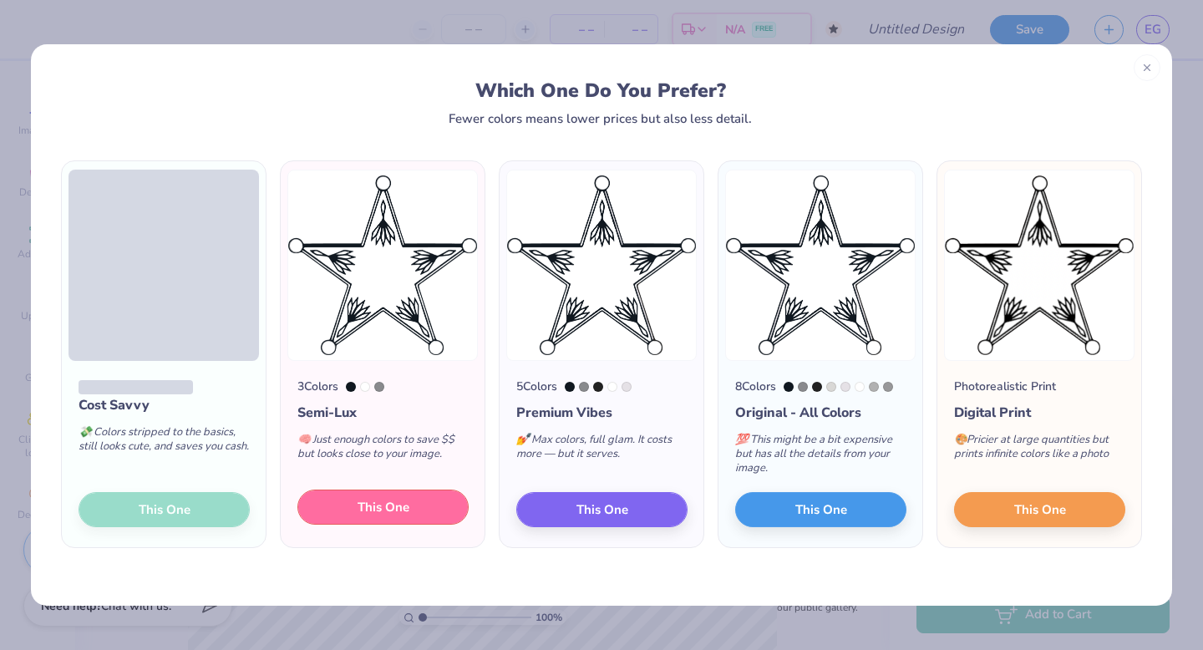
click at [376, 503] on span "This One" at bounding box center [383, 507] width 52 height 19
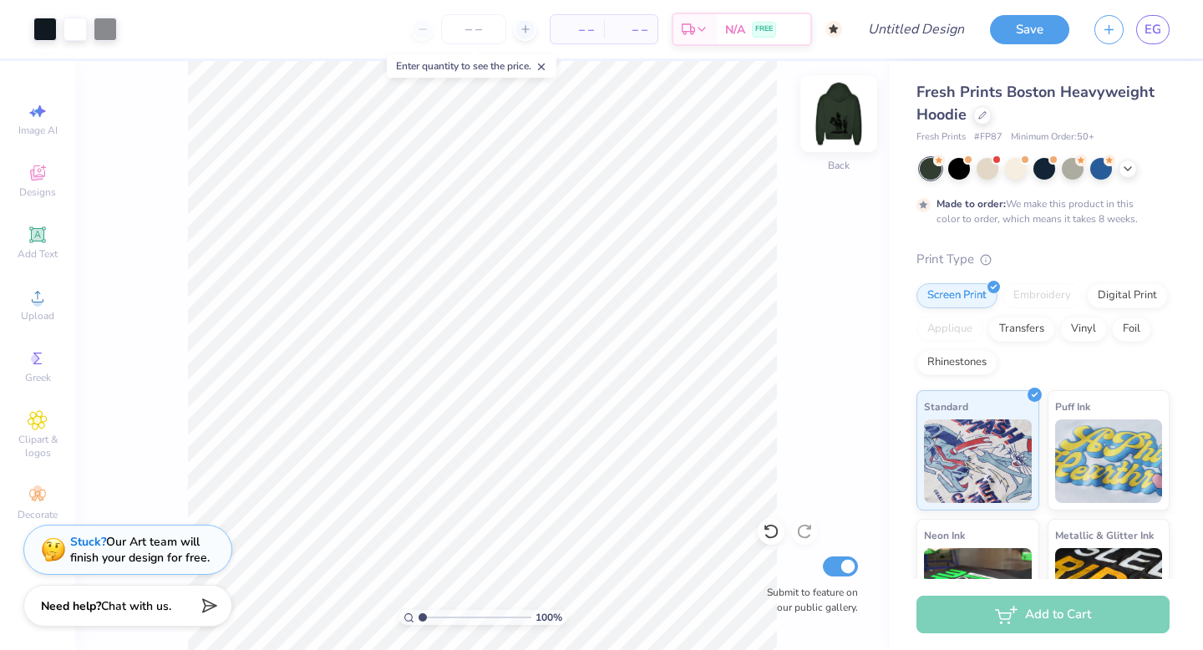
click at [839, 114] on img at bounding box center [838, 113] width 67 height 67
click at [1122, 168] on icon at bounding box center [1127, 166] width 13 height 13
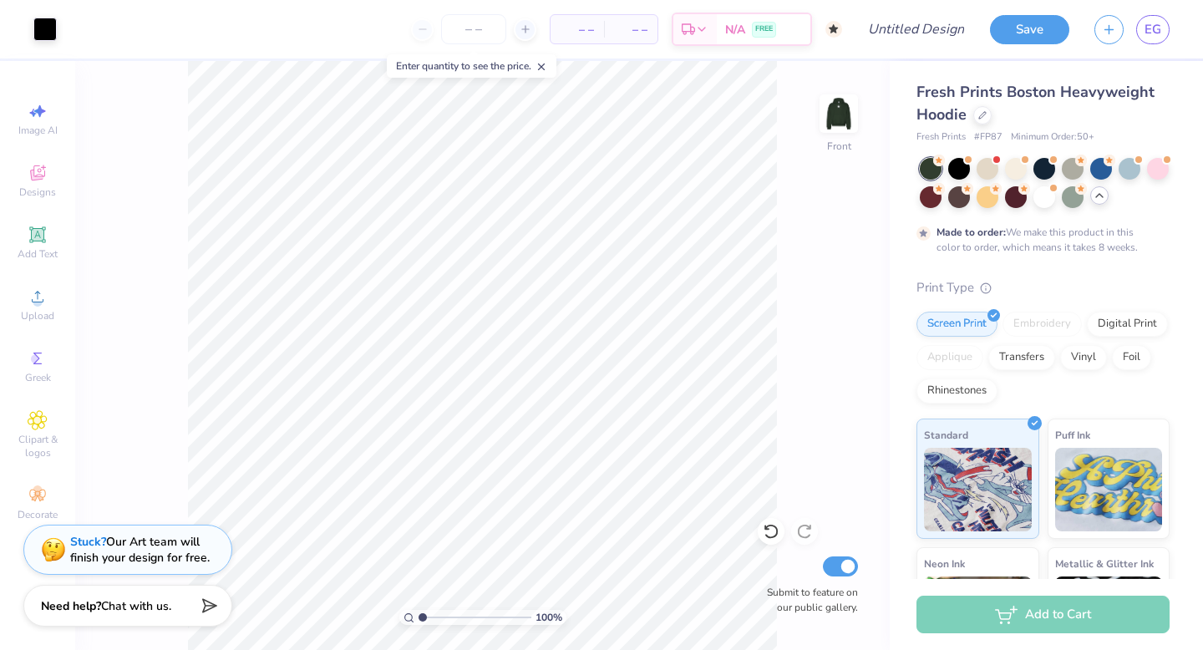
click at [960, 198] on div at bounding box center [959, 197] width 22 height 22
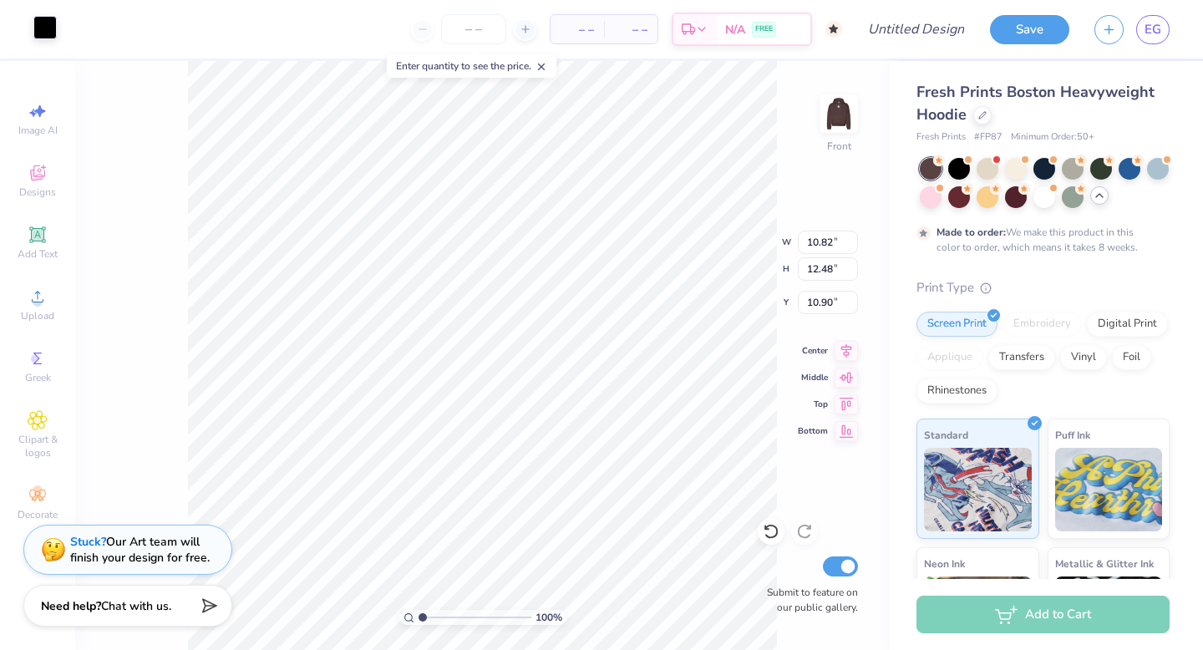
click at [41, 31] on div at bounding box center [44, 27] width 23 height 23
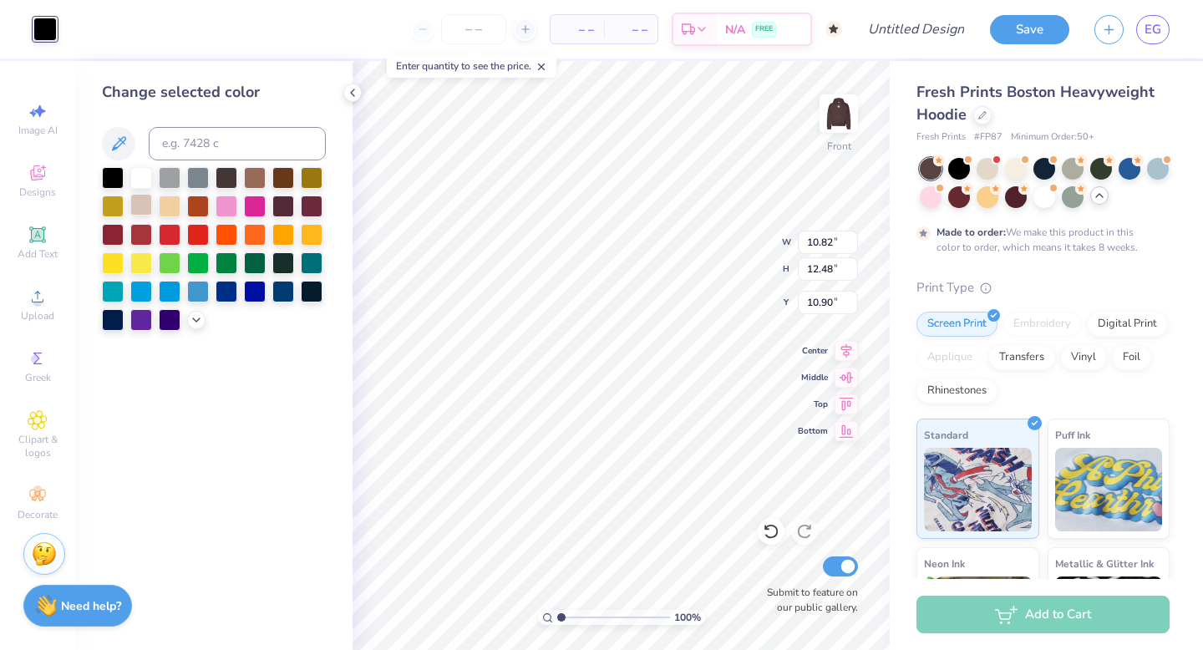
click at [139, 210] on div at bounding box center [141, 205] width 22 height 22
click at [139, 179] on div at bounding box center [141, 176] width 22 height 22
click at [225, 176] on div at bounding box center [226, 176] width 22 height 22
click at [256, 177] on div at bounding box center [255, 176] width 22 height 22
click at [287, 177] on div at bounding box center [283, 176] width 22 height 22
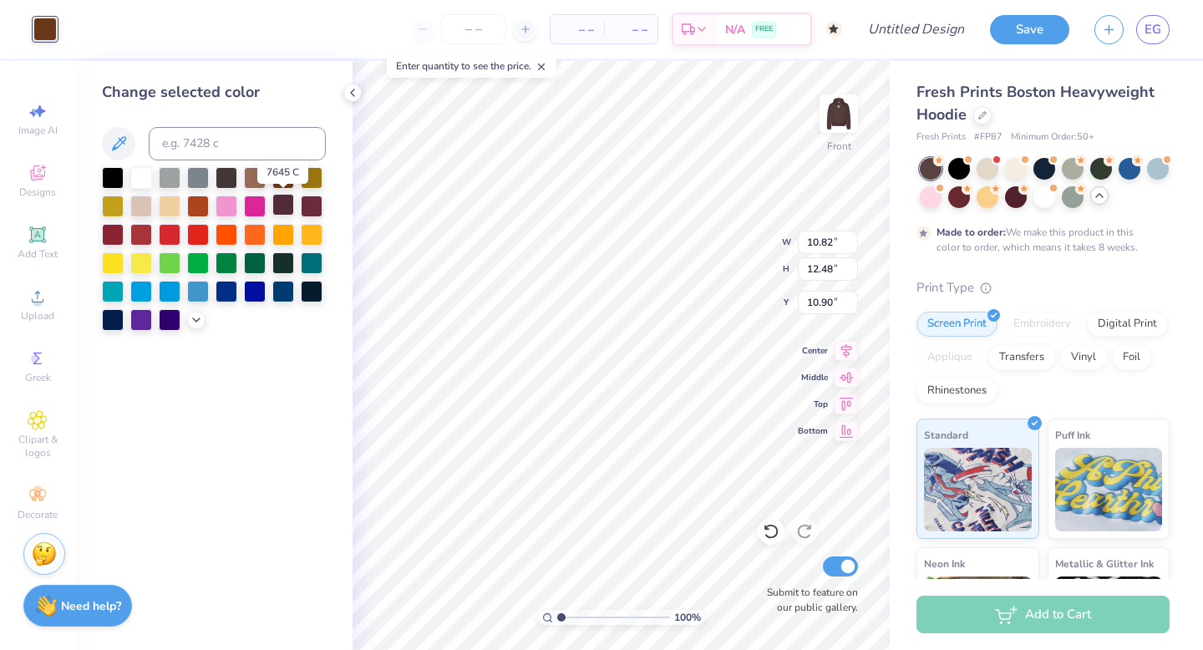
click at [286, 203] on div at bounding box center [283, 205] width 22 height 22
click at [113, 177] on div at bounding box center [113, 176] width 22 height 22
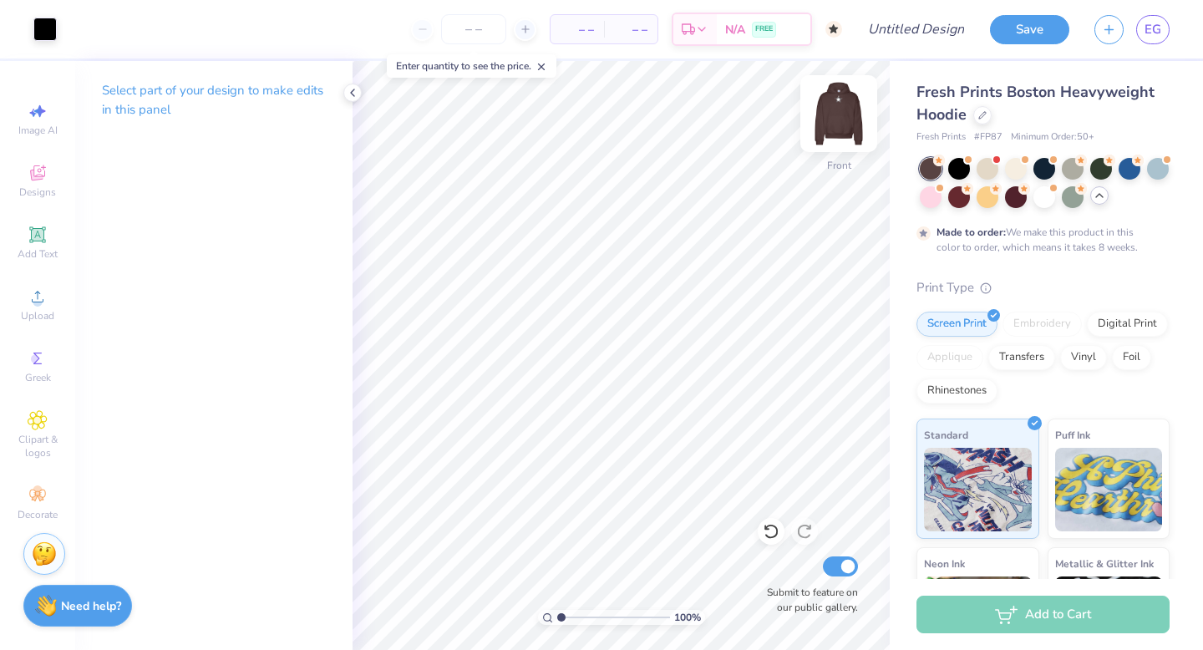
click at [832, 115] on img at bounding box center [838, 113] width 67 height 67
click at [84, 28] on div at bounding box center [74, 27] width 23 height 23
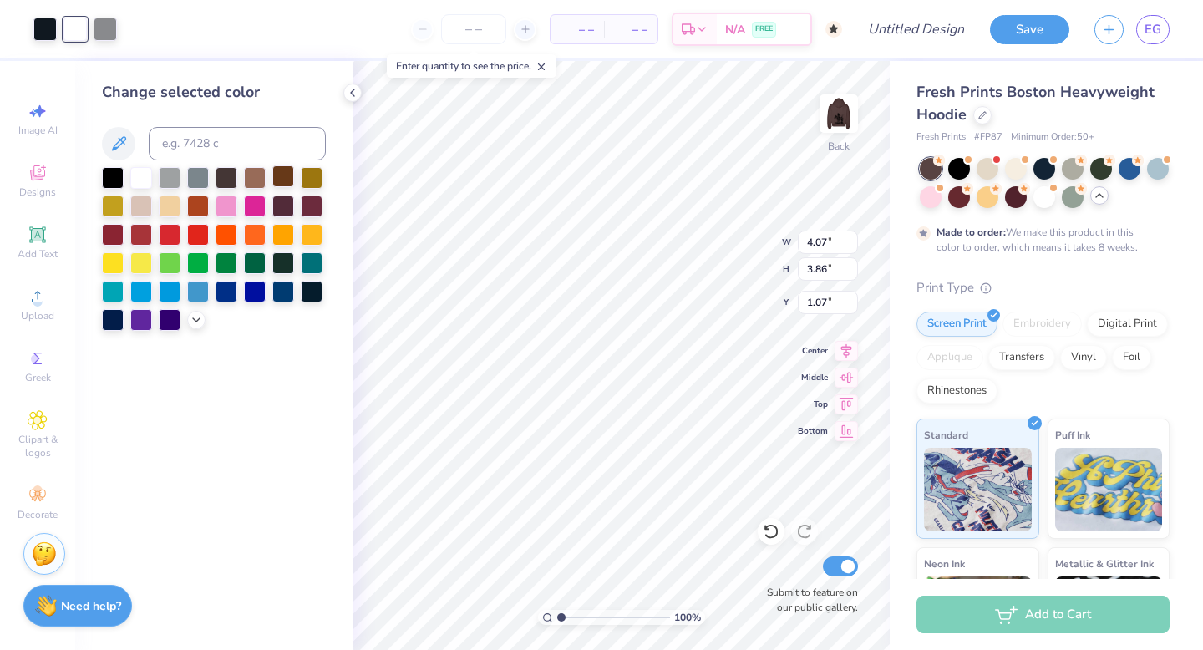
click at [281, 174] on div at bounding box center [283, 176] width 22 height 22
click at [258, 173] on div at bounding box center [255, 176] width 22 height 22
click at [142, 174] on div at bounding box center [141, 176] width 22 height 22
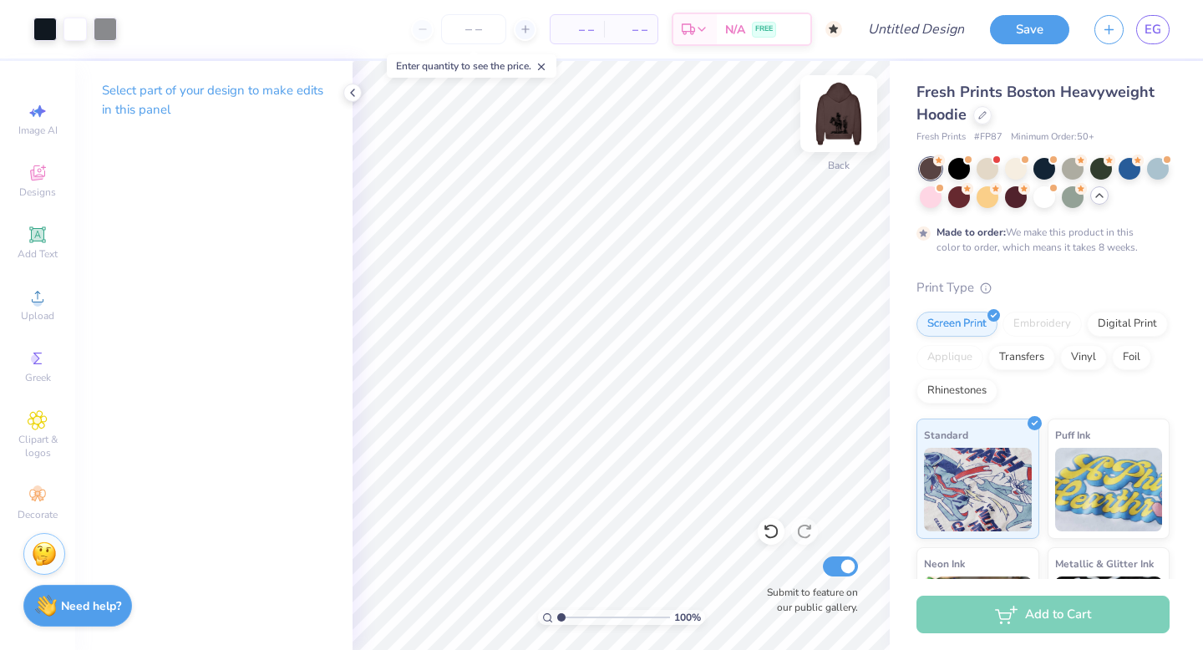
click at [837, 128] on img at bounding box center [838, 113] width 67 height 67
click at [1043, 172] on div at bounding box center [1044, 167] width 22 height 22
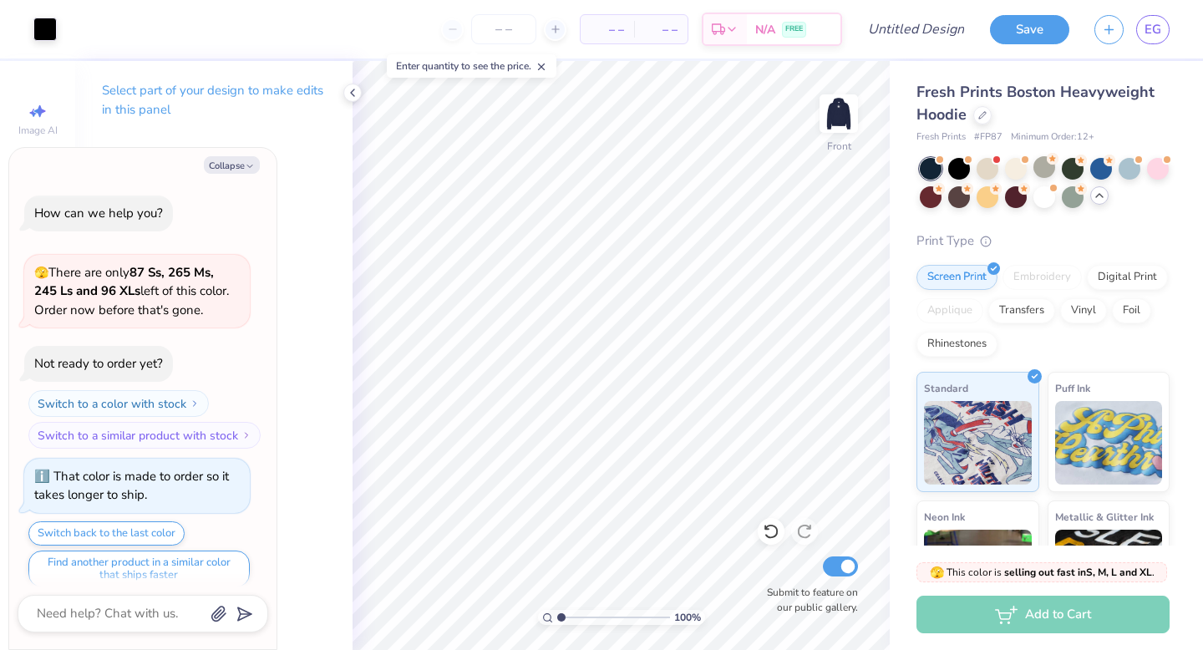
scroll to position [1295, 0]
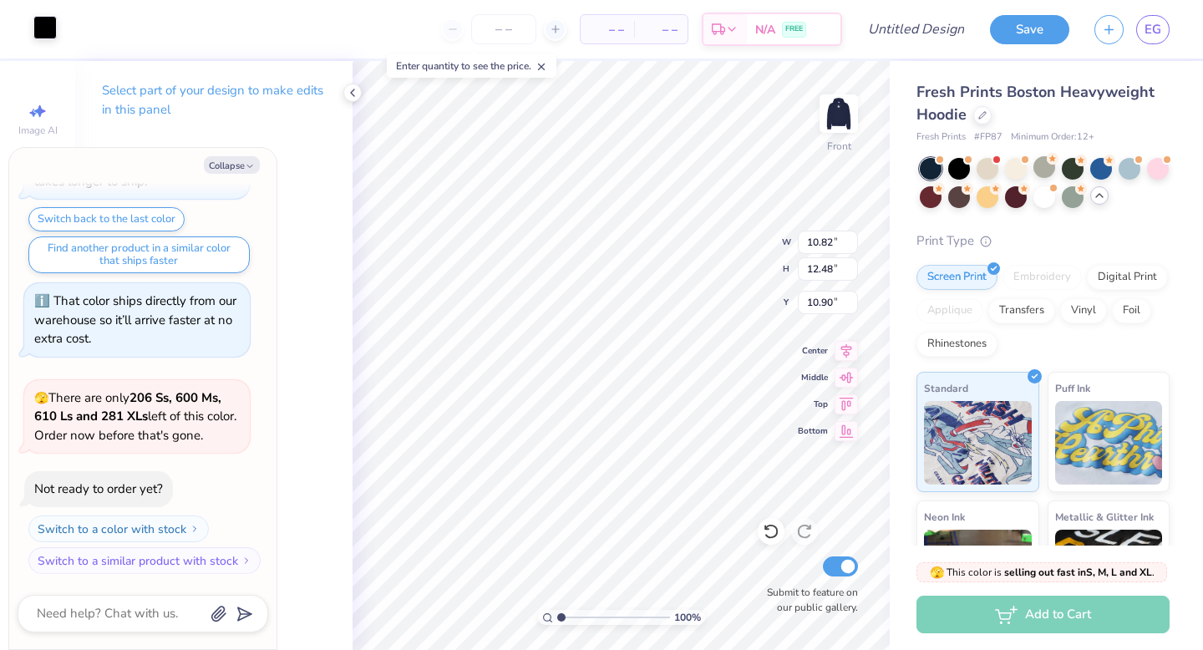
click at [51, 28] on div at bounding box center [44, 27] width 23 height 23
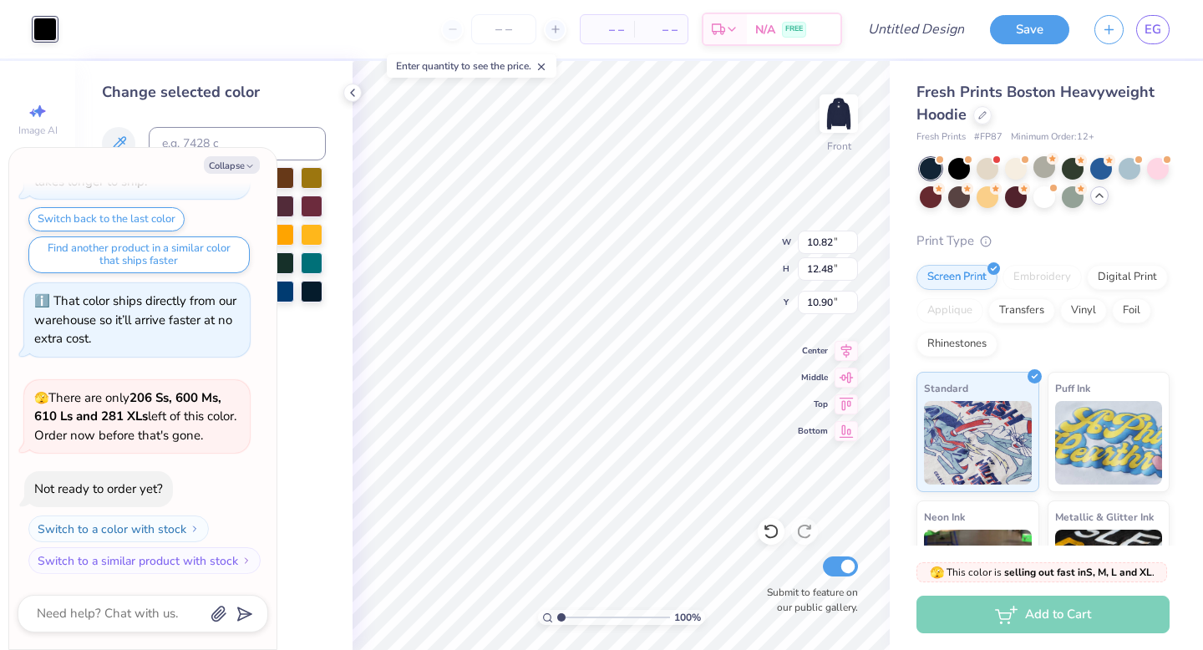
click at [296, 358] on div "Change selected color" at bounding box center [213, 355] width 277 height 589
click at [233, 156] on button "Collapse" at bounding box center [232, 165] width 56 height 18
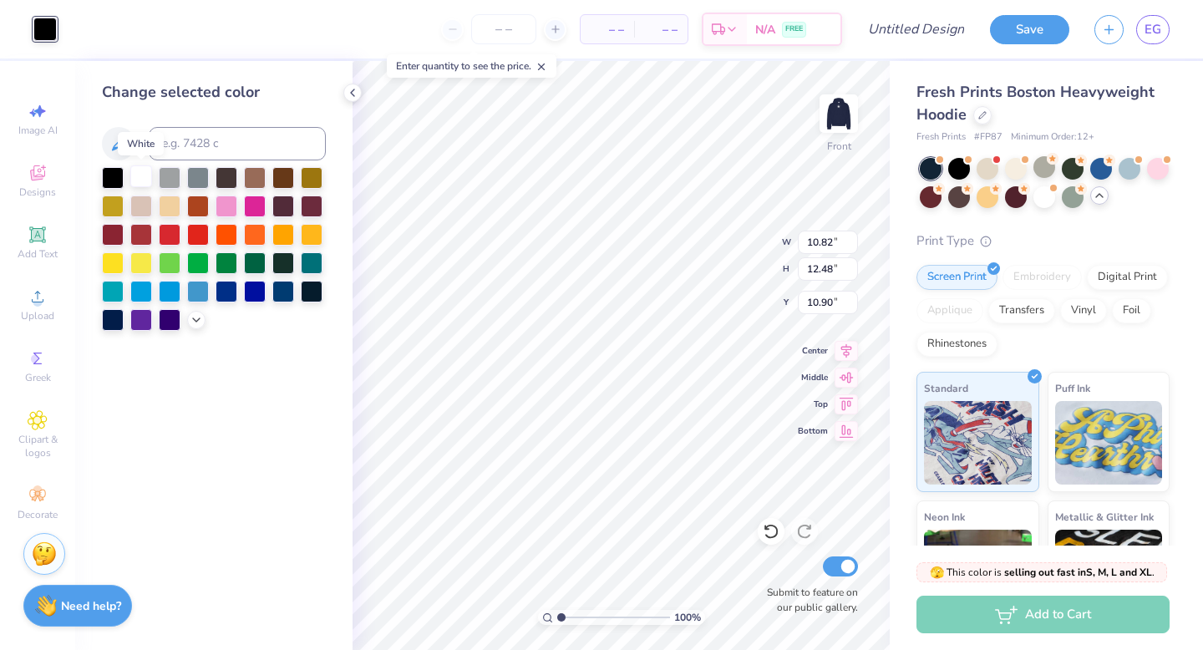
click at [138, 175] on div at bounding box center [141, 176] width 22 height 22
click at [116, 321] on div at bounding box center [113, 318] width 22 height 22
click at [315, 291] on div at bounding box center [312, 290] width 22 height 22
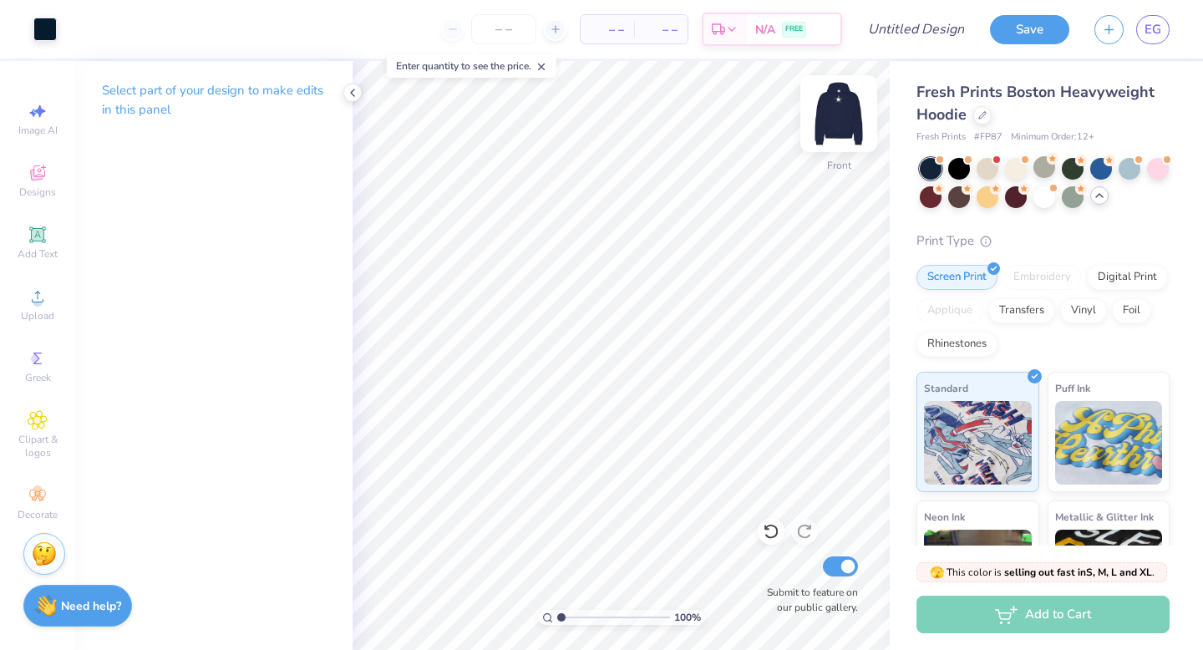
click at [827, 113] on img at bounding box center [838, 113] width 67 height 67
click at [48, 32] on div at bounding box center [44, 27] width 23 height 23
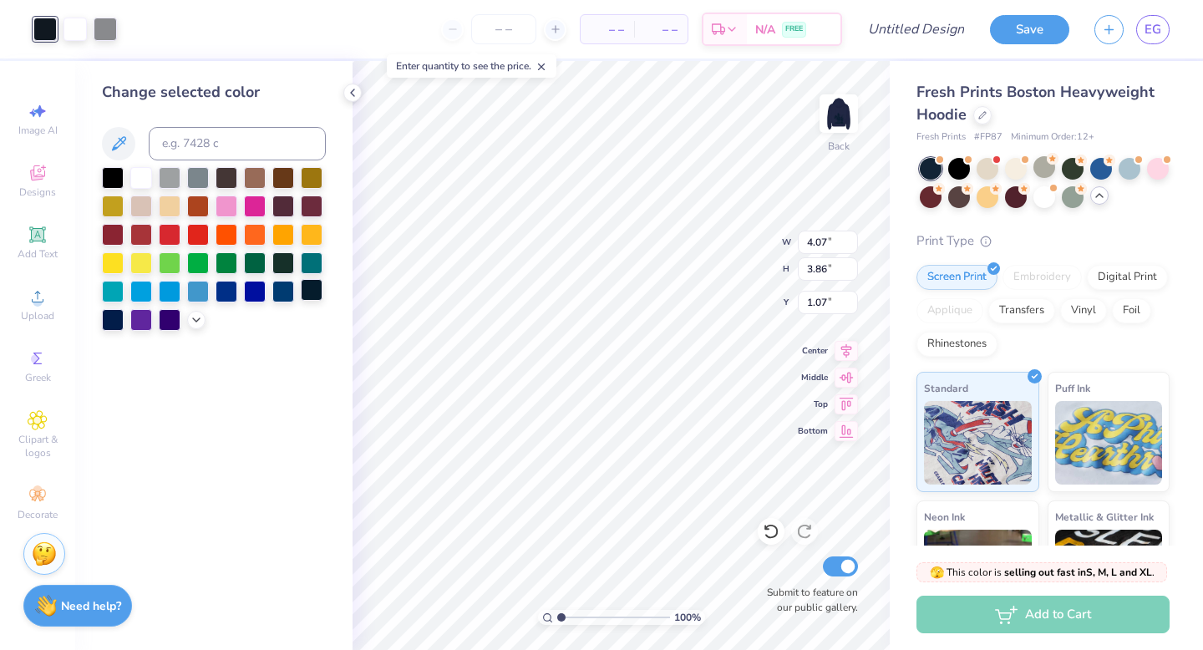
click at [310, 293] on div at bounding box center [312, 290] width 22 height 22
click at [99, 28] on div at bounding box center [105, 27] width 23 height 23
click at [315, 286] on div at bounding box center [312, 290] width 22 height 22
click at [79, 33] on div at bounding box center [74, 27] width 23 height 23
click at [278, 292] on div at bounding box center [283, 290] width 22 height 22
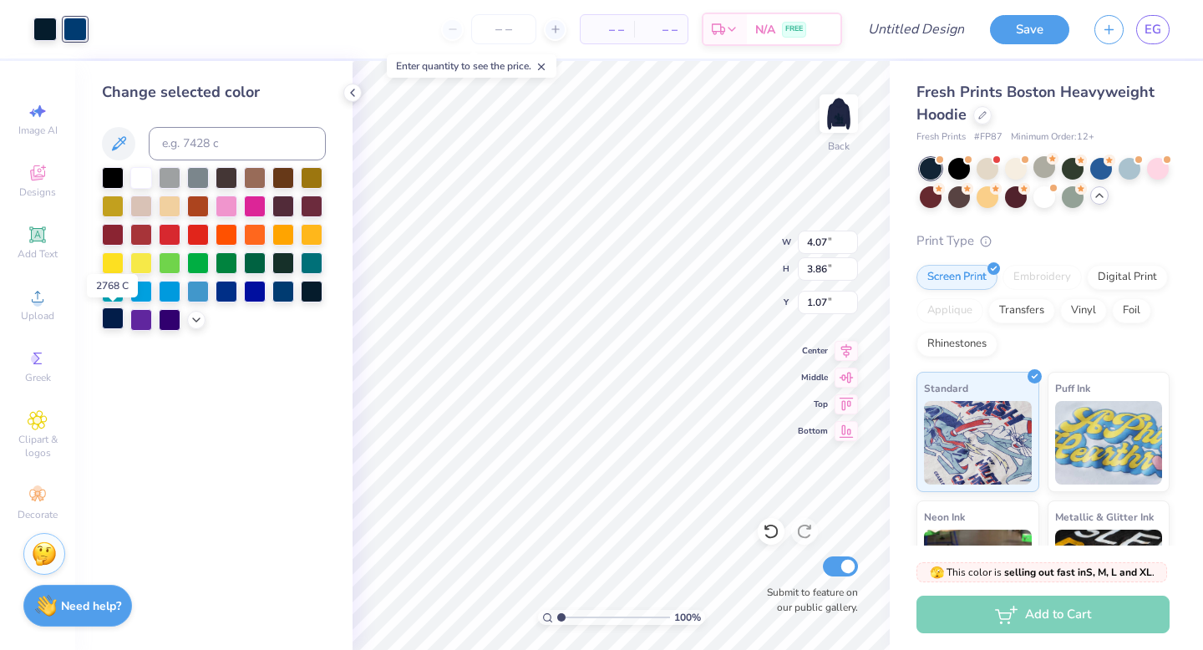
click at [113, 317] on div at bounding box center [113, 318] width 22 height 22
click at [309, 290] on div at bounding box center [312, 290] width 22 height 22
click at [778, 535] on icon at bounding box center [771, 531] width 17 height 17
click at [196, 179] on div at bounding box center [198, 176] width 22 height 22
click at [139, 181] on div at bounding box center [141, 176] width 22 height 22
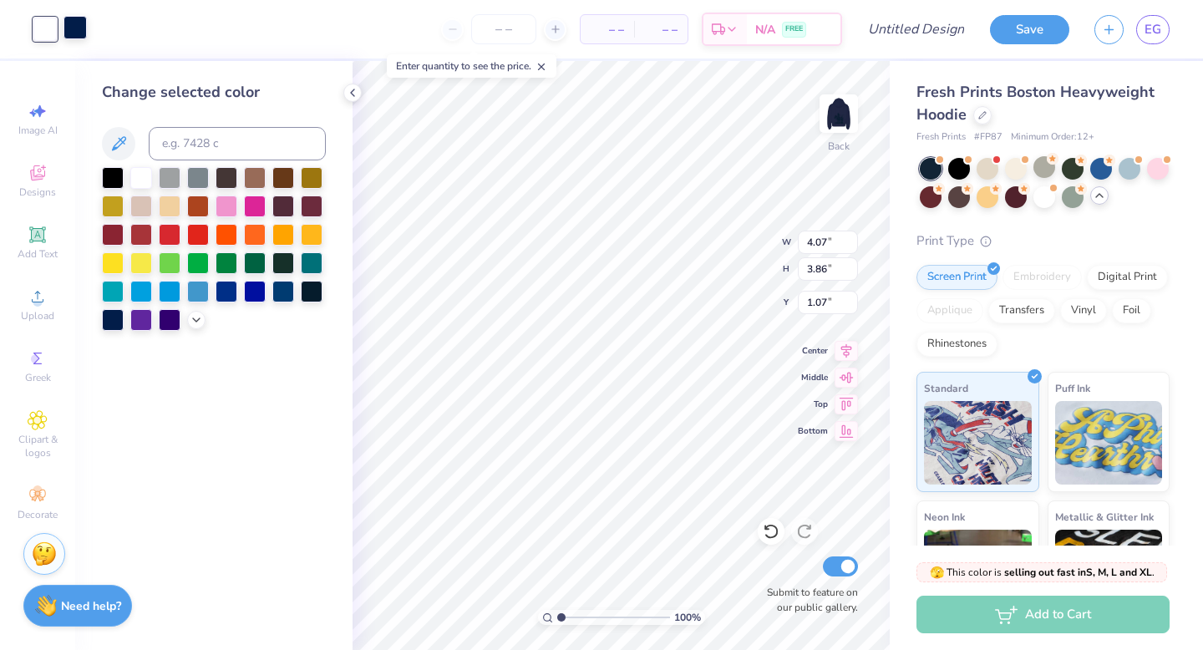
click at [71, 32] on div at bounding box center [74, 27] width 23 height 23
click at [196, 180] on div at bounding box center [198, 176] width 22 height 22
click at [38, 33] on div at bounding box center [44, 27] width 23 height 23
click at [314, 291] on div at bounding box center [312, 290] width 22 height 22
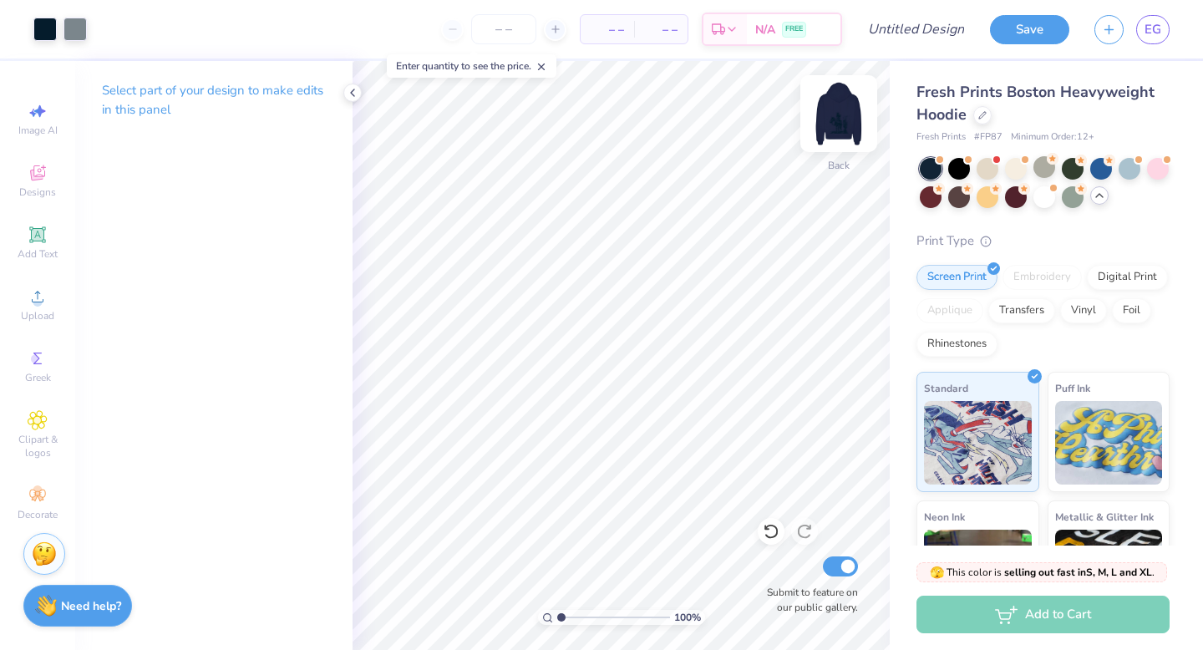
click at [830, 111] on img at bounding box center [838, 113] width 67 height 67
click at [841, 116] on img at bounding box center [838, 113] width 67 height 67
click at [43, 25] on div at bounding box center [44, 27] width 23 height 23
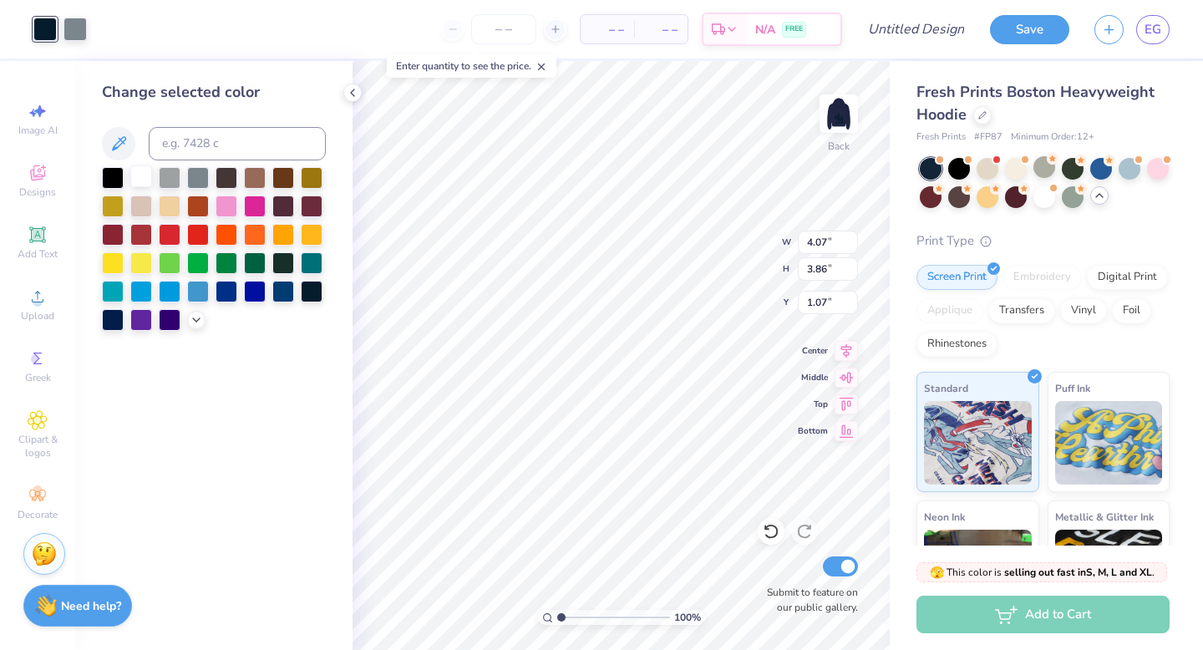
click at [137, 175] on div at bounding box center [141, 176] width 22 height 22
click at [76, 31] on div at bounding box center [74, 27] width 23 height 23
click at [307, 290] on div at bounding box center [312, 290] width 22 height 22
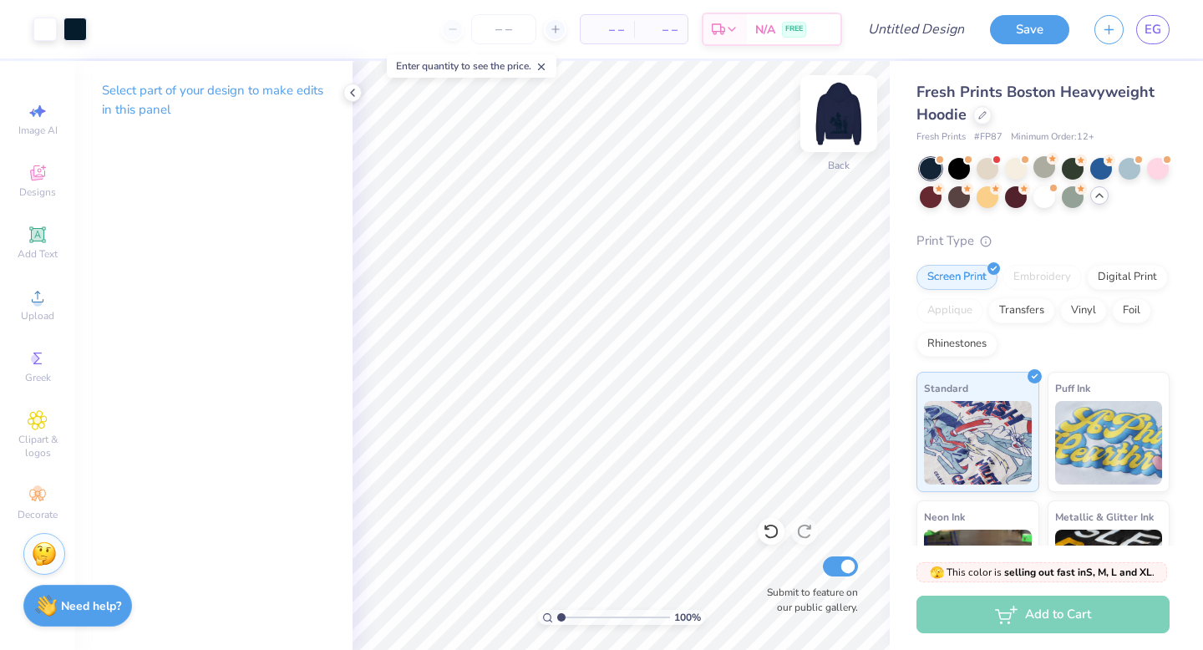
click at [842, 112] on img at bounding box center [838, 113] width 67 height 67
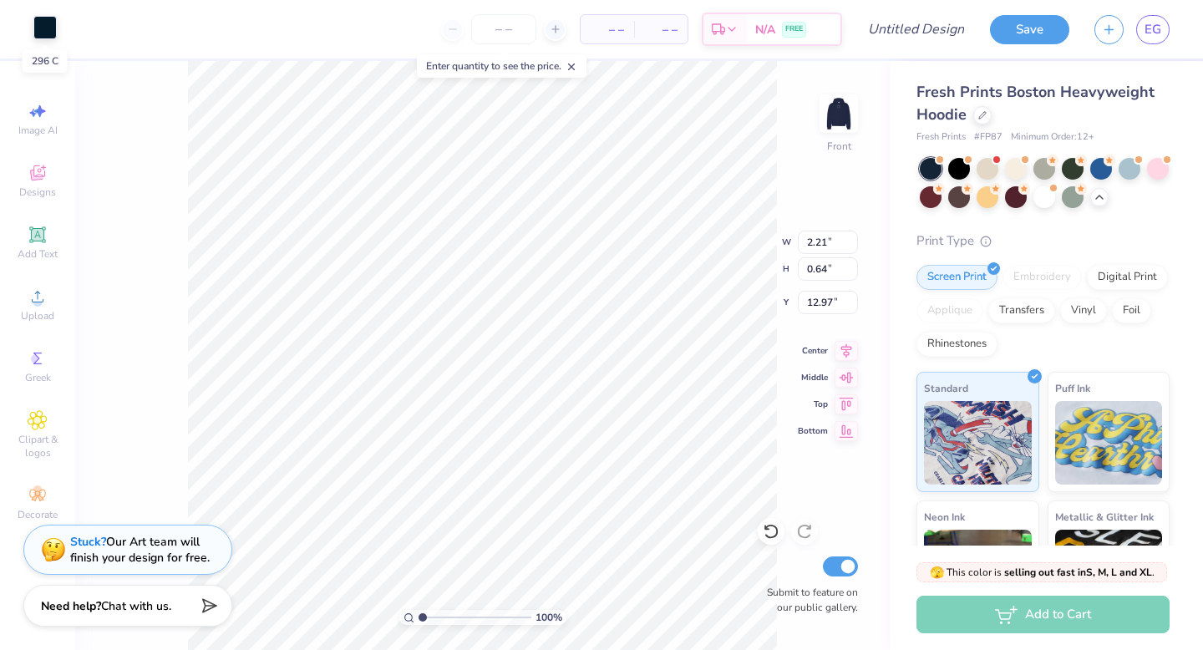
click at [48, 26] on div at bounding box center [44, 27] width 23 height 23
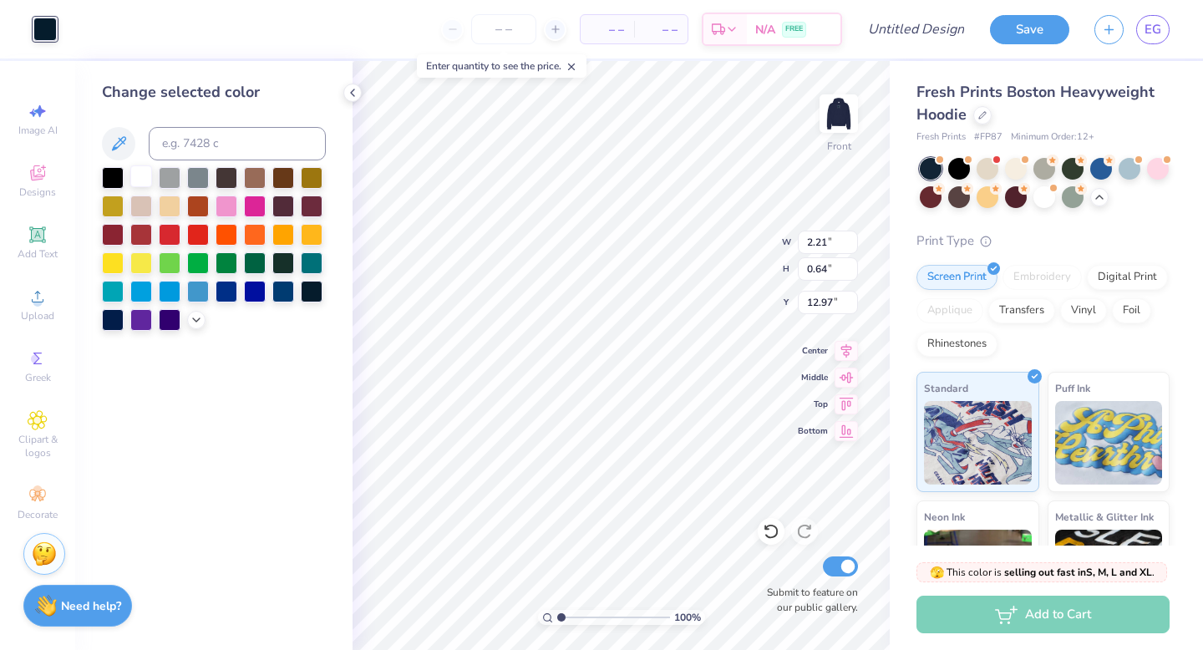
click at [137, 175] on div at bounding box center [141, 176] width 22 height 22
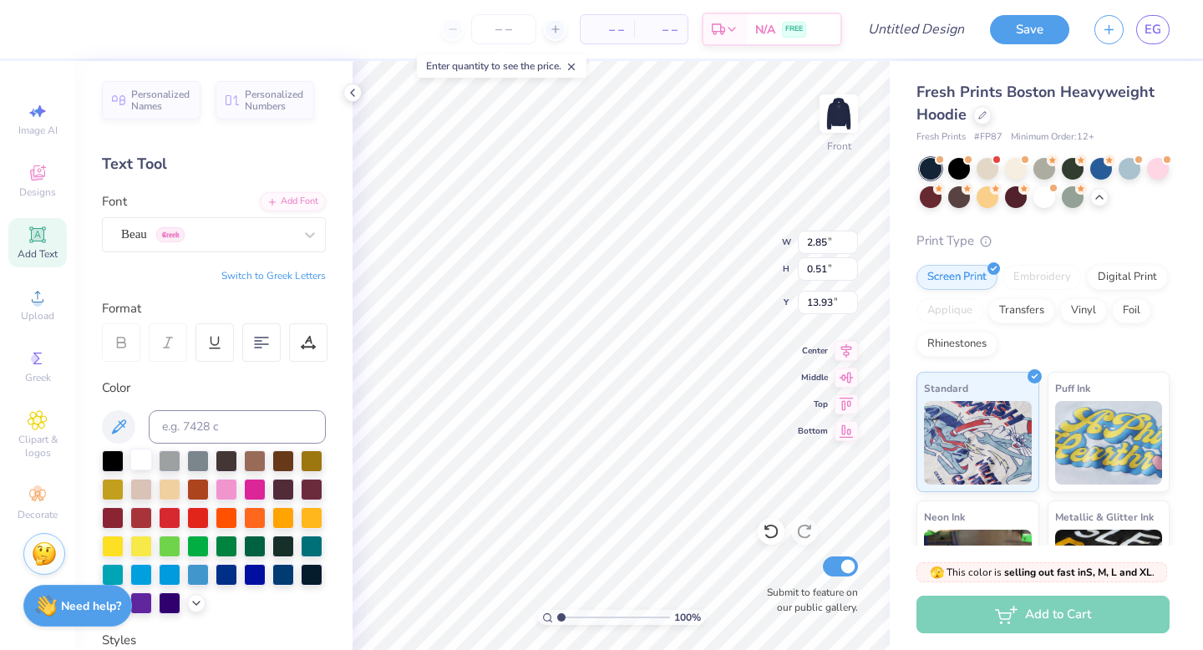
click at [134, 464] on div at bounding box center [141, 459] width 22 height 22
click at [839, 111] on img at bounding box center [838, 113] width 67 height 67
click at [836, 114] on img at bounding box center [838, 113] width 67 height 67
click at [770, 529] on icon at bounding box center [771, 531] width 17 height 17
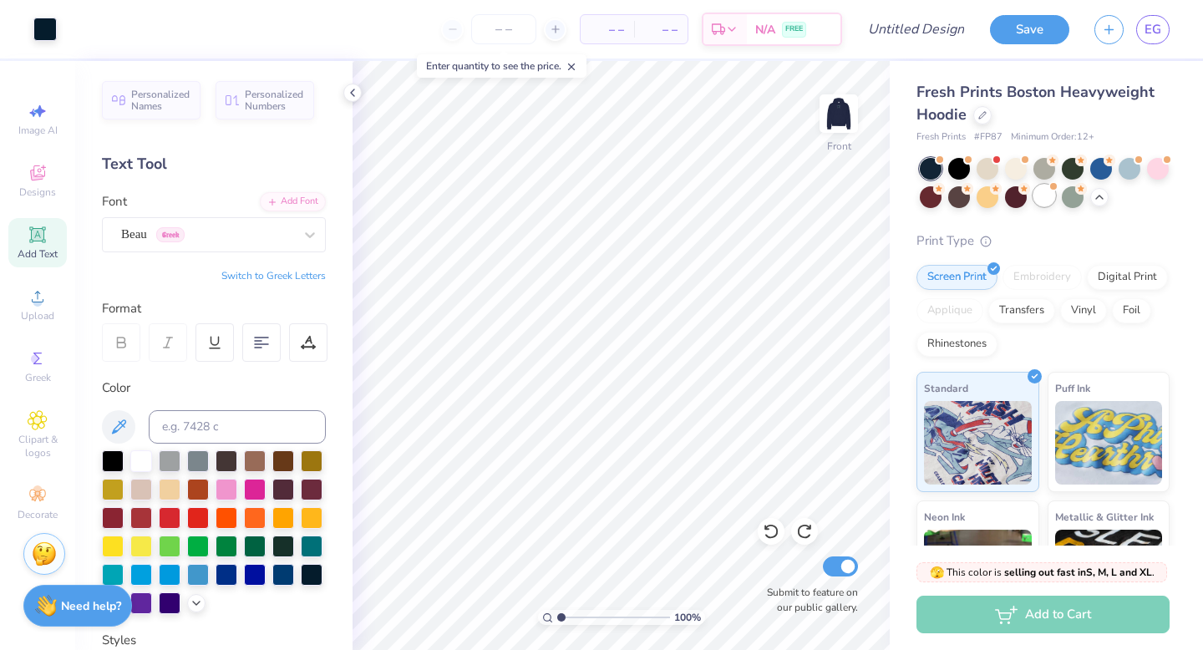
click at [1039, 195] on div at bounding box center [1044, 196] width 22 height 22
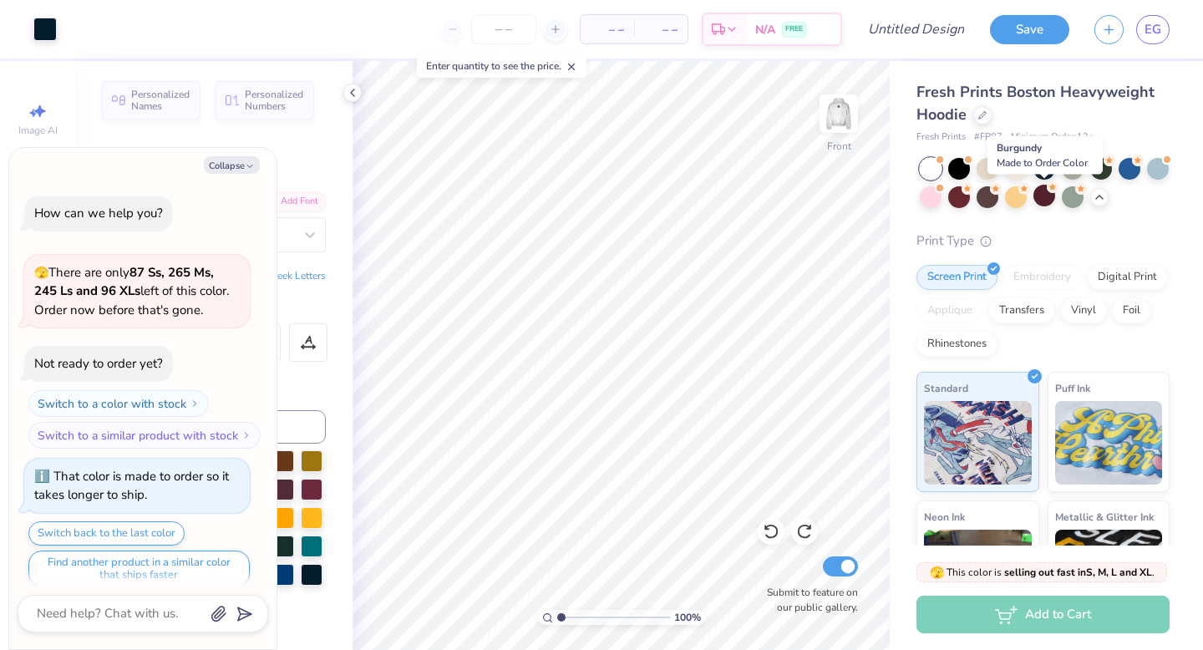
scroll to position [1513, 0]
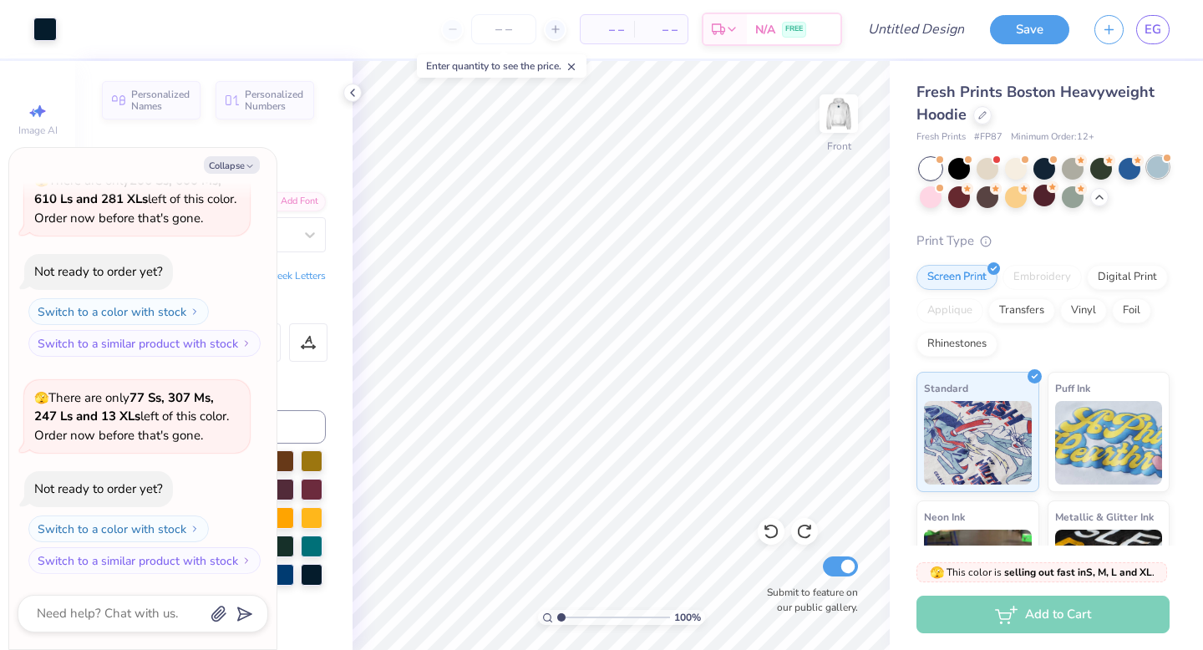
click at [1154, 171] on div at bounding box center [1158, 167] width 22 height 22
click at [836, 115] on img at bounding box center [838, 113] width 67 height 67
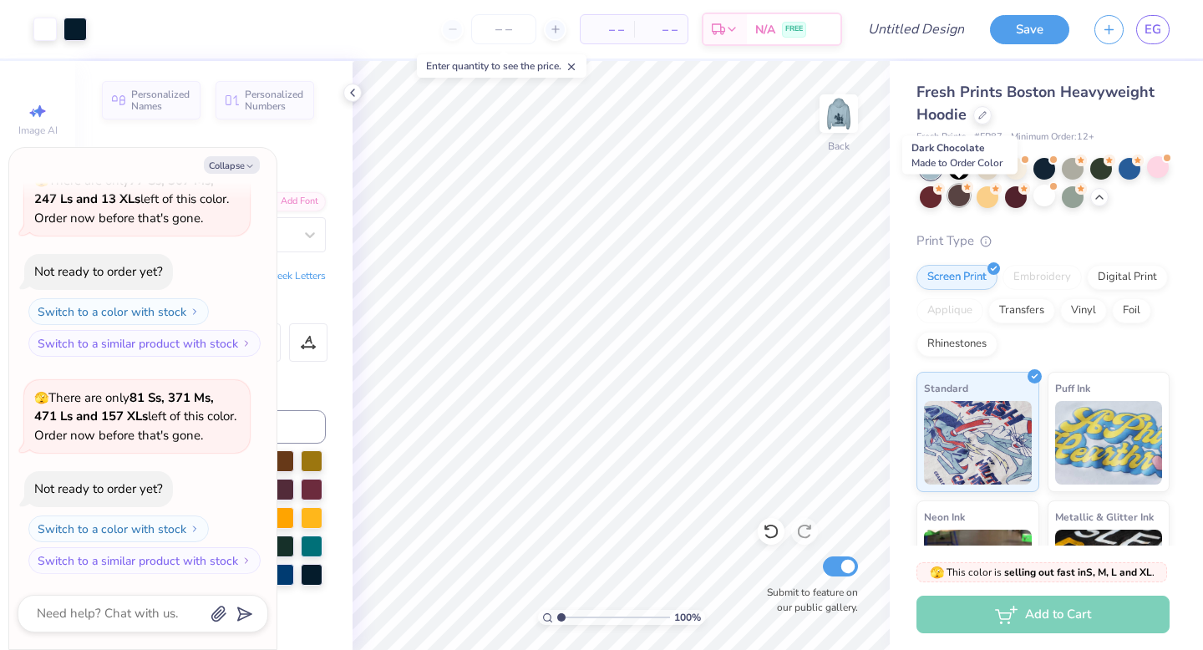
click at [961, 197] on div at bounding box center [959, 196] width 22 height 22
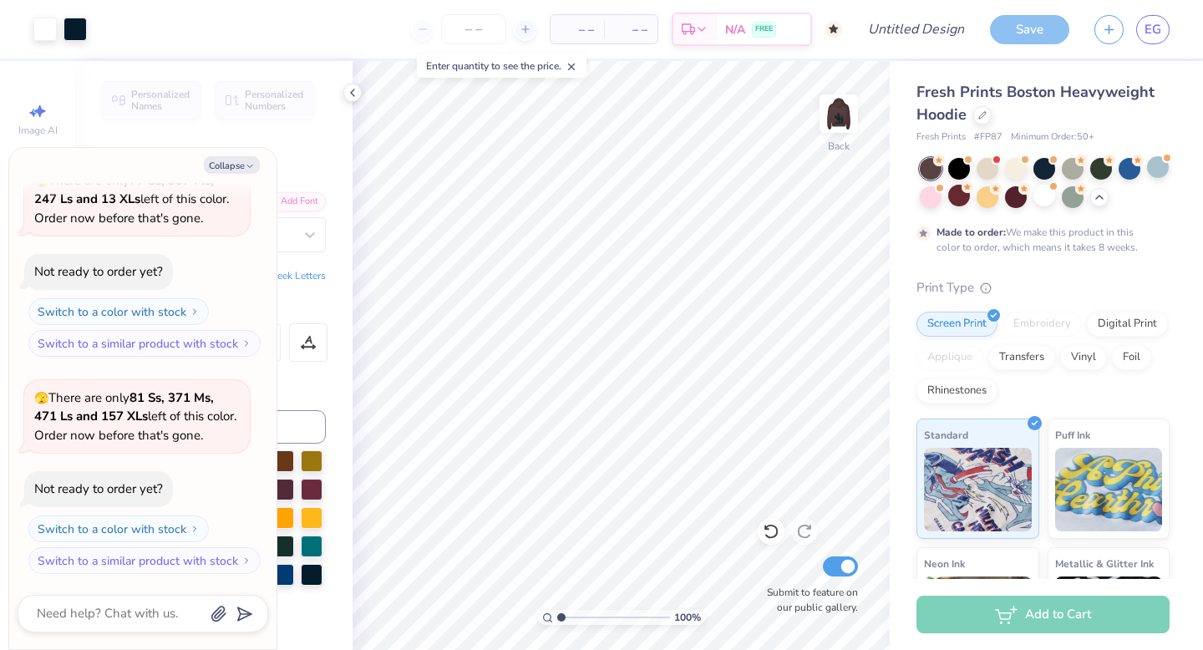
scroll to position [1868, 0]
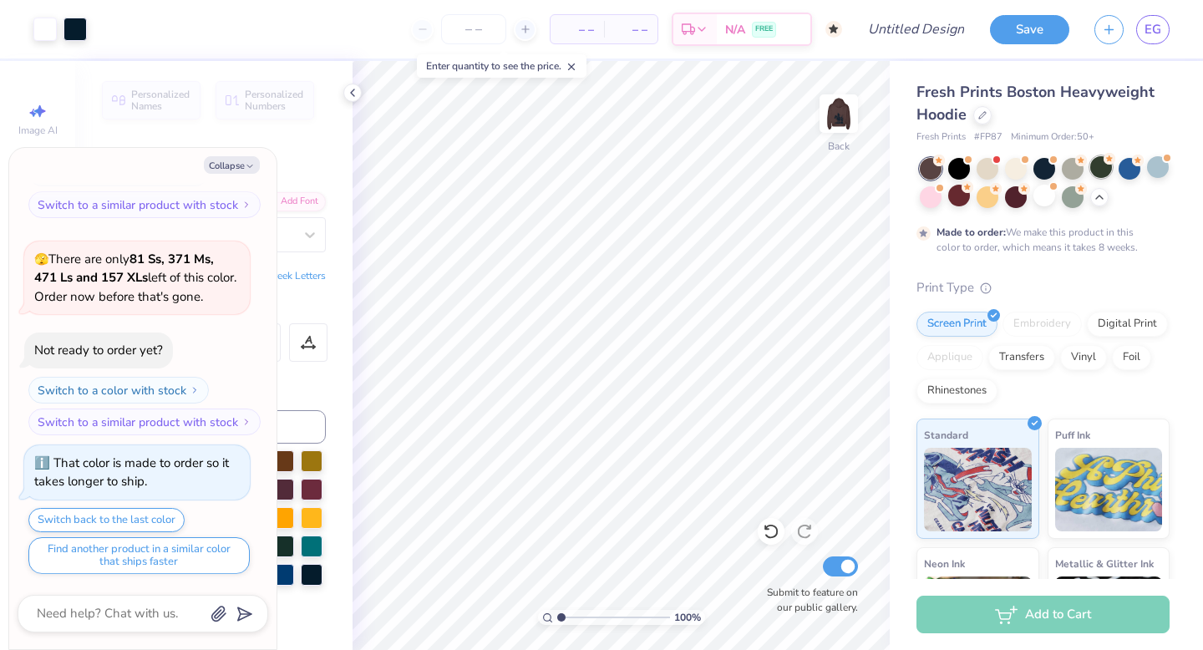
click at [1097, 166] on div at bounding box center [1101, 167] width 22 height 22
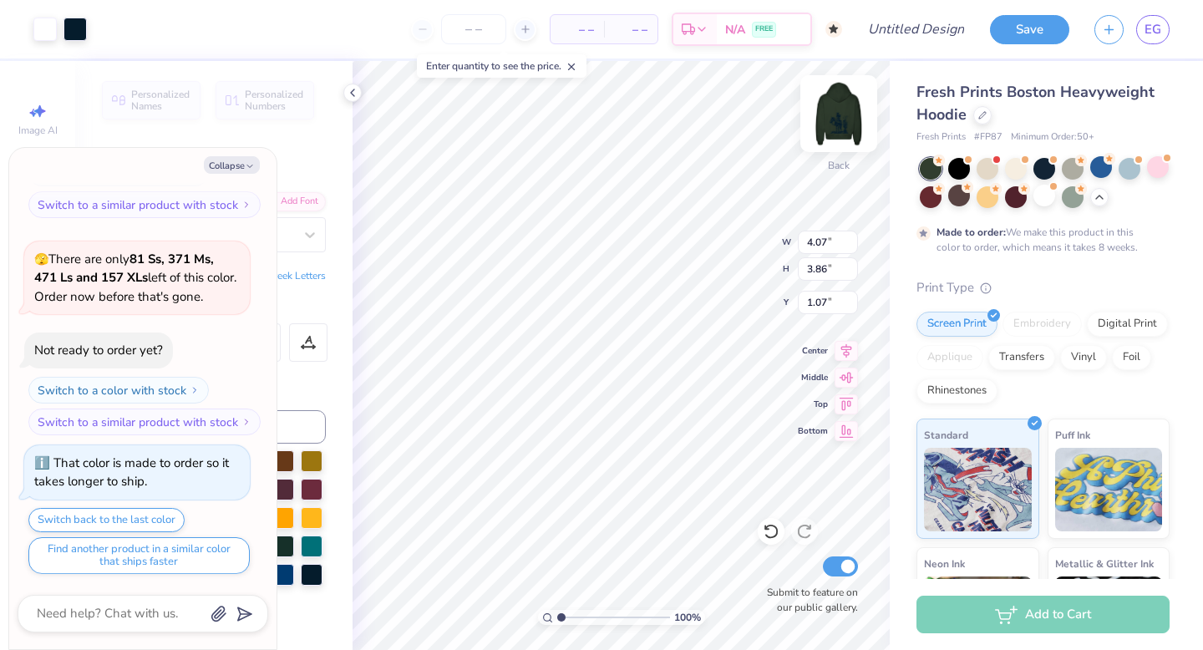
click at [830, 103] on img at bounding box center [838, 113] width 67 height 67
click at [53, 27] on div at bounding box center [44, 27] width 23 height 23
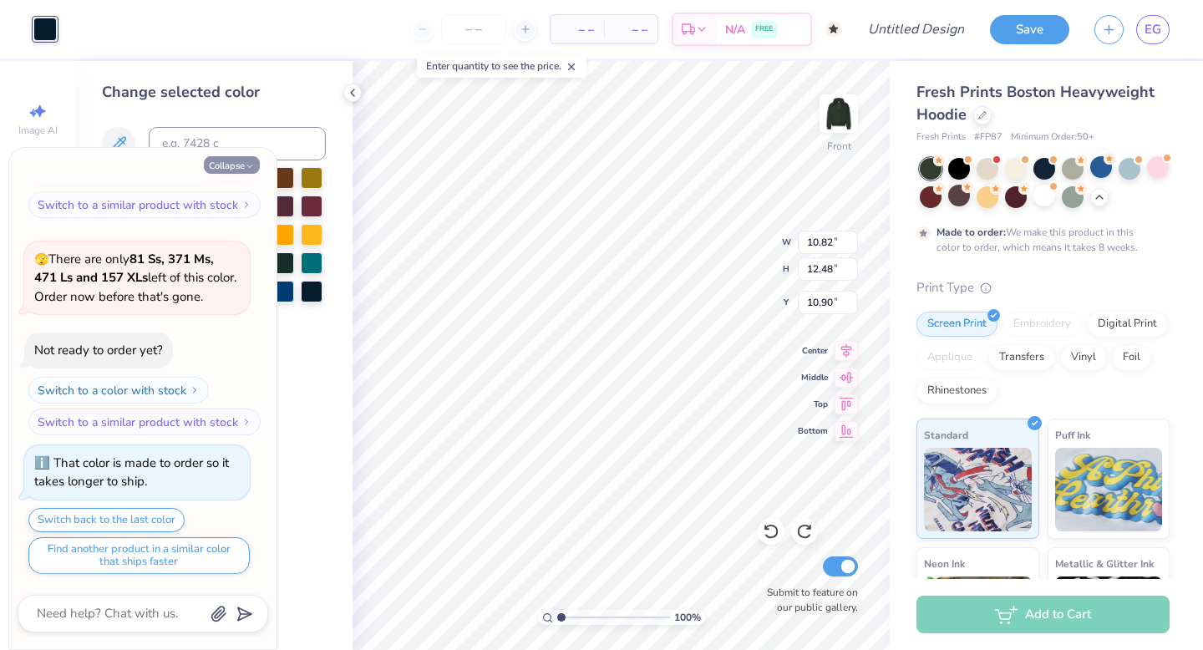
click at [239, 162] on button "Collapse" at bounding box center [232, 165] width 56 height 18
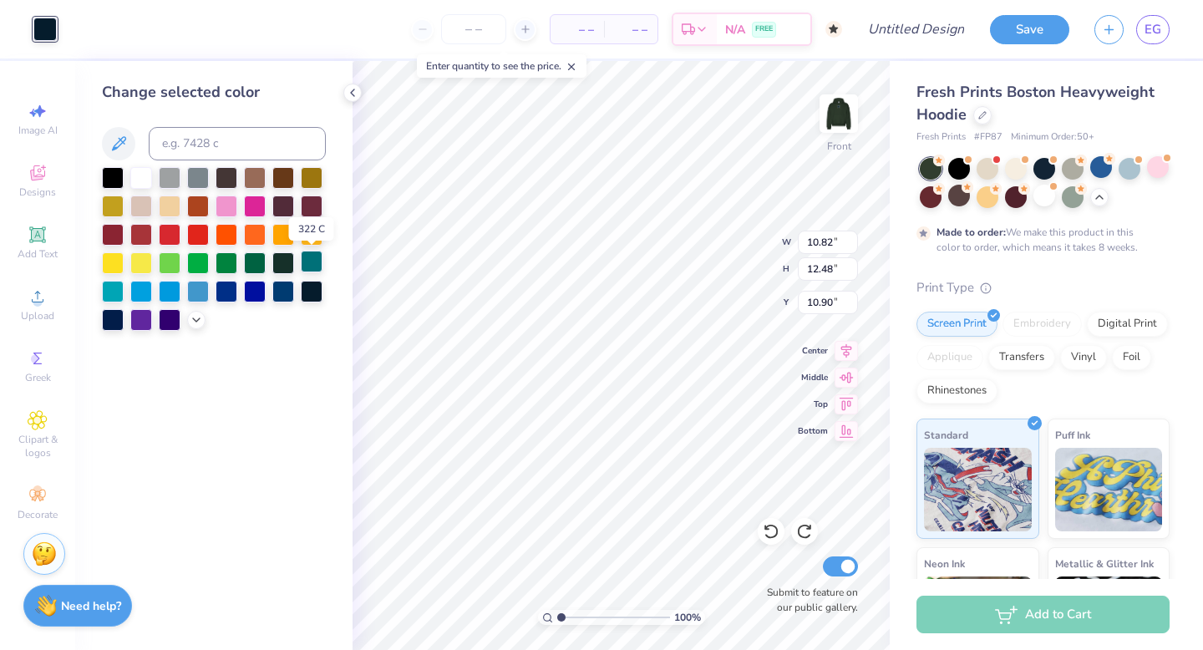
click at [312, 258] on div at bounding box center [312, 262] width 22 height 22
click at [254, 263] on div at bounding box center [255, 262] width 22 height 22
click at [291, 261] on div at bounding box center [283, 262] width 22 height 22
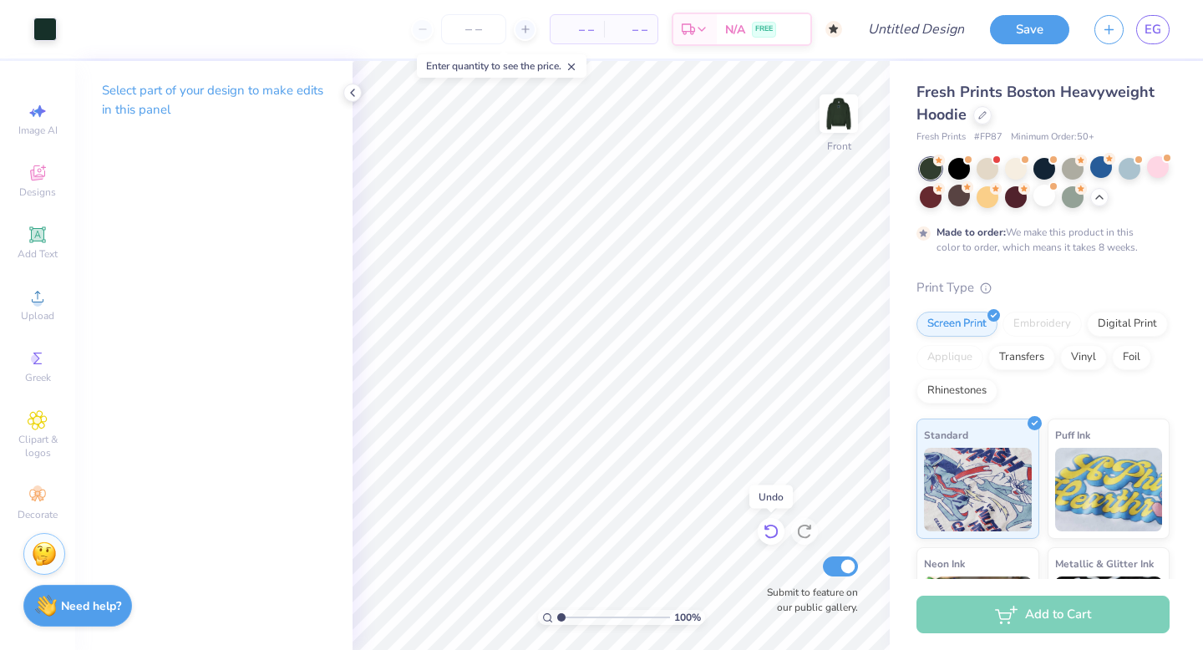
click at [775, 531] on icon at bounding box center [771, 531] width 17 height 17
click at [772, 531] on icon at bounding box center [771, 531] width 17 height 17
click at [958, 167] on div at bounding box center [959, 167] width 22 height 22
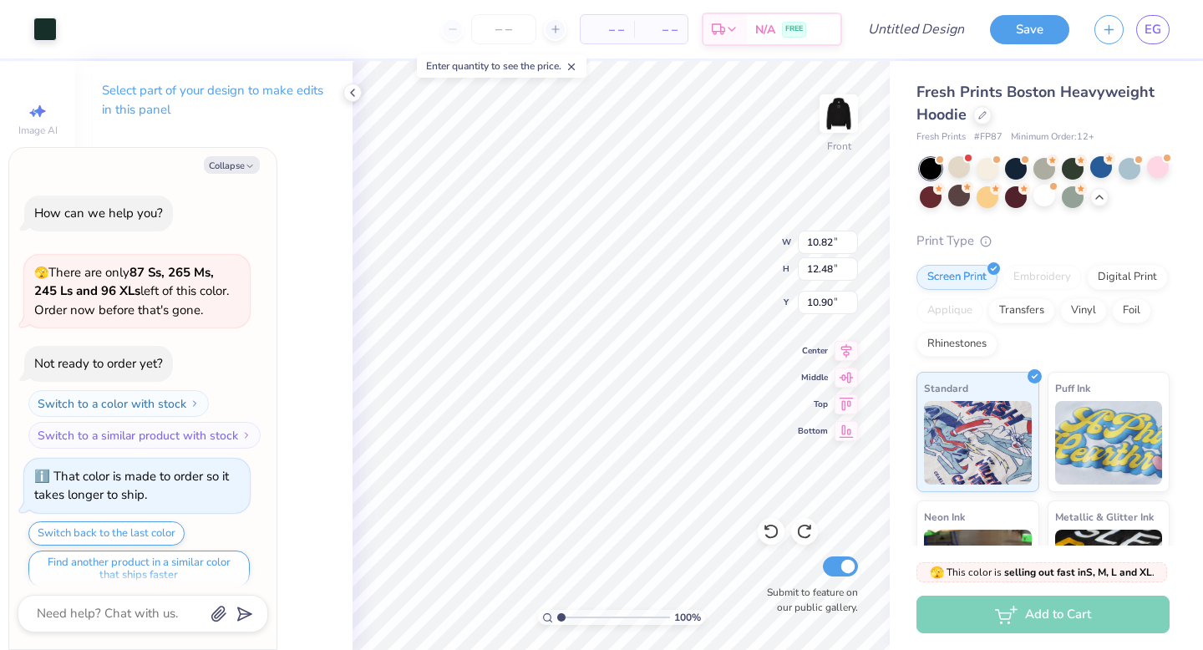
scroll to position [2169, 0]
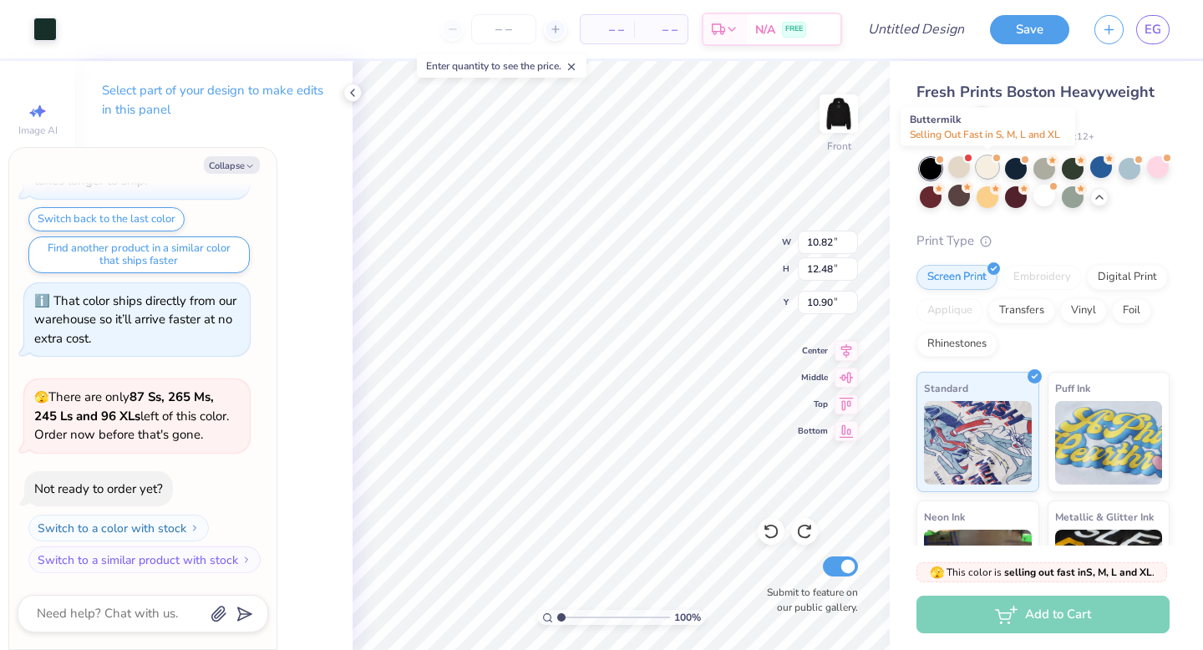
click at [989, 168] on div at bounding box center [987, 167] width 22 height 22
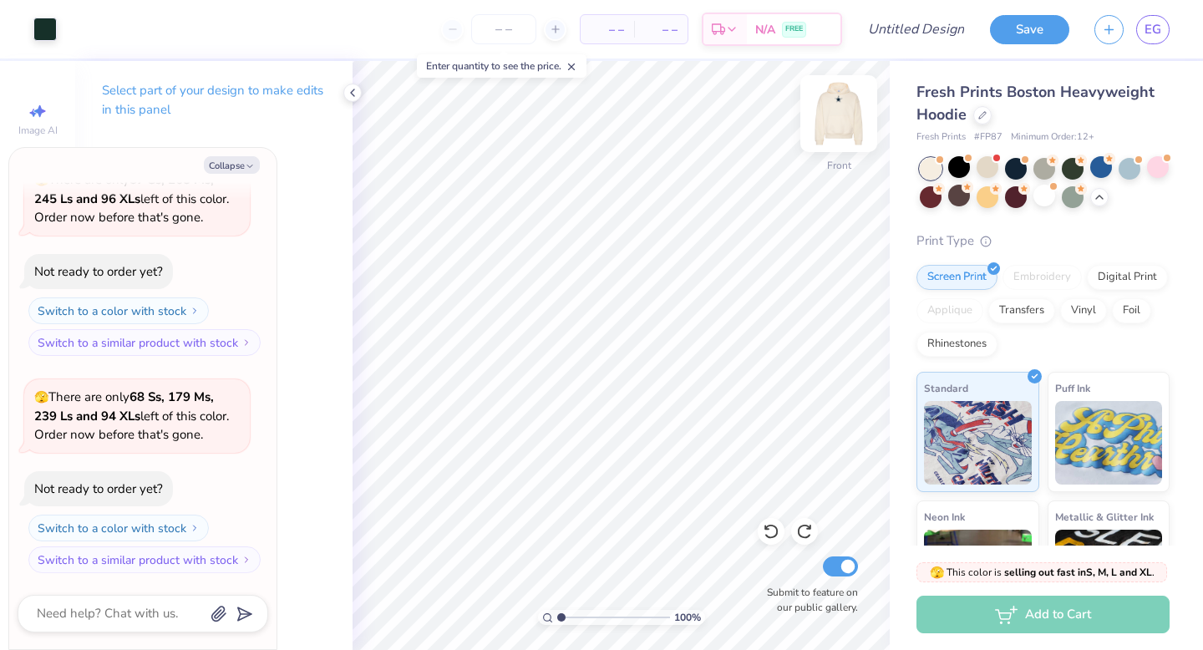
click at [847, 129] on img at bounding box center [838, 113] width 67 height 67
click at [70, 29] on div at bounding box center [74, 27] width 23 height 23
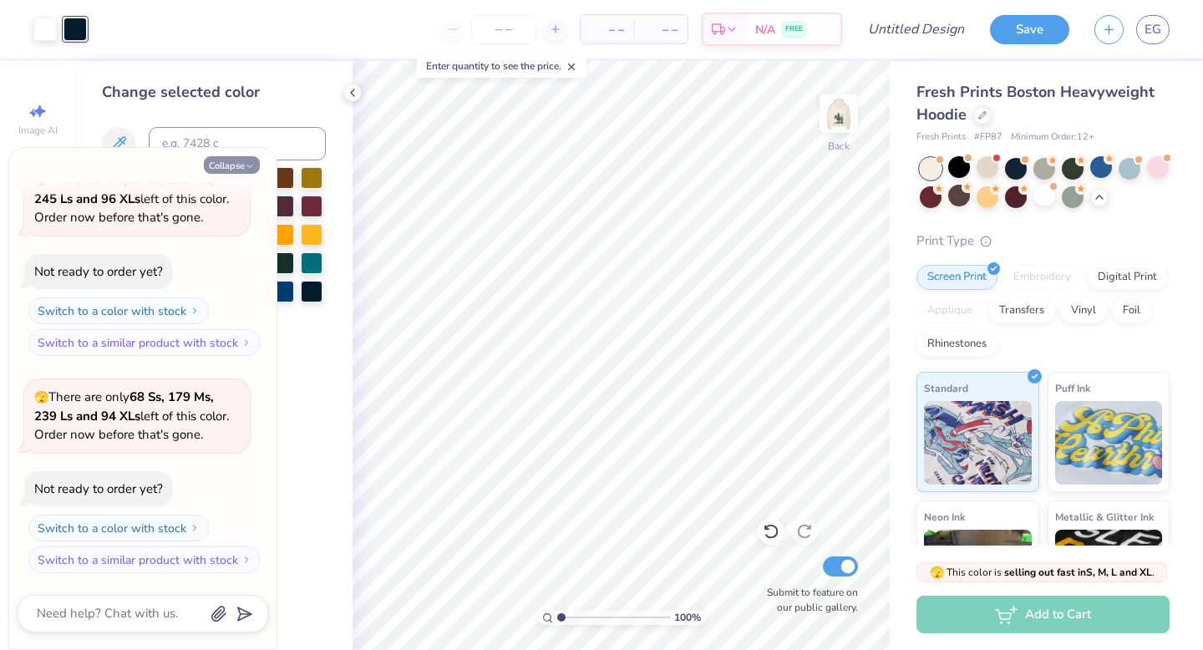
click at [238, 160] on button "Collapse" at bounding box center [232, 165] width 56 height 18
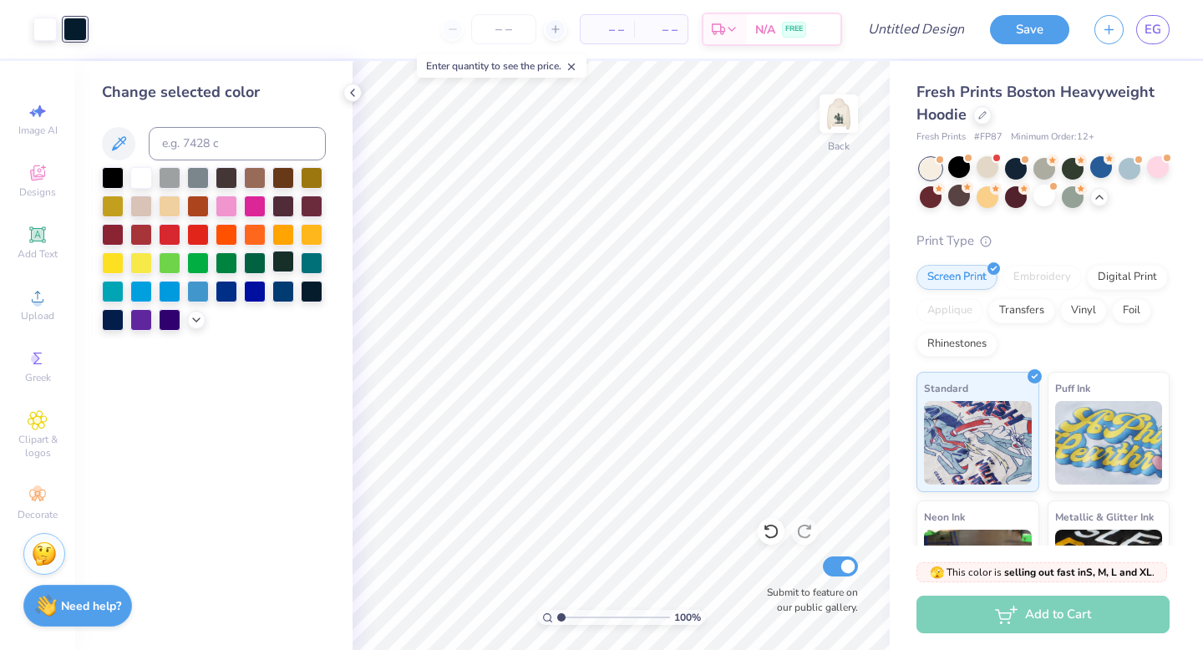
click at [281, 260] on div at bounding box center [283, 262] width 22 height 22
click at [836, 121] on img at bounding box center [838, 113] width 67 height 67
click at [1073, 168] on div at bounding box center [1073, 167] width 22 height 22
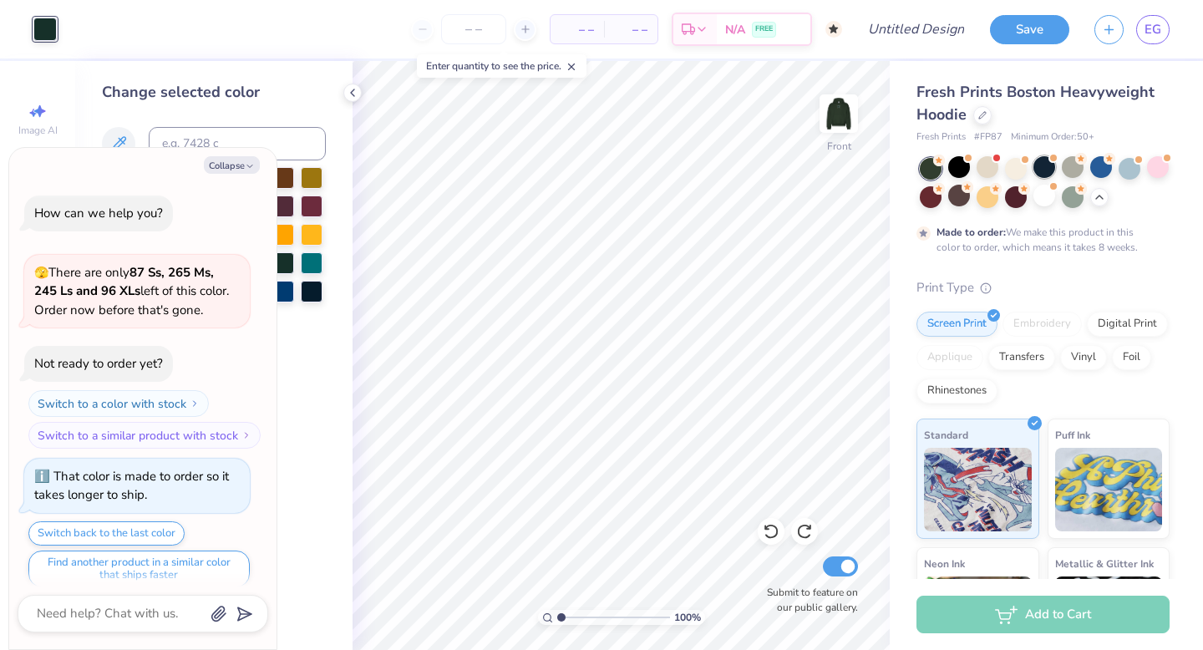
scroll to position [2525, 0]
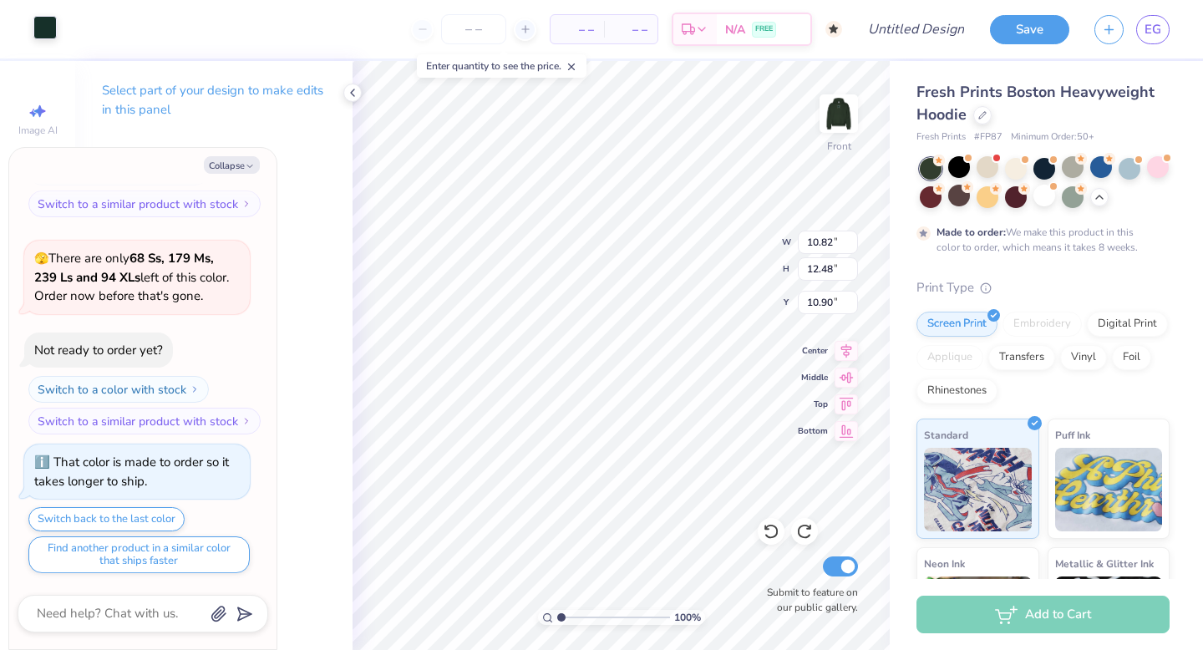
click at [43, 29] on div at bounding box center [44, 27] width 23 height 23
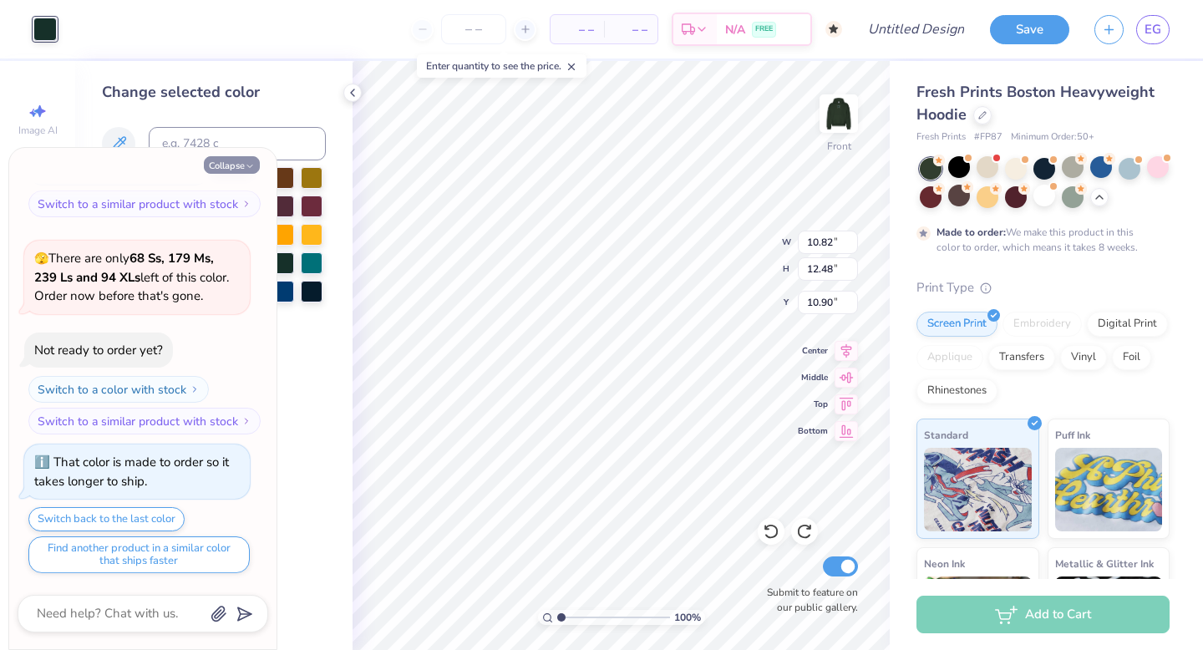
click at [231, 164] on button "Collapse" at bounding box center [232, 165] width 56 height 18
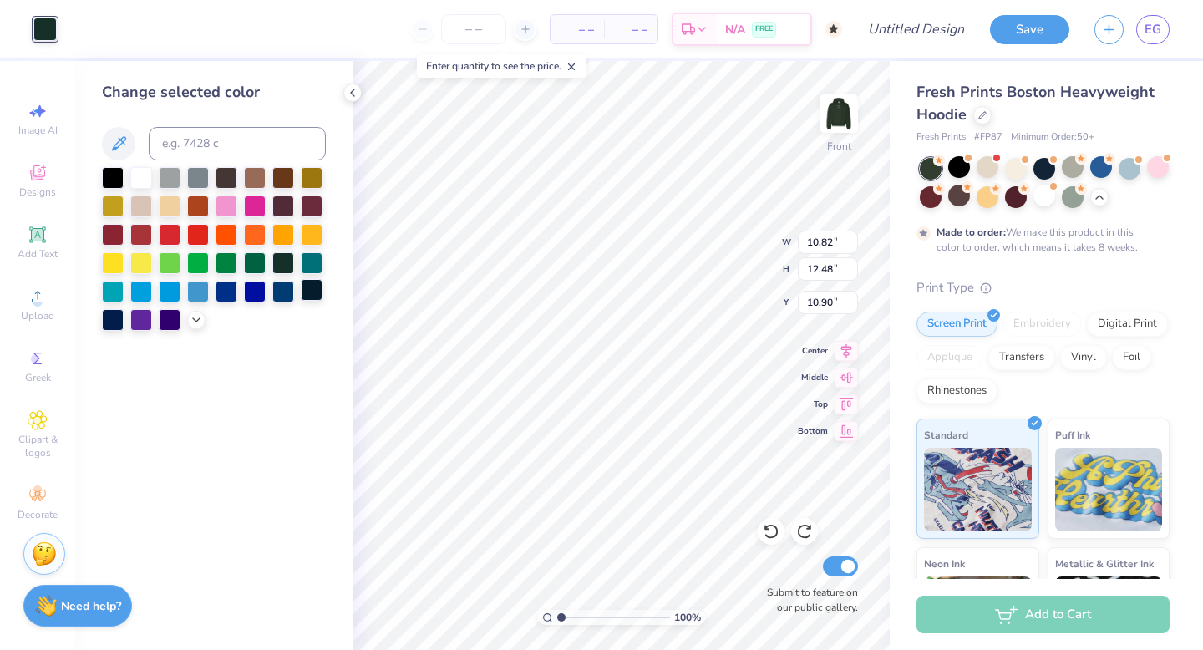
click at [312, 286] on div at bounding box center [312, 290] width 22 height 22
click at [839, 122] on img at bounding box center [838, 113] width 67 height 67
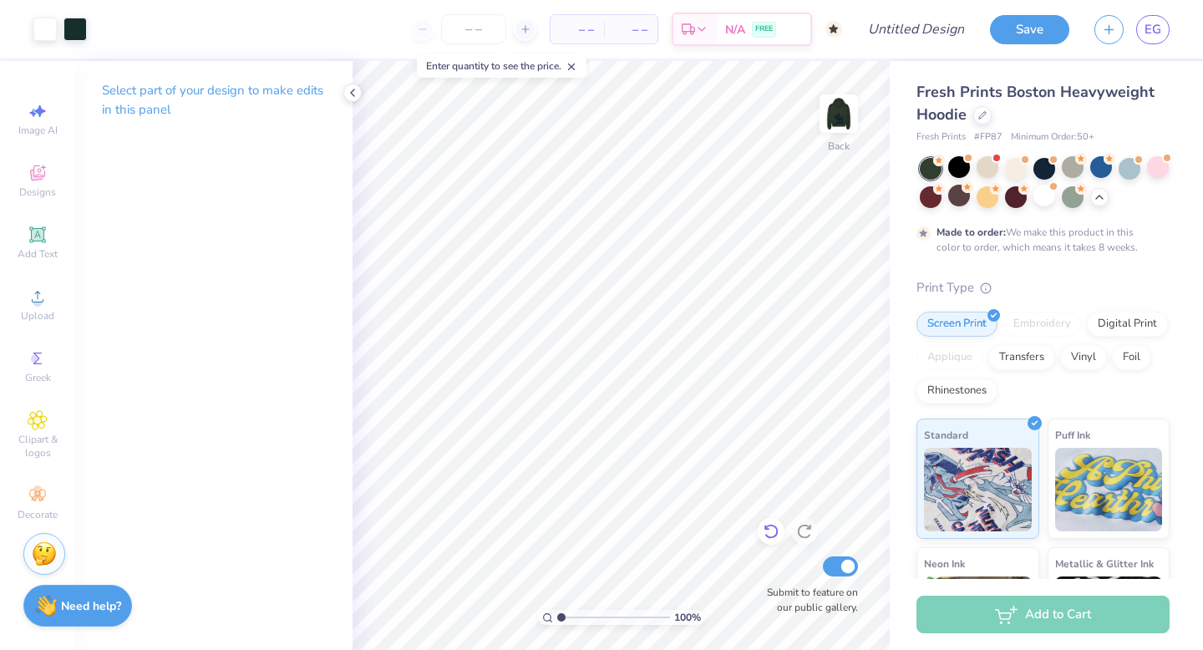
click at [767, 530] on icon at bounding box center [771, 531] width 17 height 17
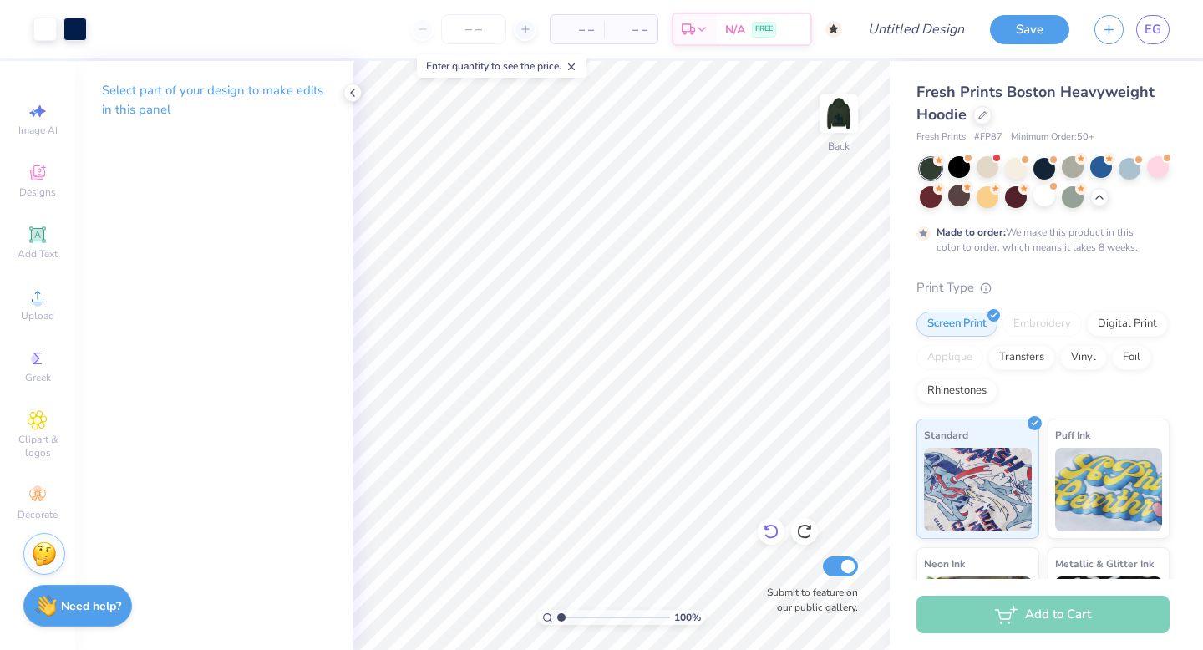
click at [778, 530] on icon at bounding box center [771, 531] width 17 height 17
click at [808, 527] on icon at bounding box center [804, 531] width 14 height 15
click at [831, 121] on img at bounding box center [838, 113] width 67 height 67
click at [1100, 193] on icon at bounding box center [1098, 195] width 13 height 13
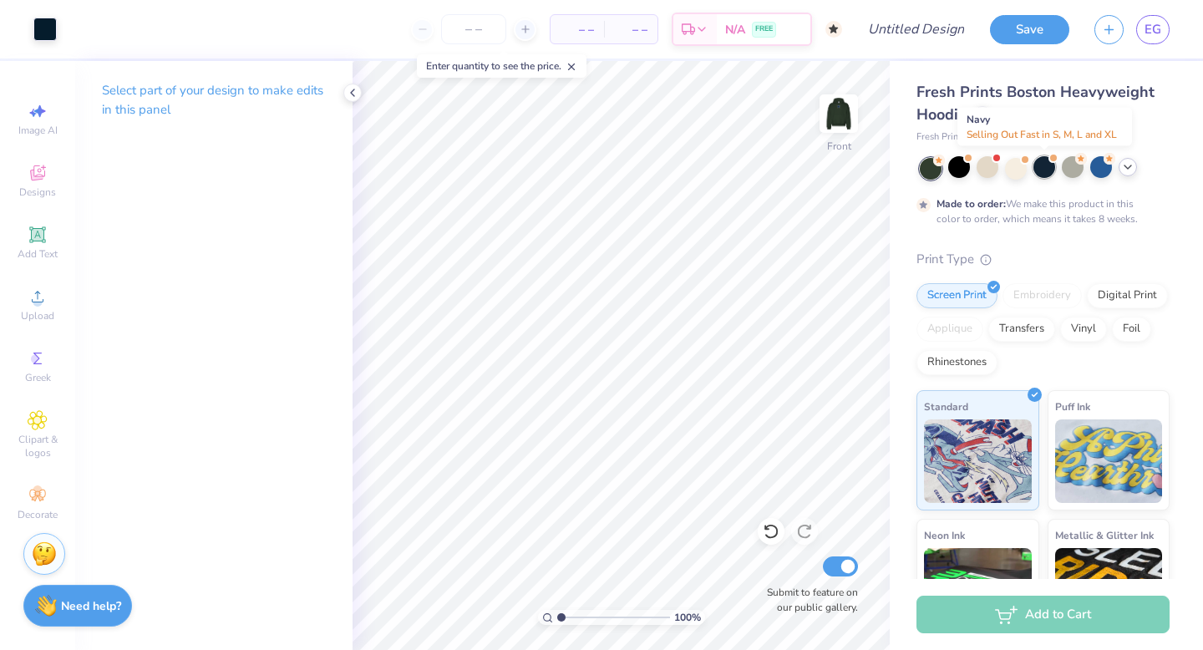
click at [1036, 162] on div at bounding box center [1044, 167] width 22 height 22
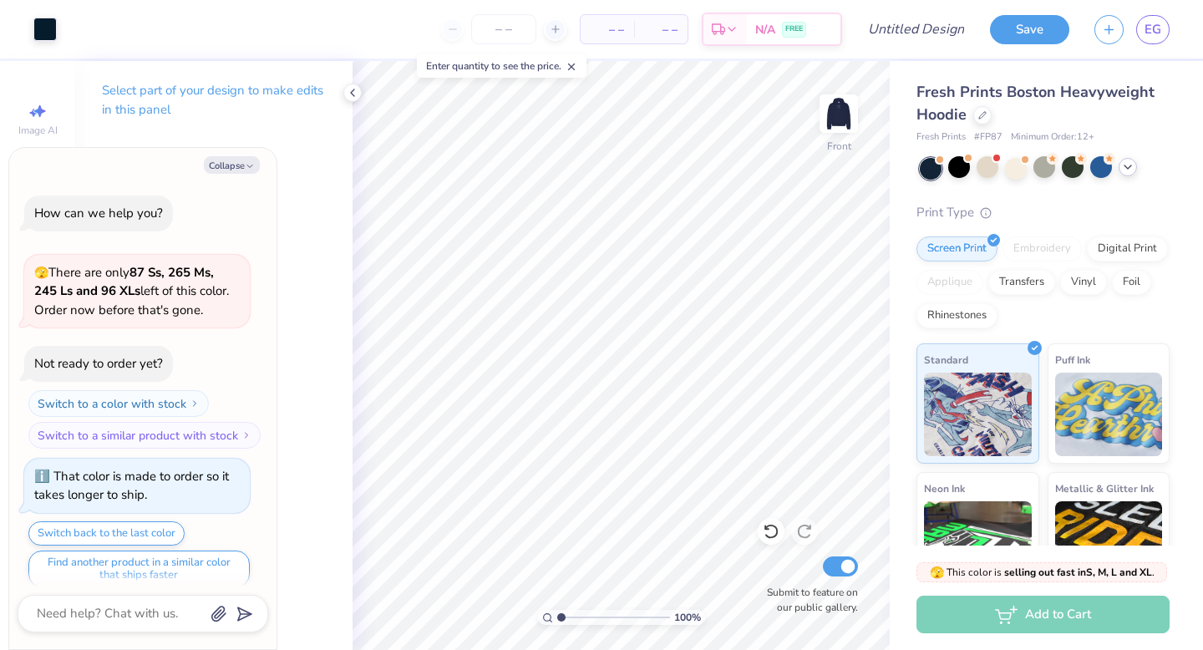
scroll to position [2825, 0]
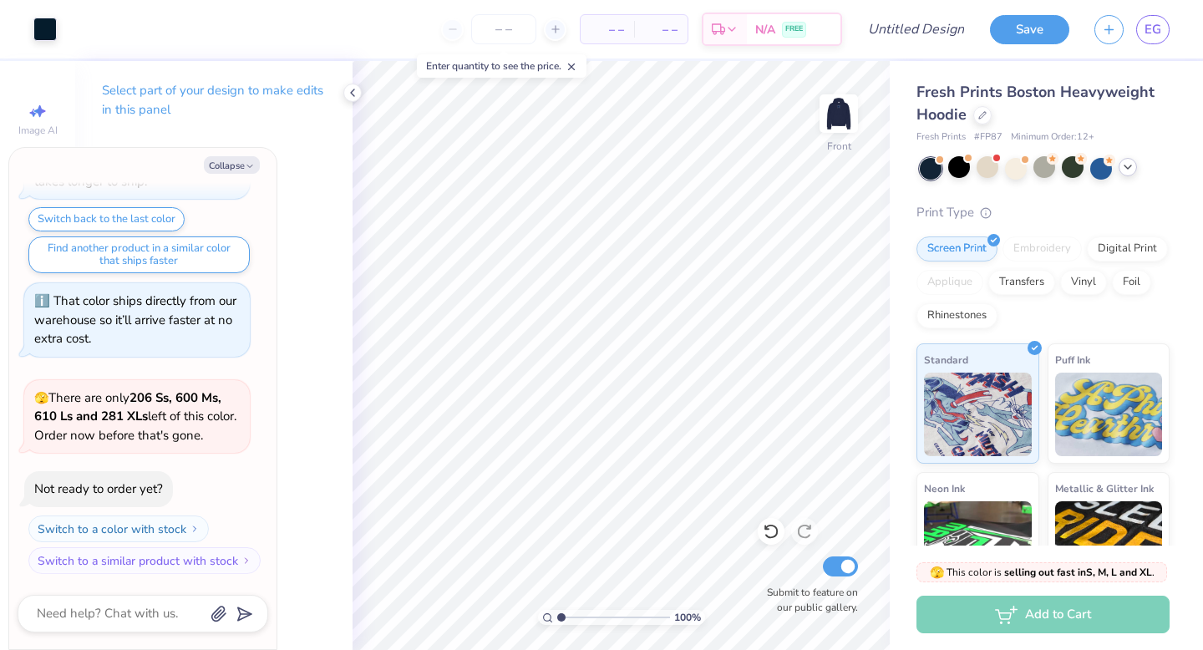
click at [1123, 166] on icon at bounding box center [1127, 166] width 13 height 13
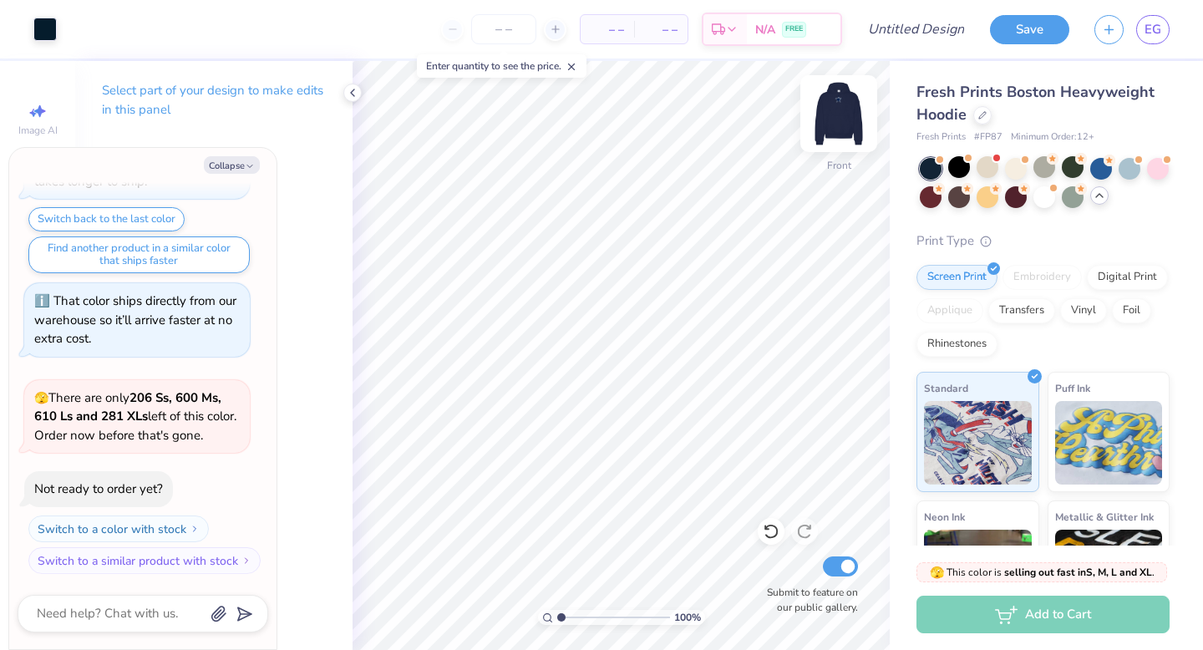
click at [838, 113] on img at bounding box center [838, 113] width 67 height 67
click at [835, 112] on img at bounding box center [838, 113] width 67 height 67
click at [840, 119] on img at bounding box center [838, 113] width 67 height 67
click at [73, 23] on div at bounding box center [74, 27] width 23 height 23
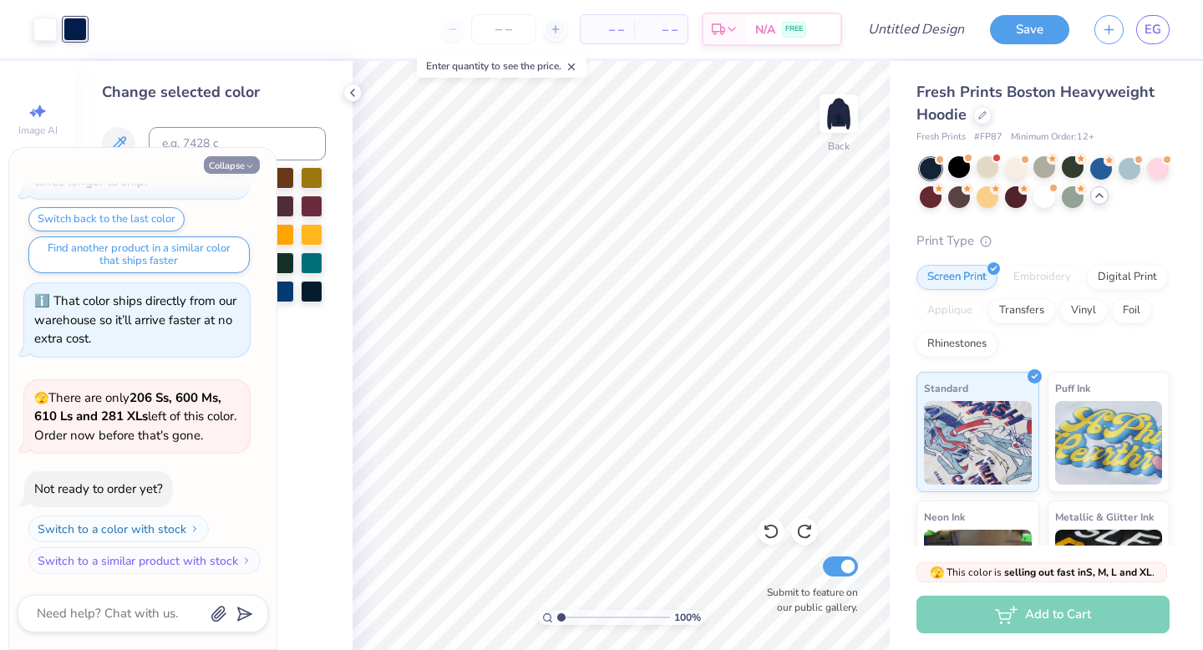
click at [237, 166] on button "Collapse" at bounding box center [232, 165] width 56 height 18
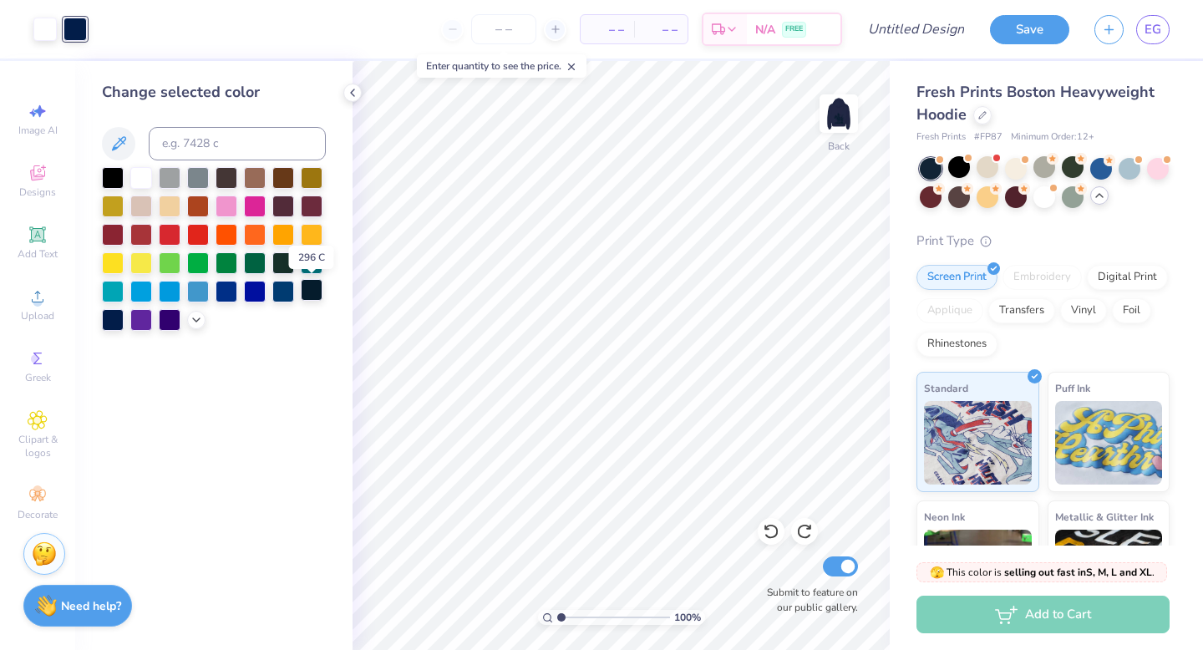
click at [316, 294] on div at bounding box center [312, 290] width 22 height 22
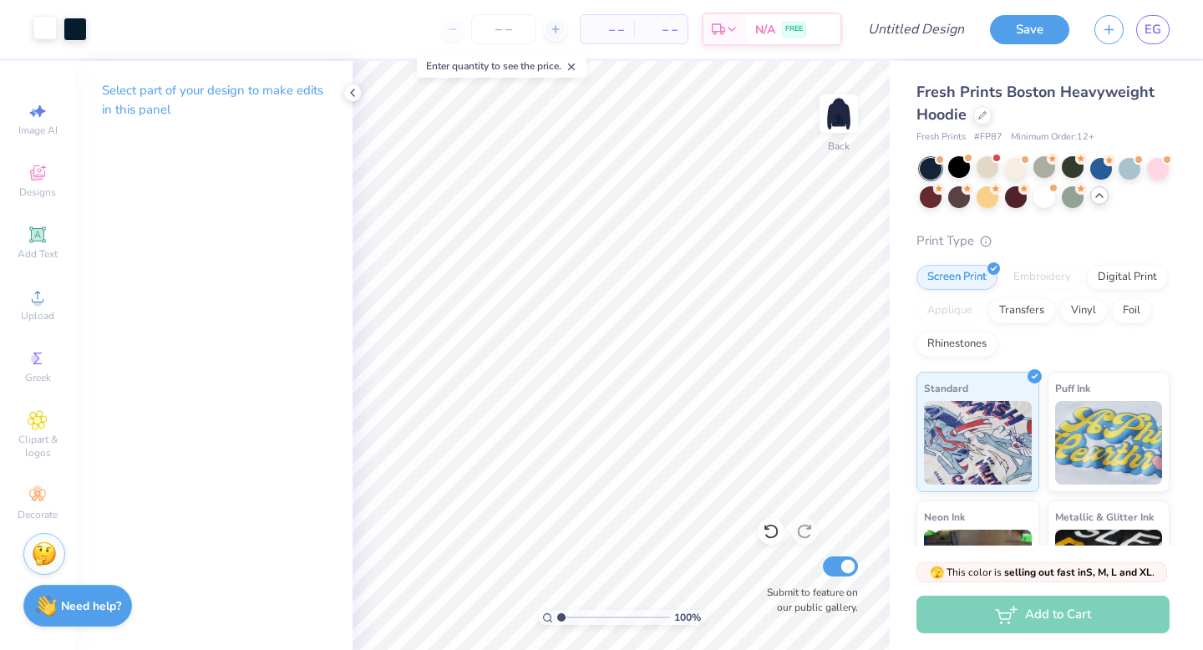
click at [45, 30] on div at bounding box center [44, 27] width 23 height 23
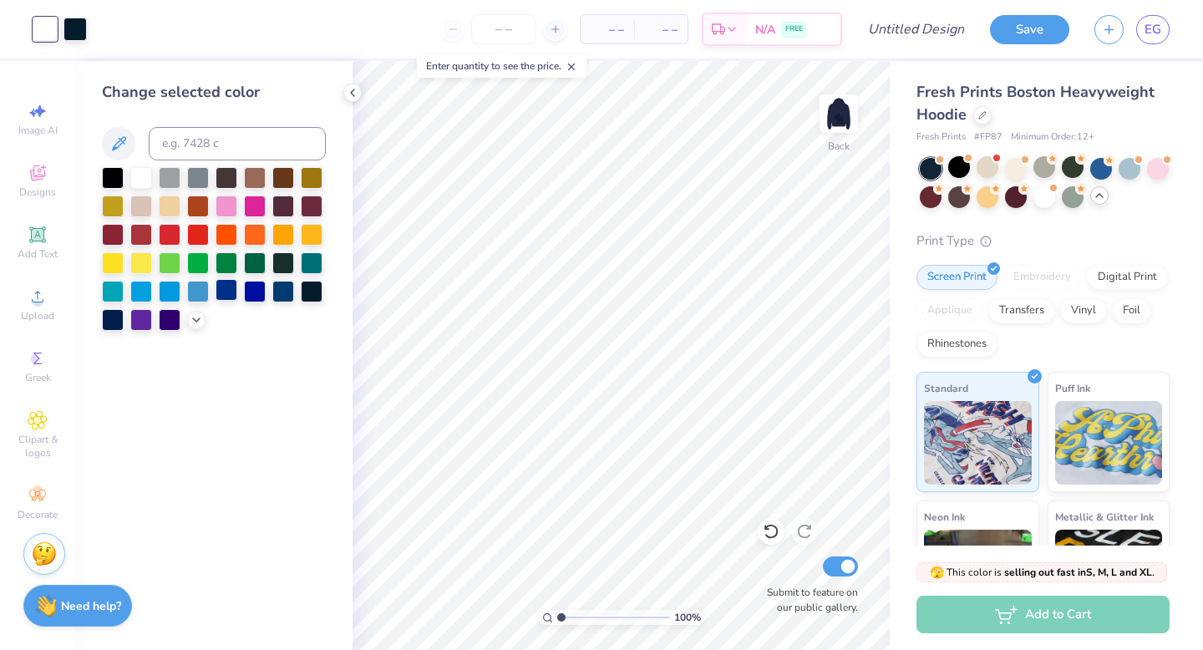
click at [226, 294] on div at bounding box center [226, 290] width 22 height 22
click at [165, 176] on div at bounding box center [170, 176] width 22 height 22
click at [142, 175] on div at bounding box center [141, 176] width 22 height 22
click at [838, 112] on img at bounding box center [838, 113] width 67 height 67
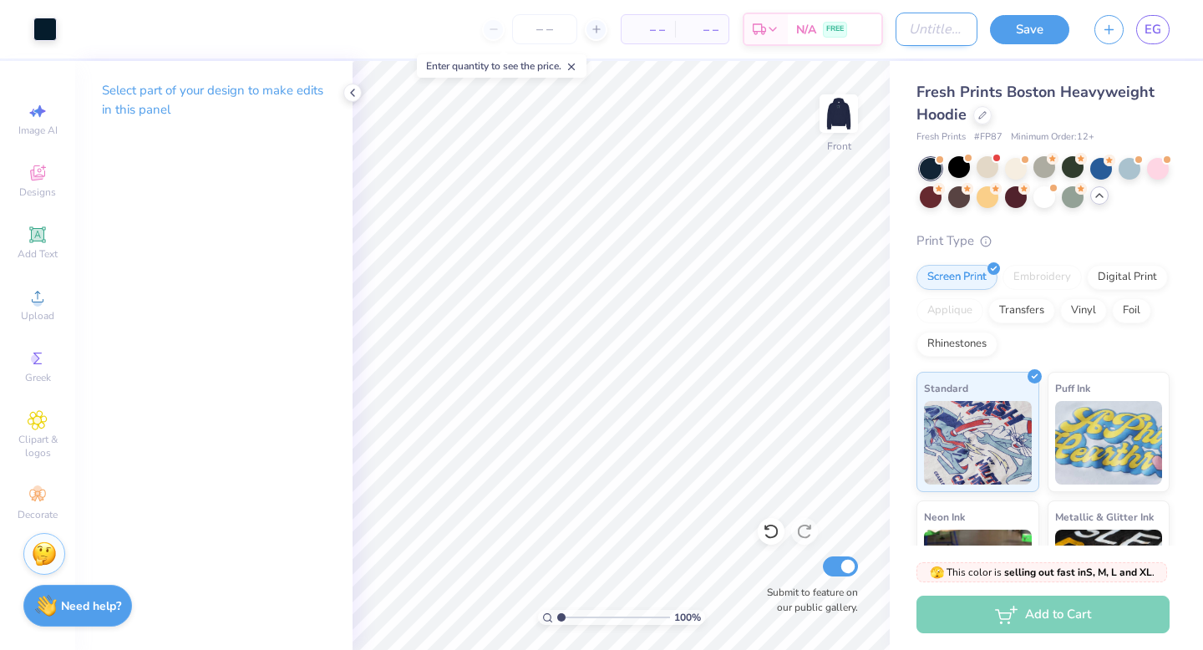
click at [926, 23] on input "Design Title" at bounding box center [936, 29] width 82 height 33
click at [832, 561] on input "Submit to feature on our public gallery." at bounding box center [840, 566] width 35 height 20
click at [1011, 21] on button "Save" at bounding box center [1029, 29] width 79 height 29
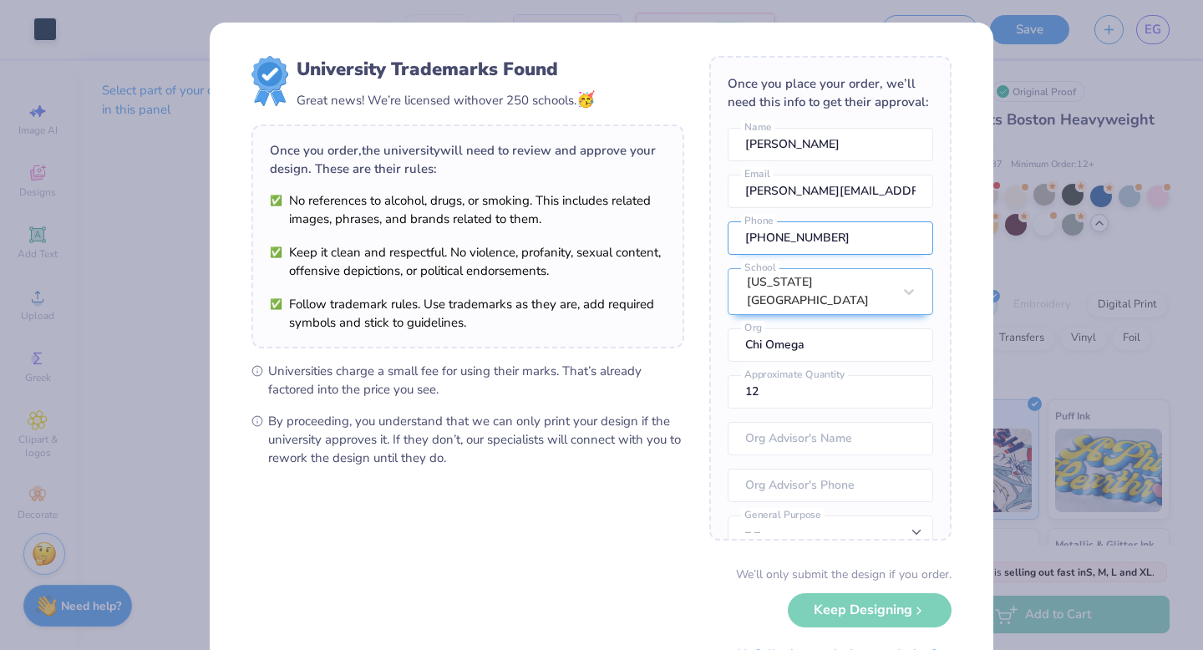
scroll to position [62, 0]
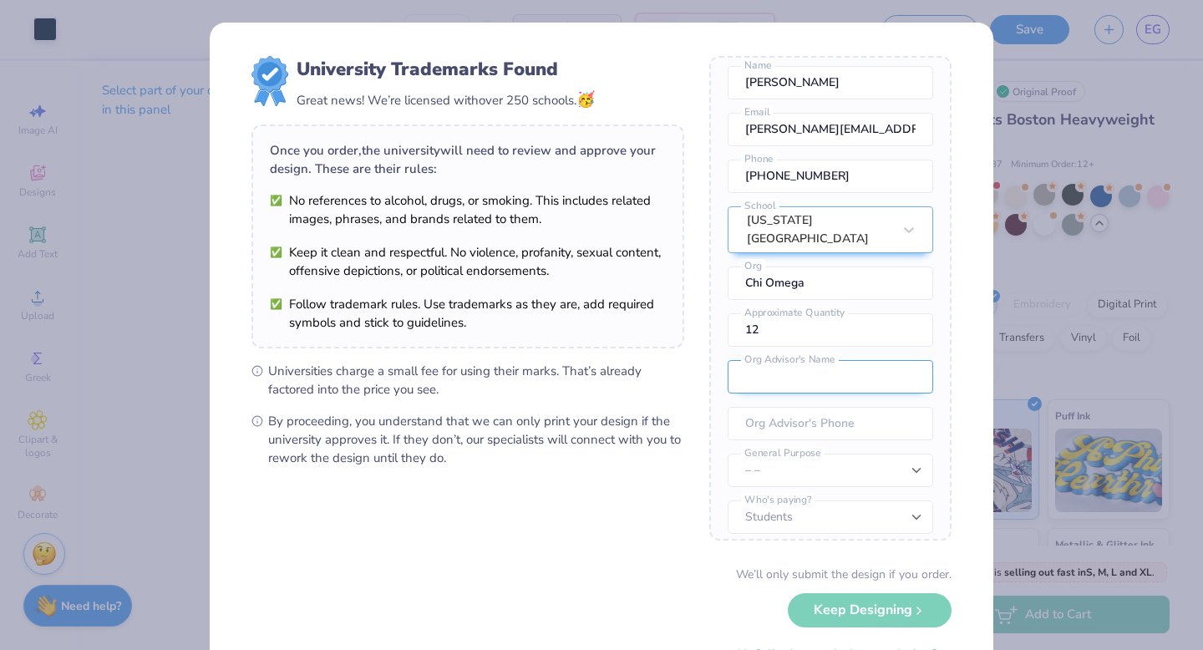
click at [835, 378] on input "text" at bounding box center [829, 376] width 205 height 33
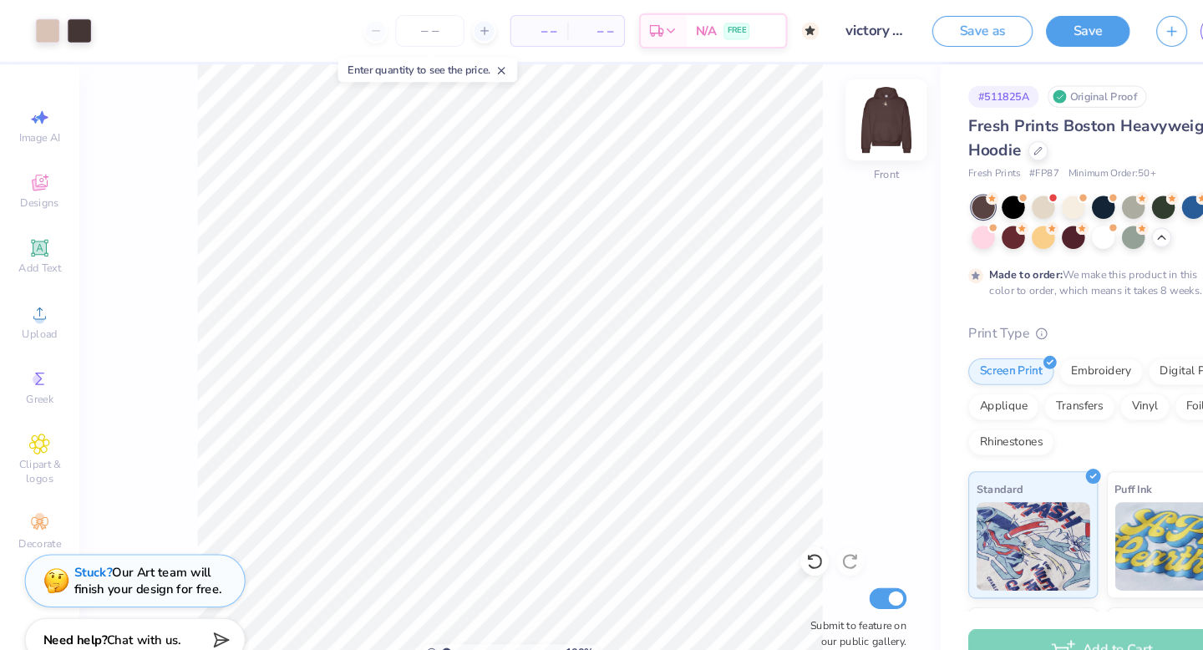
click at [841, 113] on img at bounding box center [838, 113] width 67 height 67
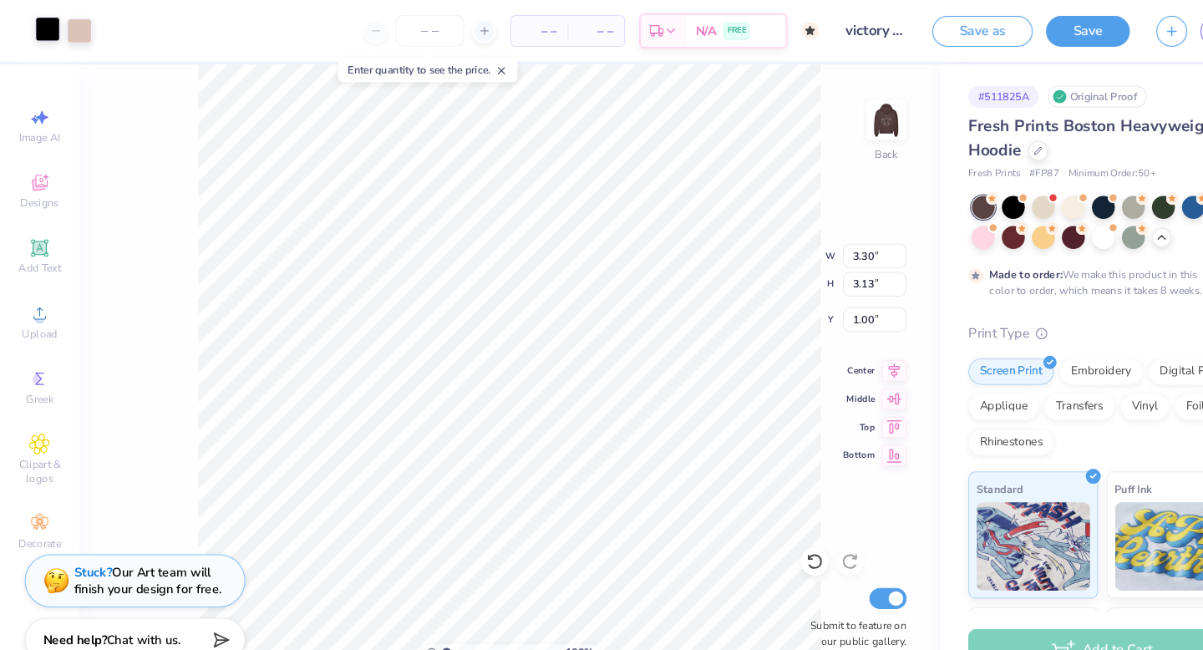
click at [38, 29] on div at bounding box center [44, 27] width 23 height 23
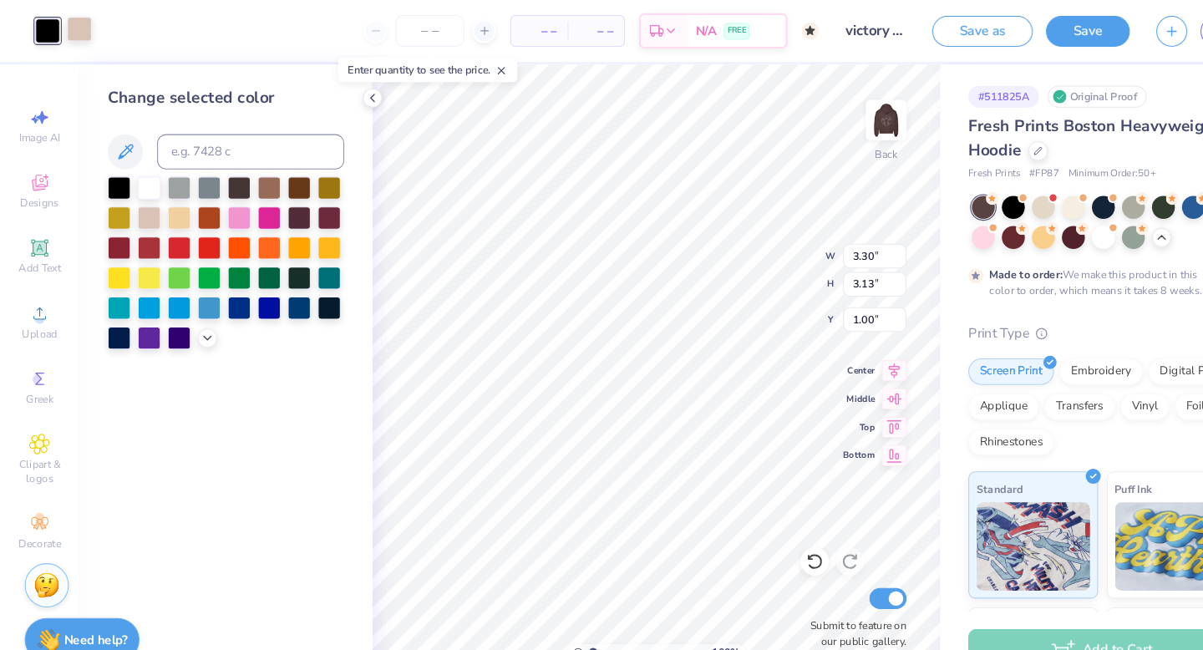
click at [73, 33] on div at bounding box center [74, 27] width 23 height 23
click at [145, 178] on div at bounding box center [141, 176] width 22 height 22
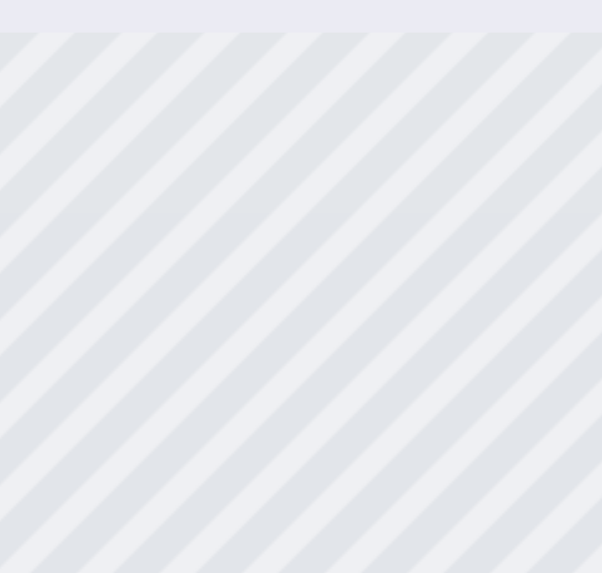
click at [300, 139] on div "Dark Chocolate" at bounding box center [301, 286] width 602 height 573
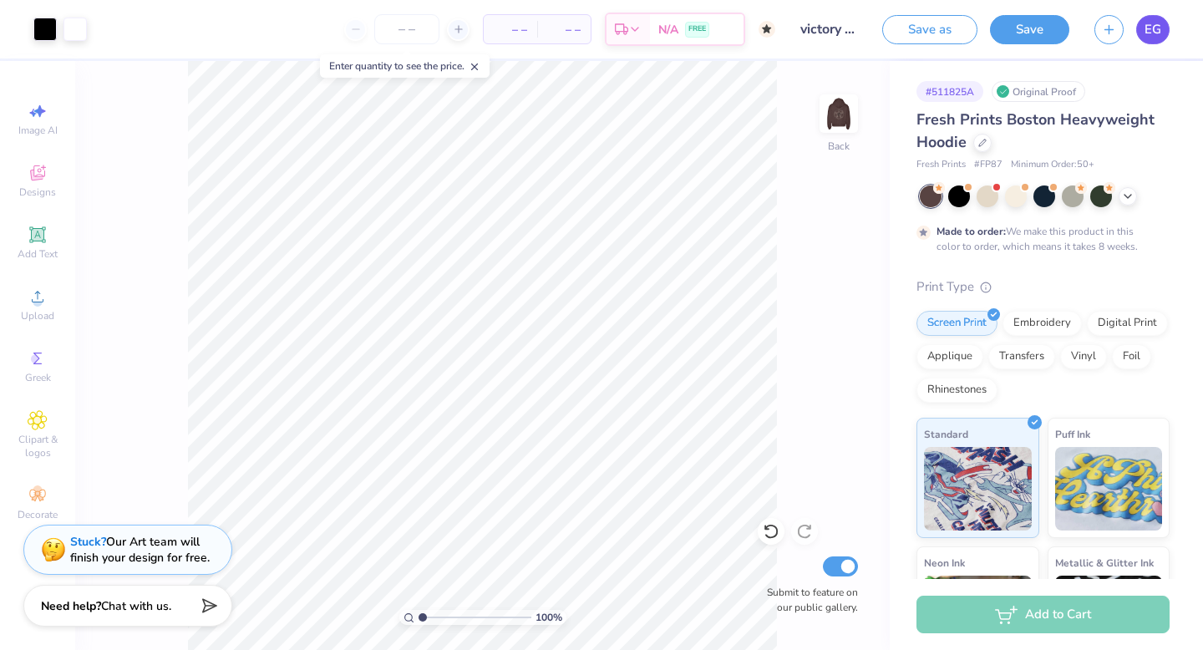
click at [1160, 29] on span "EG" at bounding box center [1152, 29] width 17 height 19
click at [817, 122] on div "100 % Back Submit to feature on our public gallery." at bounding box center [482, 355] width 814 height 589
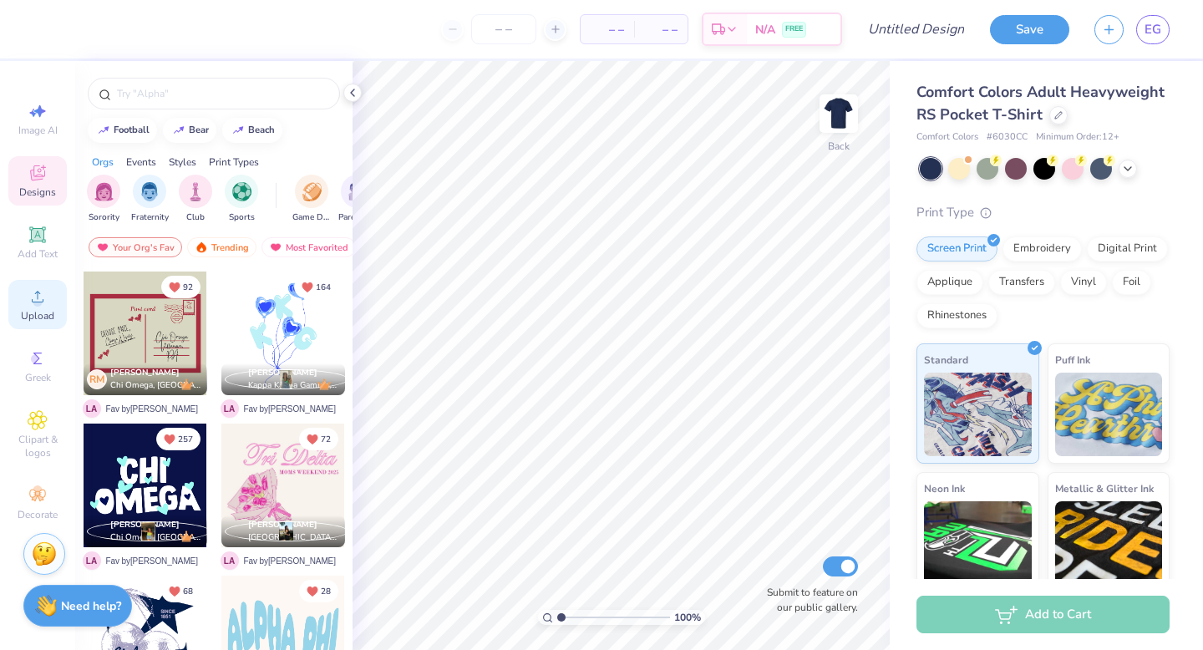
click at [33, 305] on icon at bounding box center [38, 296] width 20 height 20
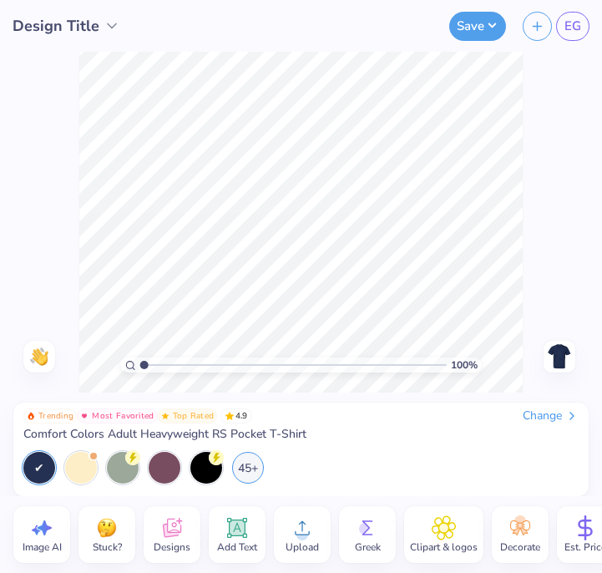
click at [300, 539] on circle at bounding box center [302, 535] width 12 height 12
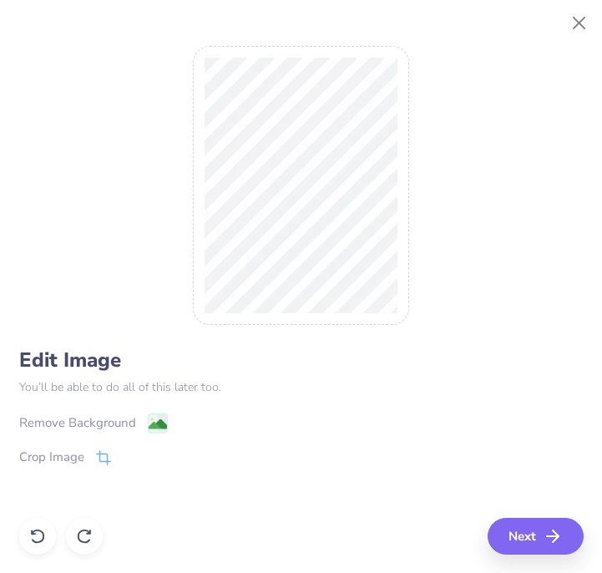
click at [157, 415] on image at bounding box center [157, 424] width 18 height 18
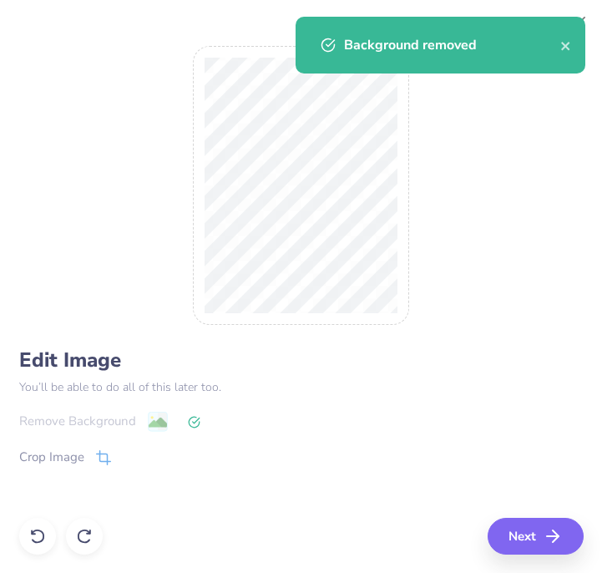
click at [494, 170] on div "Edit Image You’ll be able to do all of this later too. Remove Background Crop I…" at bounding box center [301, 286] width 565 height 535
click at [568, 44] on icon "close" at bounding box center [565, 46] width 8 height 8
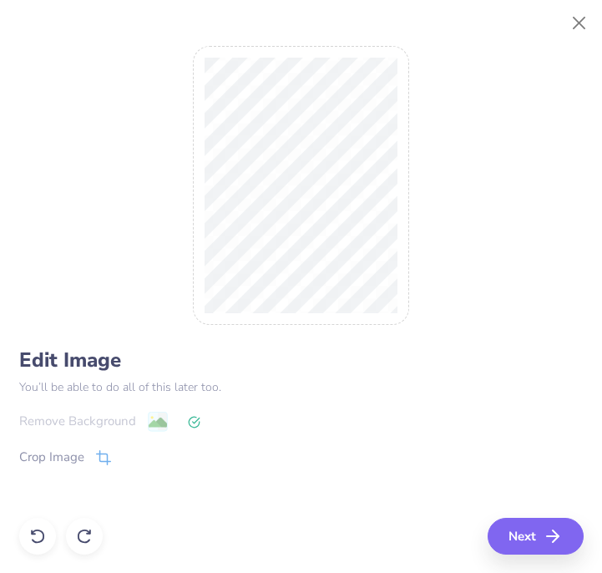
click at [574, 18] on div "Background removed" at bounding box center [440, 51] width 296 height 76
click at [575, 21] on button "Close" at bounding box center [580, 24] width 32 height 32
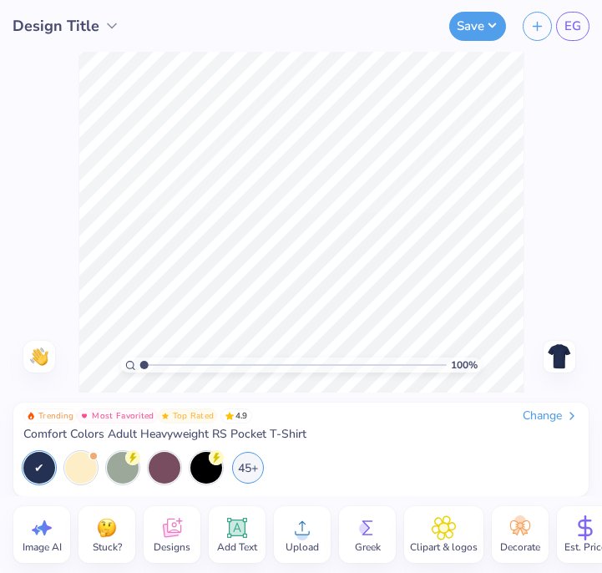
click at [557, 348] on img at bounding box center [559, 356] width 27 height 27
click at [298, 533] on circle at bounding box center [302, 535] width 12 height 12
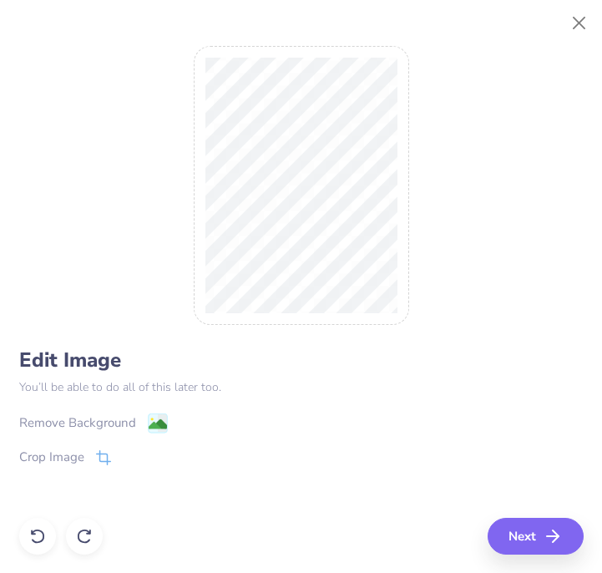
click at [149, 421] on image at bounding box center [157, 424] width 18 height 18
click at [533, 540] on button "Next" at bounding box center [538, 536] width 96 height 37
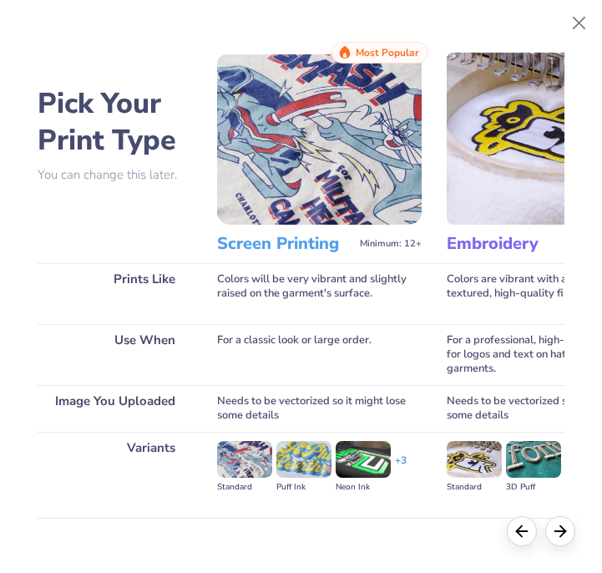
scroll to position [131, 0]
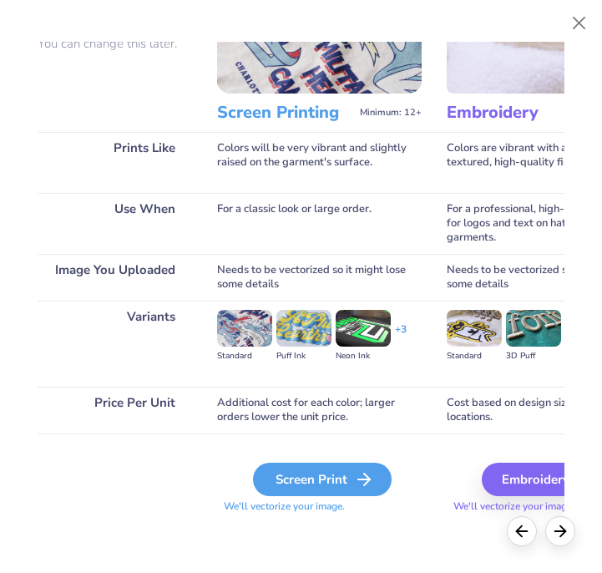
click at [323, 479] on div "Screen Print" at bounding box center [322, 479] width 139 height 33
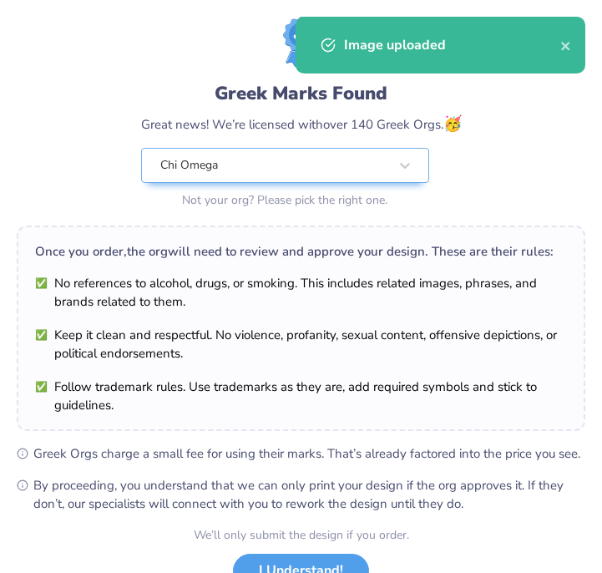
scroll to position [75, 0]
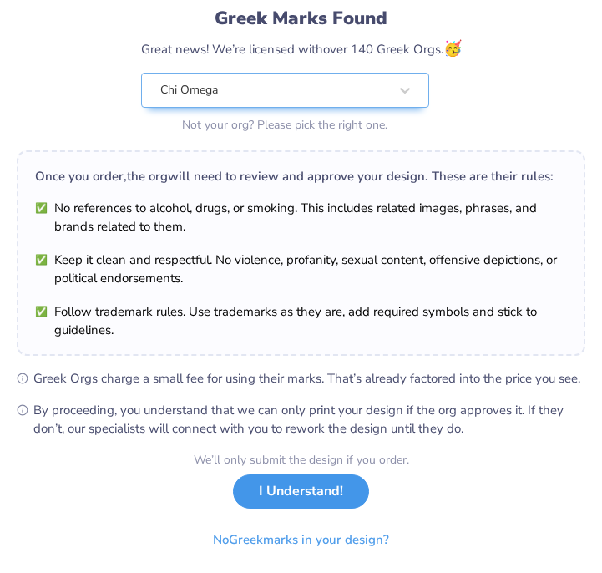
click at [312, 503] on button "I Understand!" at bounding box center [301, 491] width 136 height 34
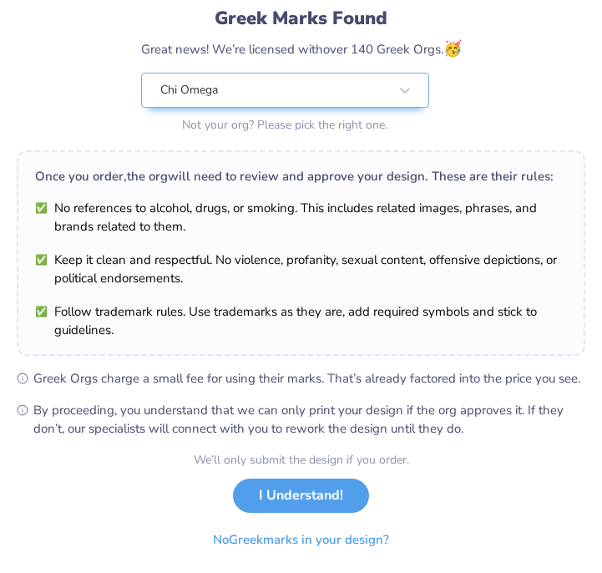
scroll to position [0, 0]
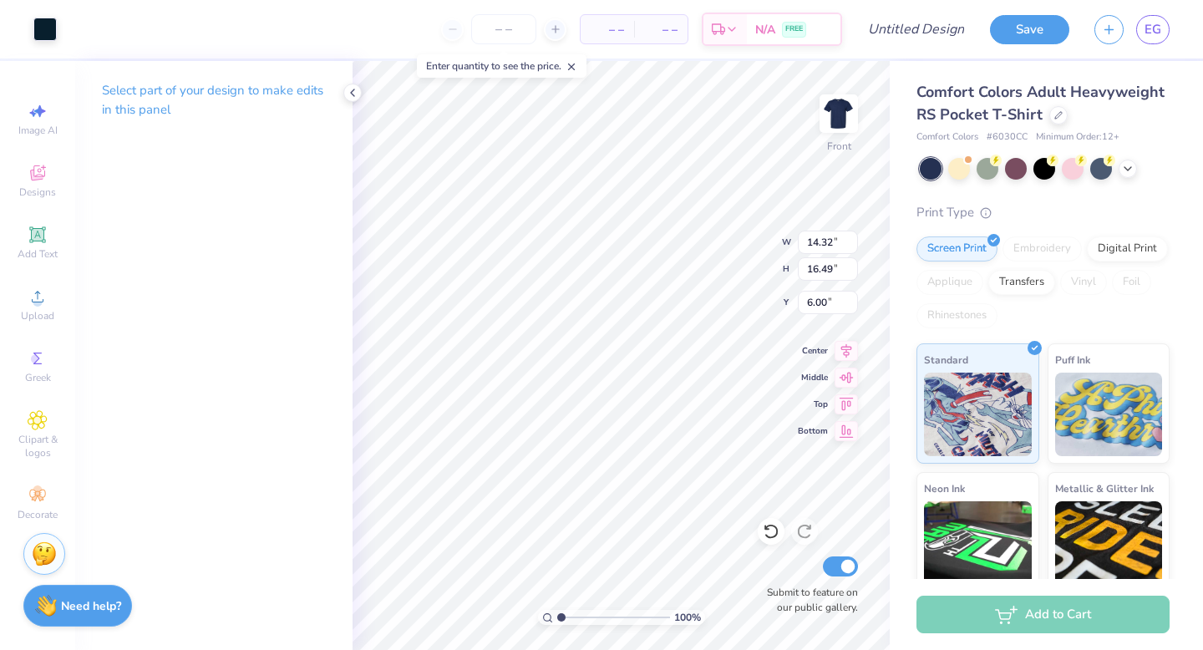
type input "10.20"
type input "11.74"
type input "5.06"
type input "4.42"
click at [834, 115] on img at bounding box center [838, 113] width 67 height 67
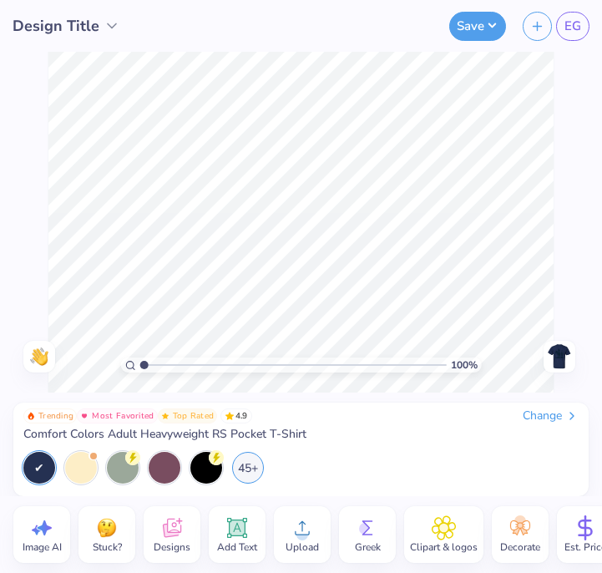
click at [295, 535] on icon at bounding box center [302, 527] width 25 height 25
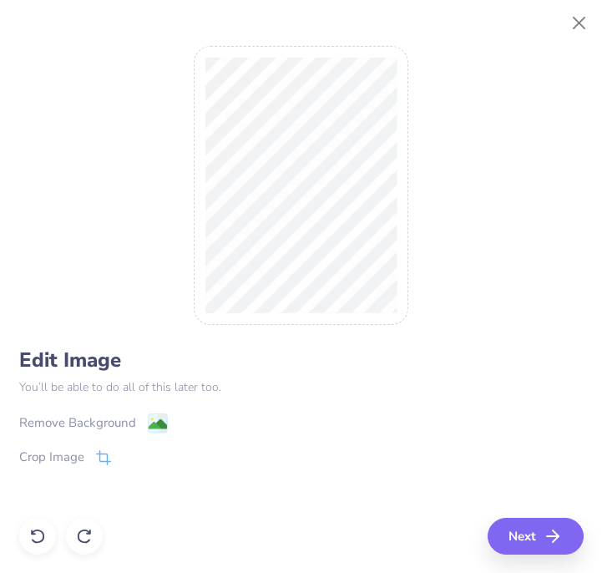
click at [156, 415] on image at bounding box center [157, 424] width 18 height 18
click at [541, 529] on button "Next" at bounding box center [538, 536] width 96 height 37
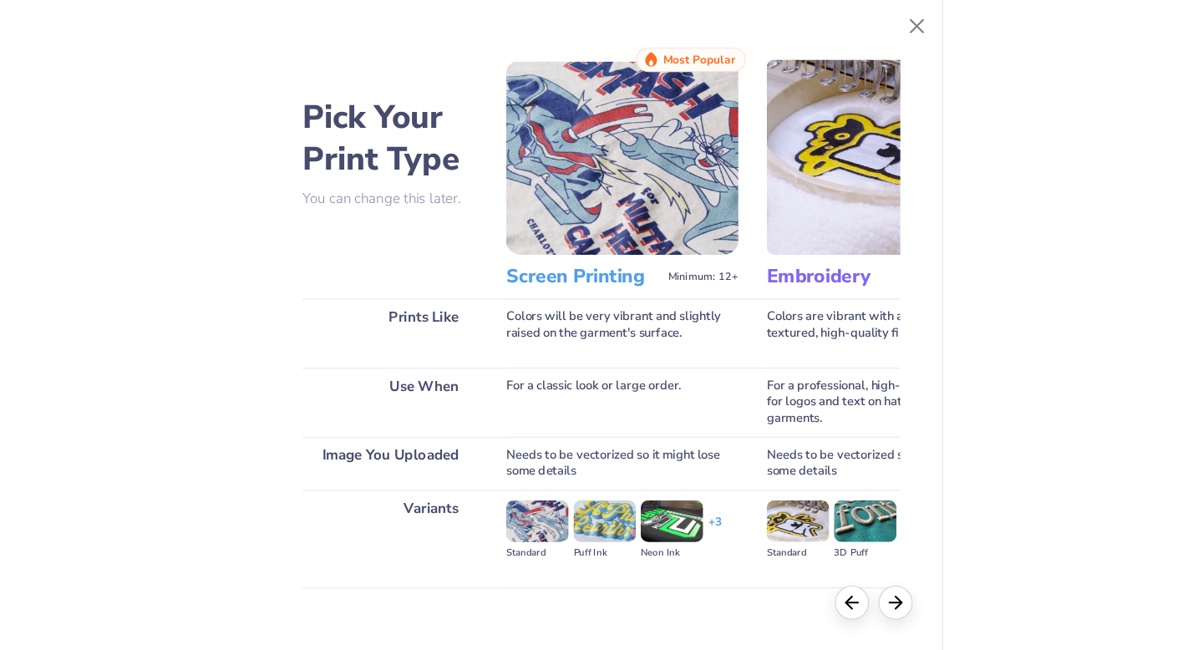
scroll to position [131, 0]
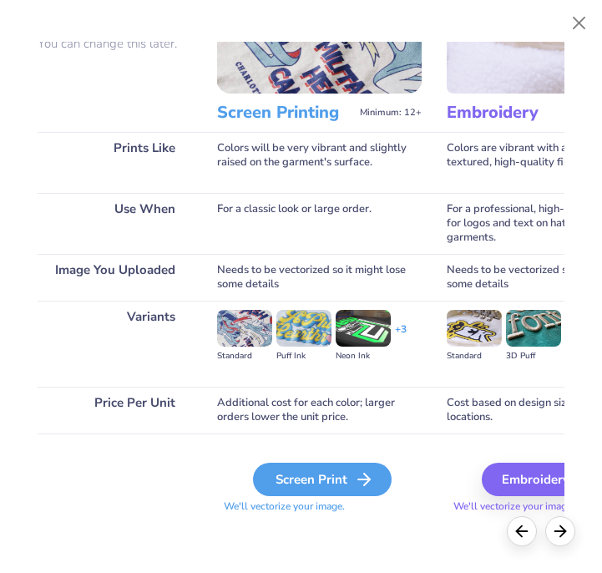
click at [325, 484] on div "Screen Print" at bounding box center [322, 479] width 139 height 33
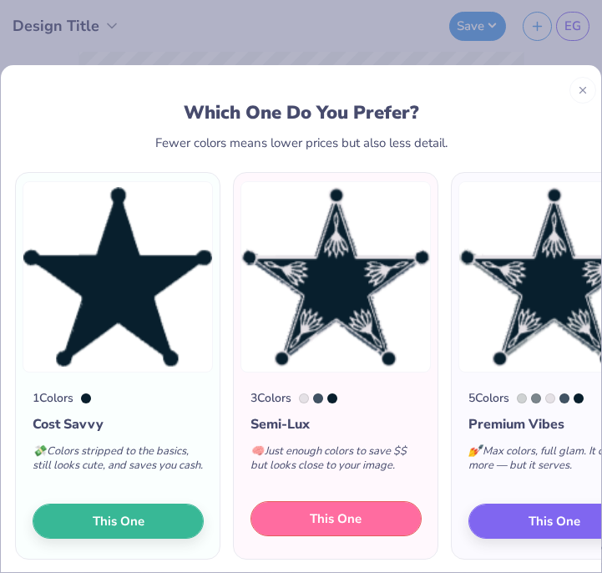
click at [318, 524] on span "This One" at bounding box center [336, 518] width 52 height 19
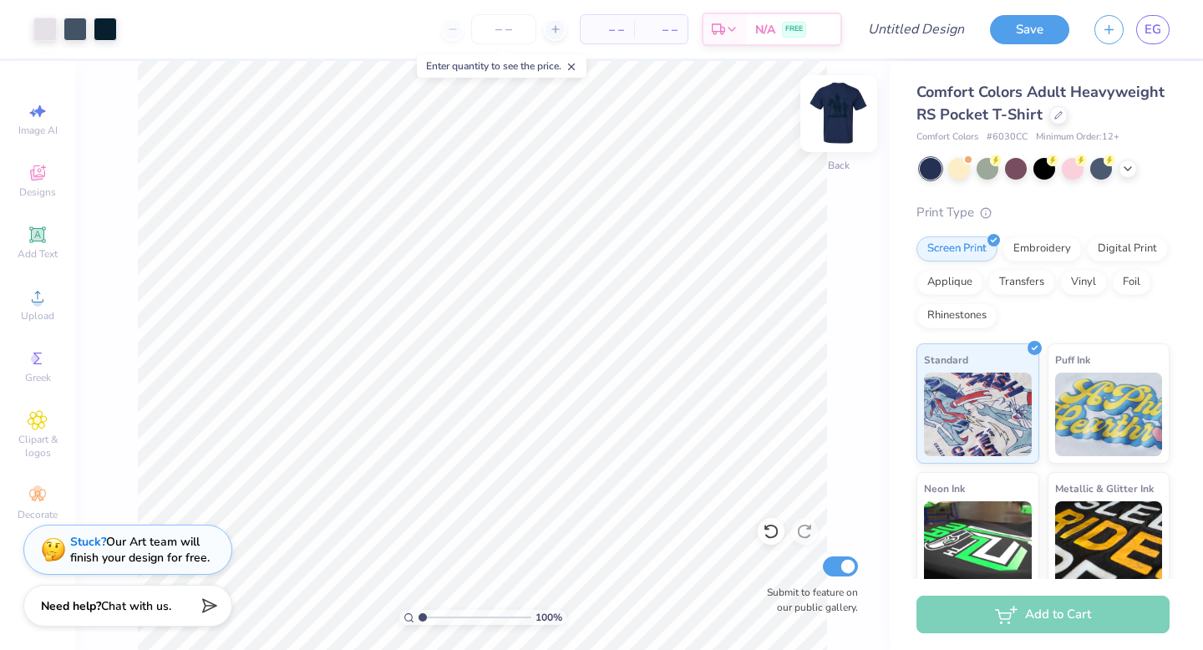
click at [851, 94] on img at bounding box center [838, 113] width 67 height 67
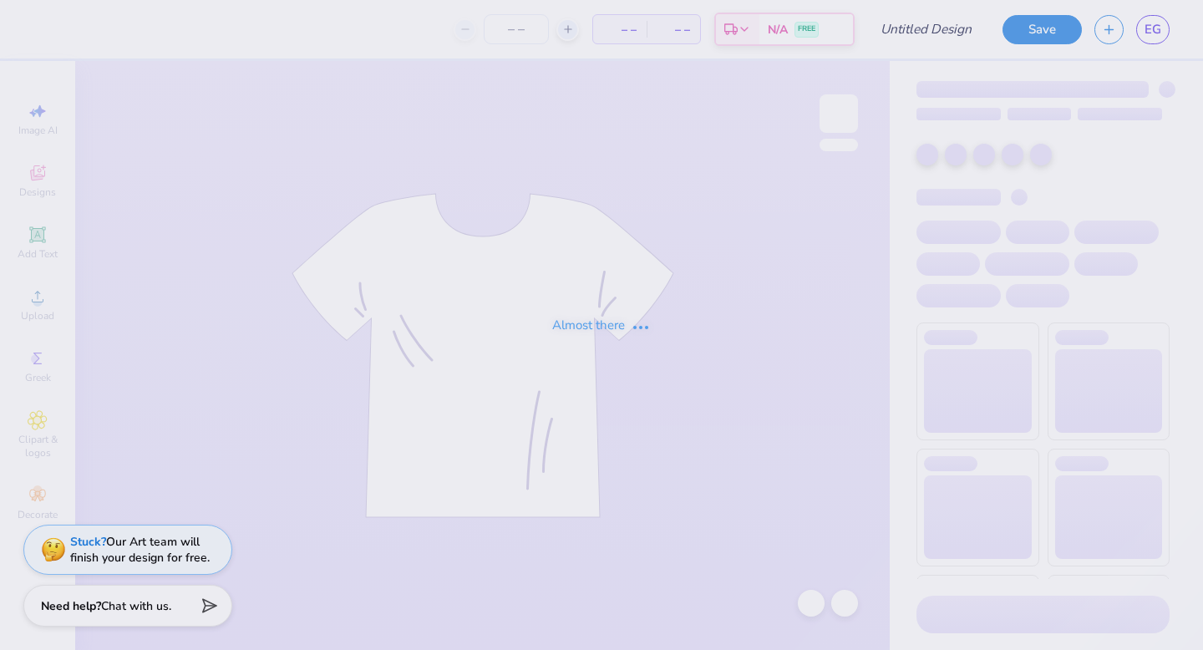
type input "finalizing victory"
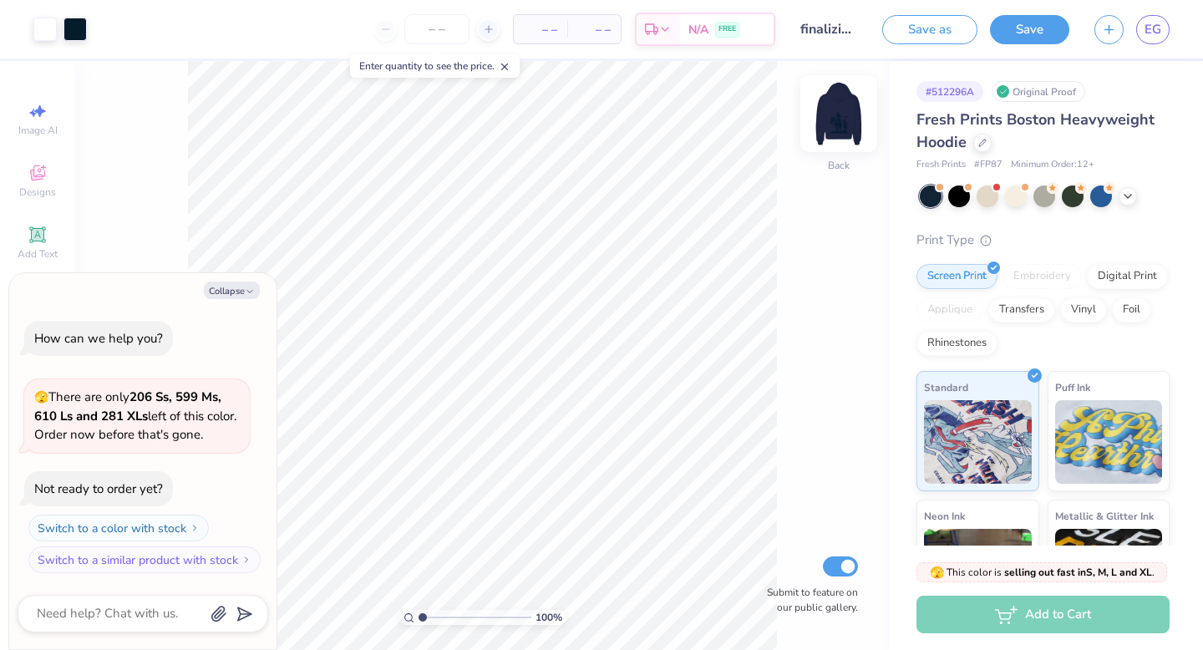
click at [844, 108] on img at bounding box center [838, 113] width 67 height 67
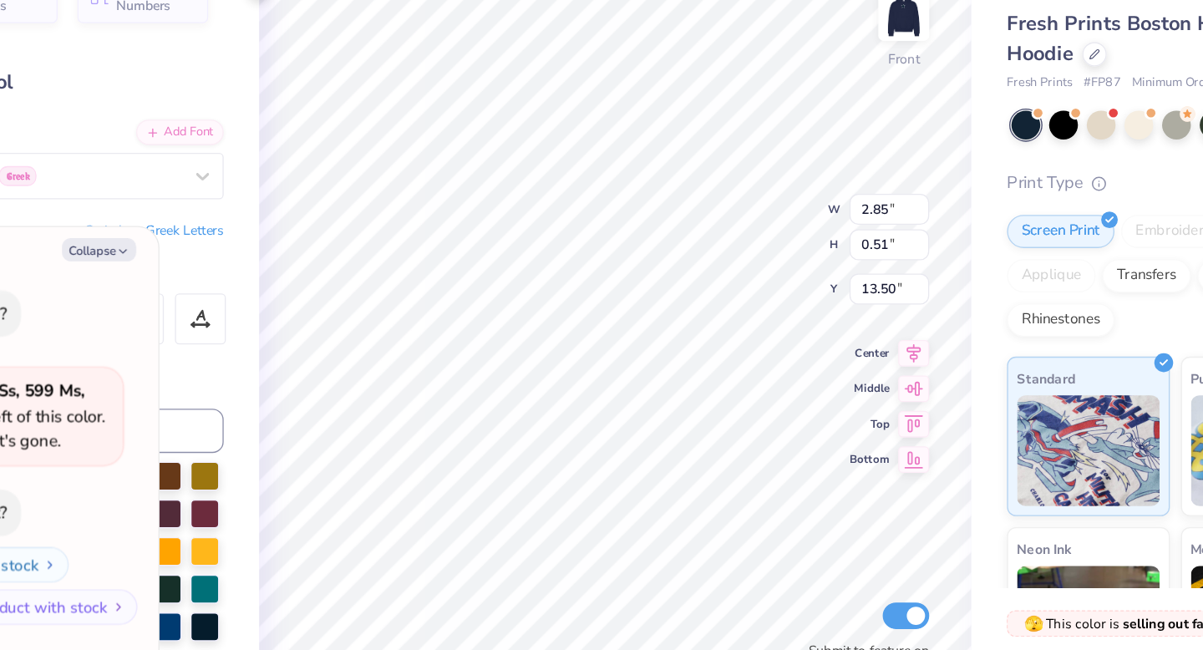
type textarea "x"
type input "13.61"
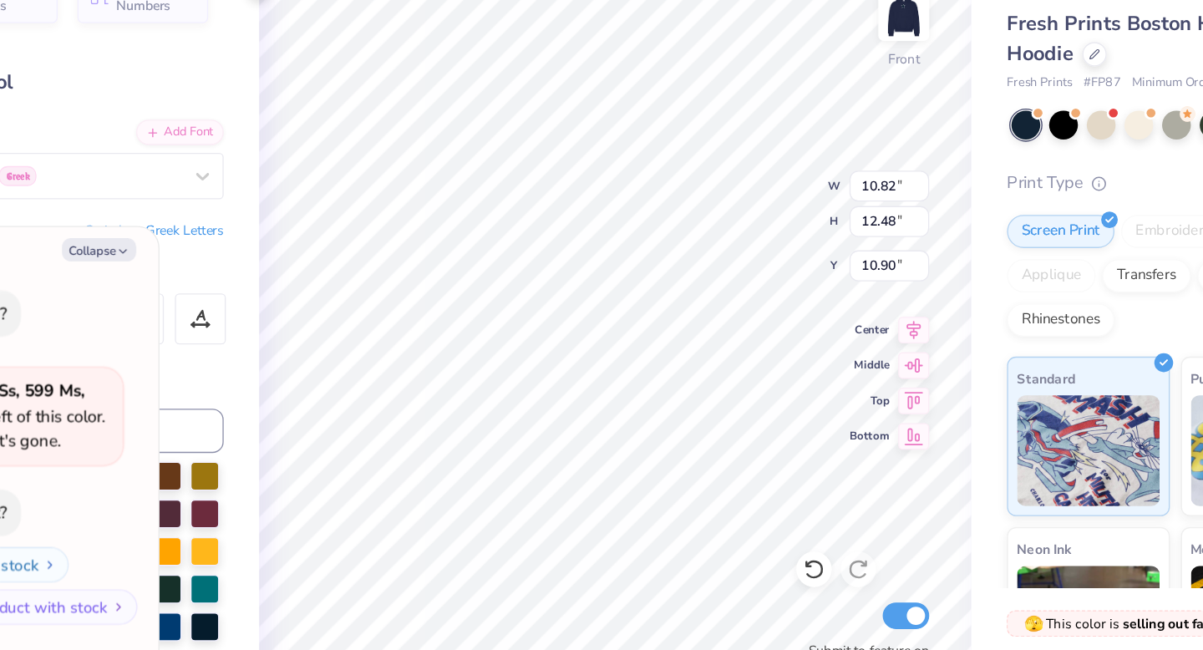
type textarea "x"
type input "11.00"
click at [769, 536] on icon at bounding box center [771, 531] width 17 height 17
type textarea "x"
type input "10.90"
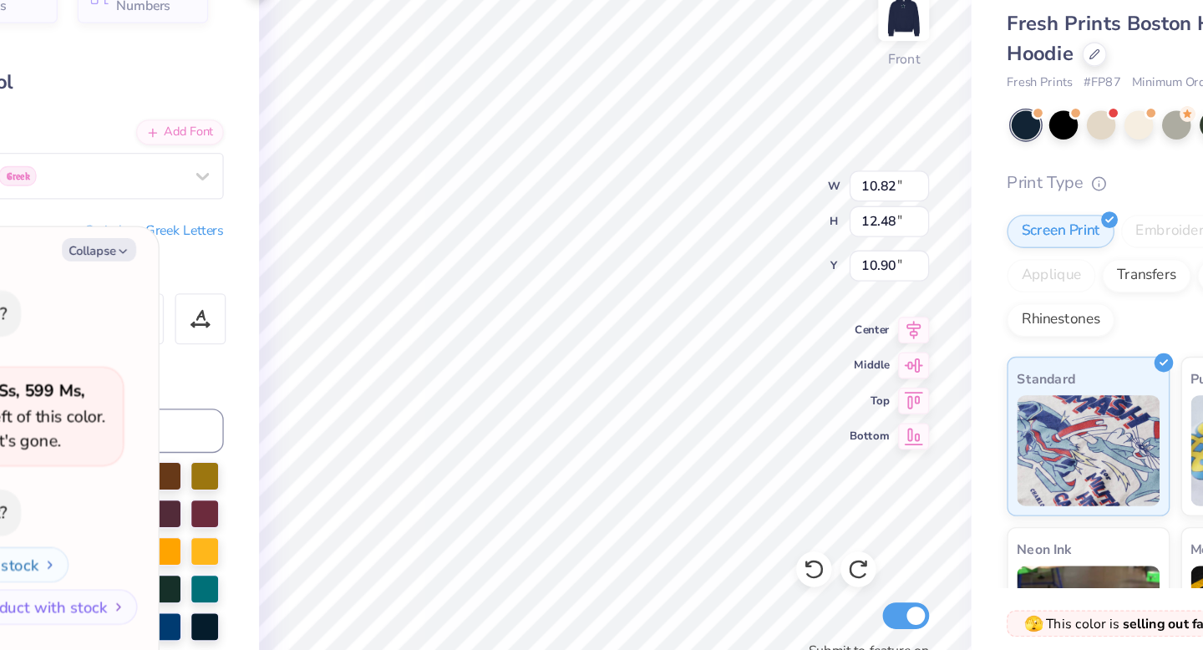
type textarea "x"
type input "2.85"
type input "0.51"
type input "13.61"
type textarea "x"
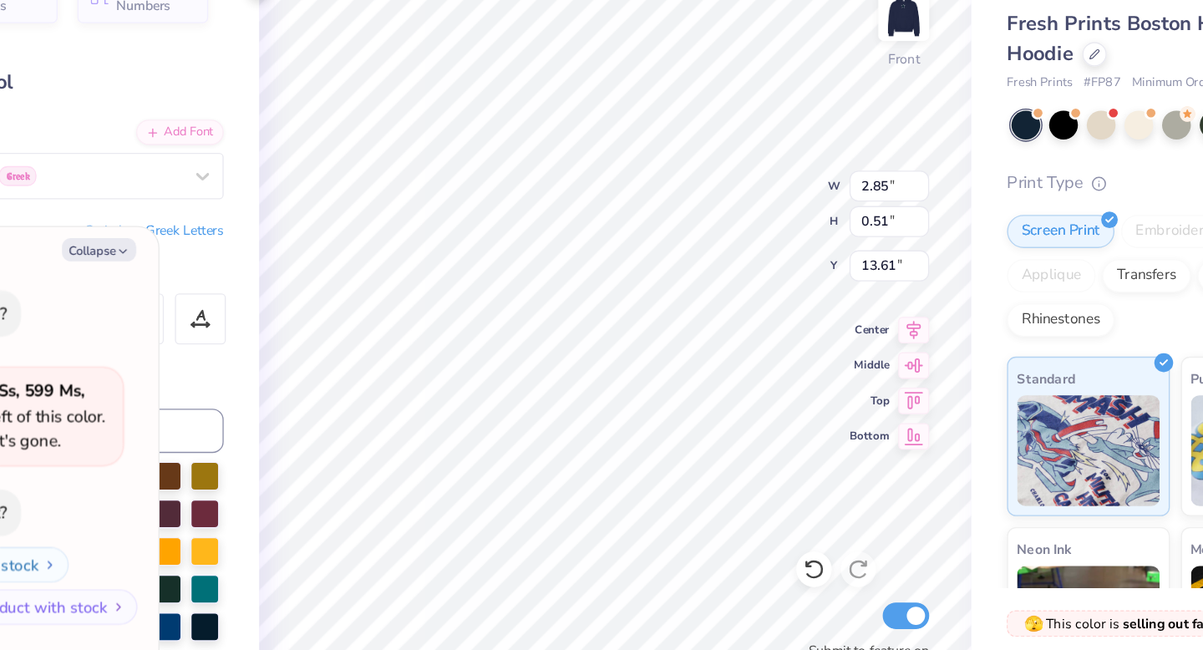
type input "10.82"
type input "12.48"
type input "10.90"
type textarea "x"
type input "10.92"
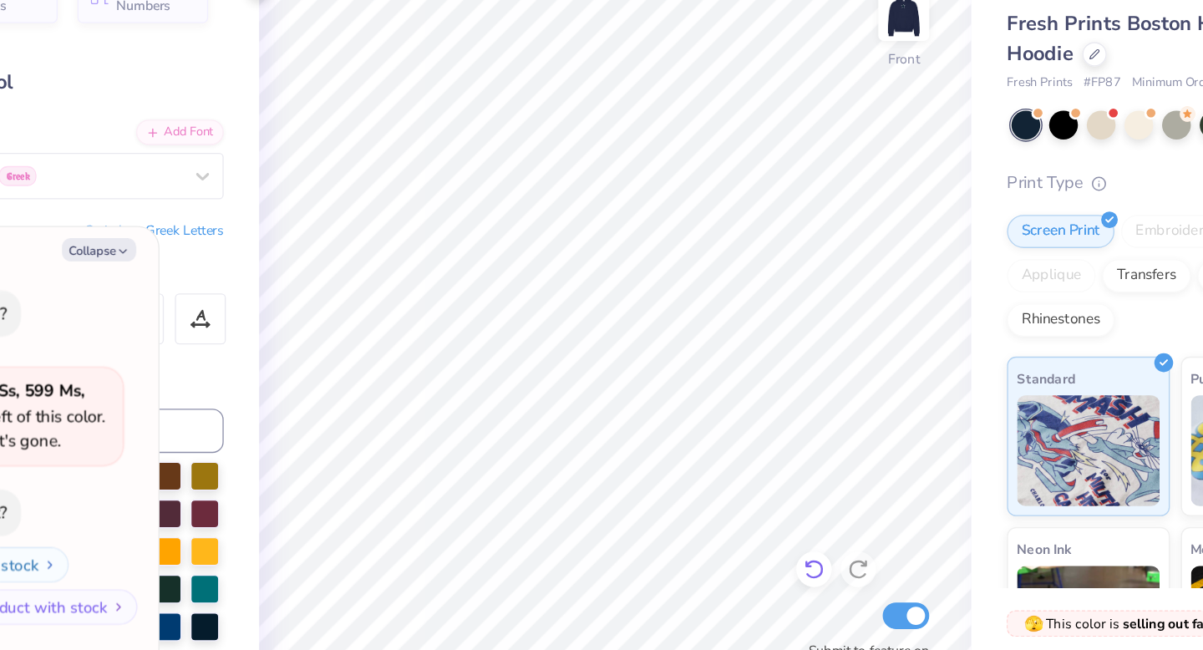
click at [772, 530] on icon at bounding box center [771, 531] width 17 height 17
type textarea "x"
type input "13.91"
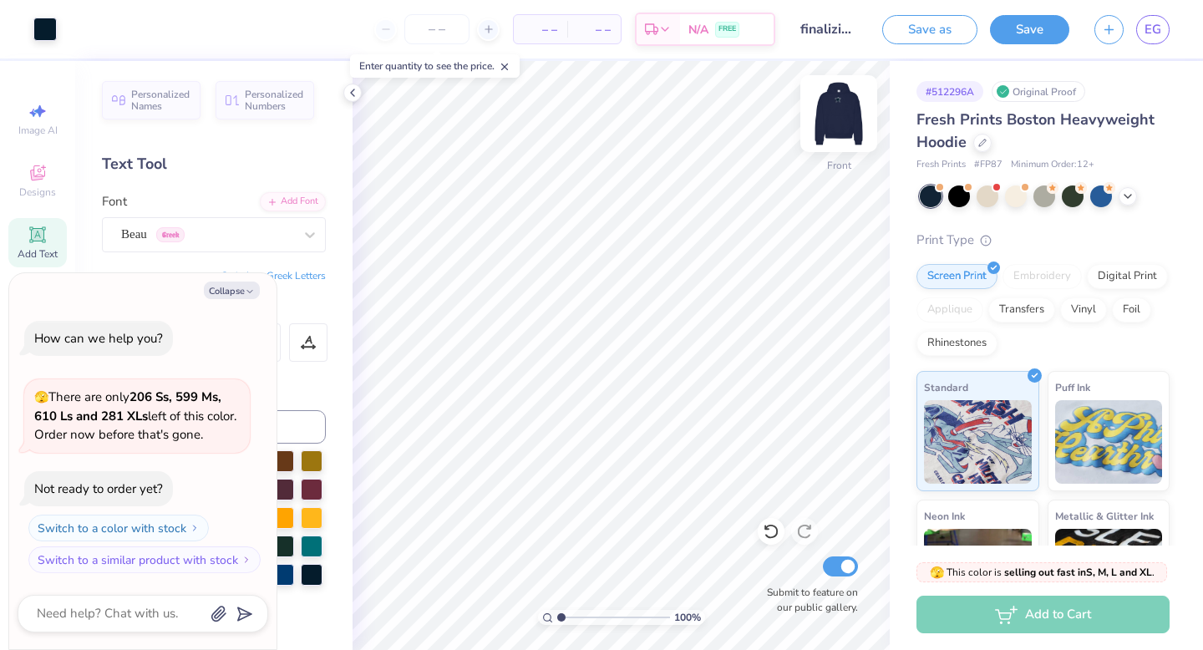
click at [839, 119] on img at bounding box center [838, 113] width 67 height 67
type textarea "x"
